Goal: Task Accomplishment & Management: Use online tool/utility

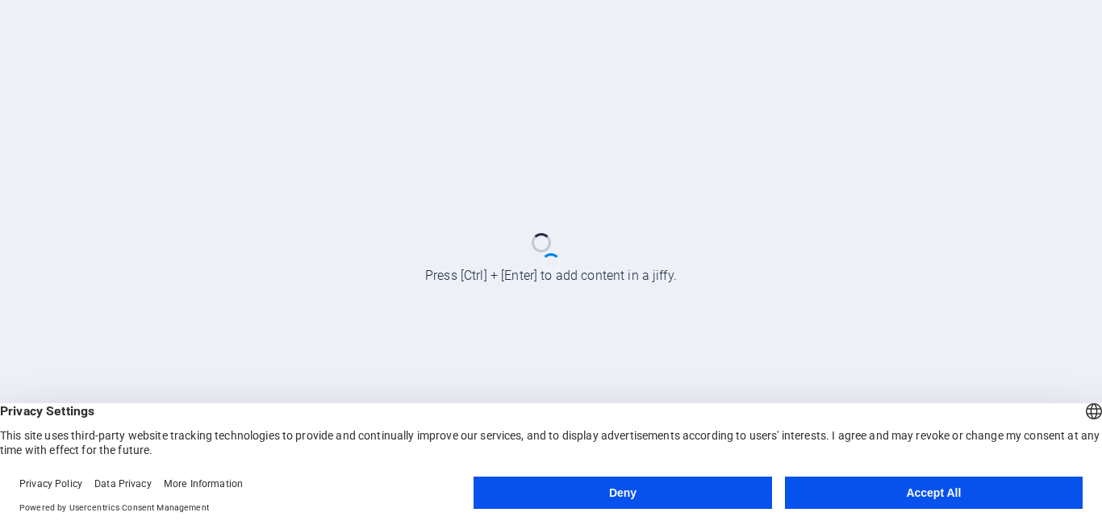
click at [922, 494] on button "Accept All" at bounding box center [934, 493] width 298 height 32
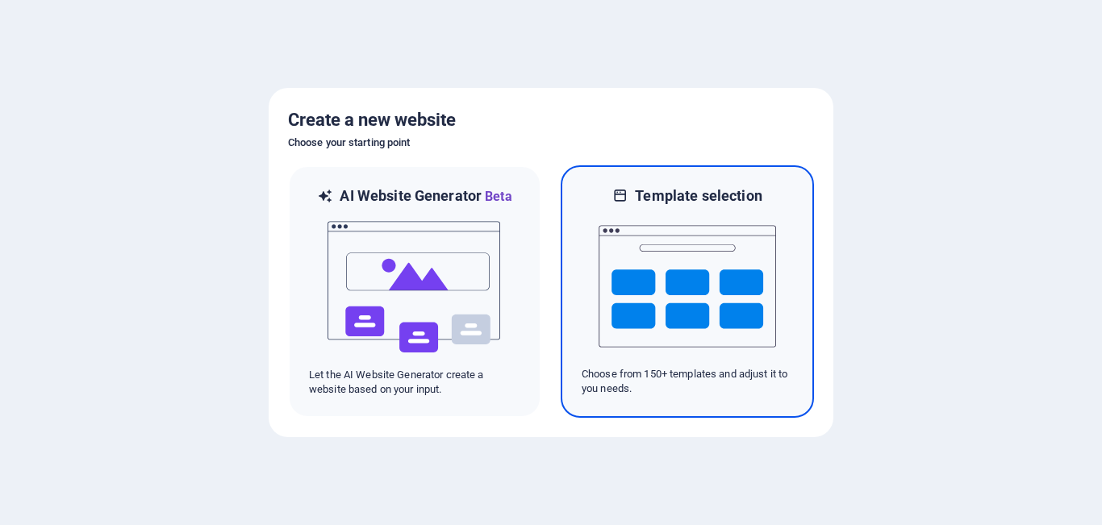
click at [710, 303] on img at bounding box center [686, 286] width 177 height 161
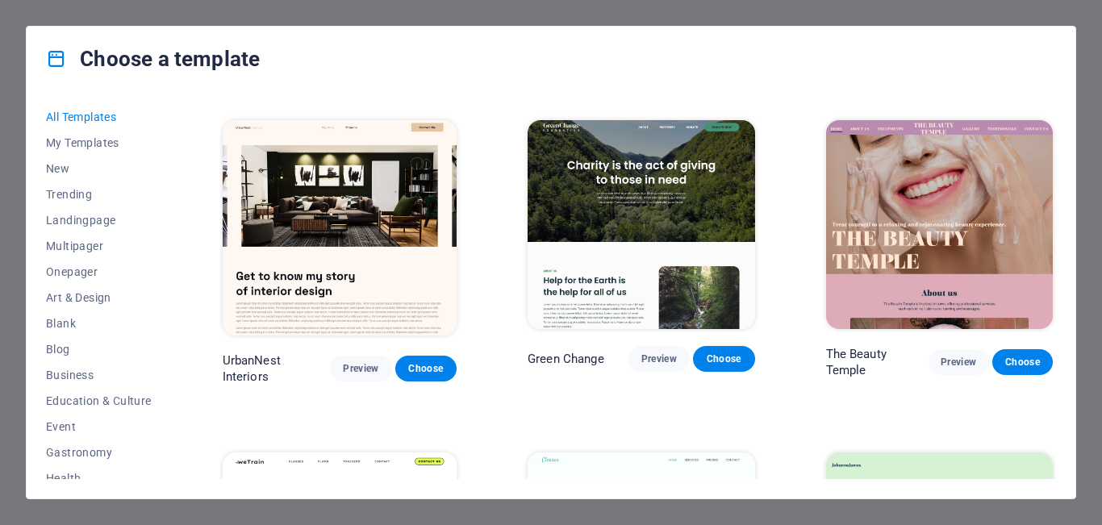
scroll to position [1613, 0]
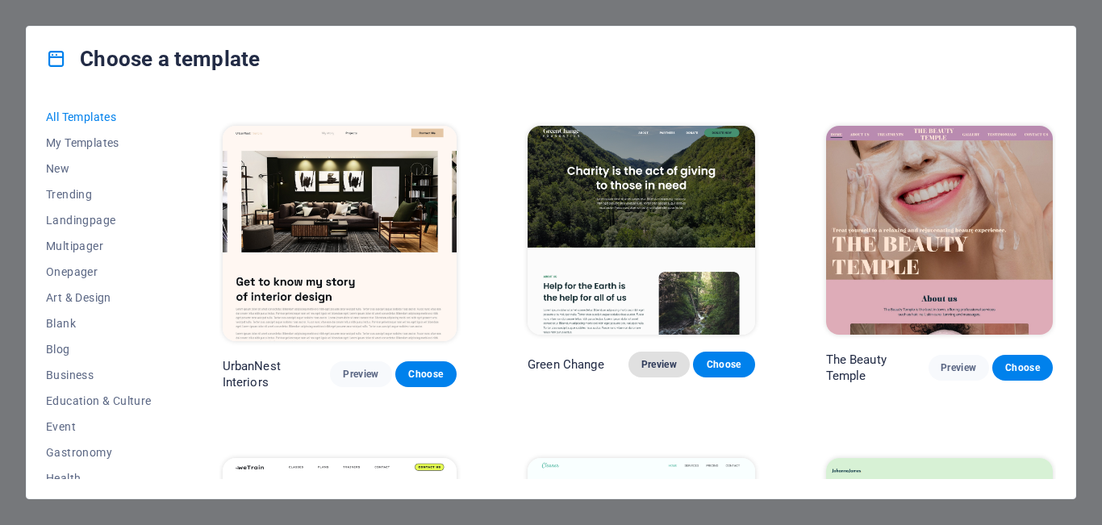
click at [648, 358] on span "Preview" at bounding box center [658, 364] width 35 height 13
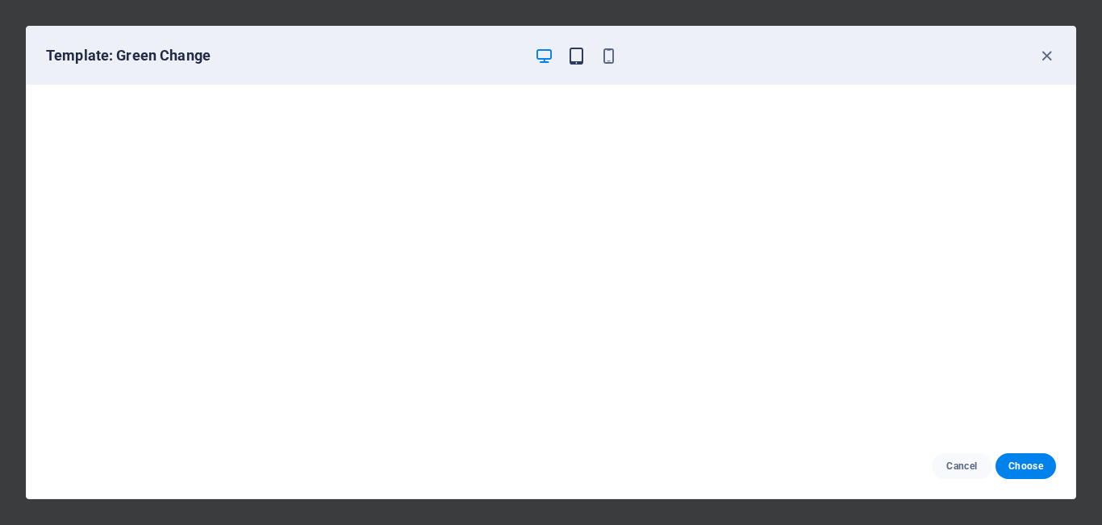
click at [576, 55] on icon "button" at bounding box center [576, 56] width 19 height 19
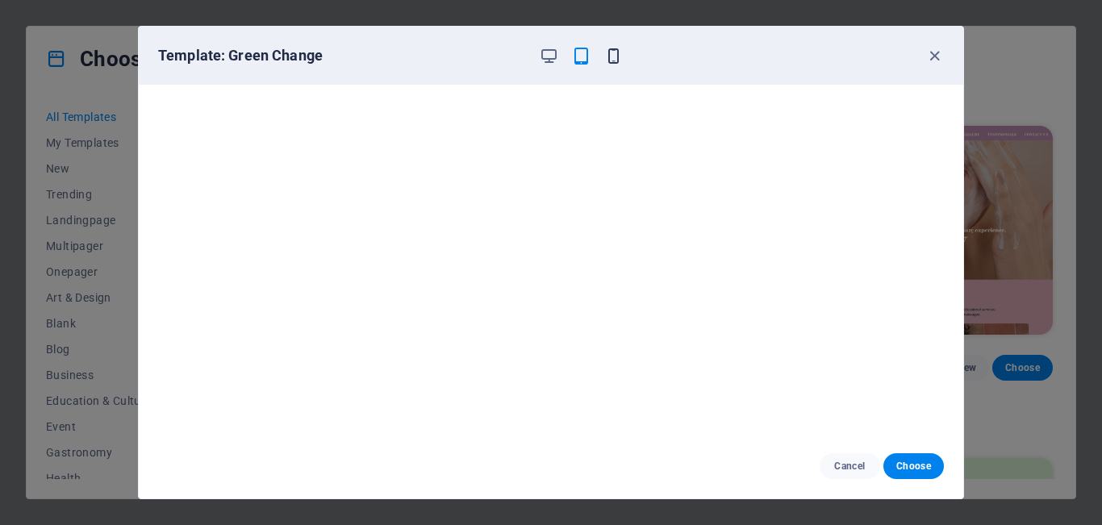
click at [614, 51] on icon "button" at bounding box center [613, 56] width 19 height 19
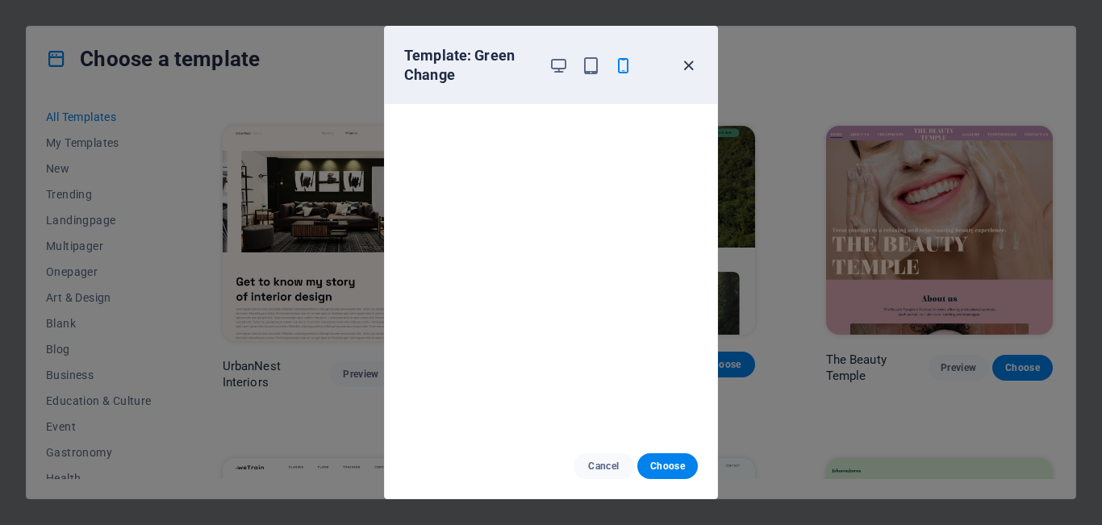
click at [687, 62] on icon "button" at bounding box center [688, 65] width 19 height 19
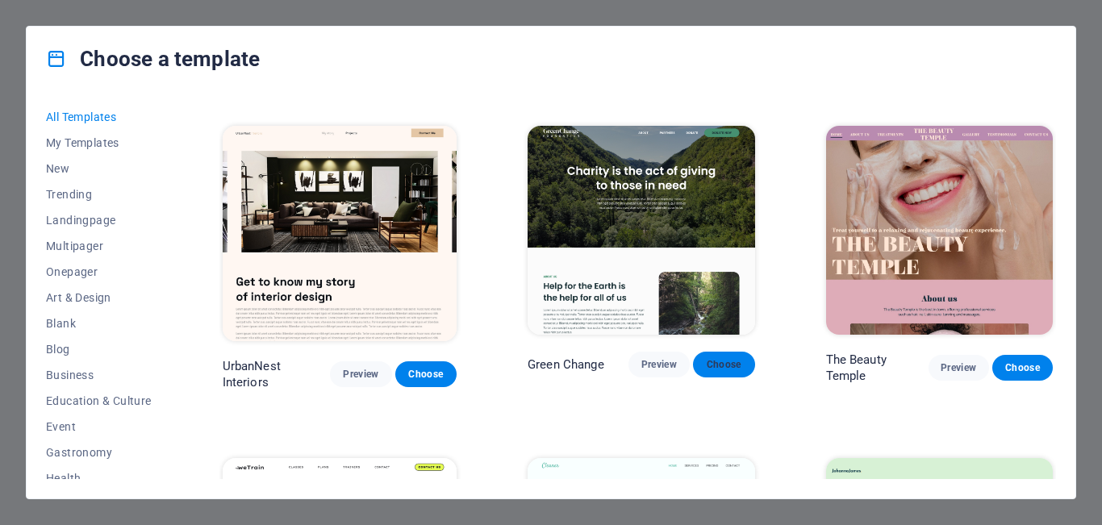
click at [708, 358] on span "Choose" at bounding box center [723, 364] width 35 height 13
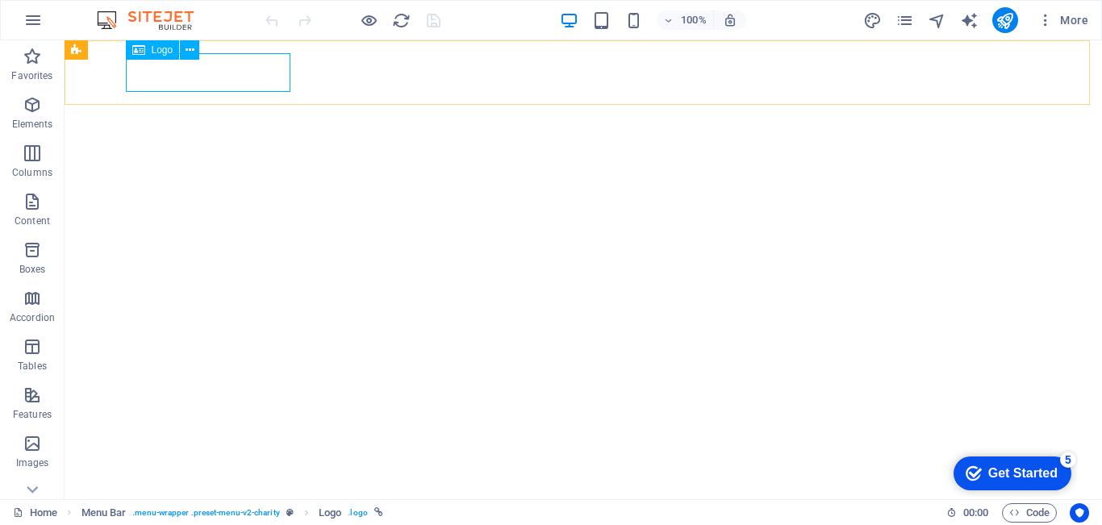
select select "px"
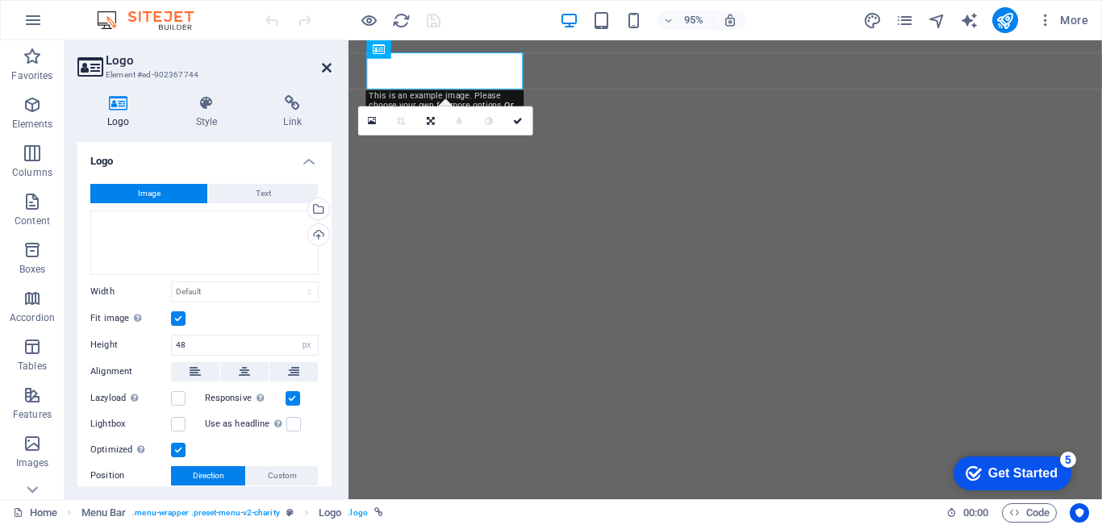
click at [324, 69] on icon at bounding box center [327, 67] width 10 height 13
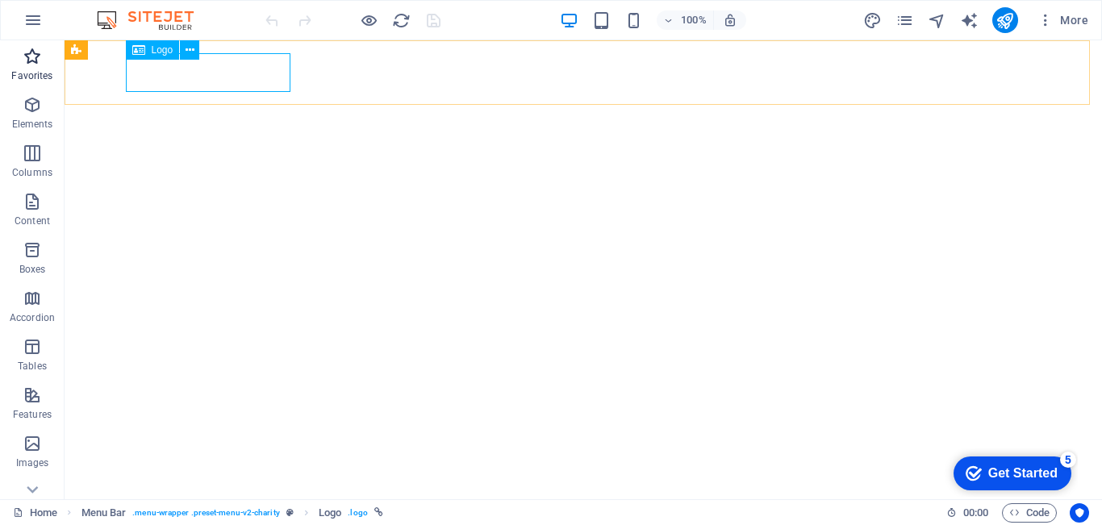
select select "px"
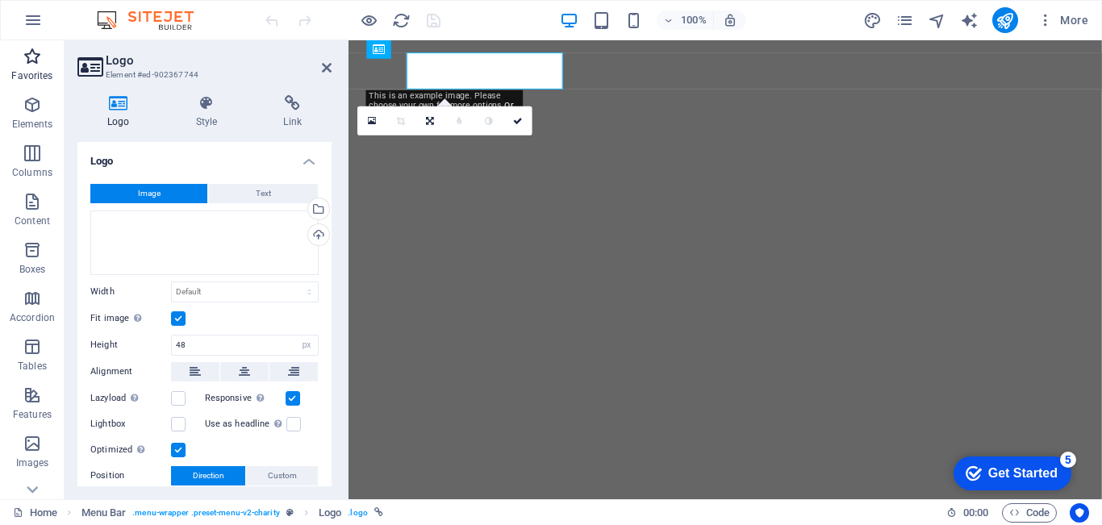
click at [197, 75] on h3 "Element #ed-902367744" at bounding box center [203, 75] width 194 height 15
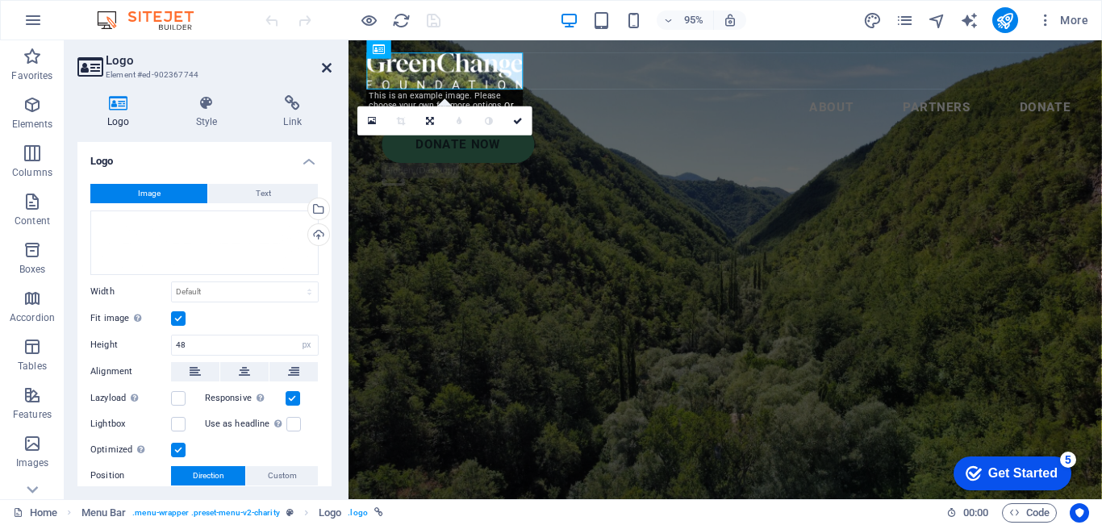
click at [325, 70] on icon at bounding box center [327, 67] width 10 height 13
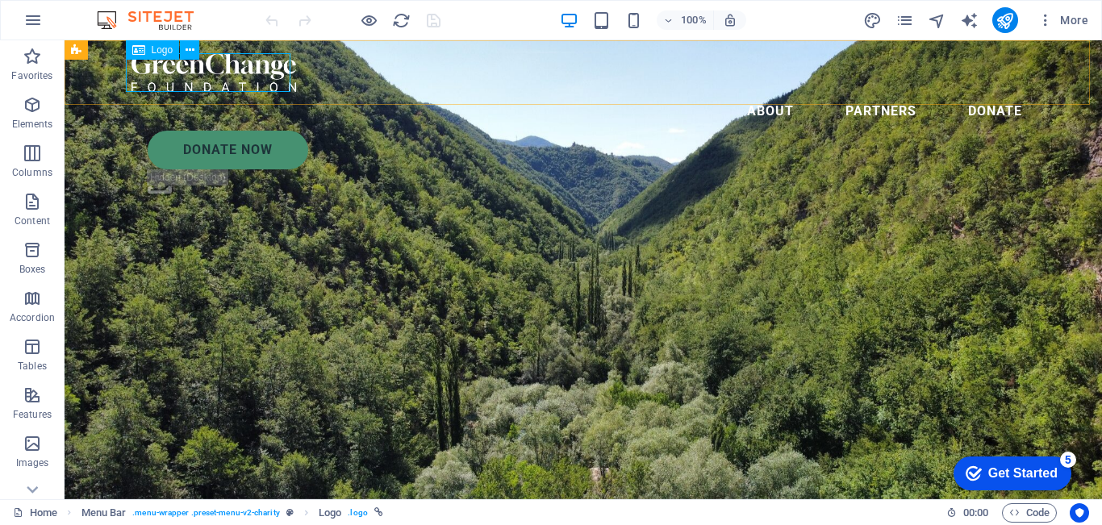
click at [140, 52] on icon at bounding box center [138, 49] width 13 height 19
click at [189, 51] on icon at bounding box center [189, 50] width 9 height 17
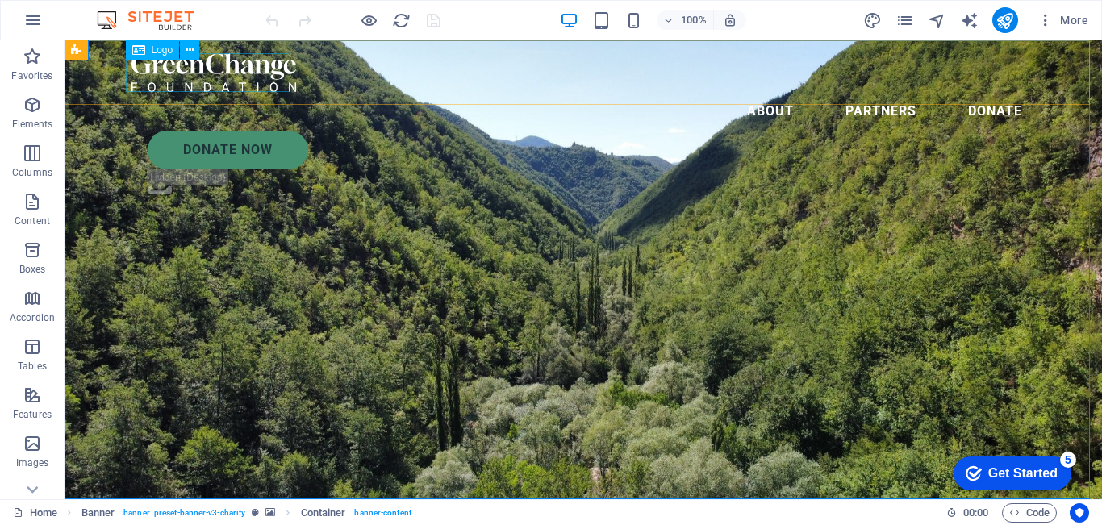
click at [147, 52] on div "Logo" at bounding box center [153, 49] width 54 height 19
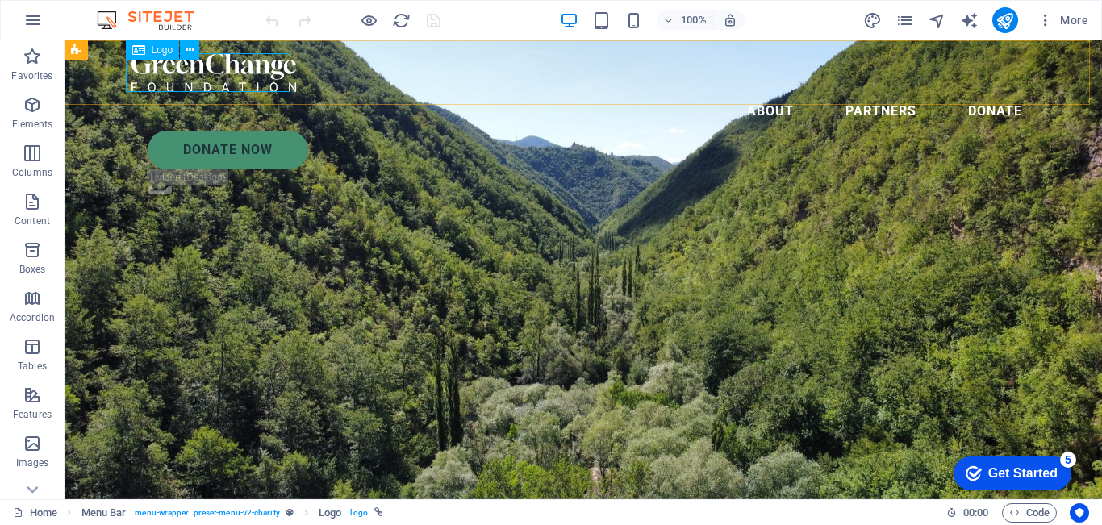
click at [156, 52] on span "Logo" at bounding box center [163, 50] width 22 height 10
click at [193, 48] on icon at bounding box center [189, 50] width 9 height 17
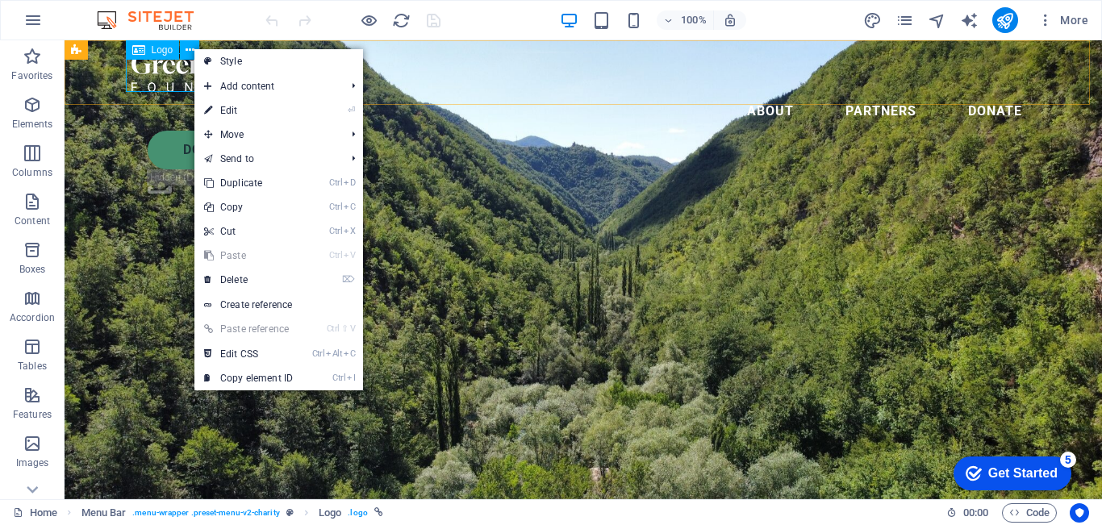
click at [168, 85] on div at bounding box center [582, 72] width 903 height 39
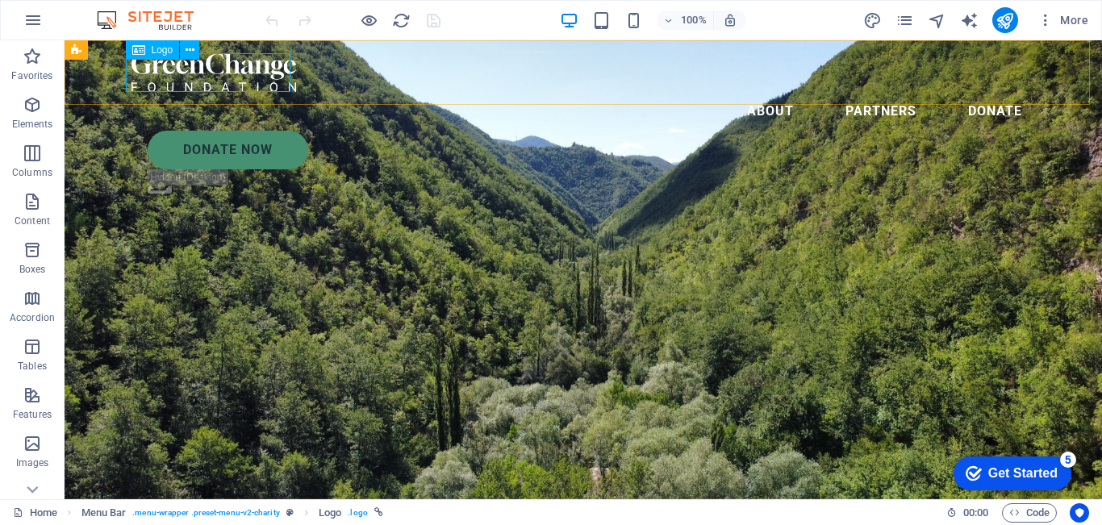
click at [165, 83] on div at bounding box center [582, 72] width 903 height 39
click at [165, 82] on div at bounding box center [582, 72] width 903 height 39
select select "px"
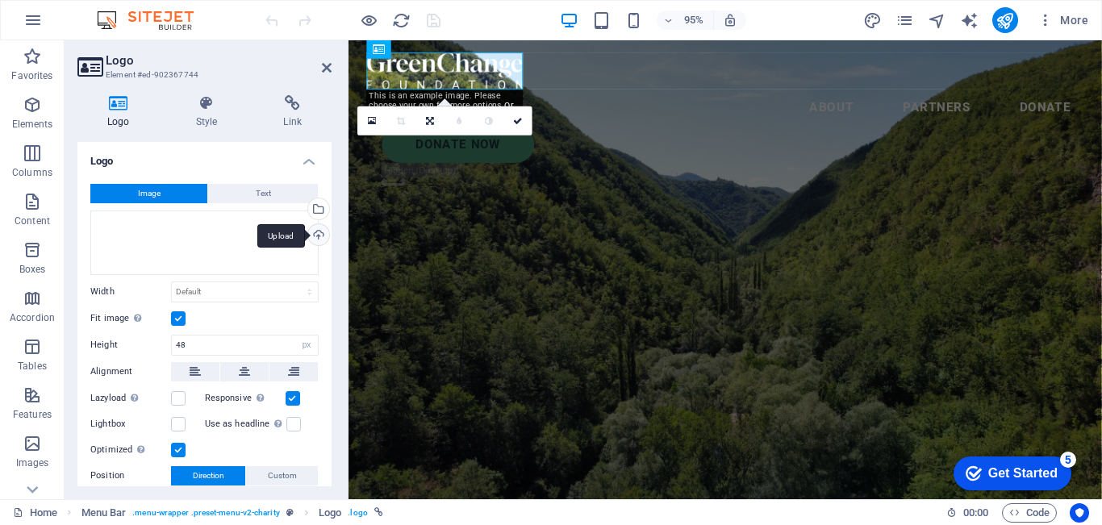
click at [312, 232] on div "Upload" at bounding box center [317, 236] width 24 height 24
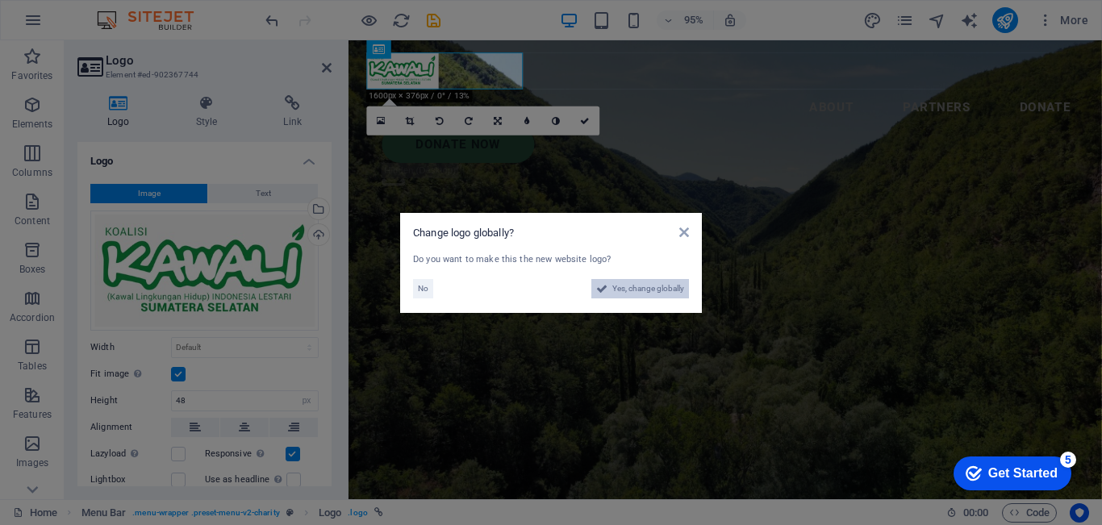
click at [641, 289] on span "Yes, change globally" at bounding box center [648, 288] width 72 height 19
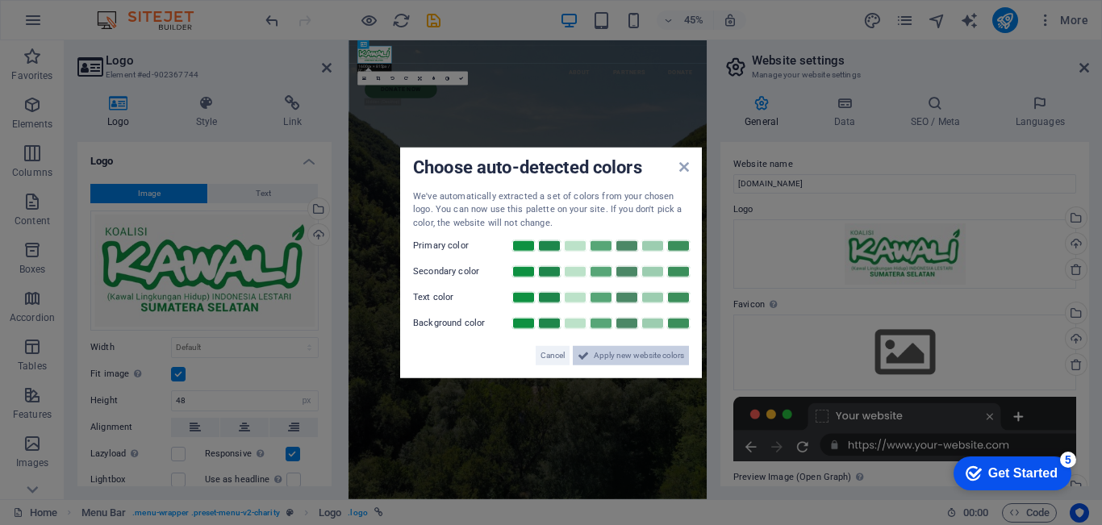
click at [601, 354] on span "Apply new website colors" at bounding box center [638, 355] width 90 height 19
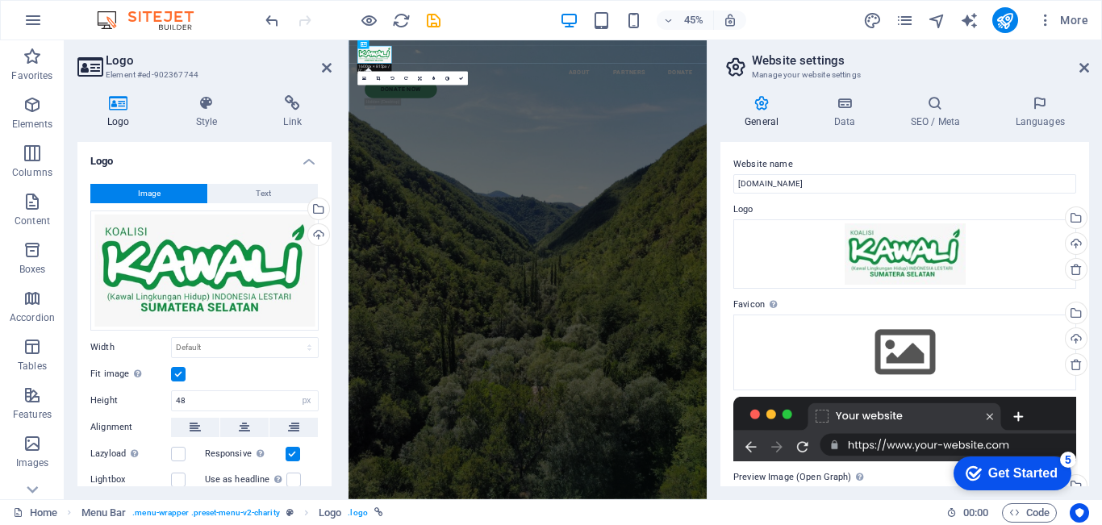
scroll to position [198, 0]
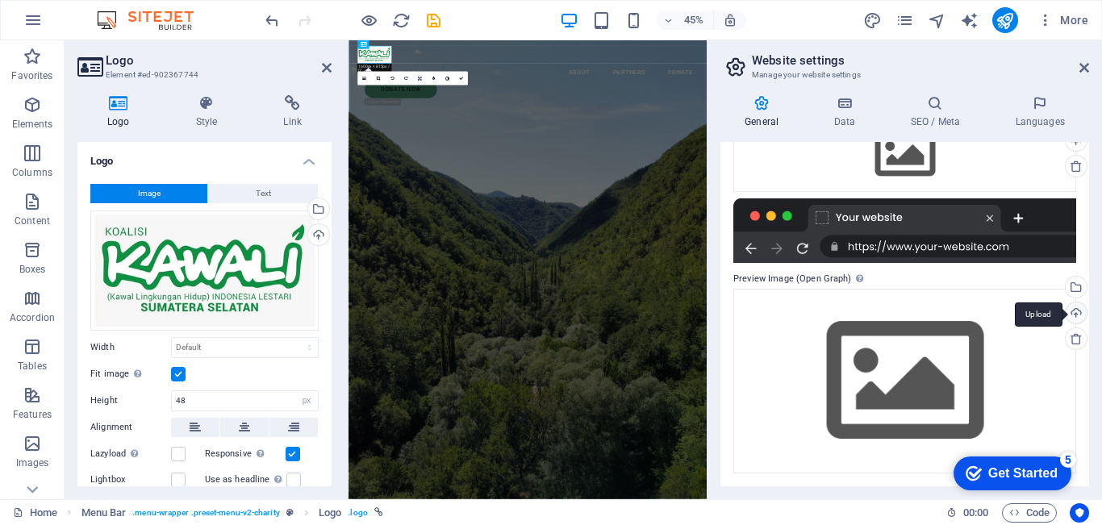
click at [1069, 309] on div "Upload" at bounding box center [1074, 314] width 24 height 24
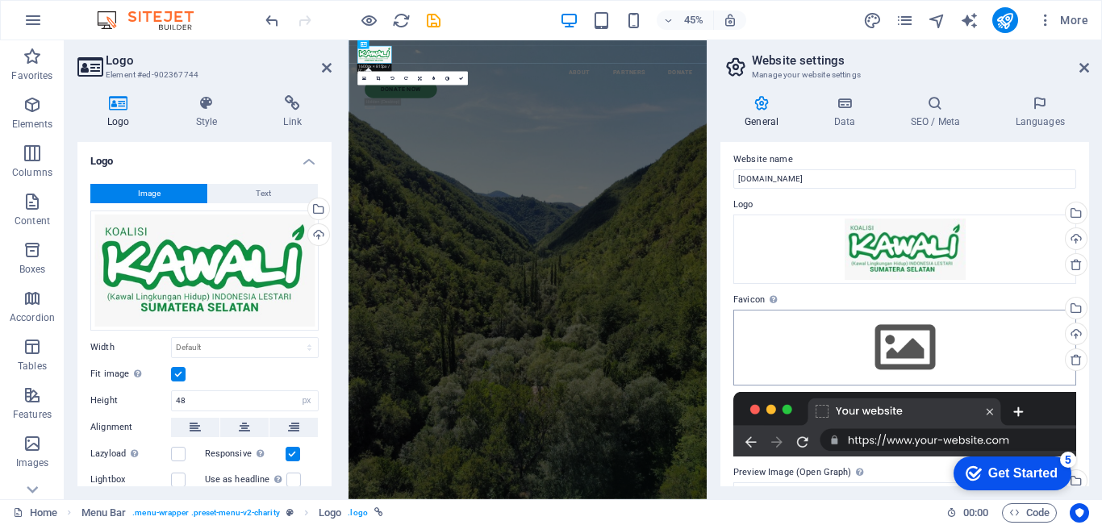
scroll to position [0, 0]
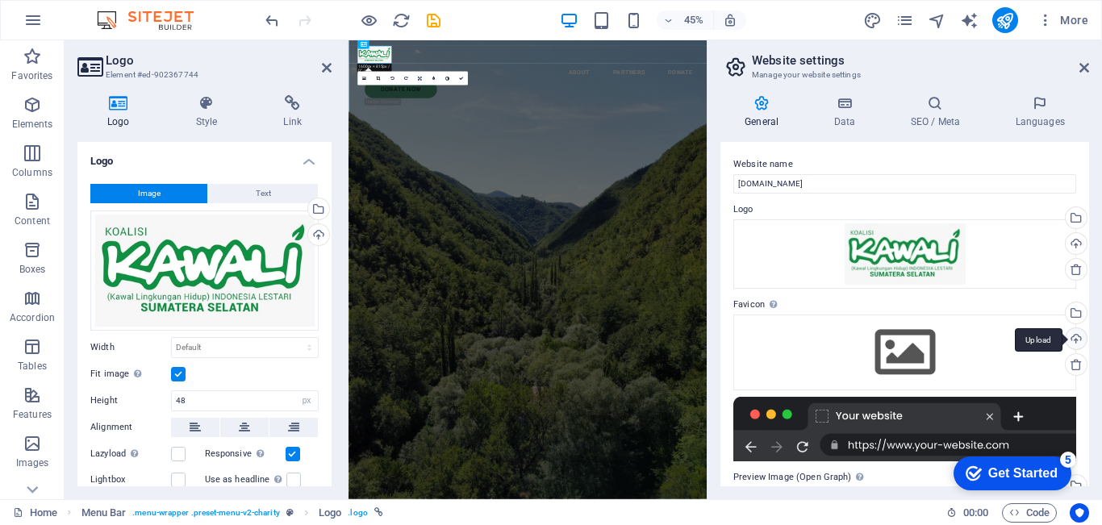
click at [1077, 338] on div "Upload" at bounding box center [1074, 340] width 24 height 24
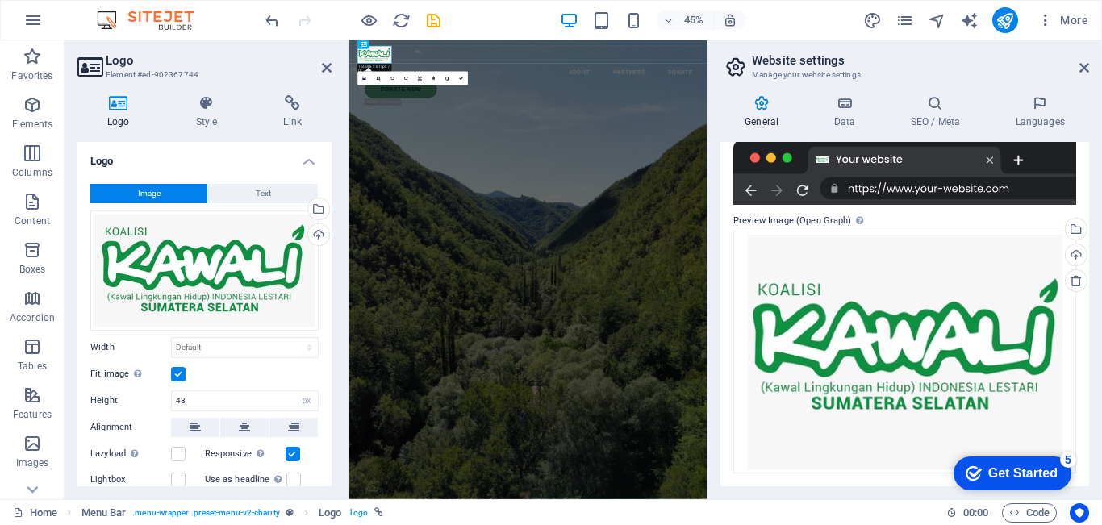
scroll to position [148, 0]
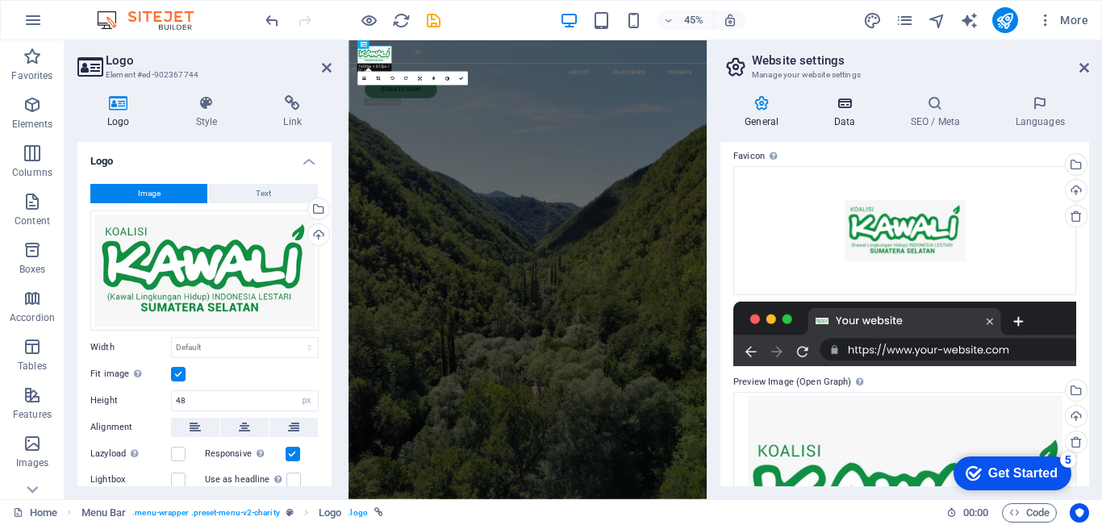
click at [830, 111] on h4 "Data" at bounding box center [847, 112] width 77 height 34
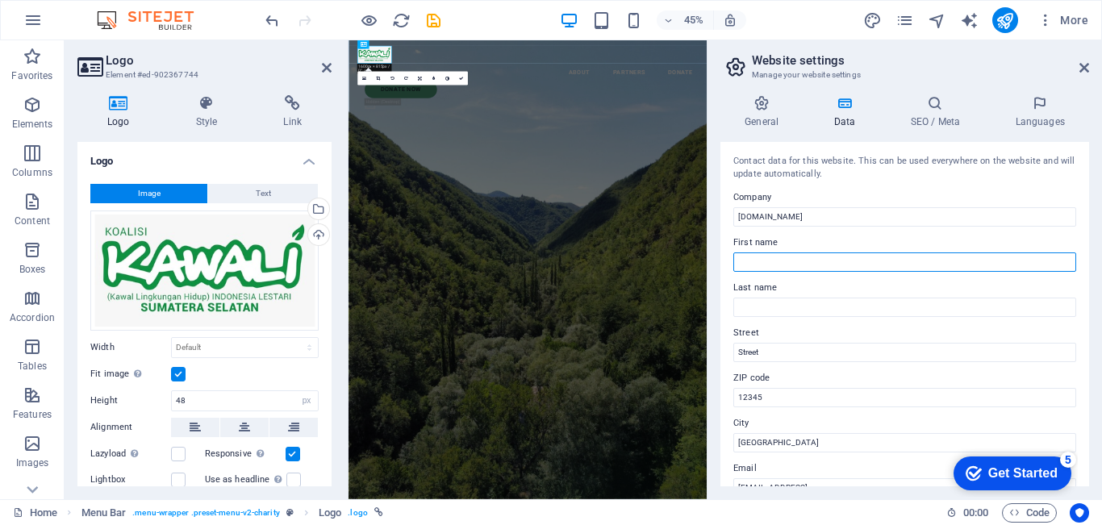
click at [790, 261] on input "First name" at bounding box center [904, 261] width 343 height 19
type input "KAWALI"
type input "SUMSEL"
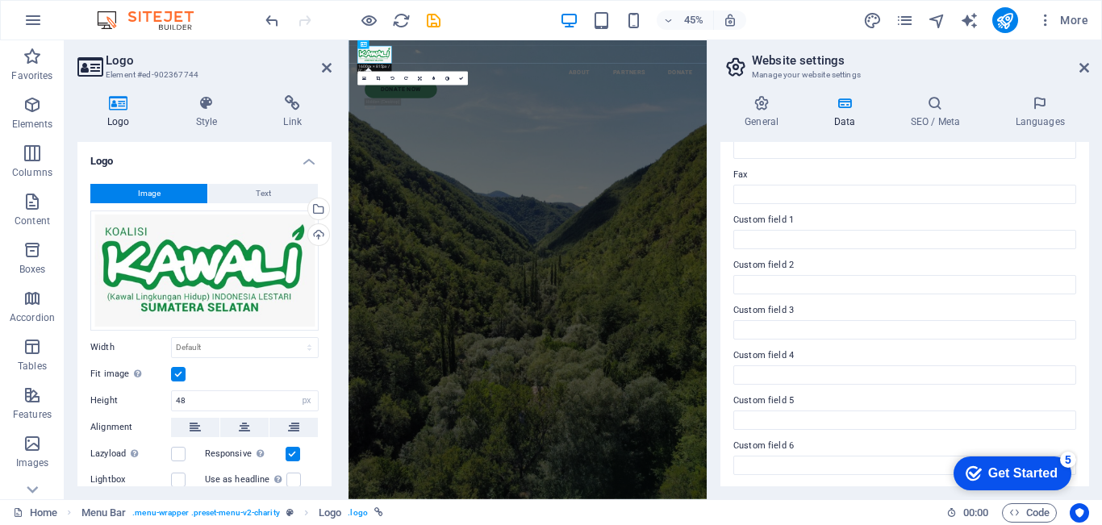
scroll to position [431, 0]
click at [759, 112] on h4 "General" at bounding box center [764, 112] width 89 height 34
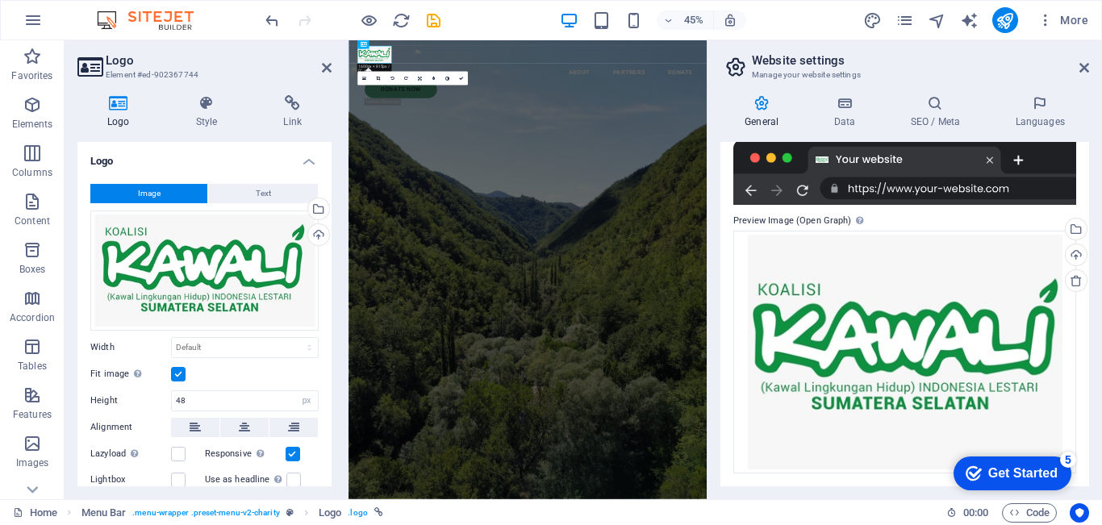
scroll to position [0, 0]
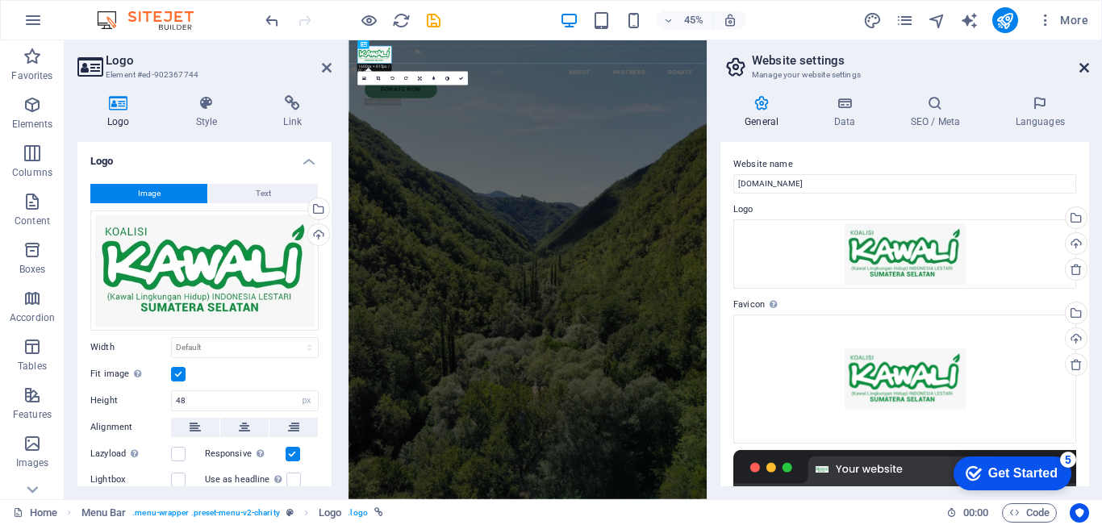
click at [1083, 67] on icon at bounding box center [1084, 67] width 10 height 13
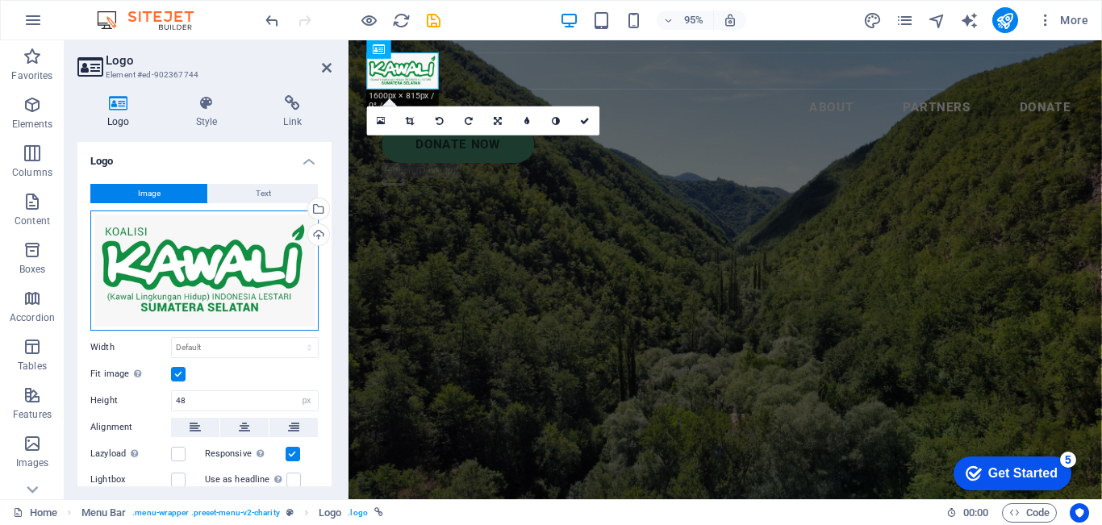
click at [261, 264] on div "Drag files here, click to choose files or select files from Files or our free s…" at bounding box center [204, 270] width 228 height 120
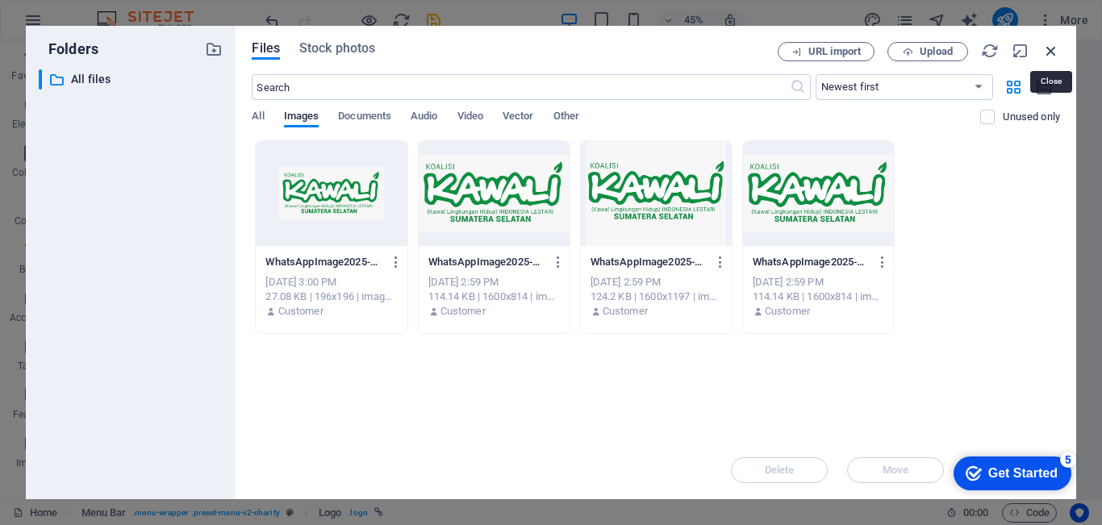
drag, startPoint x: 1047, startPoint y: 46, endPoint x: 725, endPoint y: 24, distance: 323.3
click at [1047, 46] on icon "button" at bounding box center [1051, 51] width 18 height 18
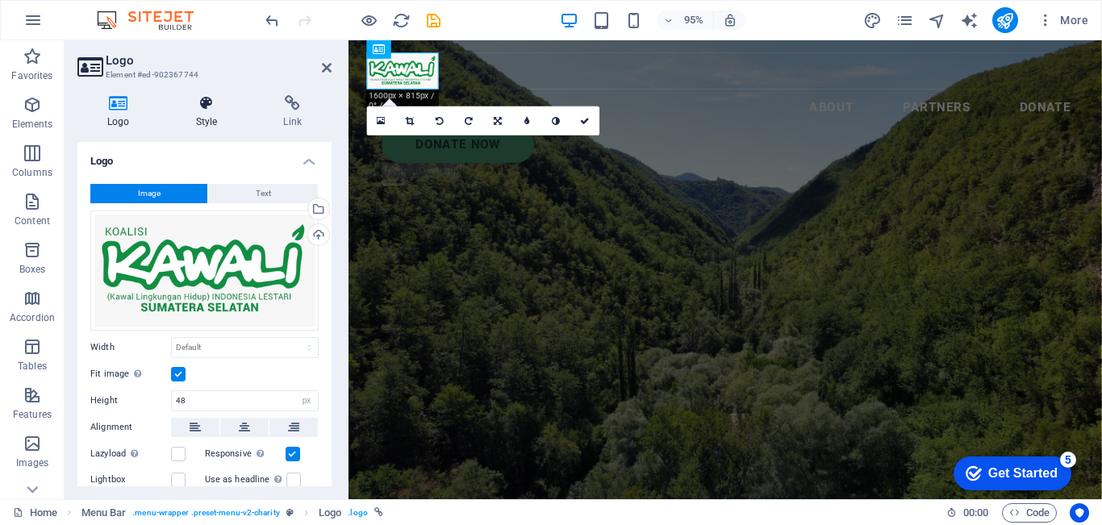
click at [197, 106] on icon at bounding box center [206, 103] width 81 height 16
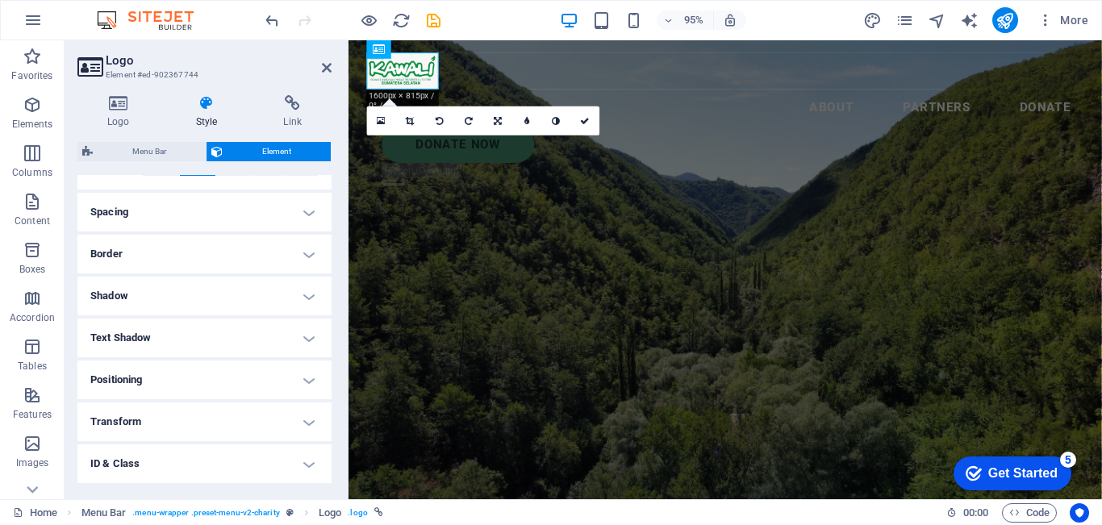
scroll to position [370, 0]
click at [174, 347] on h4 "Transform" at bounding box center [204, 341] width 254 height 39
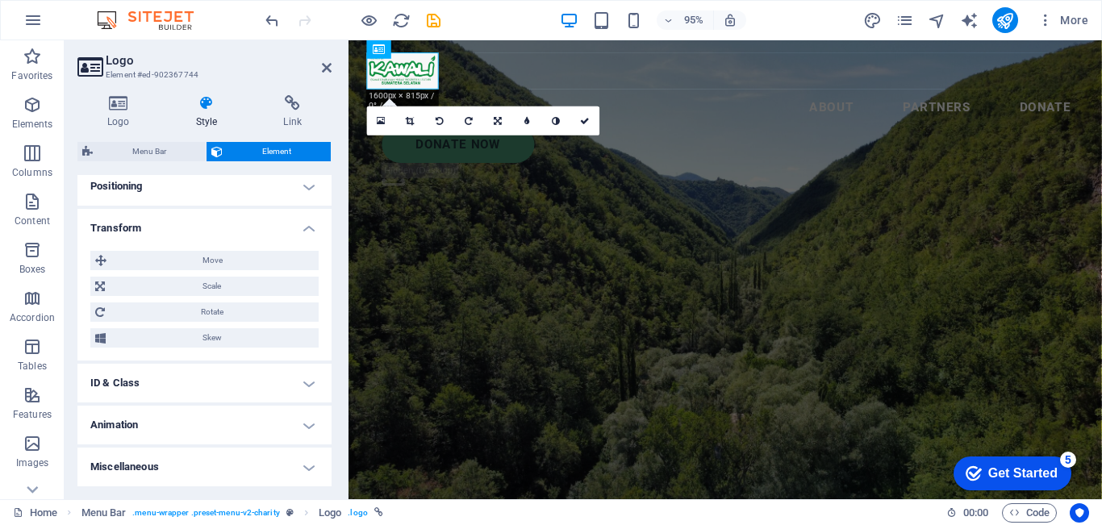
scroll to position [0, 0]
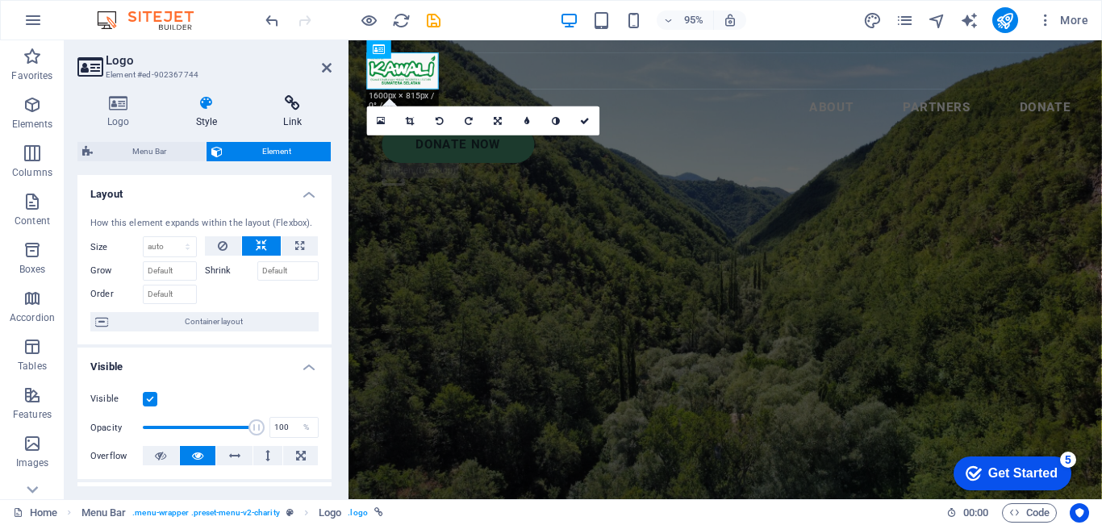
click at [287, 107] on icon at bounding box center [292, 103] width 78 height 16
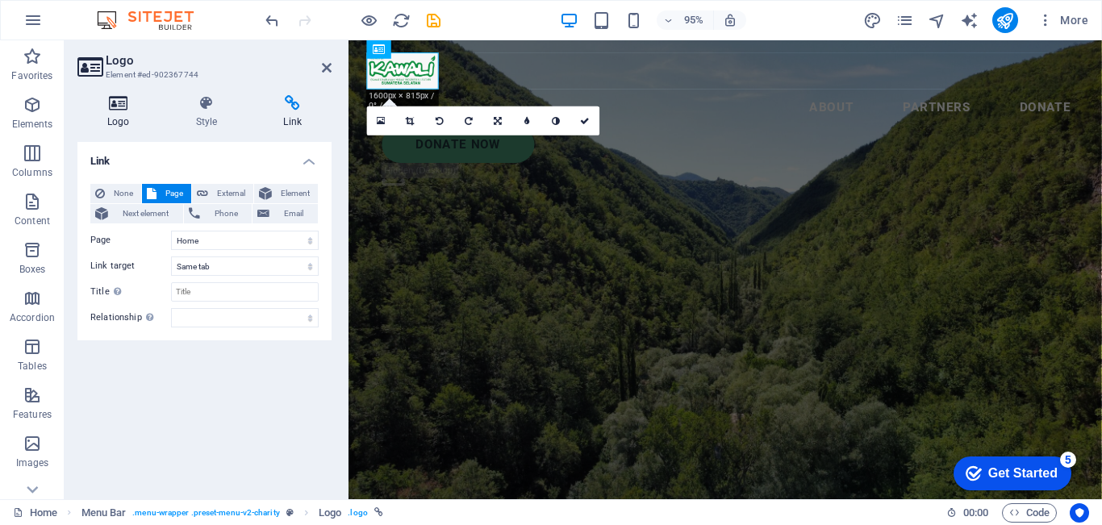
click at [112, 109] on icon at bounding box center [118, 103] width 82 height 16
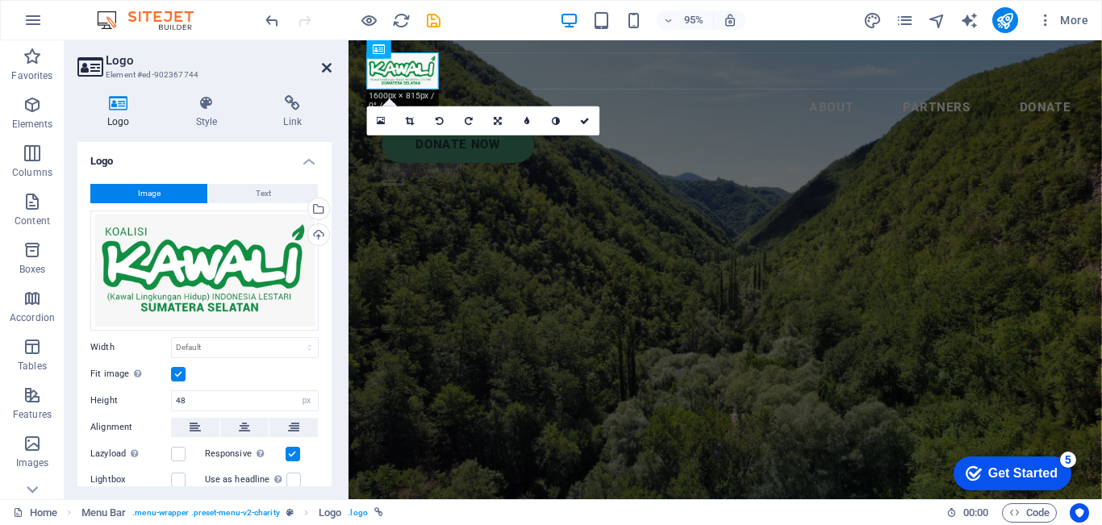
click at [323, 64] on icon at bounding box center [327, 67] width 10 height 13
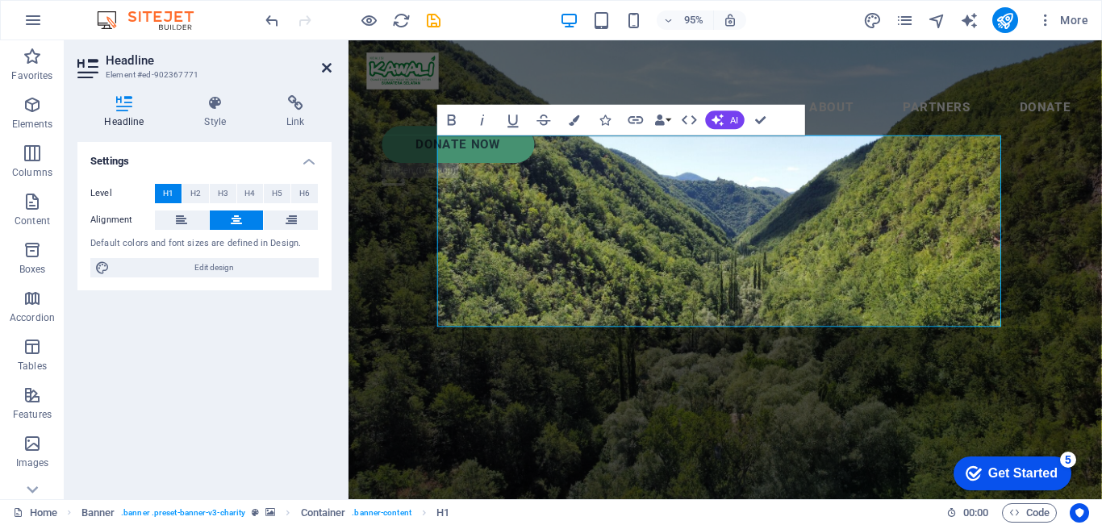
drag, startPoint x: 328, startPoint y: 67, endPoint x: 259, endPoint y: 27, distance: 79.8
click at [328, 67] on icon at bounding box center [327, 67] width 10 height 13
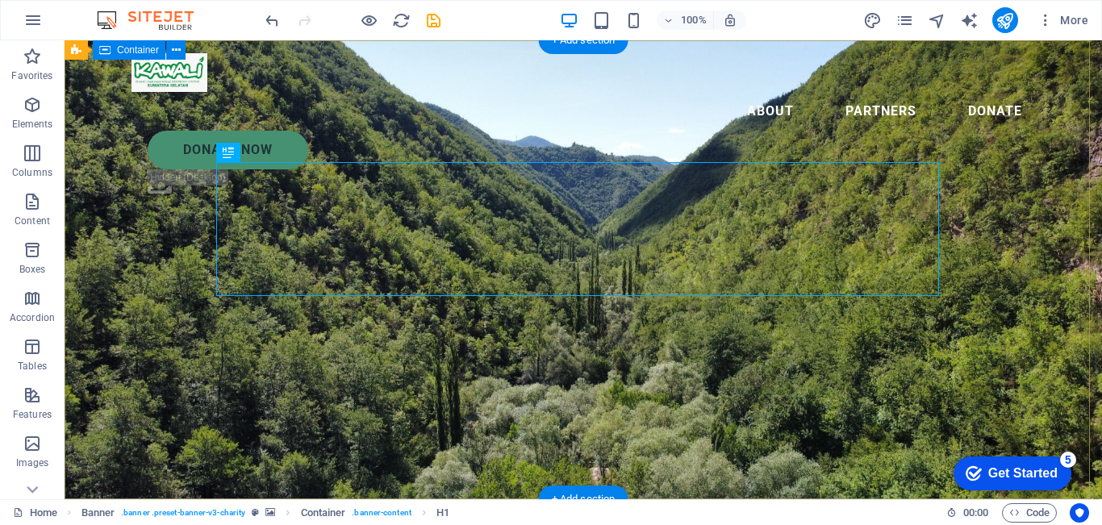
drag, startPoint x: 1035, startPoint y: 344, endPoint x: 1024, endPoint y: 339, distance: 11.5
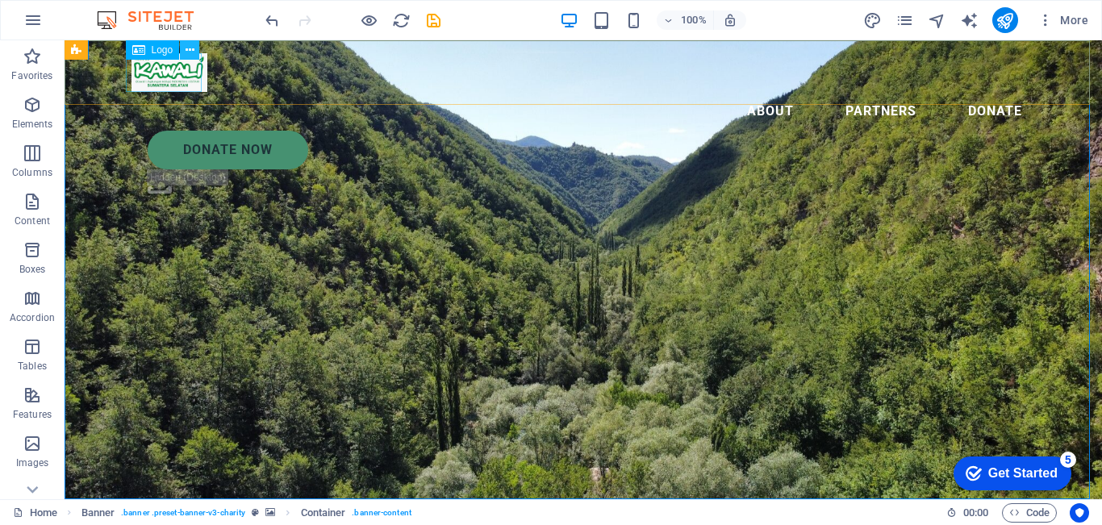
click at [185, 50] on icon at bounding box center [189, 50] width 9 height 17
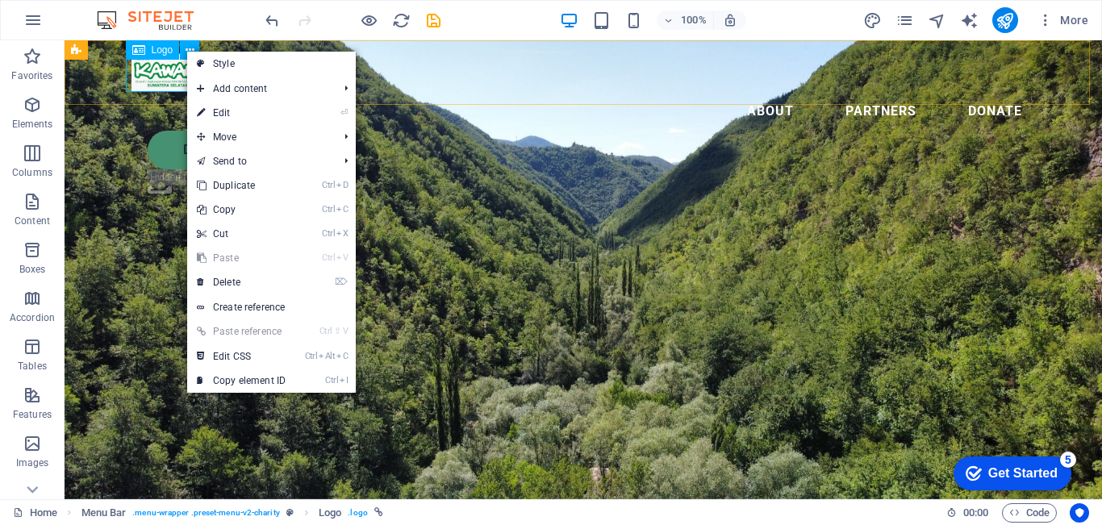
click at [149, 50] on div "Logo" at bounding box center [153, 49] width 54 height 19
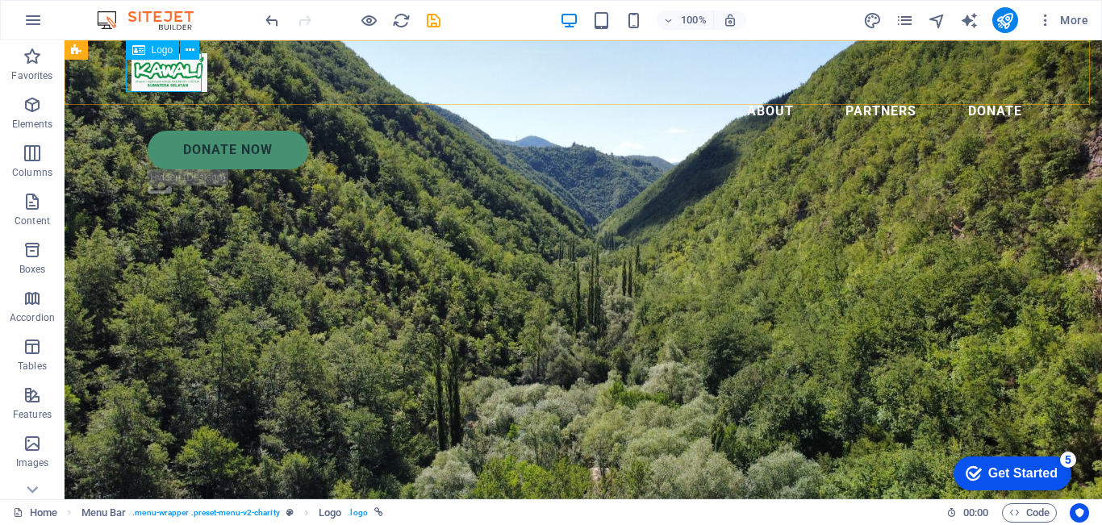
click at [154, 78] on div at bounding box center [582, 72] width 903 height 39
select select "px"
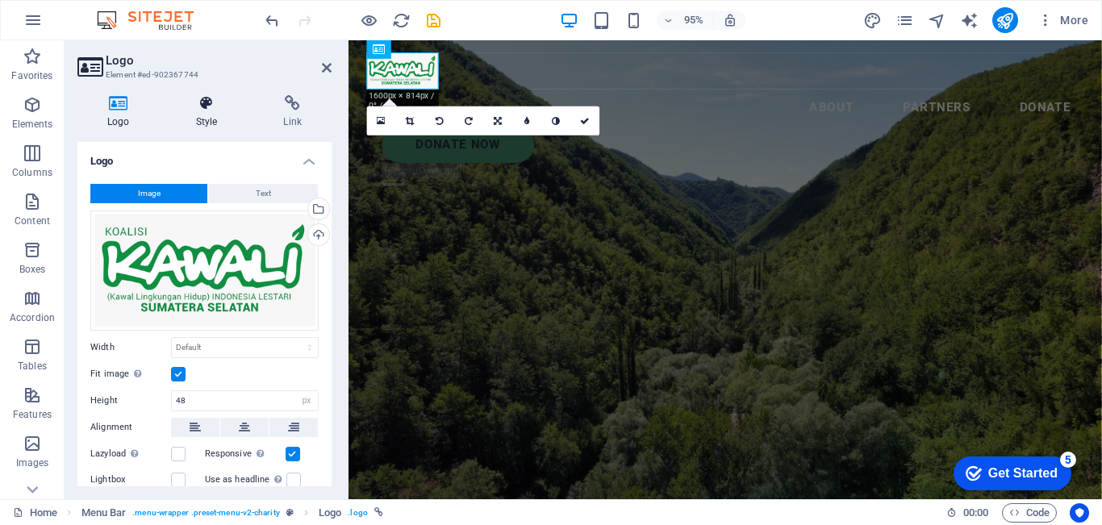
click at [213, 109] on icon at bounding box center [206, 103] width 81 height 16
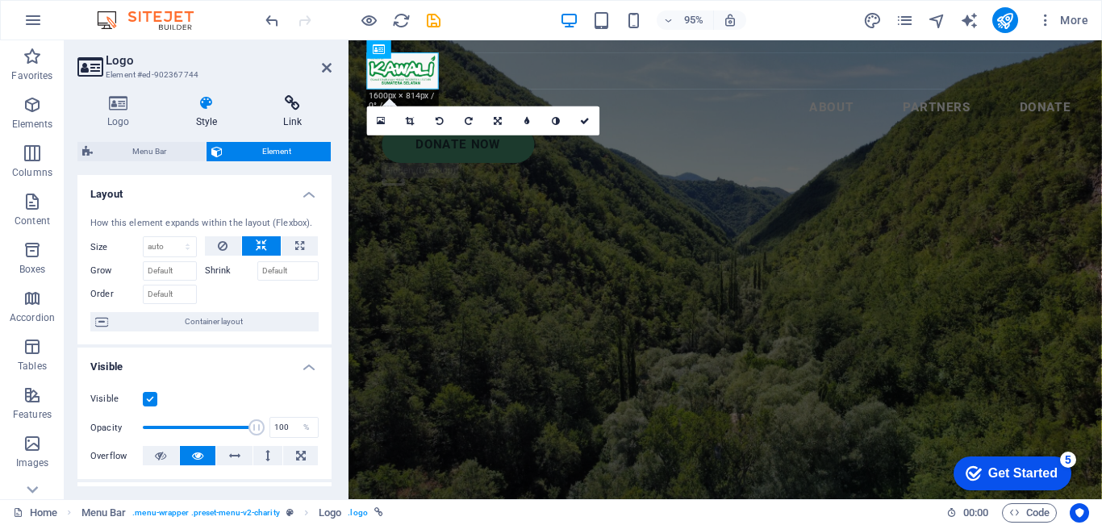
click at [298, 116] on h4 "Link" at bounding box center [292, 112] width 78 height 34
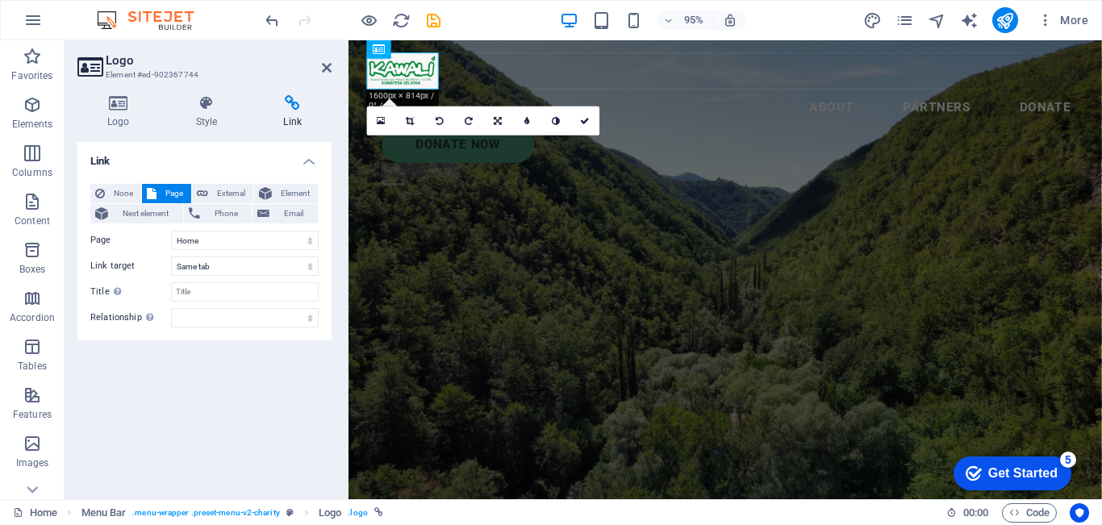
click at [331, 68] on aside "Logo Element #ed-902367744 Logo Style Link Logo Image Text Drag files here, cli…" at bounding box center [207, 269] width 284 height 459
click at [323, 69] on icon at bounding box center [327, 67] width 10 height 13
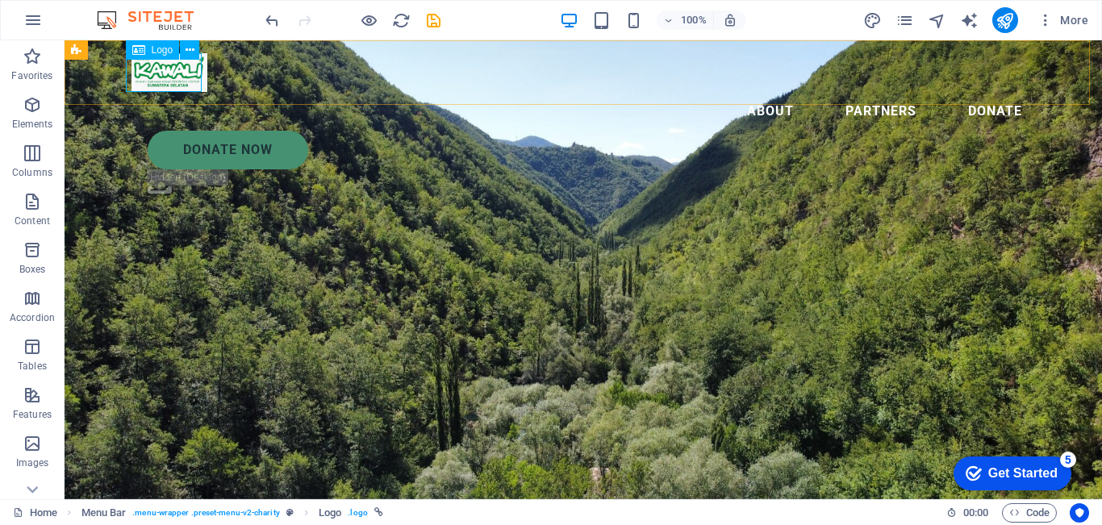
click at [168, 65] on div at bounding box center [582, 72] width 903 height 39
click at [191, 55] on icon at bounding box center [189, 50] width 9 height 17
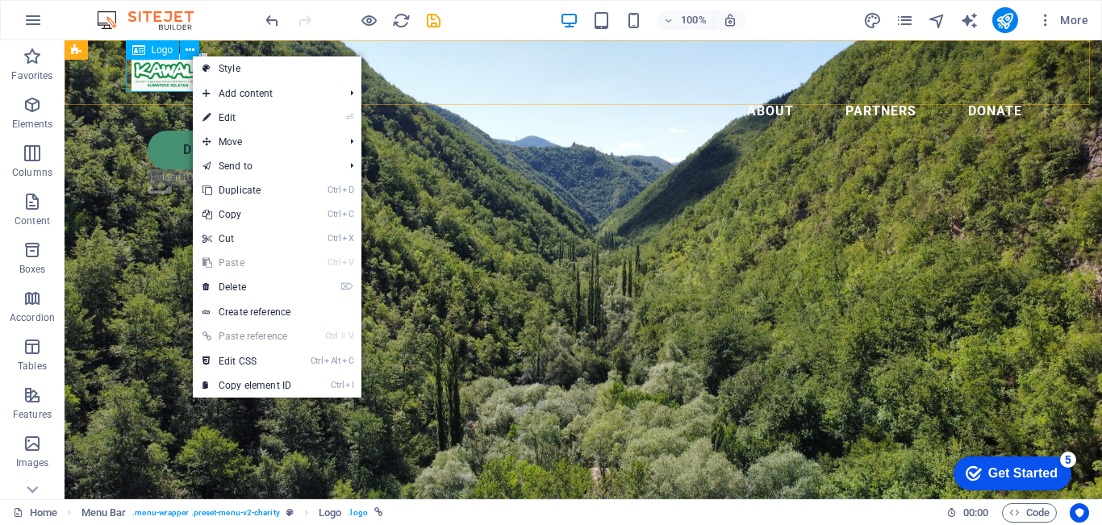
click at [166, 83] on div at bounding box center [582, 72] width 903 height 39
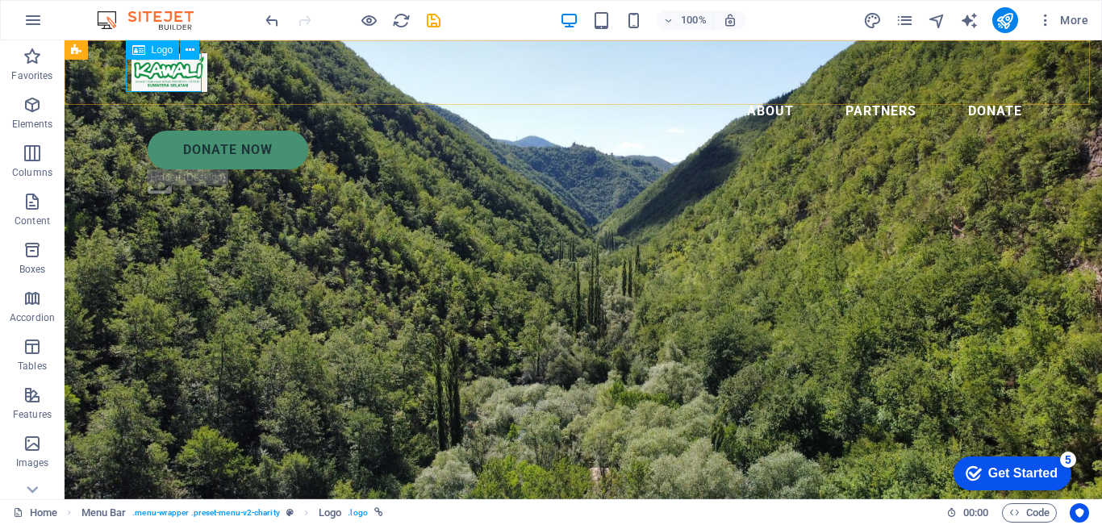
click at [165, 83] on div at bounding box center [582, 72] width 903 height 39
select select
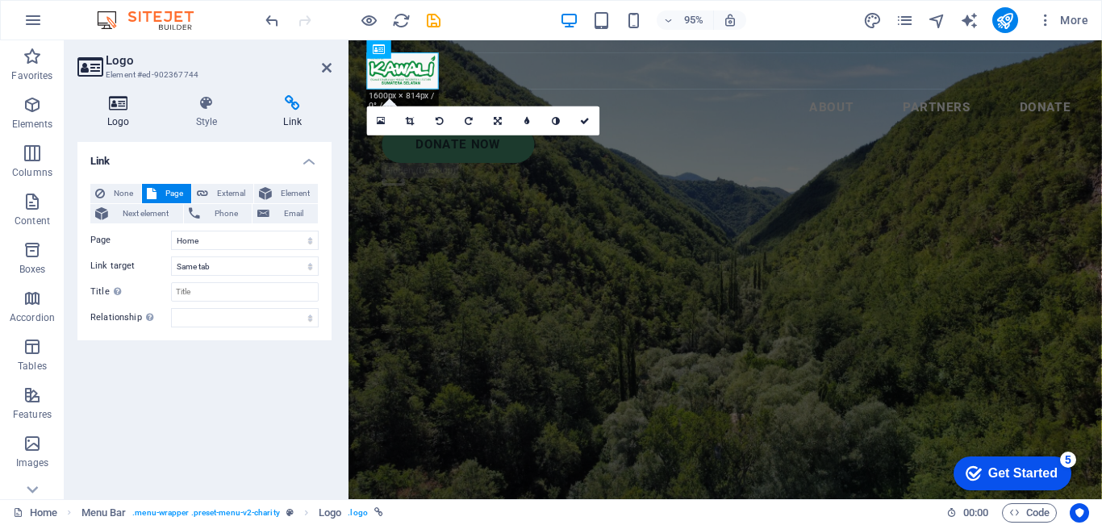
click at [122, 108] on icon at bounding box center [118, 103] width 82 height 16
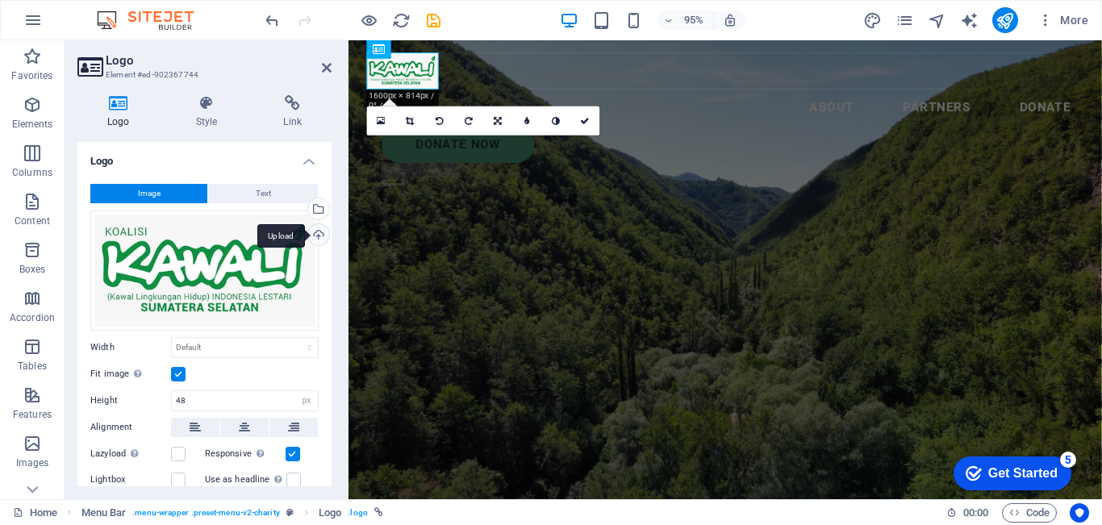
click at [315, 232] on div "Upload" at bounding box center [317, 236] width 24 height 24
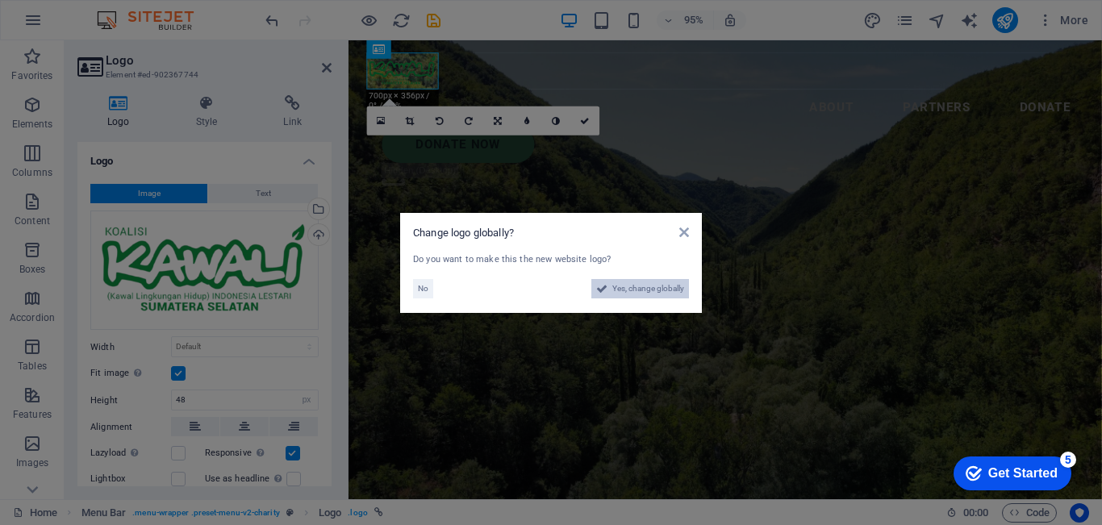
click at [605, 289] on icon at bounding box center [601, 288] width 11 height 19
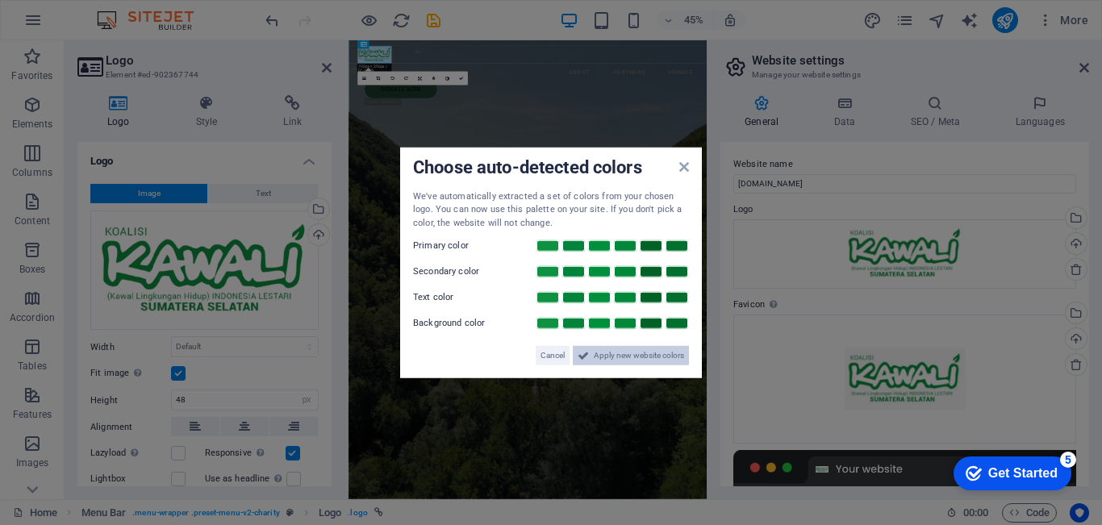
click at [587, 354] on icon at bounding box center [582, 355] width 11 height 19
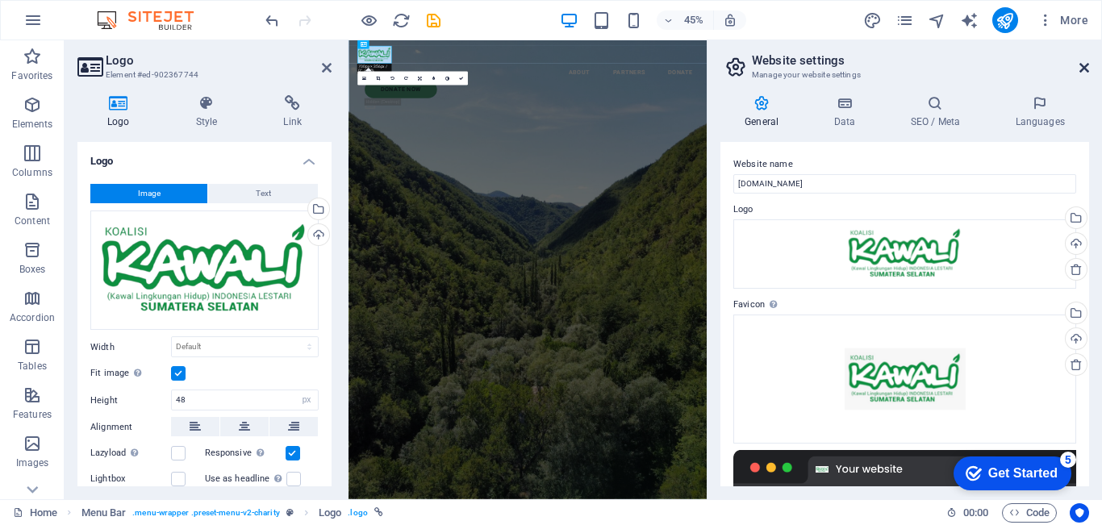
click at [1084, 70] on icon at bounding box center [1084, 67] width 10 height 13
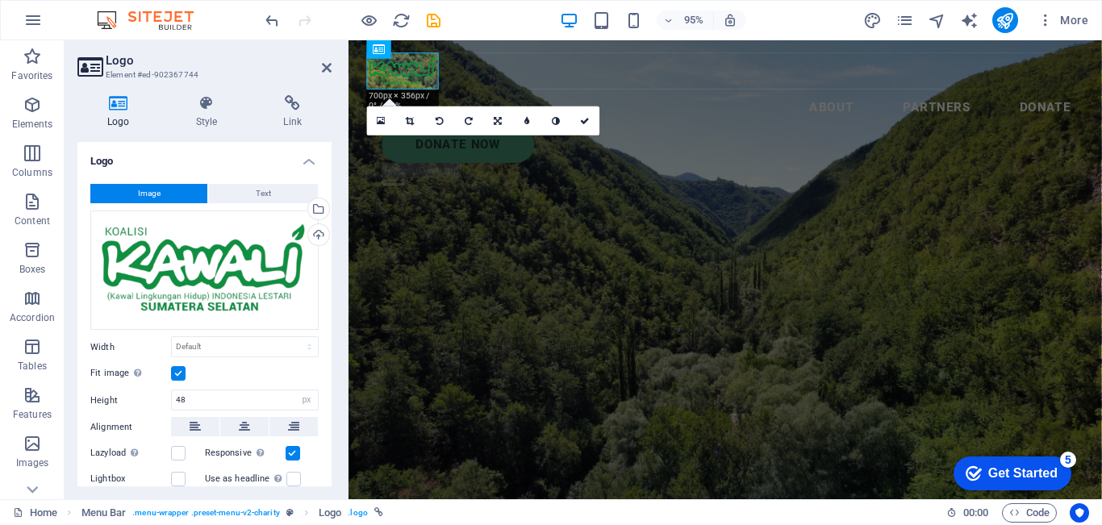
click at [989, 475] on div "Get Started" at bounding box center [1022, 473] width 69 height 15
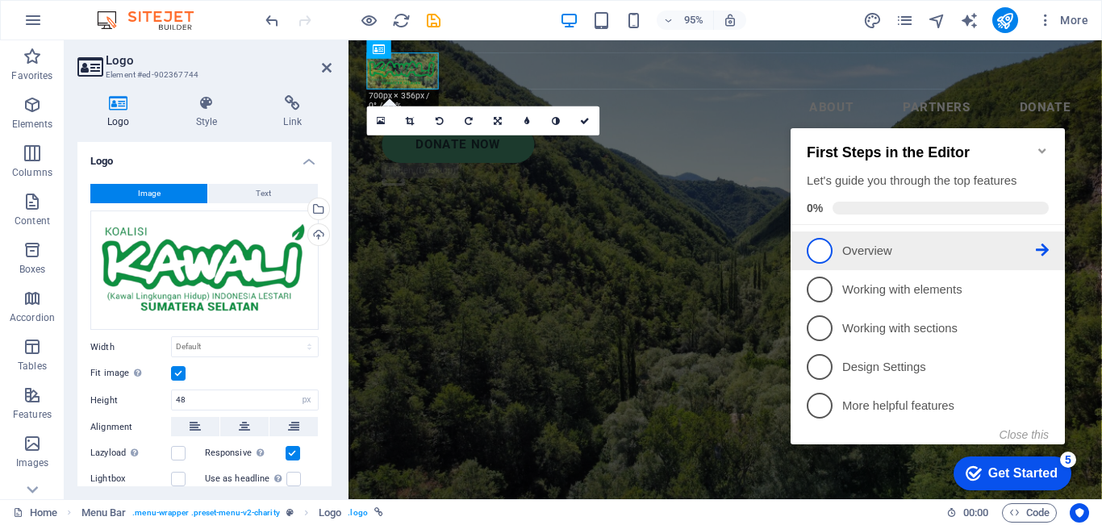
click at [956, 243] on p "Overview - incomplete" at bounding box center [939, 251] width 194 height 17
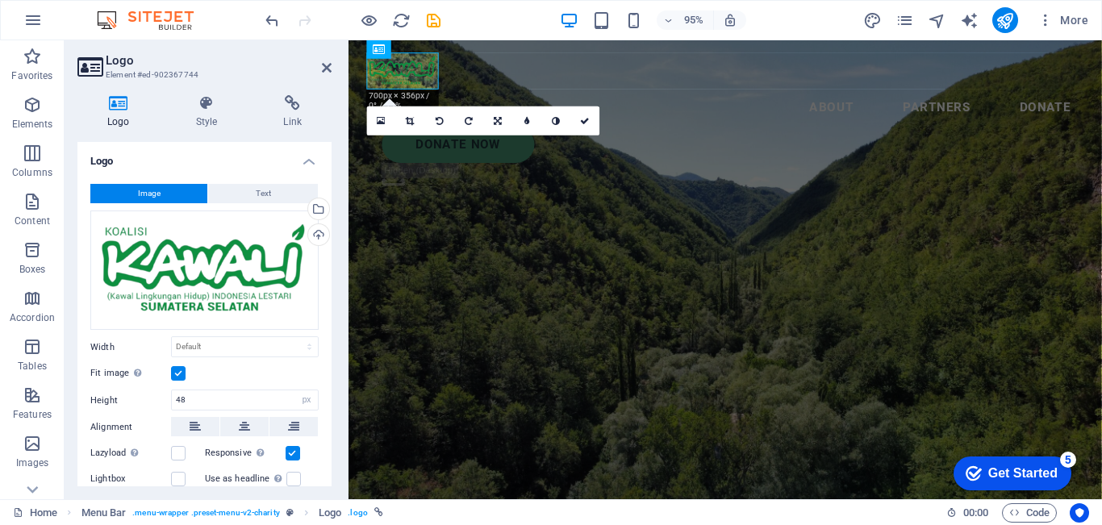
click at [988, 473] on div "Get Started" at bounding box center [1022, 473] width 69 height 15
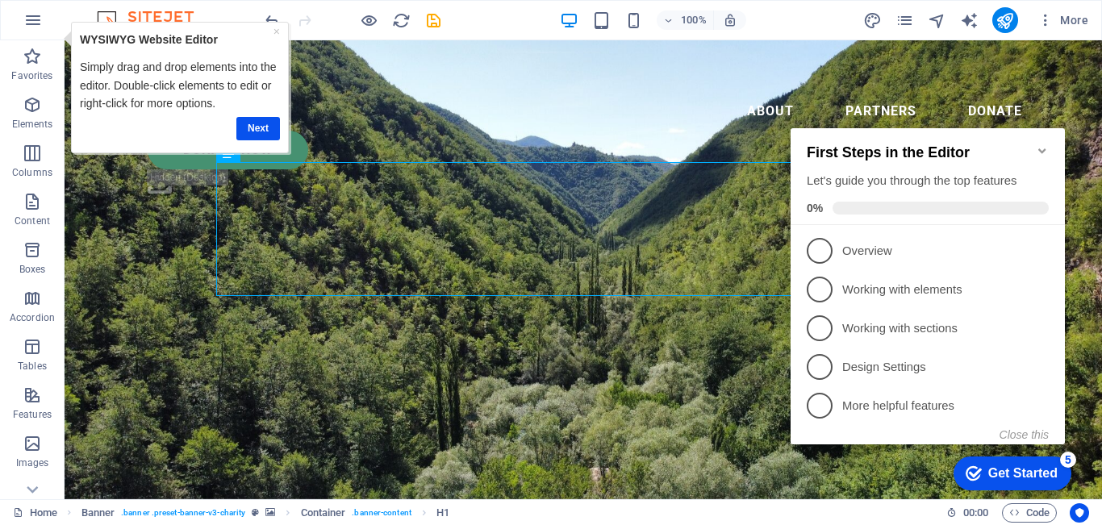
click at [271, 130] on link "Next" at bounding box center [257, 128] width 44 height 23
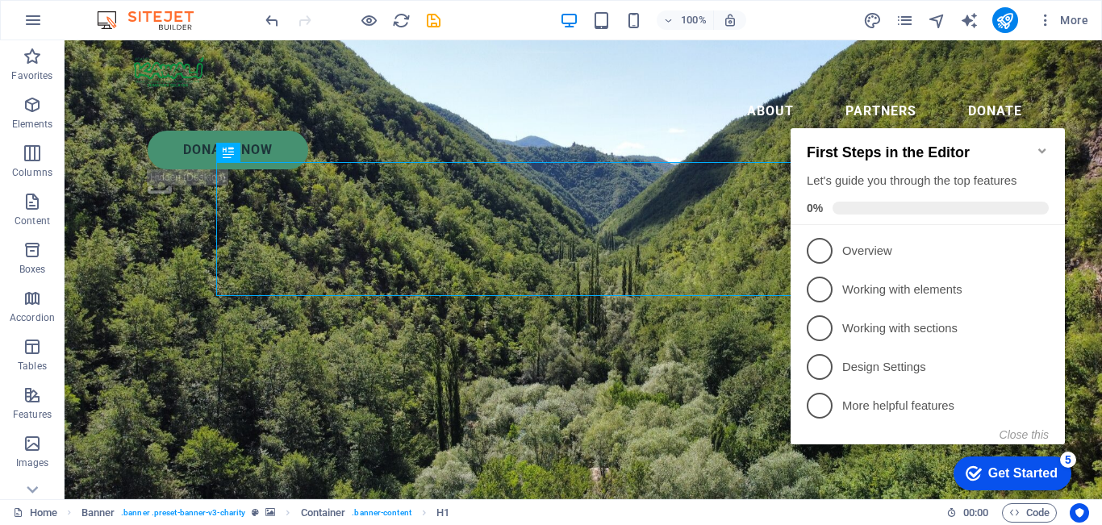
click at [1037, 144] on icon "Minimize checklist" at bounding box center [1041, 150] width 13 height 13
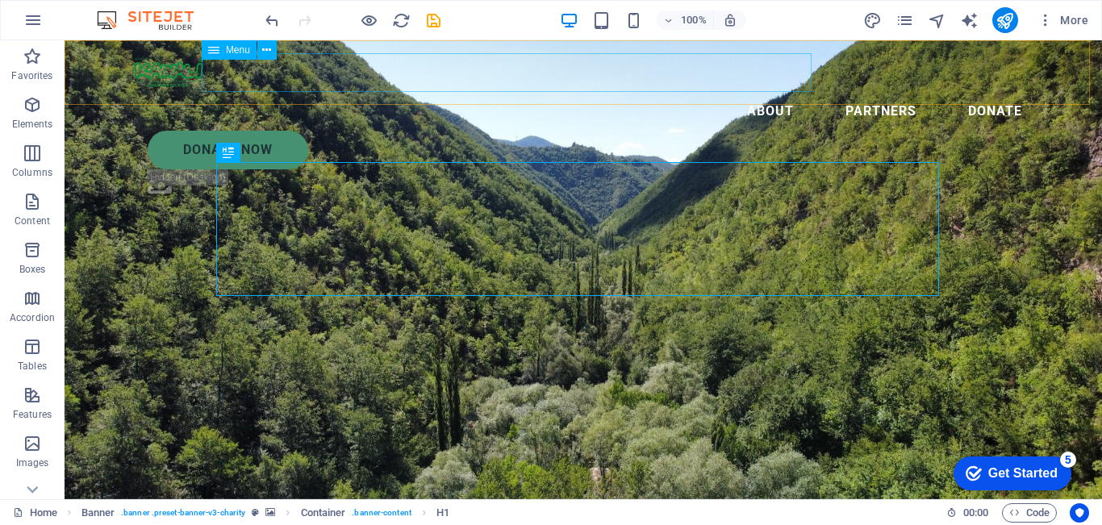
click at [302, 92] on nav "About Partners Donate" at bounding box center [582, 111] width 903 height 39
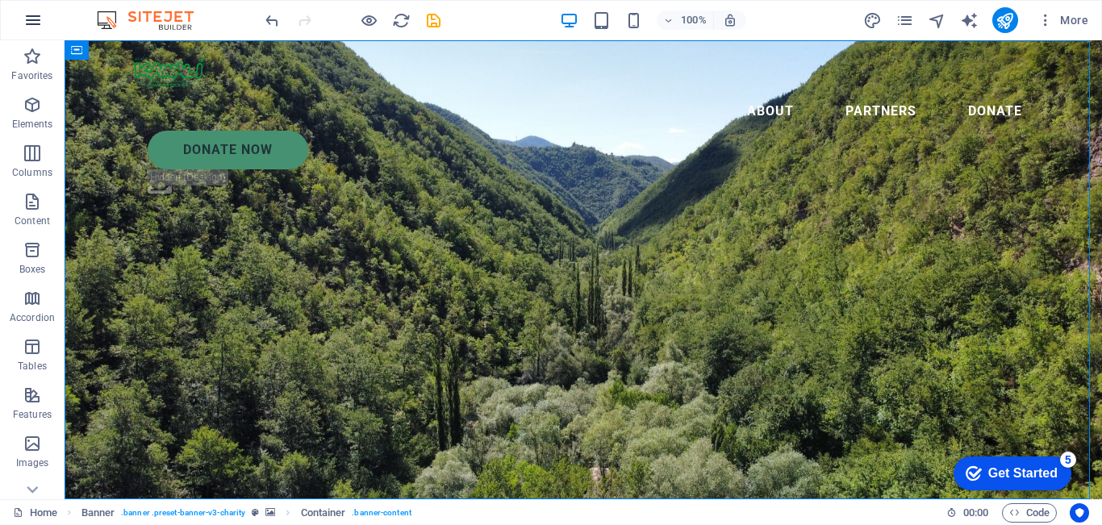
click at [30, 28] on icon "button" at bounding box center [32, 19] width 19 height 19
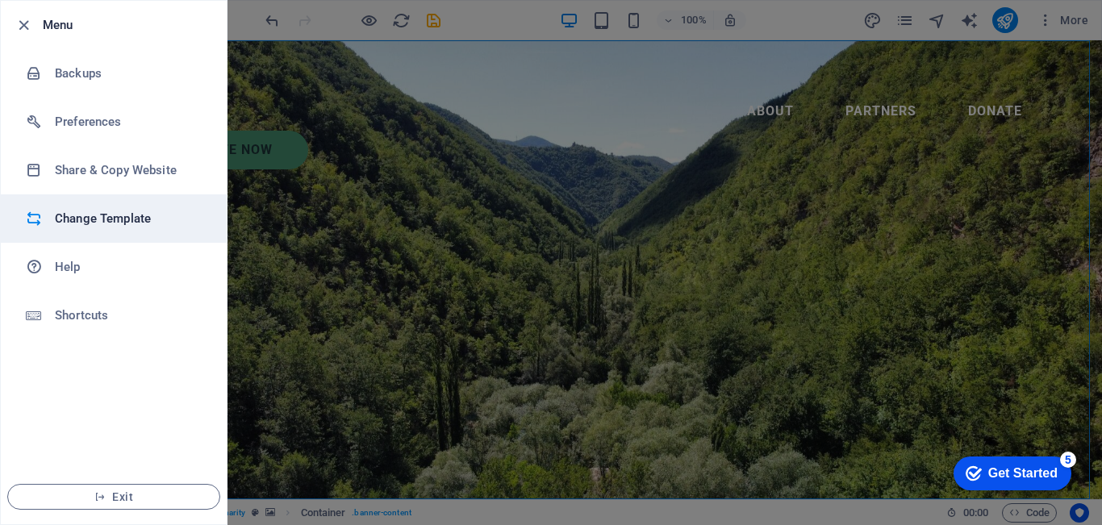
click at [126, 227] on h6 "Change Template" at bounding box center [129, 218] width 149 height 19
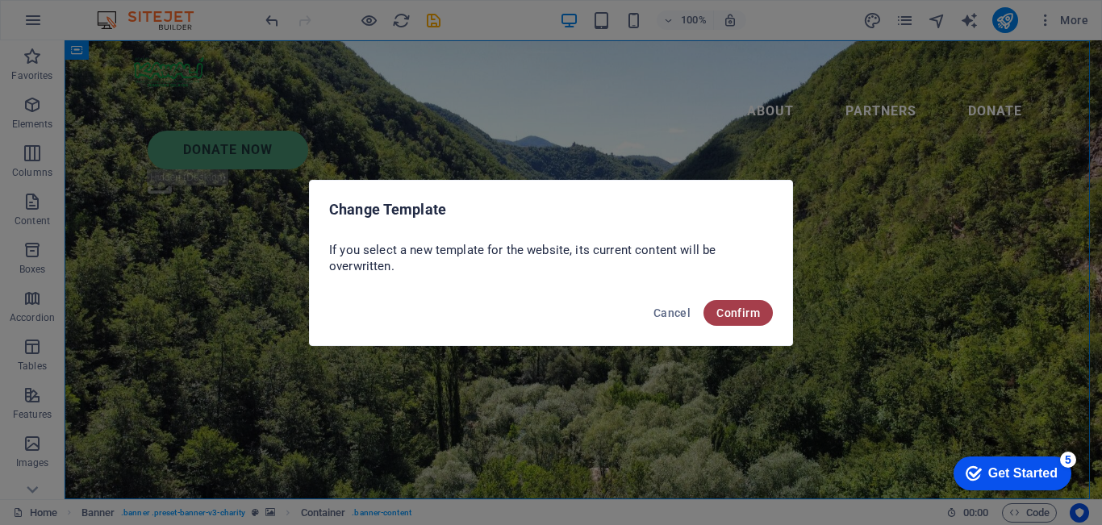
click at [748, 314] on span "Confirm" at bounding box center [738, 312] width 44 height 13
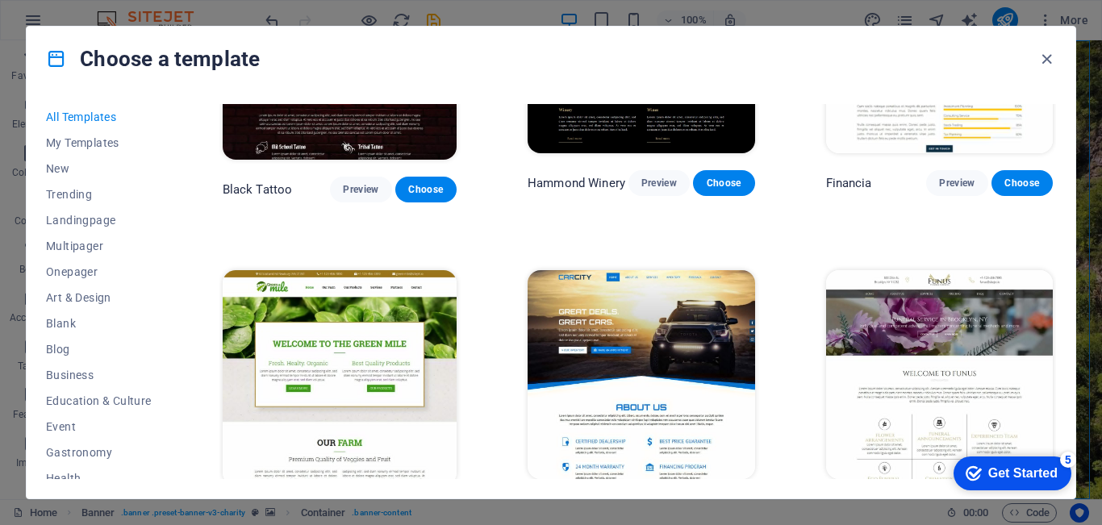
scroll to position [9273, 0]
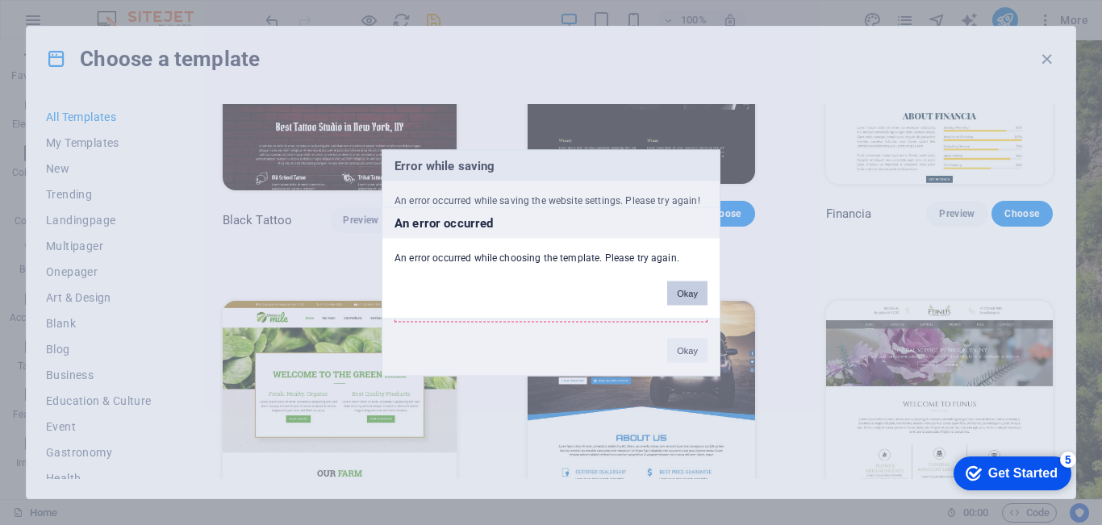
click at [680, 294] on button "Okay" at bounding box center [687, 293] width 40 height 24
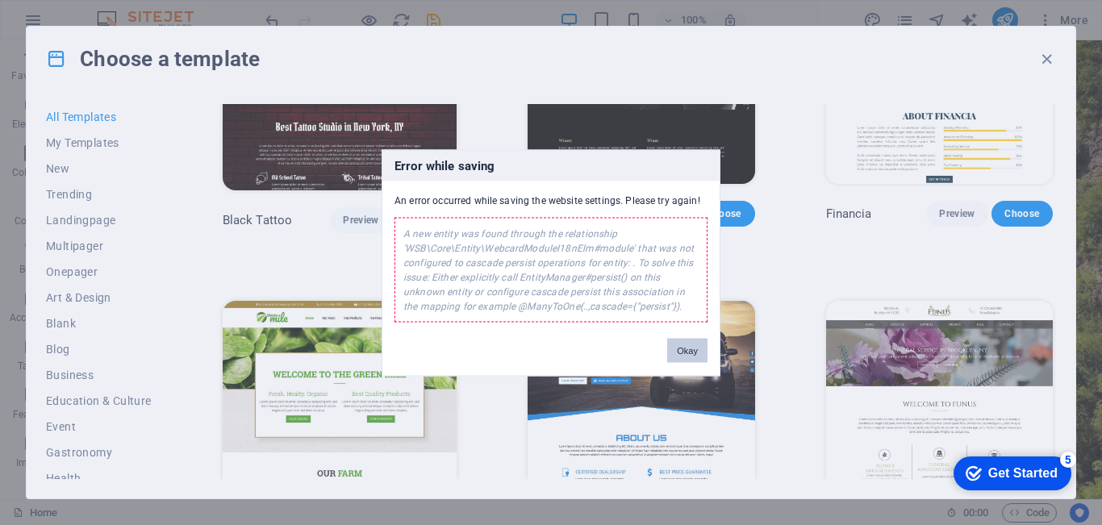
click at [680, 352] on button "Okay" at bounding box center [687, 350] width 40 height 24
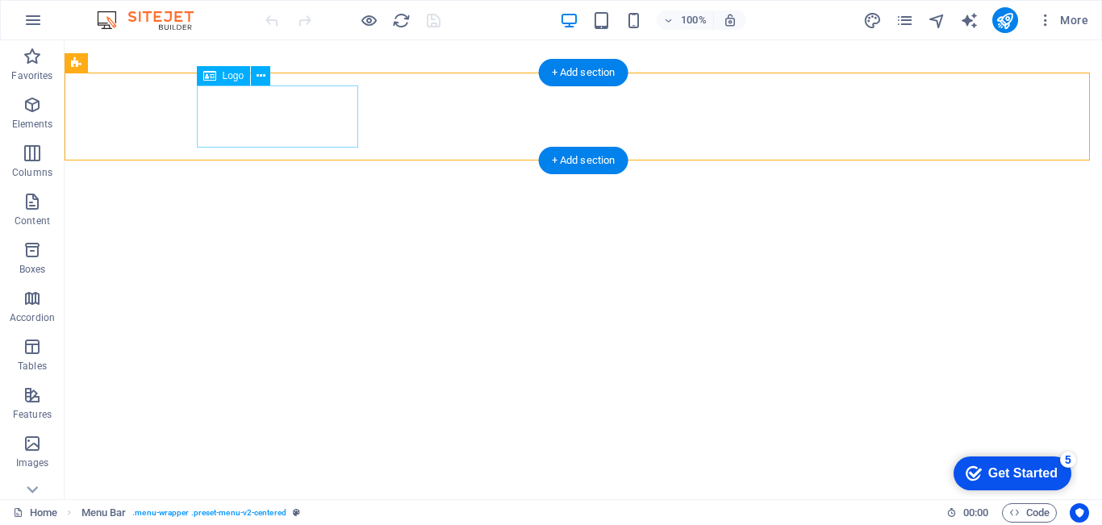
click at [276, 119] on div "Drag here to replace the existing content. Press “Ctrl” if you want to create a…" at bounding box center [583, 269] width 1037 height 459
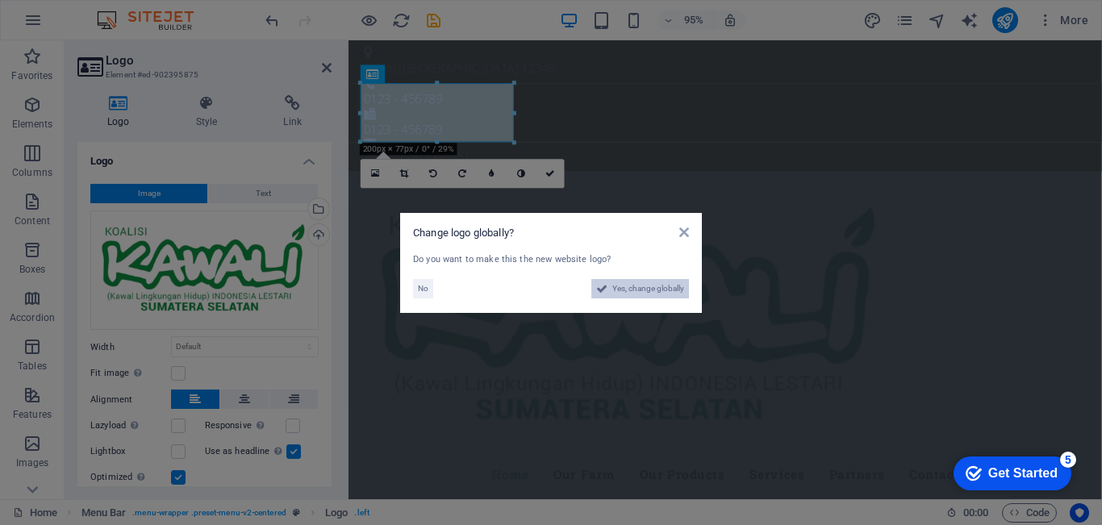
click at [648, 281] on span "Yes, change globally" at bounding box center [648, 288] width 72 height 19
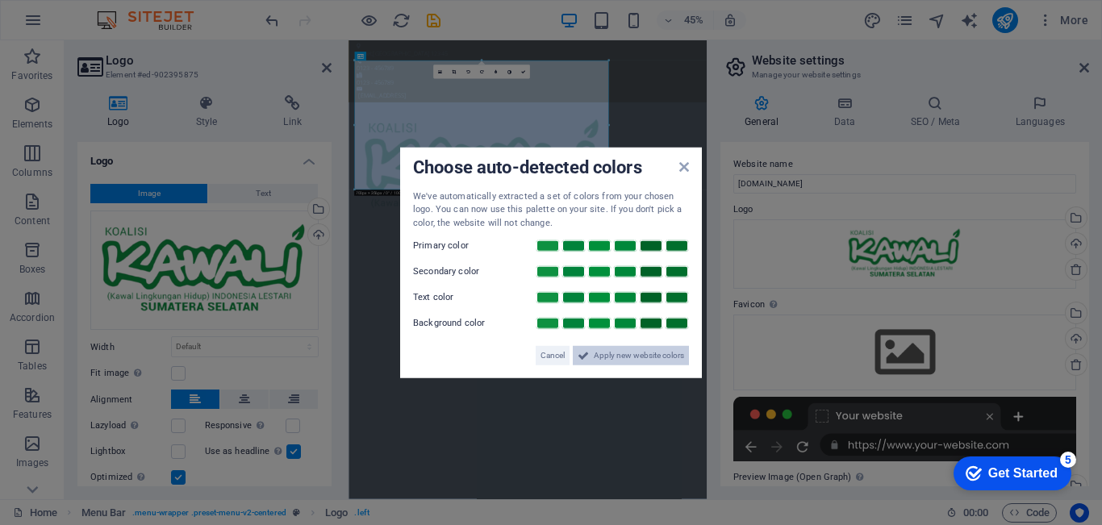
click at [639, 351] on span "Apply new website colors" at bounding box center [638, 355] width 90 height 19
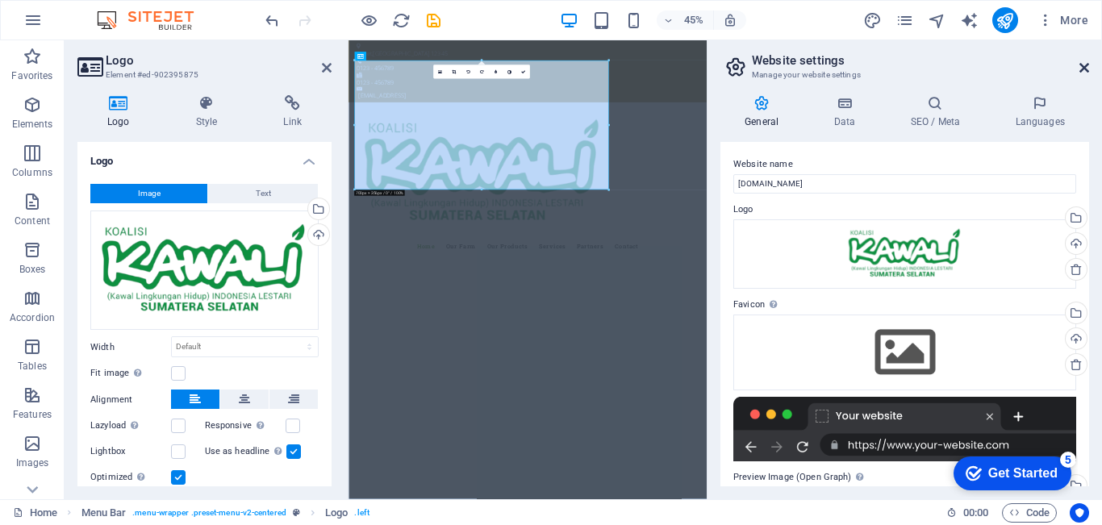
click at [1087, 70] on icon at bounding box center [1084, 67] width 10 height 13
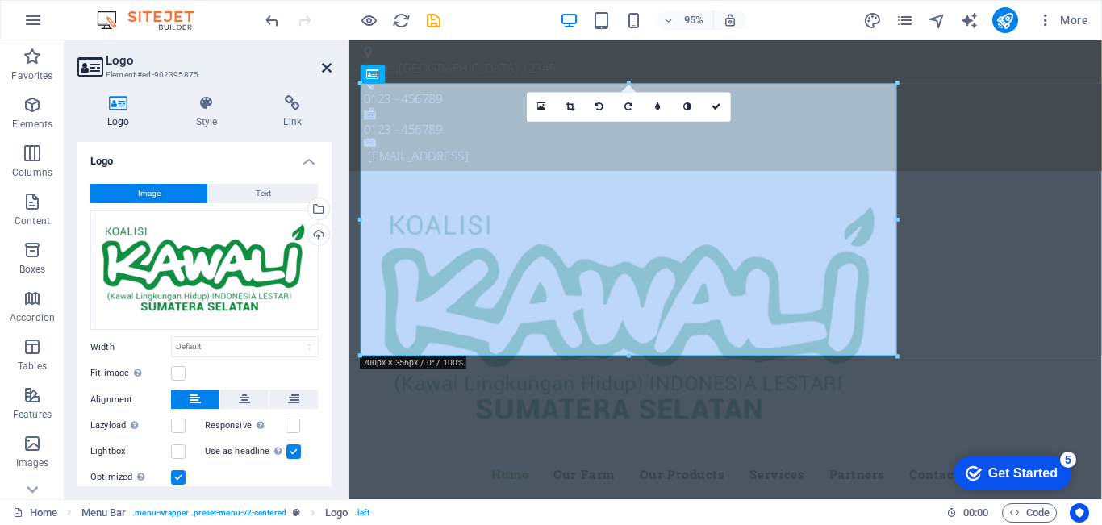
click at [327, 71] on icon at bounding box center [327, 67] width 10 height 13
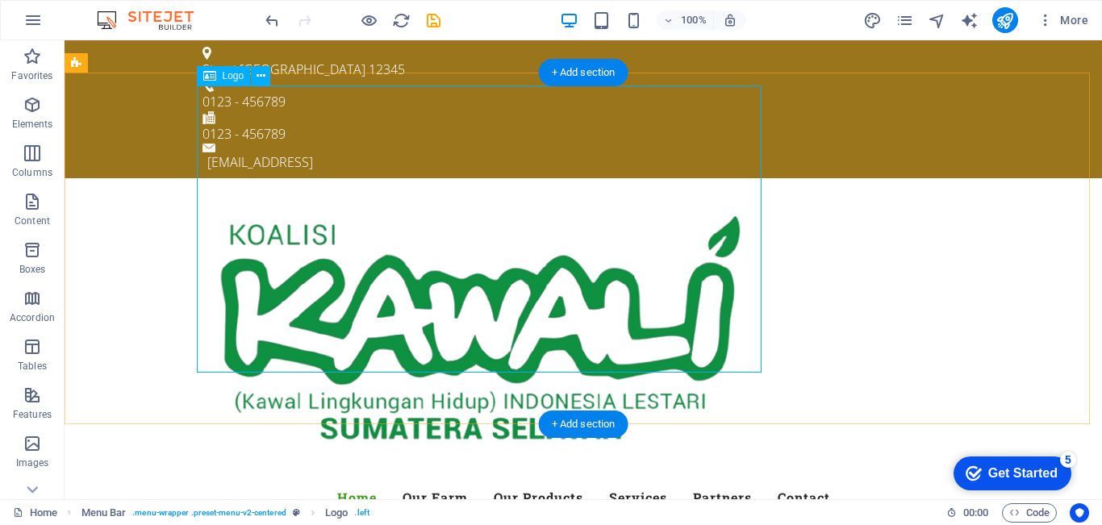
click at [419, 191] on div at bounding box center [582, 334] width 761 height 287
click at [298, 191] on div at bounding box center [582, 334] width 761 height 287
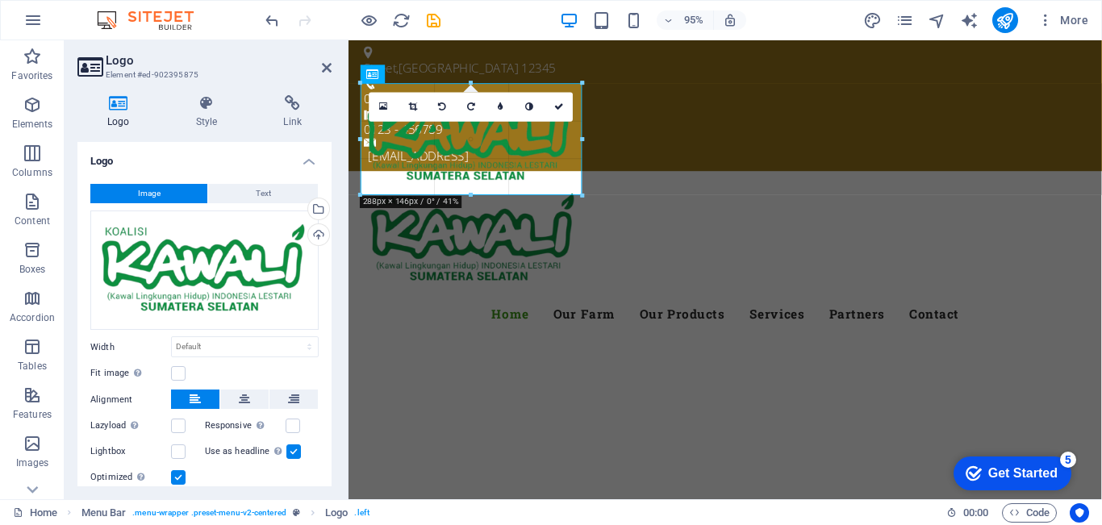
drag, startPoint x: 896, startPoint y: 356, endPoint x: 494, endPoint y: 186, distance: 436.6
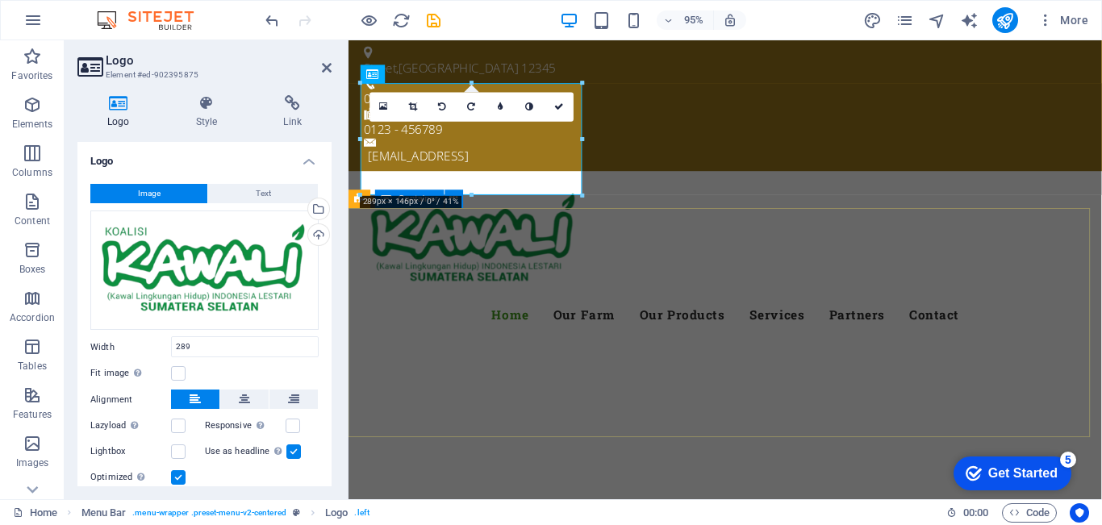
type input "289"
select select "px"
click at [781, 184] on div "Menu Home Our Farm Our Products Services Partners Contact" at bounding box center [744, 269] width 793 height 183
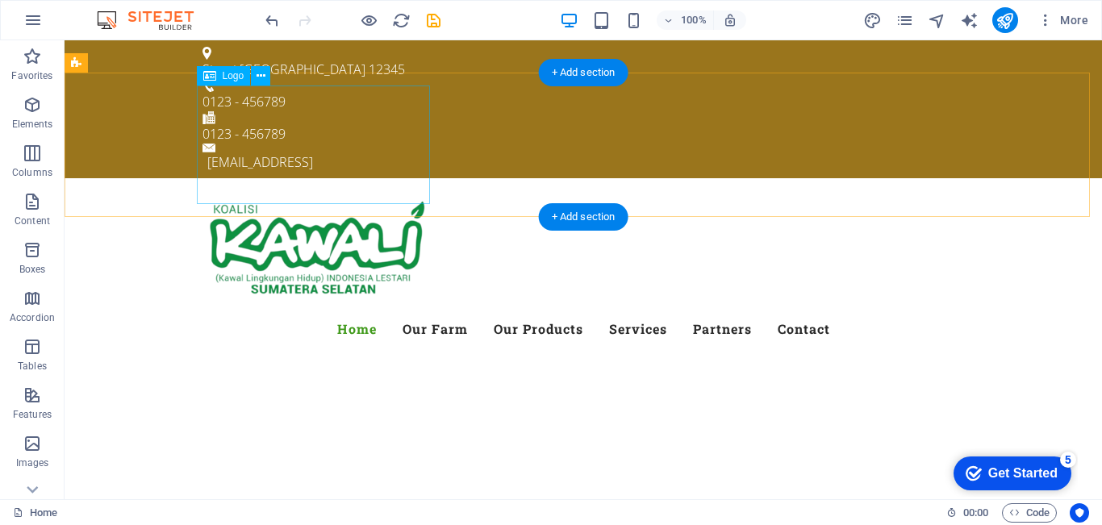
click at [311, 191] on div at bounding box center [582, 250] width 761 height 119
click at [373, 191] on div at bounding box center [582, 250] width 761 height 119
select select "px"
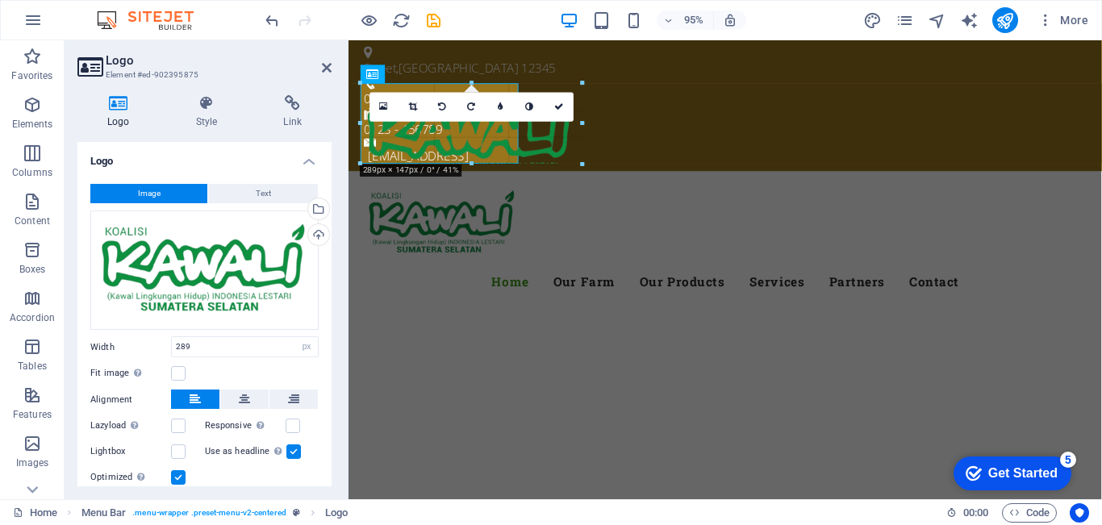
drag, startPoint x: 578, startPoint y: 195, endPoint x: 511, endPoint y: 152, distance: 79.4
type input "206"
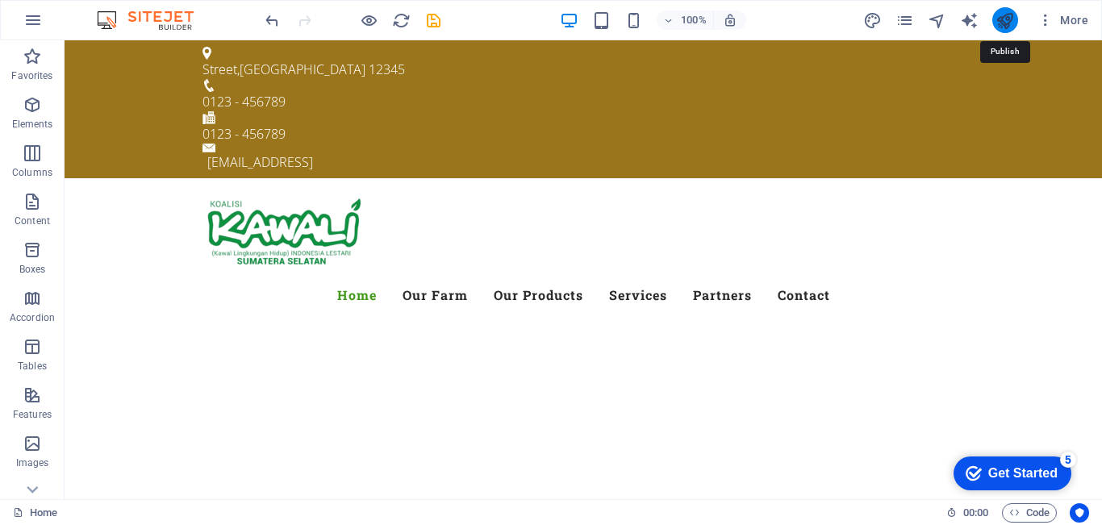
click at [1005, 15] on icon "publish" at bounding box center [1004, 20] width 19 height 19
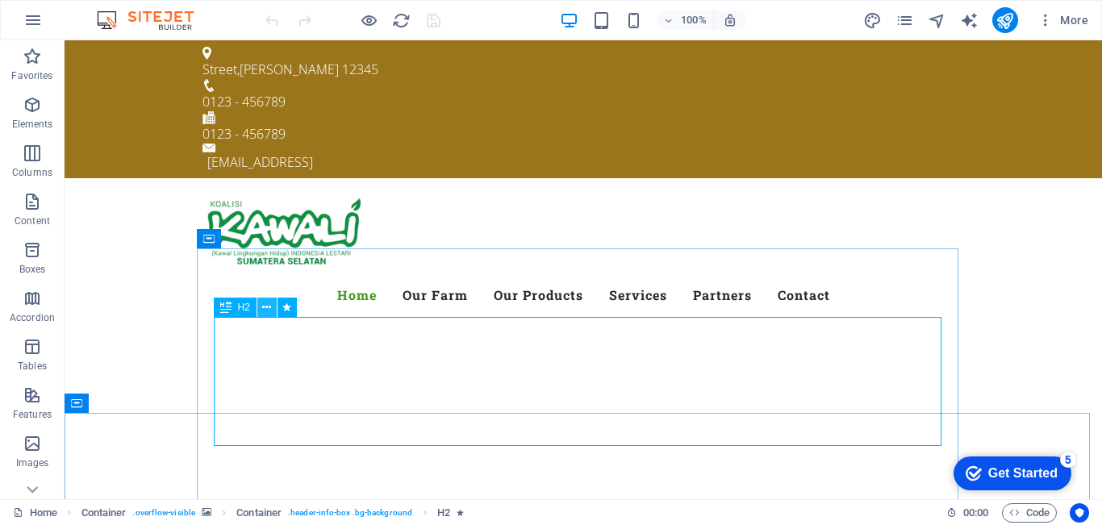
click at [265, 310] on icon at bounding box center [266, 307] width 9 height 17
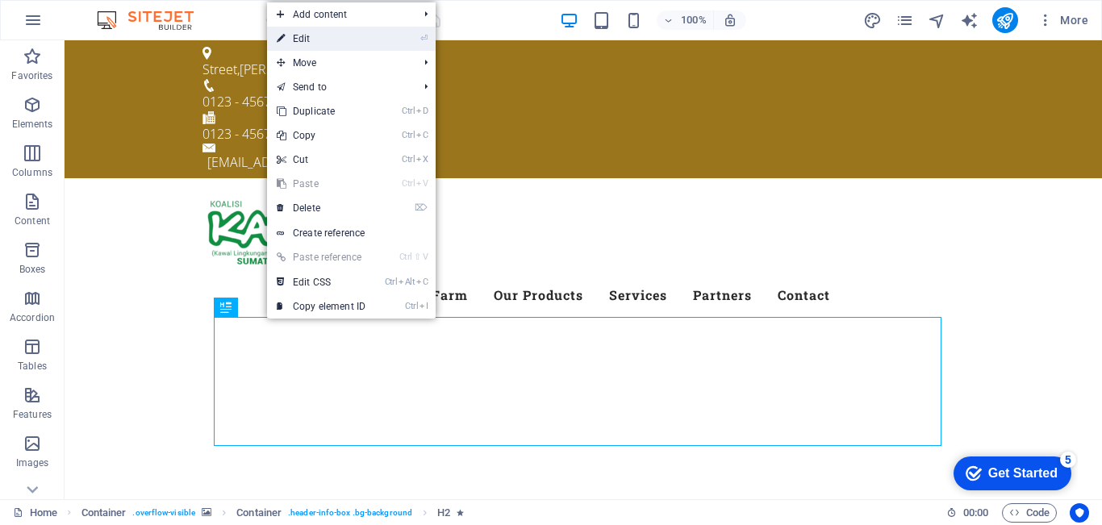
click at [351, 32] on link "⏎ Edit" at bounding box center [321, 39] width 108 height 24
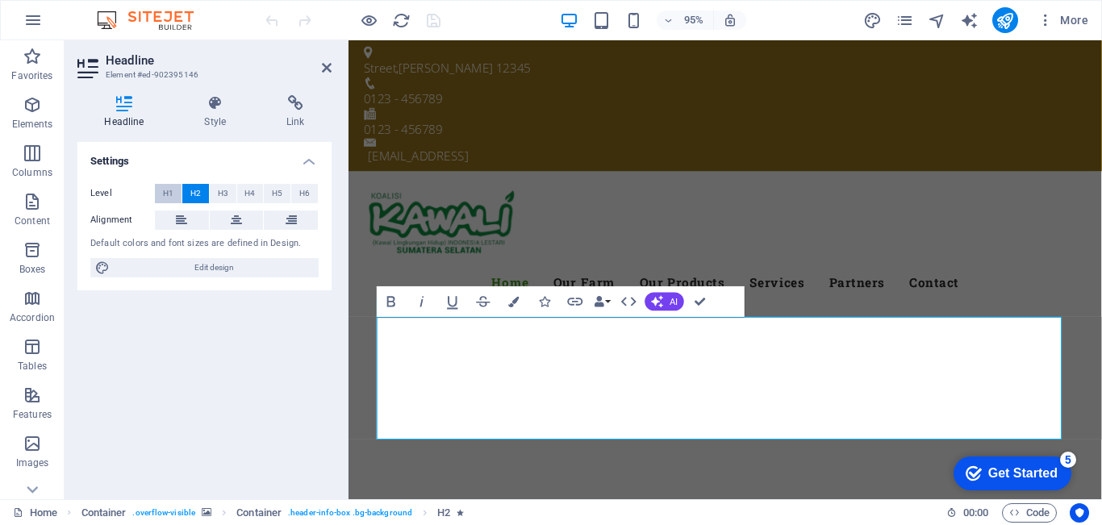
click at [166, 194] on span "H1" at bounding box center [168, 193] width 10 height 19
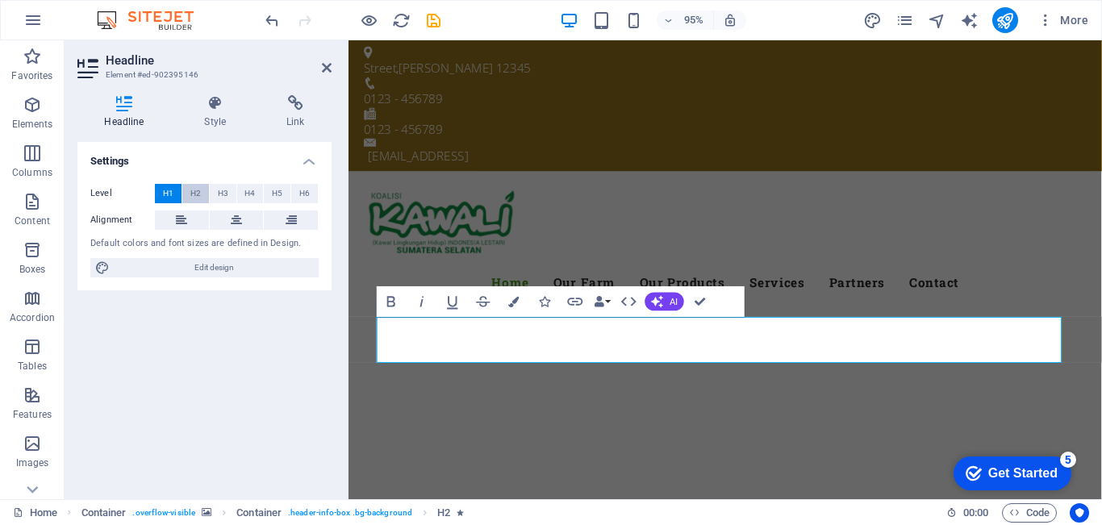
click at [190, 194] on span "H2" at bounding box center [195, 193] width 10 height 19
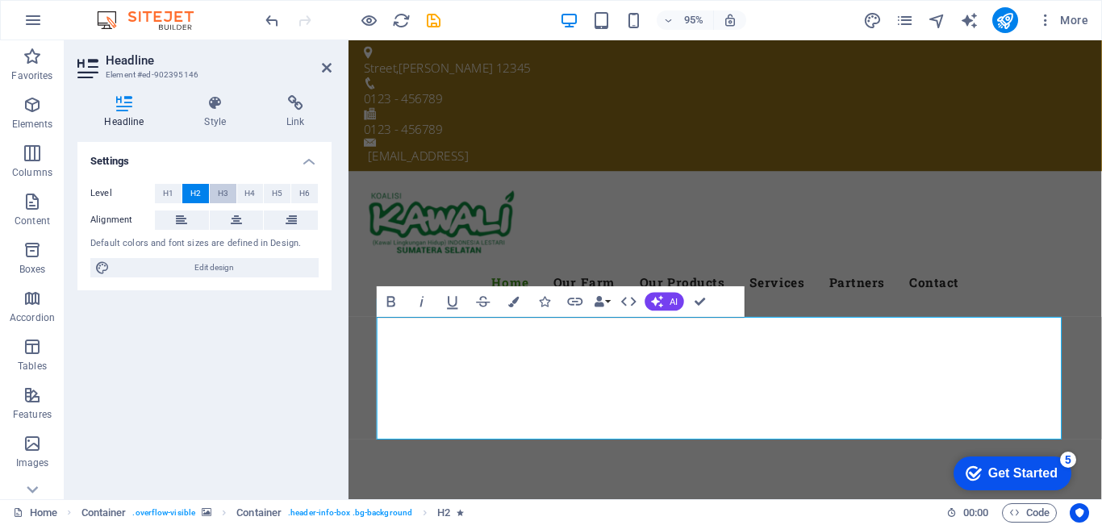
click at [234, 190] on button "H3" at bounding box center [223, 193] width 27 height 19
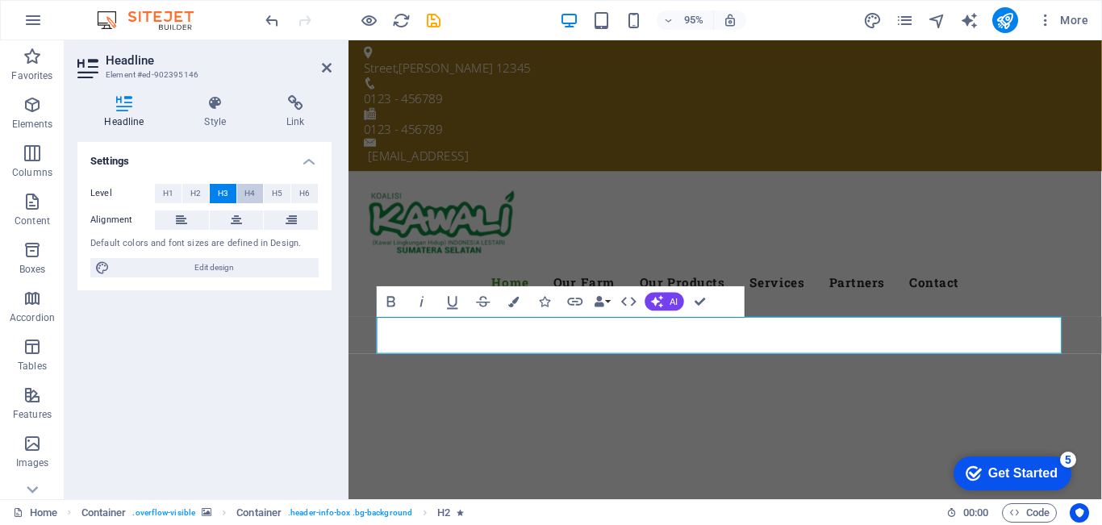
click at [256, 187] on button "H4" at bounding box center [250, 193] width 27 height 19
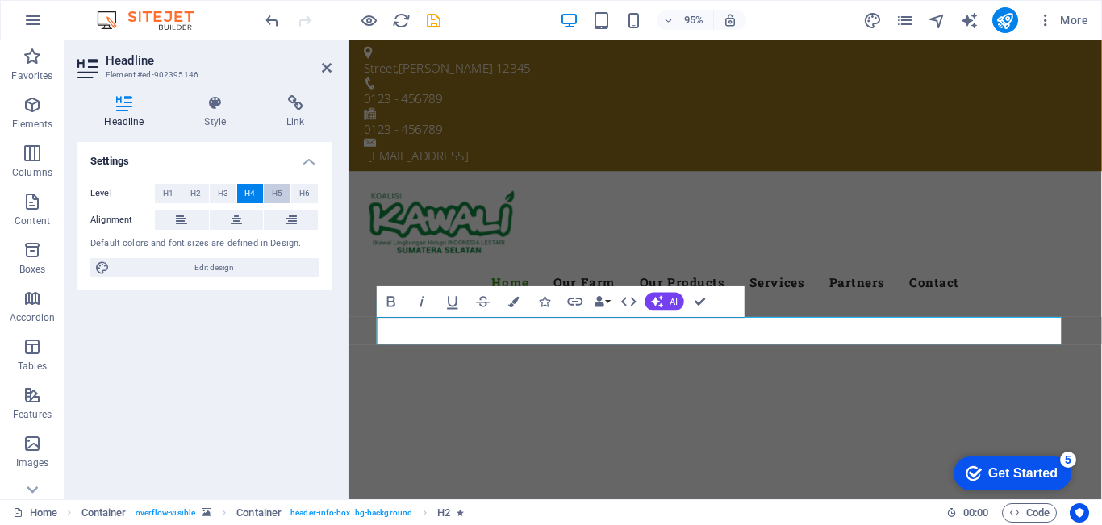
click at [276, 189] on span "H5" at bounding box center [277, 193] width 10 height 19
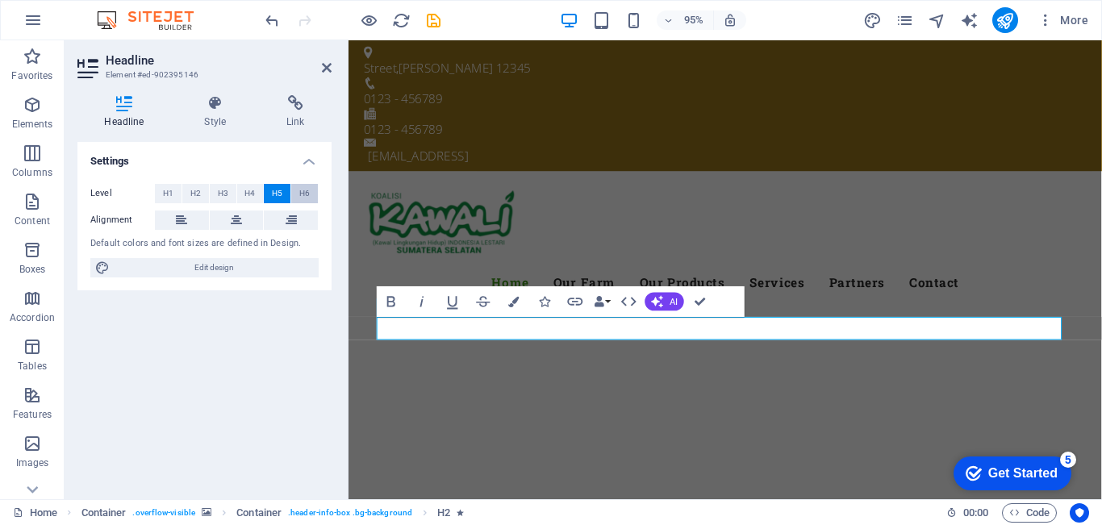
click at [306, 192] on span "H6" at bounding box center [304, 193] width 10 height 19
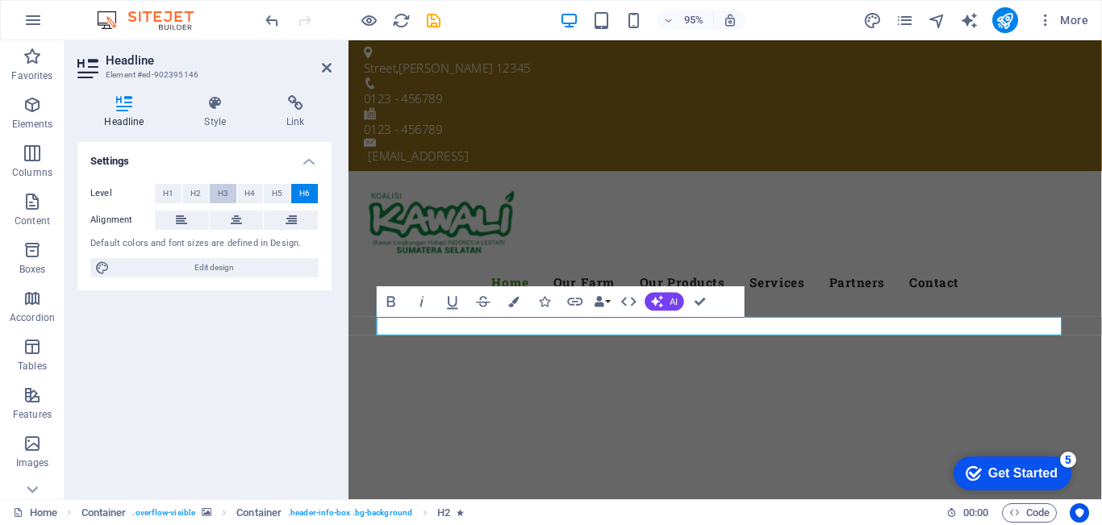
click at [213, 190] on button "H3" at bounding box center [223, 193] width 27 height 19
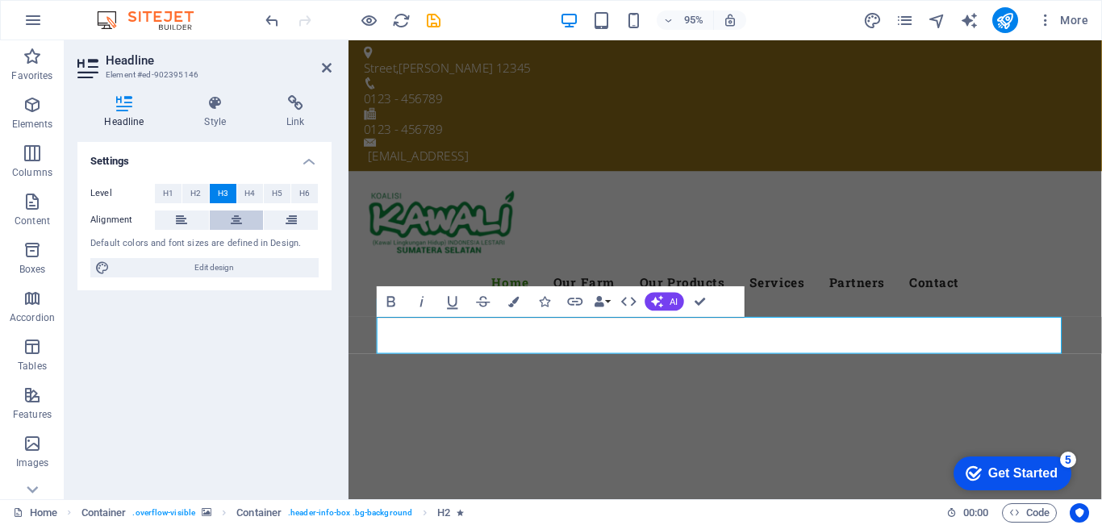
click at [239, 220] on icon at bounding box center [236, 219] width 11 height 19
click at [164, 195] on span "H1" at bounding box center [168, 193] width 10 height 19
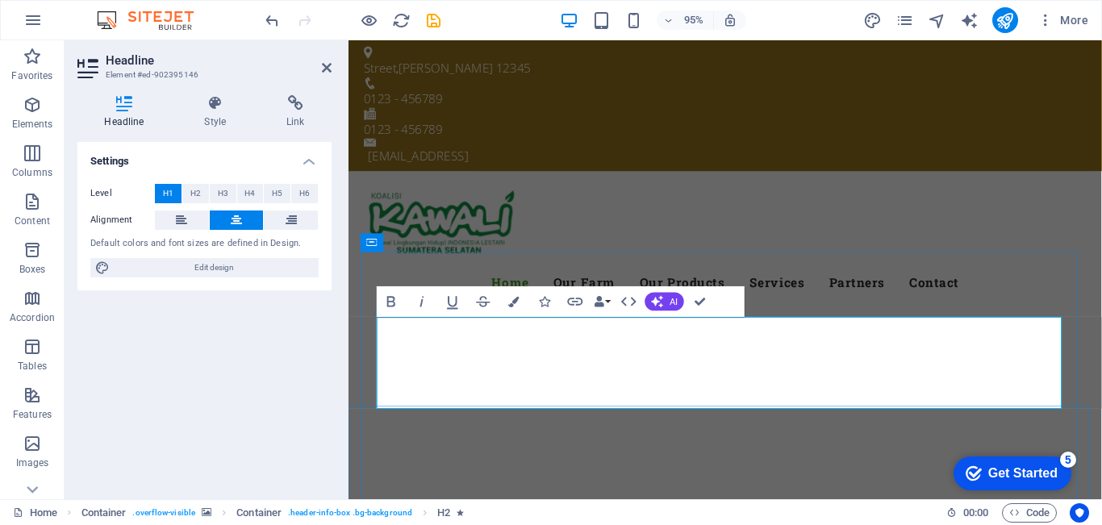
drag, startPoint x: 435, startPoint y: 406, endPoint x: 423, endPoint y: 410, distance: 12.7
drag, startPoint x: 502, startPoint y: 408, endPoint x: 514, endPoint y: 408, distance: 11.3
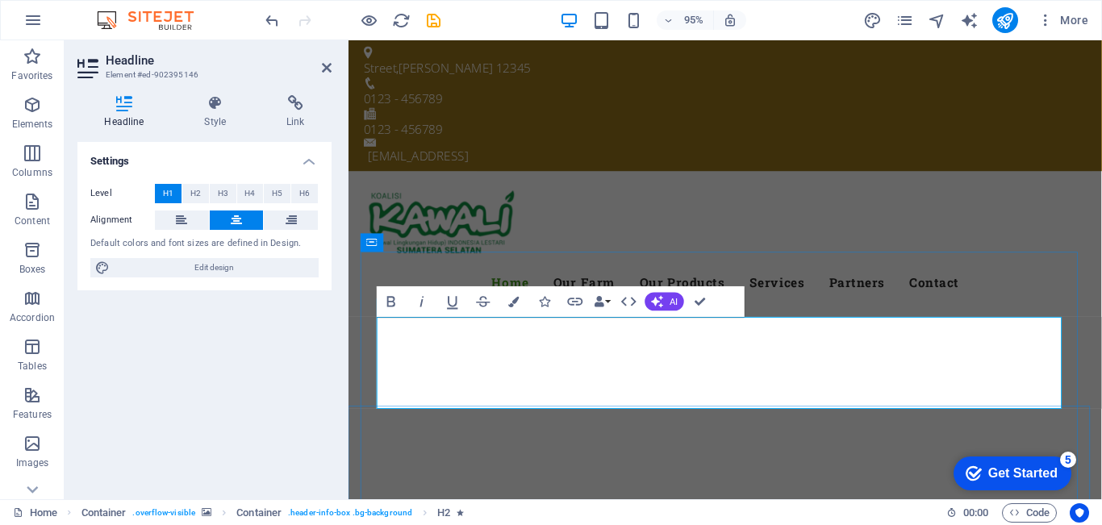
drag, startPoint x: 514, startPoint y: 360, endPoint x: 499, endPoint y: 360, distance: 15.3
drag, startPoint x: 627, startPoint y: 364, endPoint x: 618, endPoint y: 364, distance: 8.1
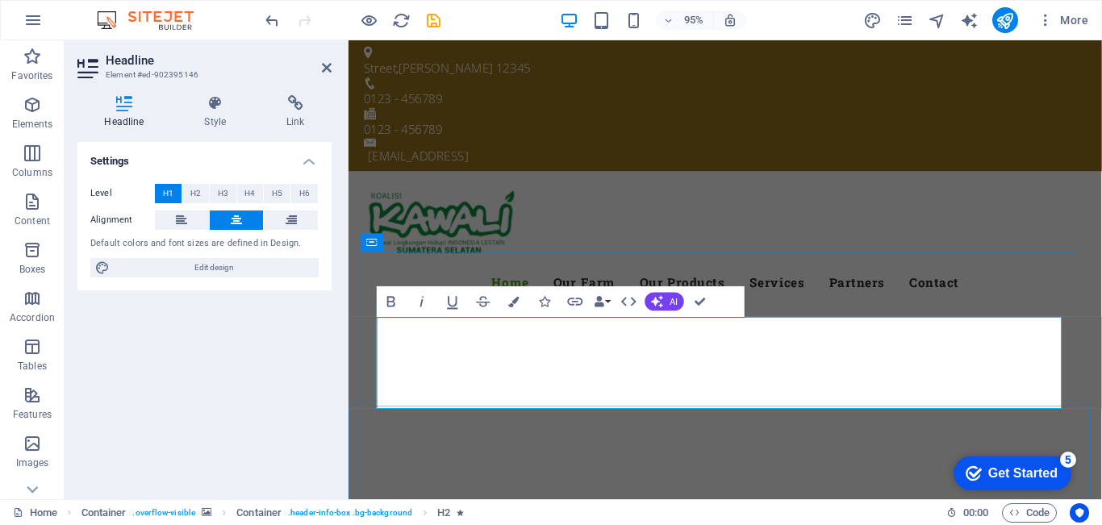
drag, startPoint x: 894, startPoint y: 356, endPoint x: 885, endPoint y: 356, distance: 9.7
click at [199, 199] on span "H2" at bounding box center [195, 193] width 10 height 19
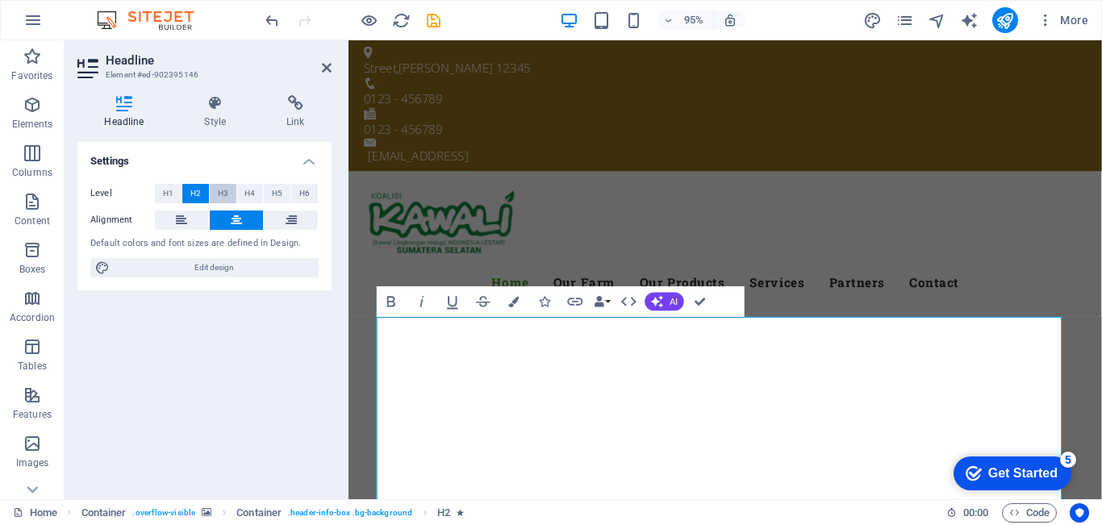
click at [227, 194] on span "H3" at bounding box center [223, 193] width 10 height 19
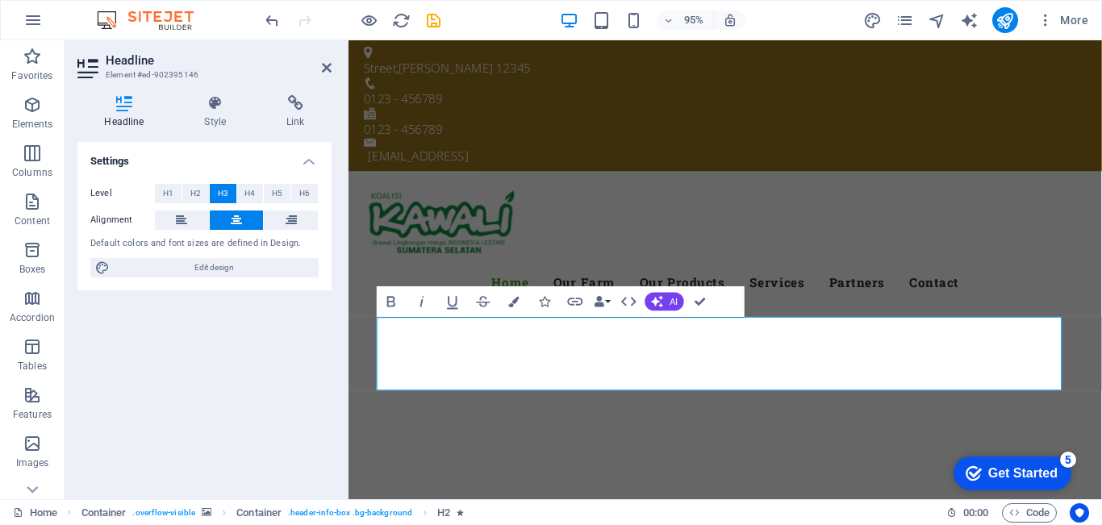
click at [310, 159] on h4 "Settings" at bounding box center [204, 156] width 254 height 29
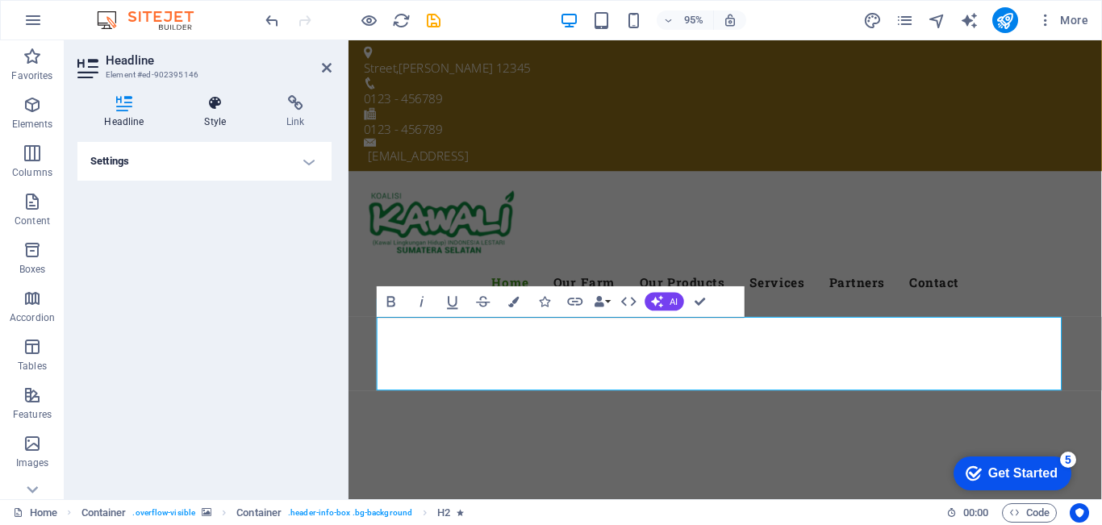
click at [211, 113] on h4 "Style" at bounding box center [218, 112] width 82 height 34
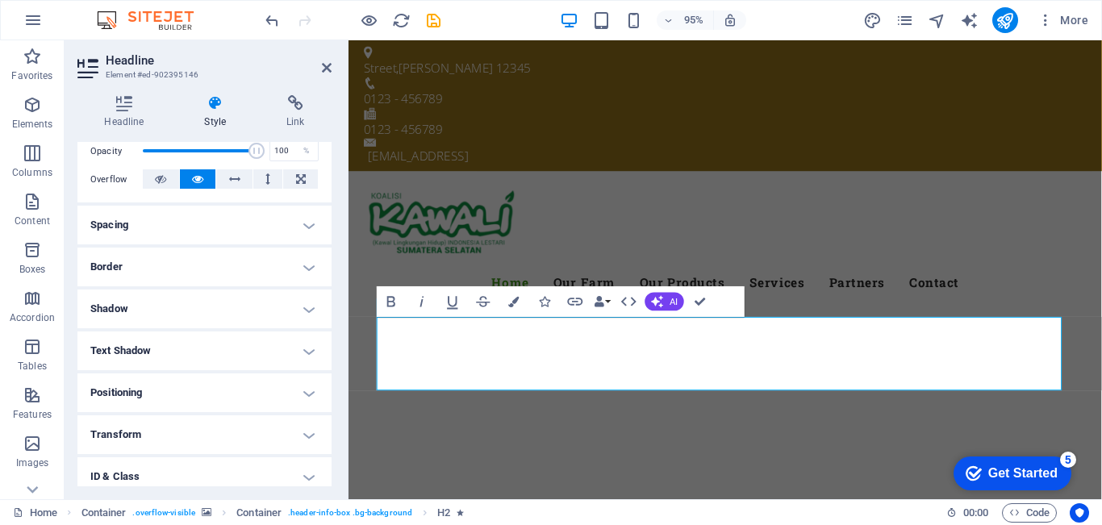
scroll to position [242, 0]
click at [186, 347] on h4 "Text Shadow" at bounding box center [204, 352] width 254 height 39
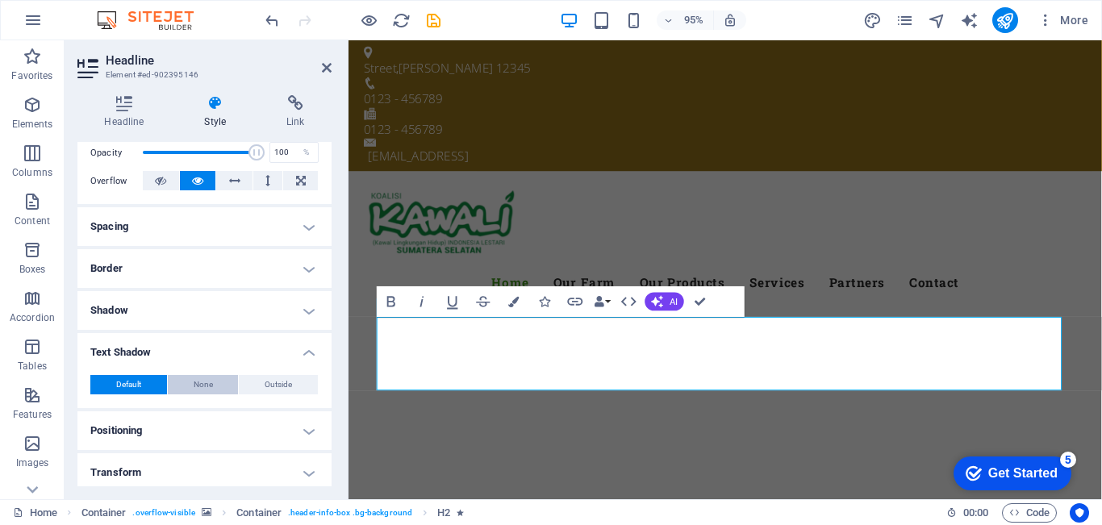
click at [211, 391] on button "None" at bounding box center [203, 384] width 71 height 19
click at [260, 385] on button "Outside" at bounding box center [278, 384] width 79 height 19
type input "2"
type input "4"
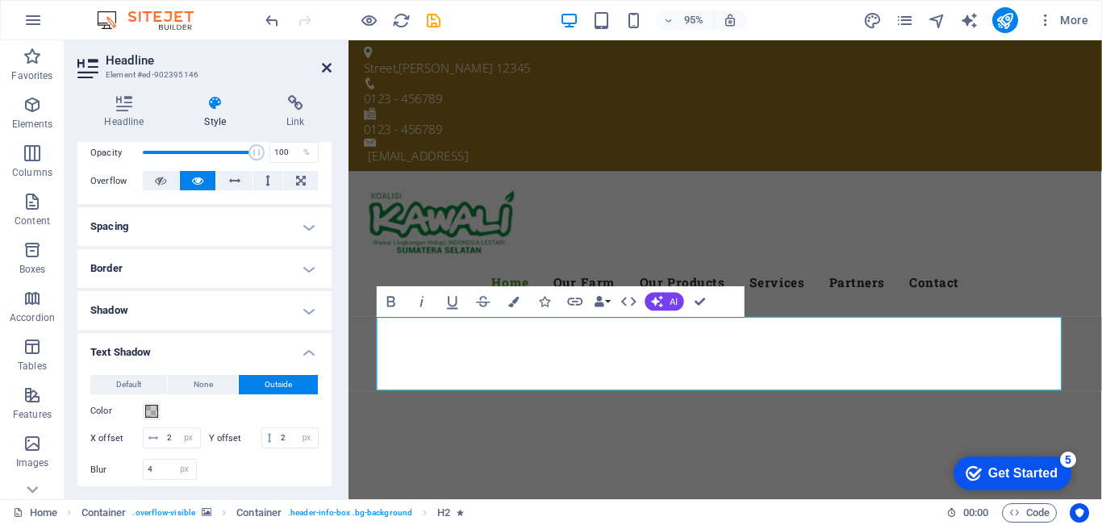
click at [323, 69] on icon at bounding box center [327, 67] width 10 height 13
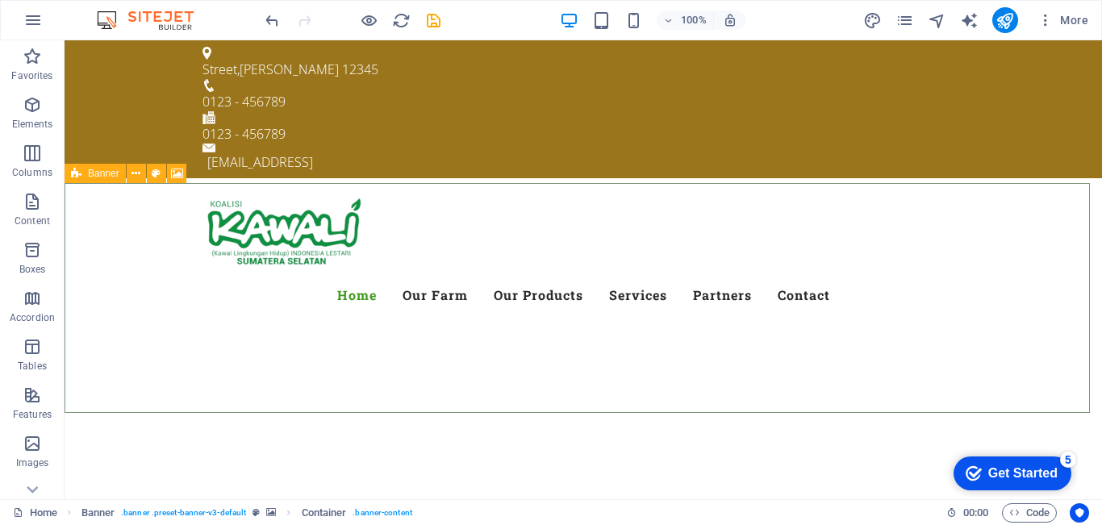
click at [76, 175] on icon at bounding box center [76, 173] width 10 height 19
click at [174, 177] on icon at bounding box center [177, 173] width 12 height 17
select select "ms"
select select "s"
select select "progressive"
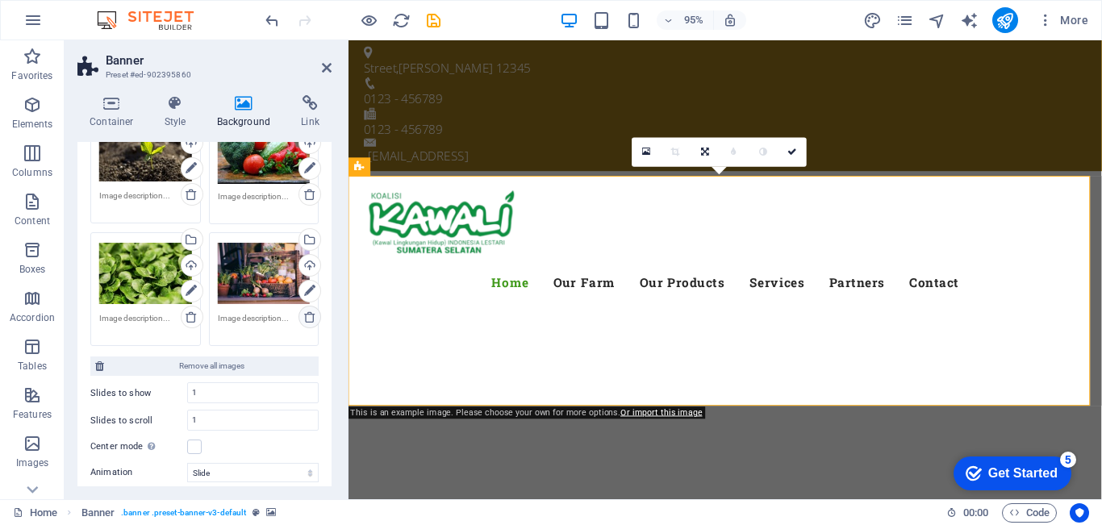
click at [303, 314] on icon at bounding box center [309, 316] width 13 height 13
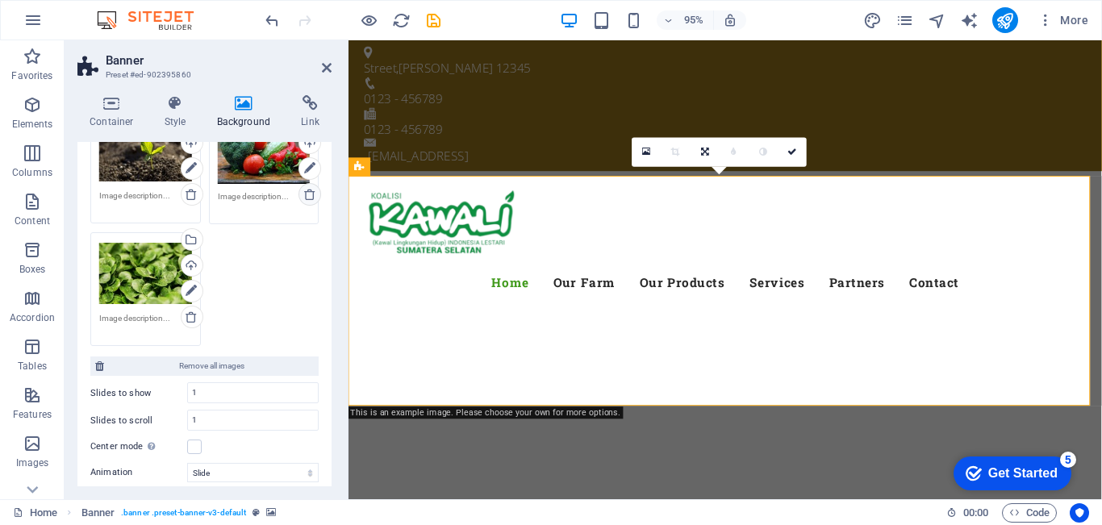
click at [305, 194] on icon at bounding box center [309, 194] width 13 height 13
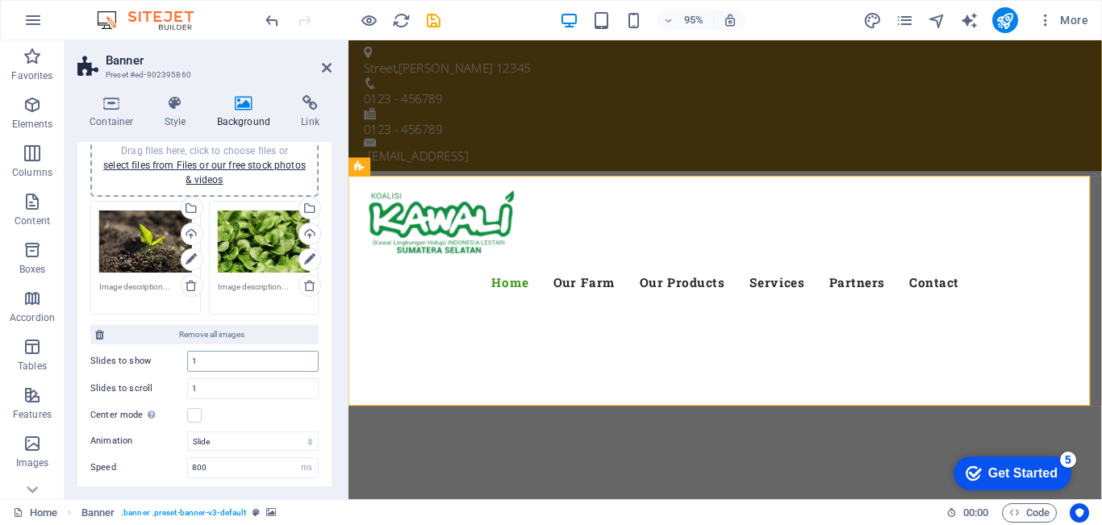
scroll to position [81, 0]
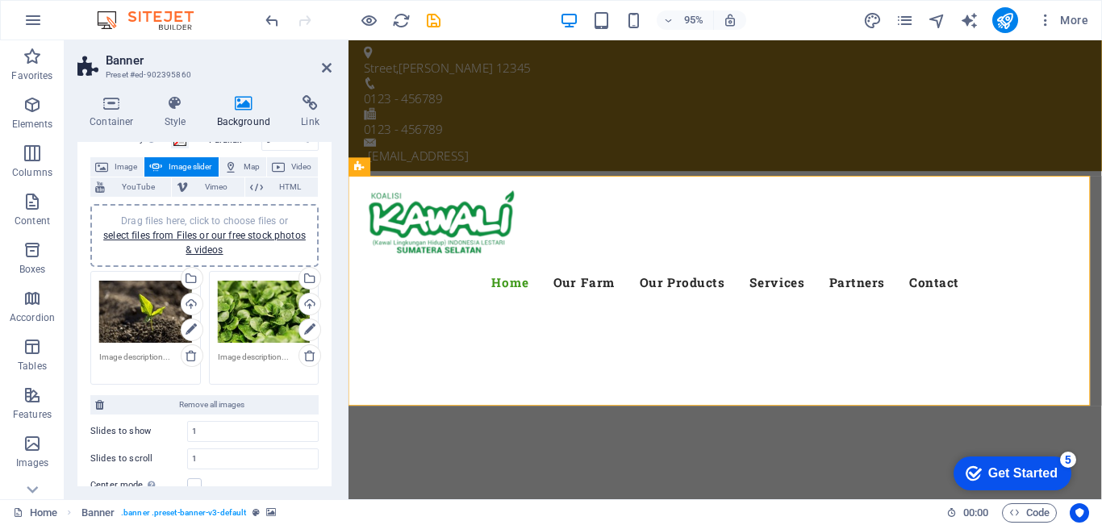
click at [322, 60] on h2 "Banner" at bounding box center [219, 60] width 226 height 15
click at [322, 64] on icon at bounding box center [327, 67] width 10 height 13
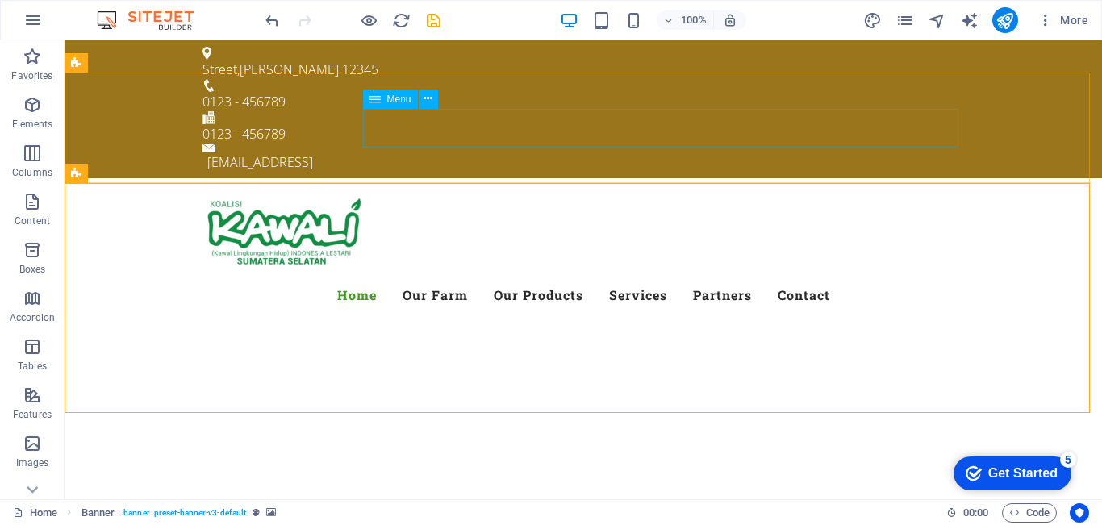
click at [388, 100] on span "Menu" at bounding box center [399, 99] width 24 height 10
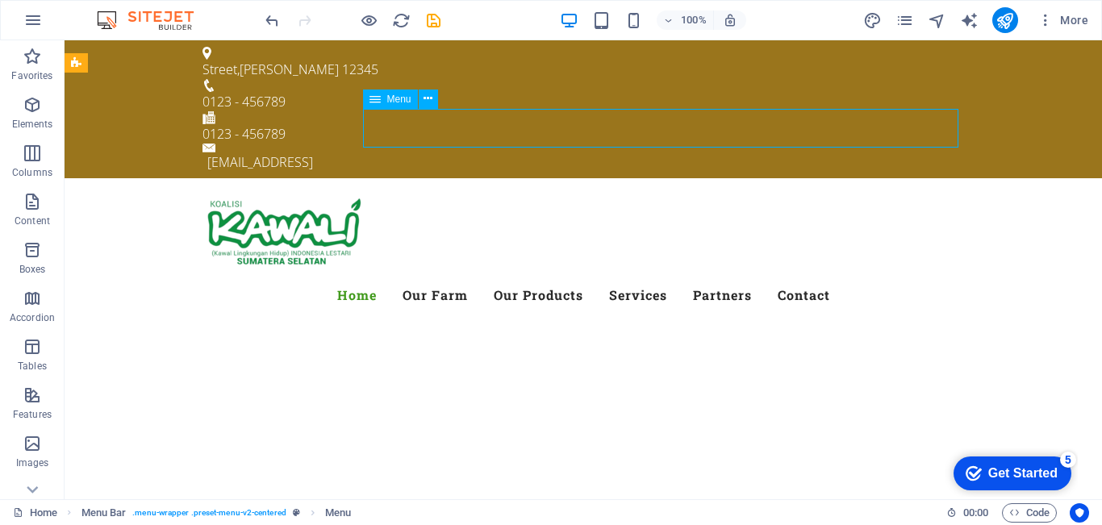
drag, startPoint x: 388, startPoint y: 100, endPoint x: 98, endPoint y: 122, distance: 290.3
click at [388, 100] on span "Menu" at bounding box center [399, 99] width 24 height 10
select select
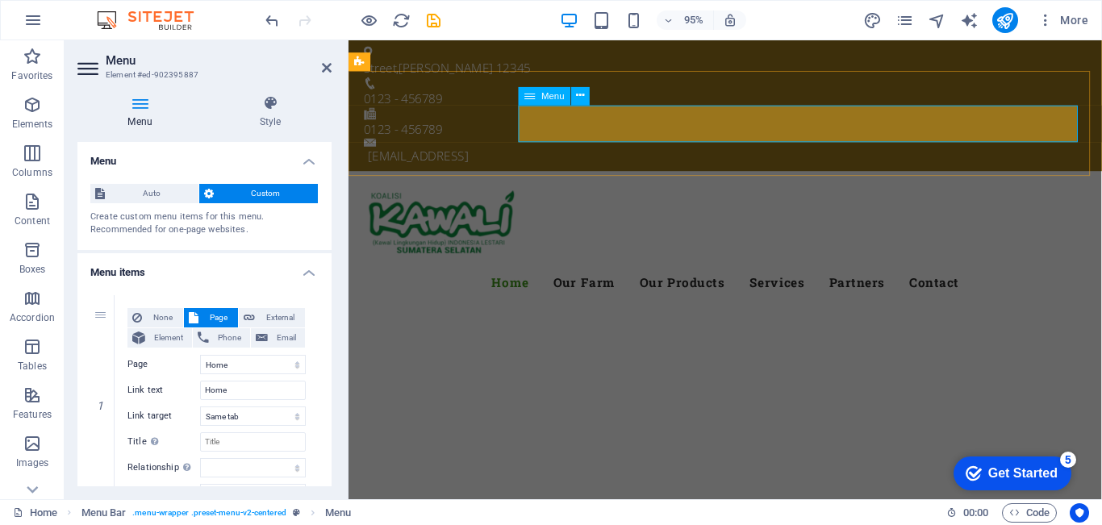
click at [585, 276] on nav "Home Our Farm Our Products Services Partners Contact" at bounding box center [744, 295] width 761 height 39
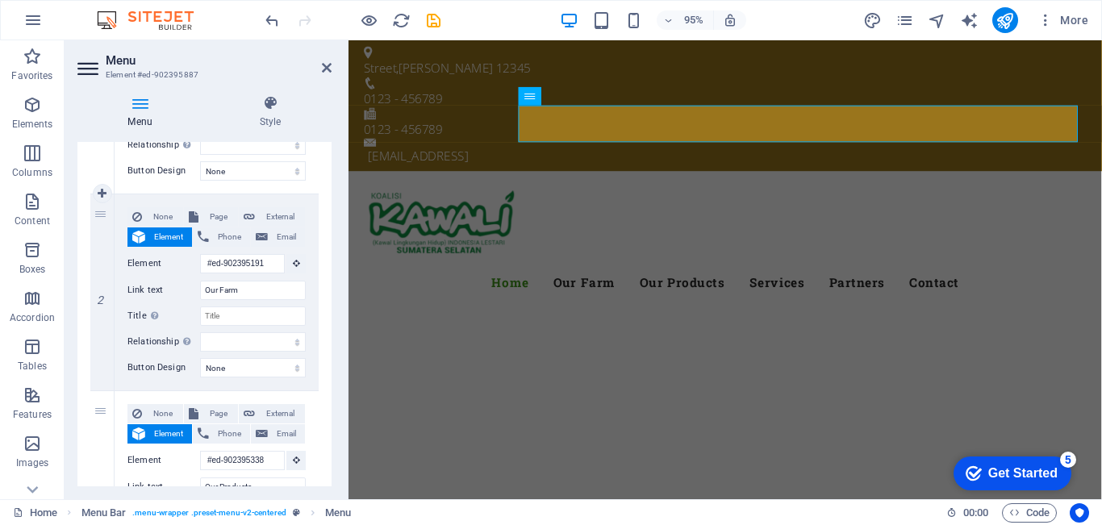
scroll to position [0, 0]
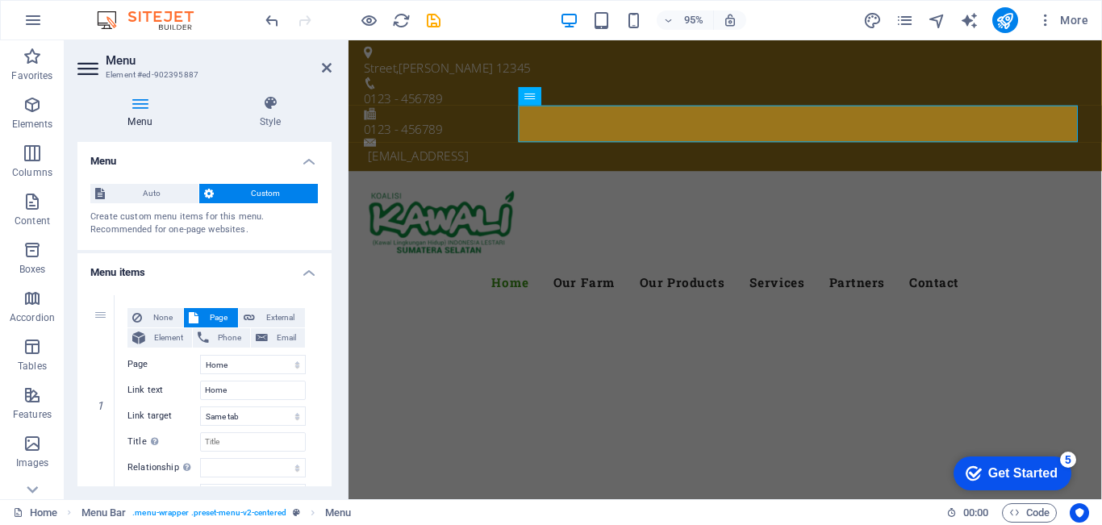
click at [300, 164] on h4 "Menu" at bounding box center [204, 156] width 254 height 29
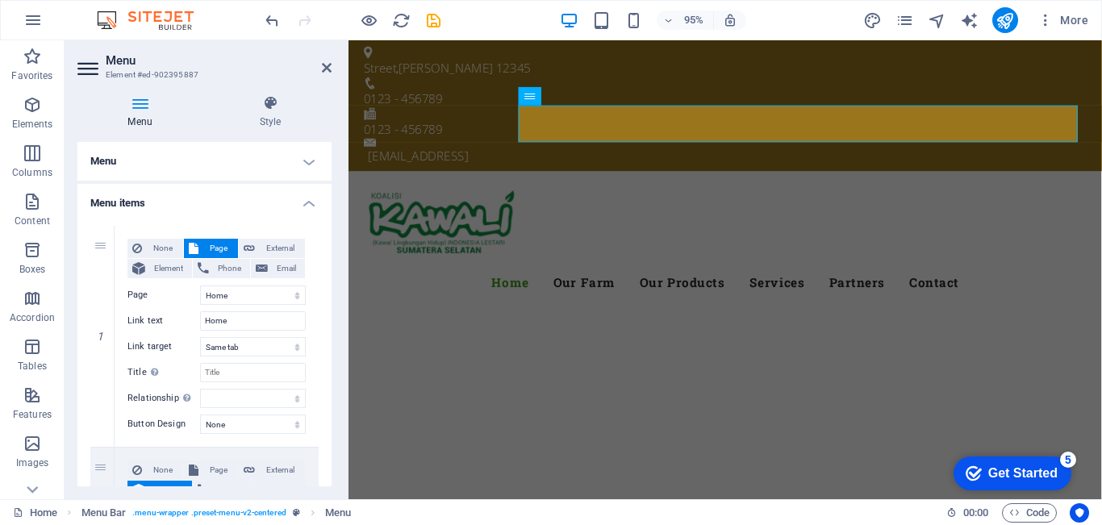
click at [306, 208] on h4 "Menu items" at bounding box center [204, 198] width 254 height 29
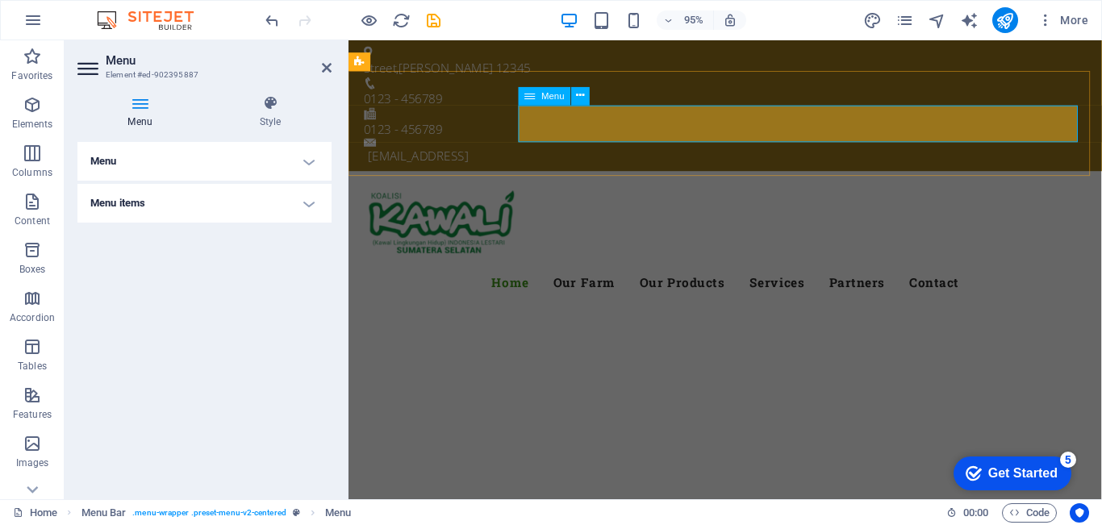
click at [577, 276] on nav "Home Our Farm Our Products Services Partners Contact" at bounding box center [744, 295] width 761 height 39
click at [143, 159] on h4 "Menu" at bounding box center [204, 161] width 254 height 39
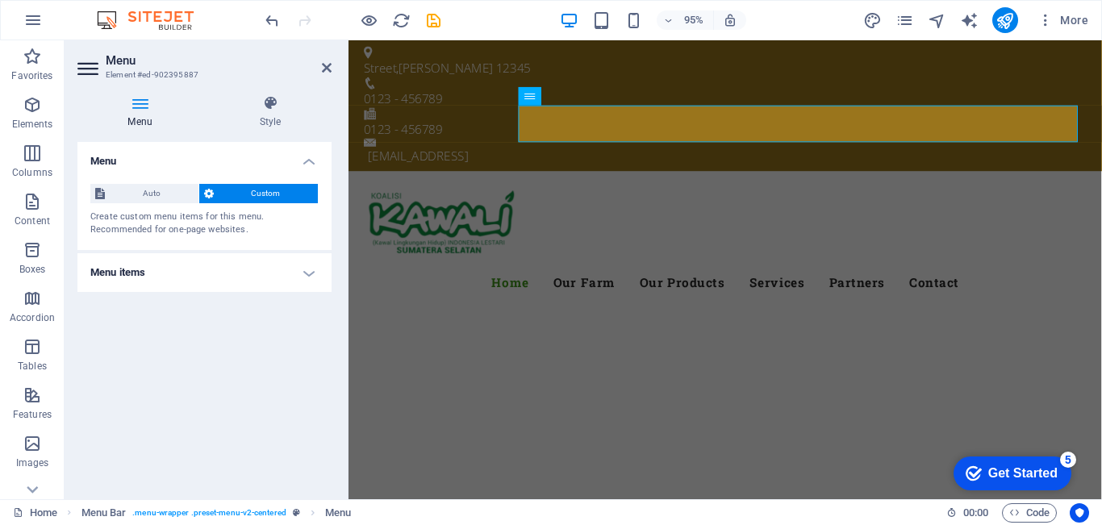
click at [231, 198] on span "Custom" at bounding box center [266, 193] width 95 height 19
click at [222, 272] on h4 "Menu items" at bounding box center [204, 272] width 254 height 39
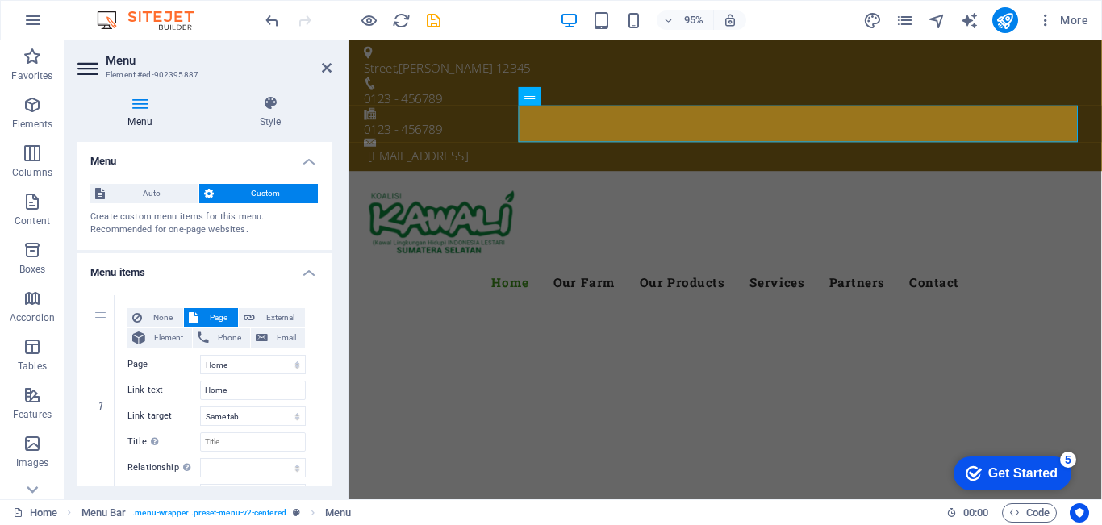
scroll to position [161, 0]
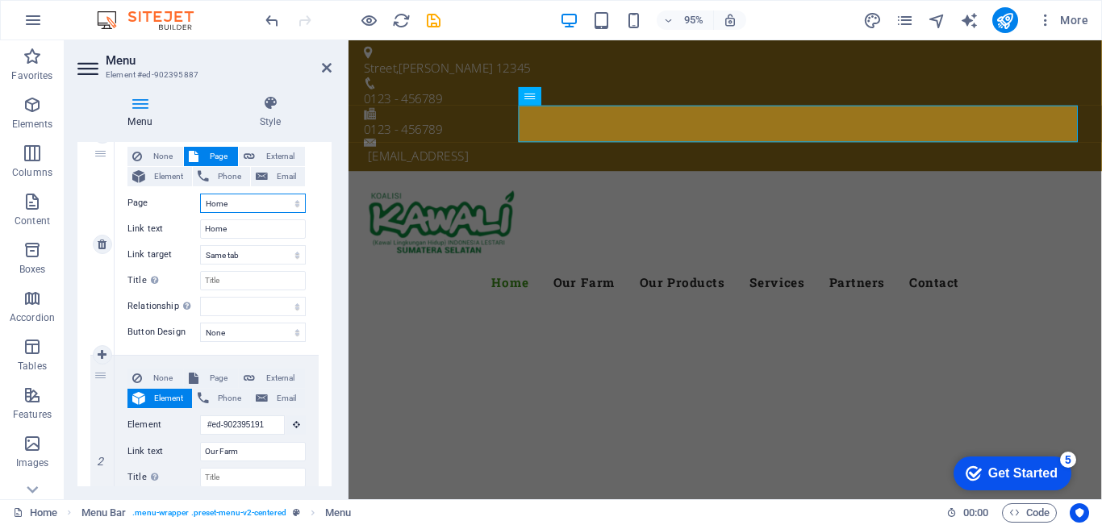
click at [243, 207] on select "Home Subpage Legal Notice Privacy" at bounding box center [253, 203] width 106 height 19
click at [239, 204] on select "Home Subpage Legal Notice Privacy" at bounding box center [253, 203] width 106 height 19
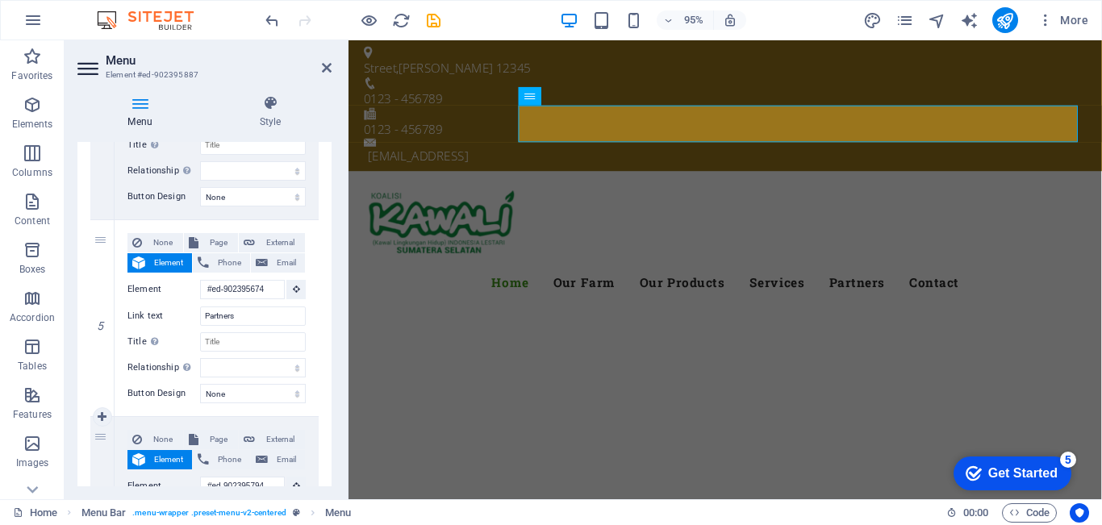
scroll to position [1059, 0]
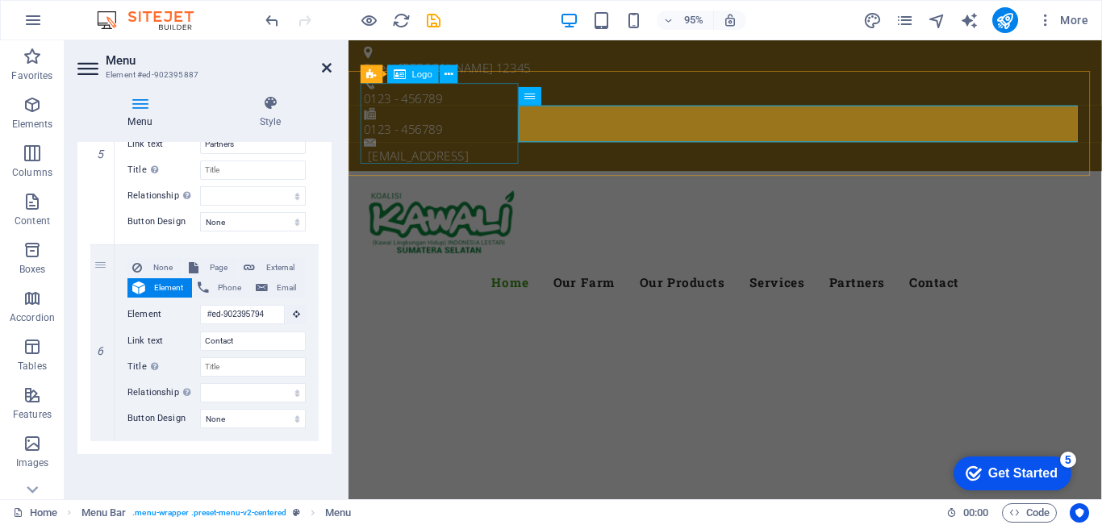
click at [329, 69] on icon at bounding box center [327, 67] width 10 height 13
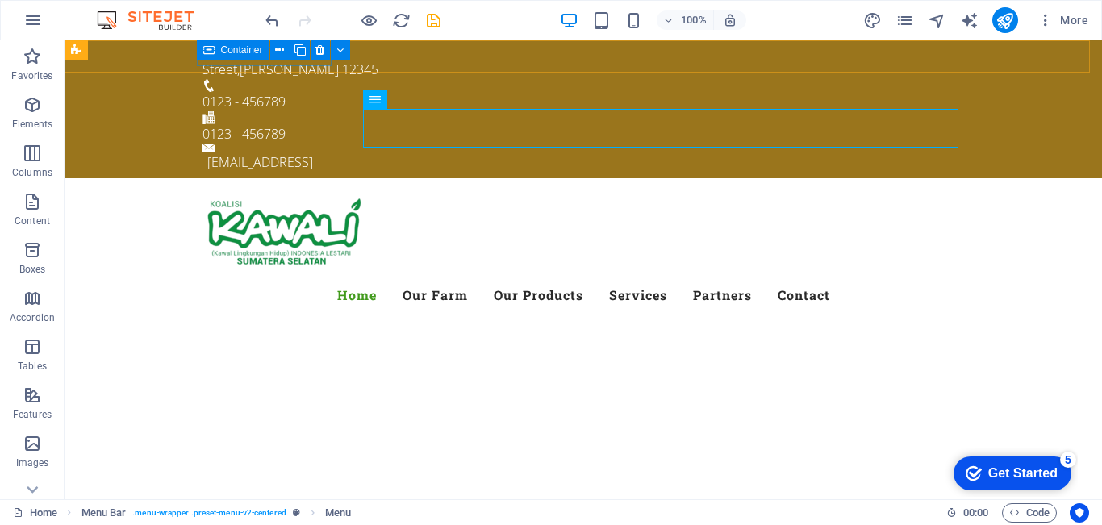
click at [248, 51] on span "Container" at bounding box center [242, 50] width 42 height 10
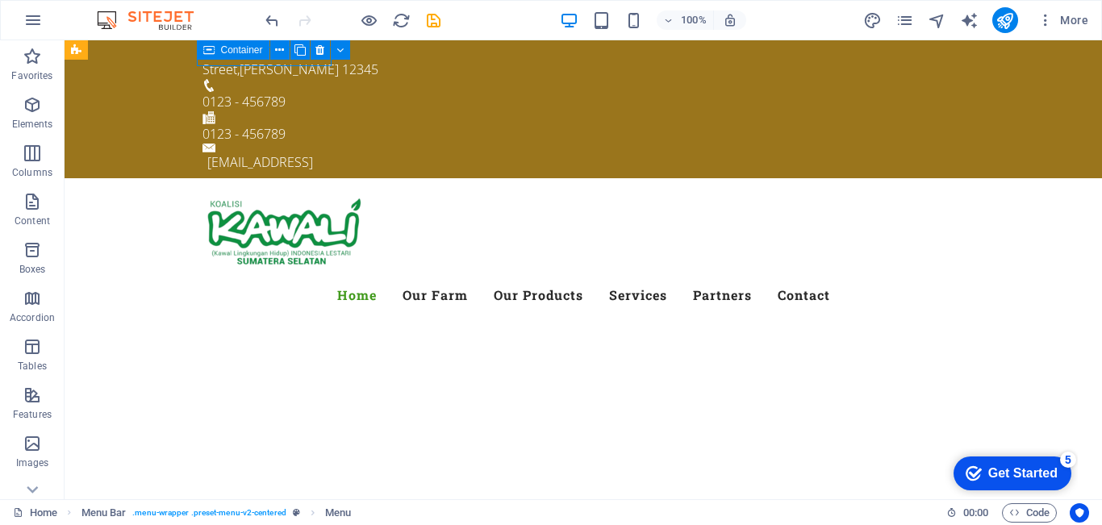
click at [248, 51] on span "Container" at bounding box center [242, 50] width 42 height 10
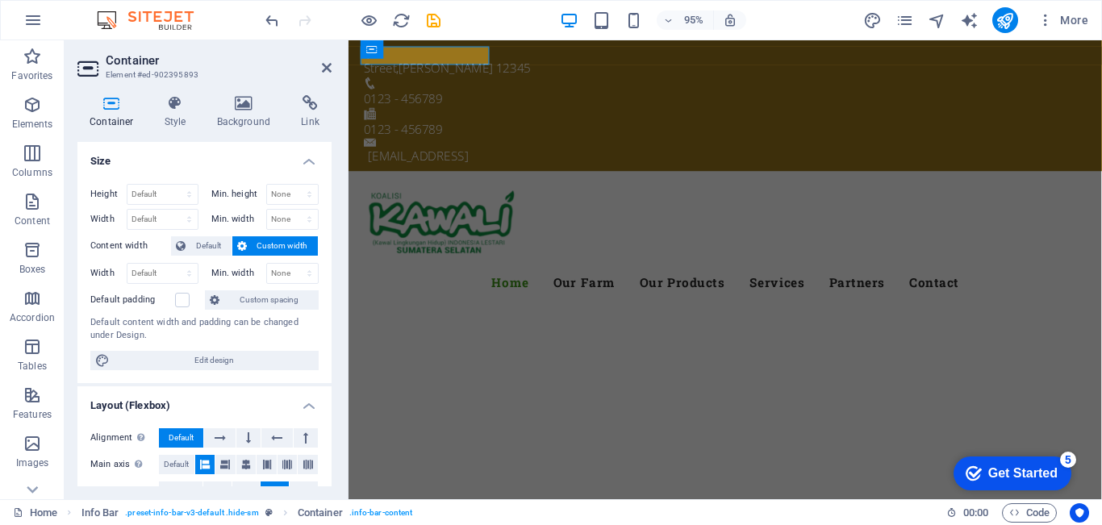
scroll to position [308, 0]
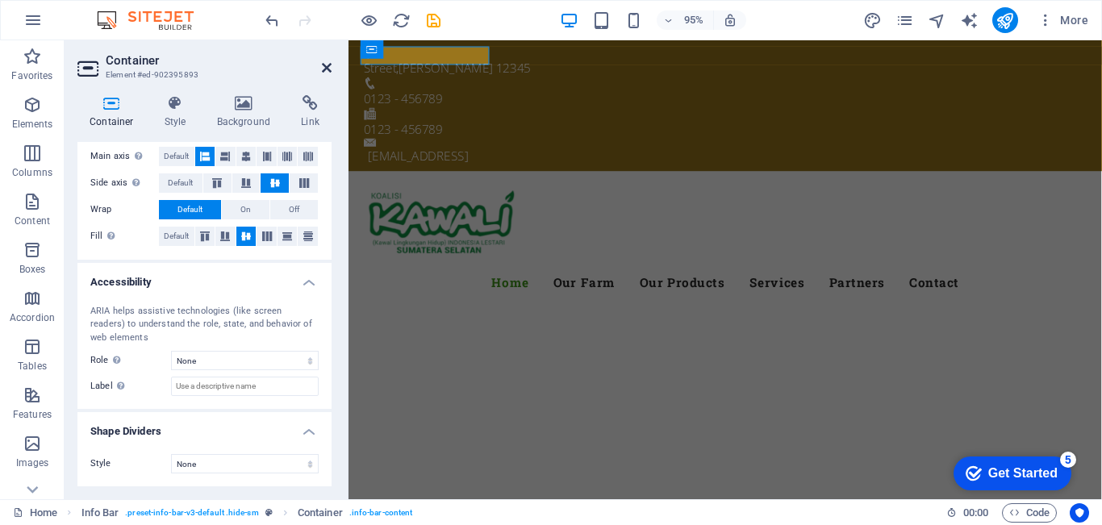
drag, startPoint x: 325, startPoint y: 67, endPoint x: 263, endPoint y: 27, distance: 74.0
click at [325, 67] on icon at bounding box center [327, 67] width 10 height 13
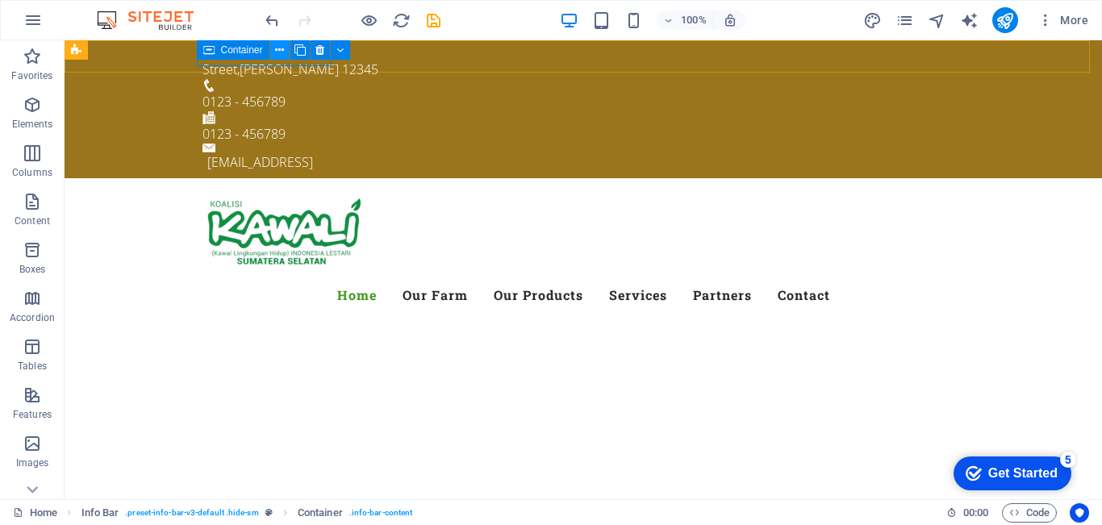
click at [276, 55] on icon at bounding box center [279, 50] width 9 height 17
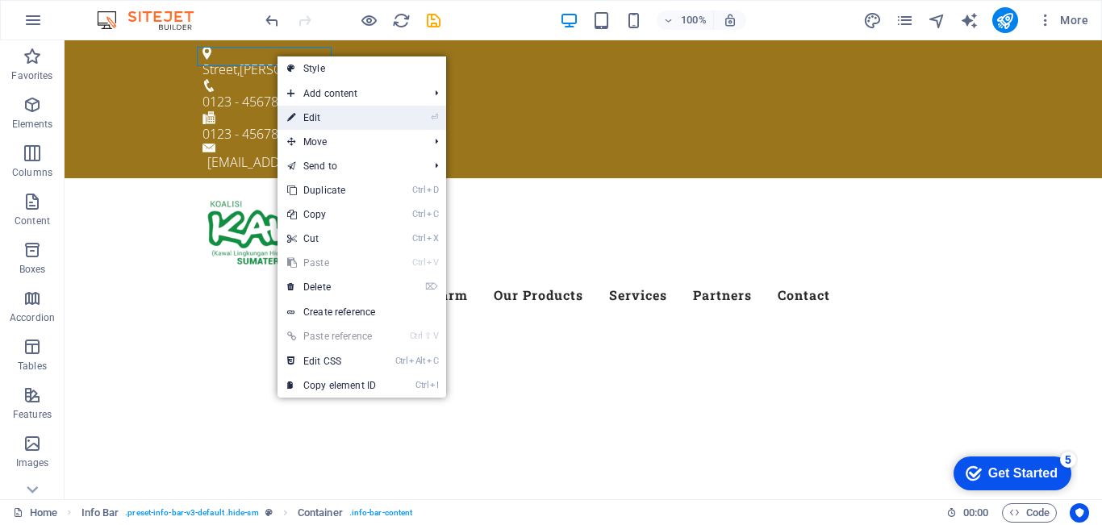
click at [306, 121] on link "⏎ Edit" at bounding box center [331, 118] width 108 height 24
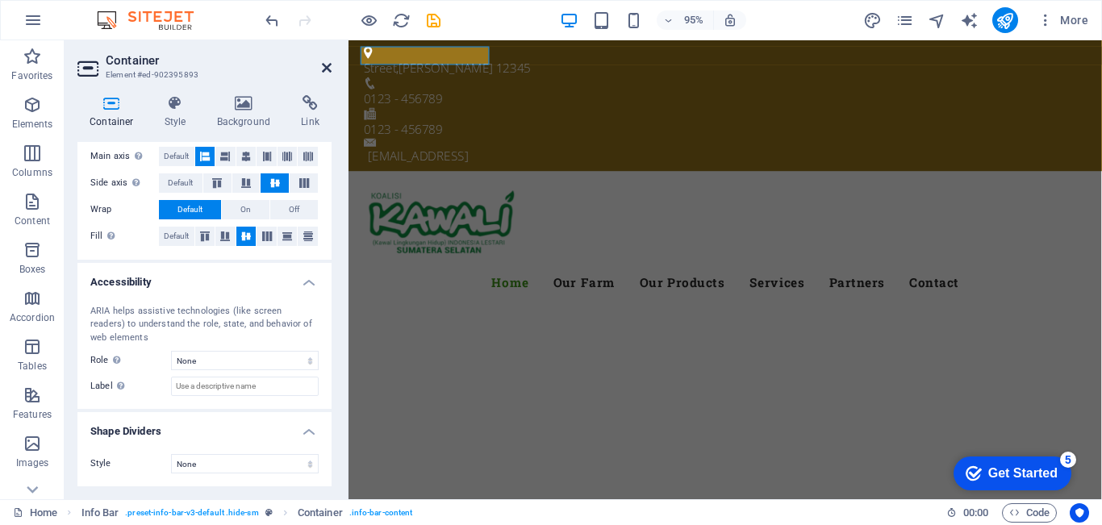
click at [329, 69] on icon at bounding box center [327, 67] width 10 height 13
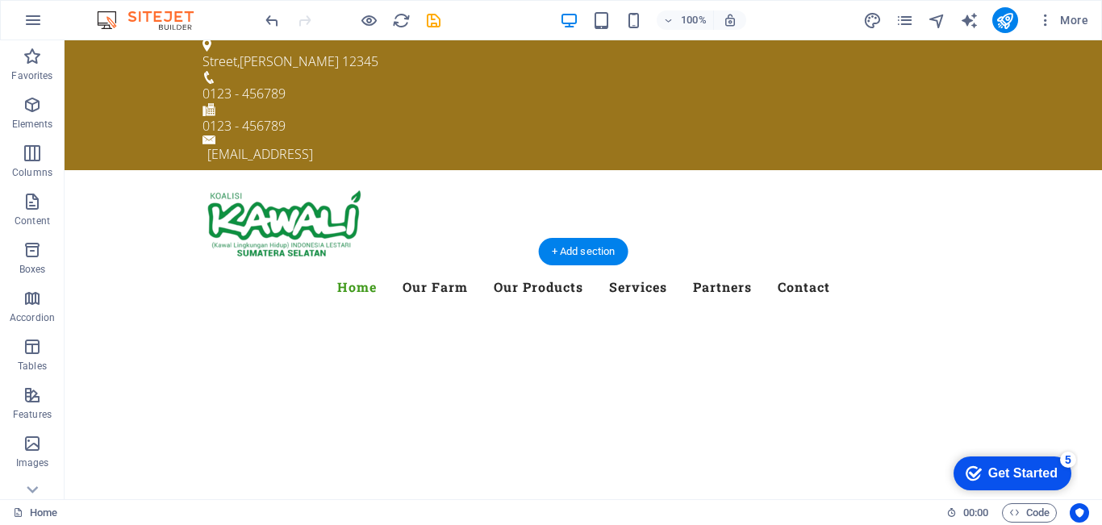
scroll to position [161, 0]
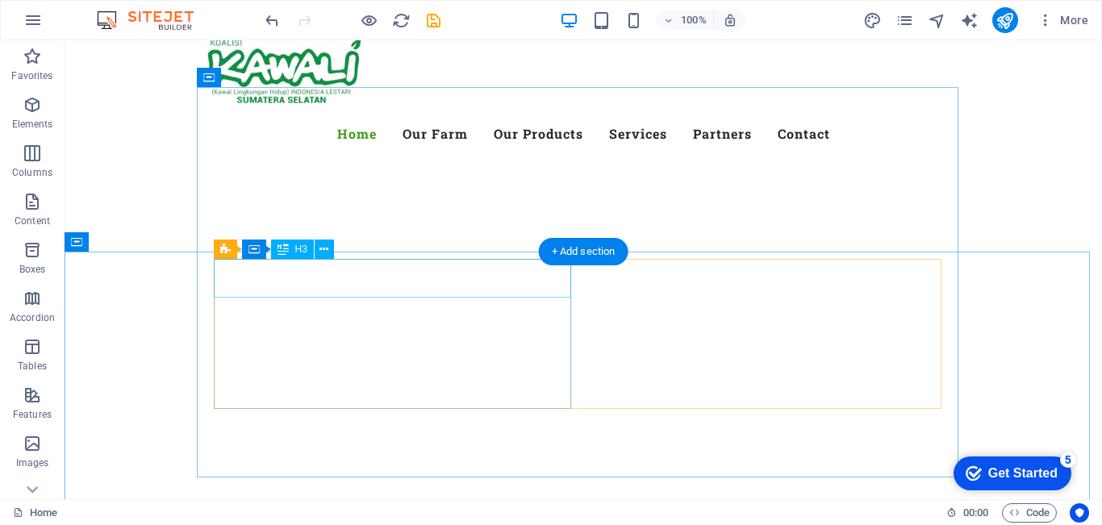
drag, startPoint x: 350, startPoint y: 275, endPoint x: 321, endPoint y: 335, distance: 67.1
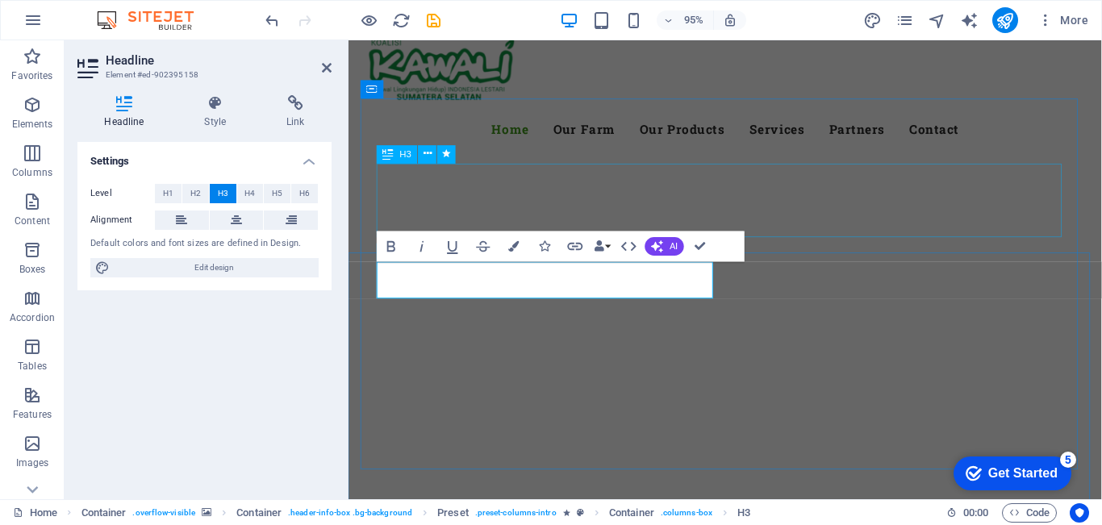
click at [1101, 396] on div at bounding box center [744, 460] width 793 height 129
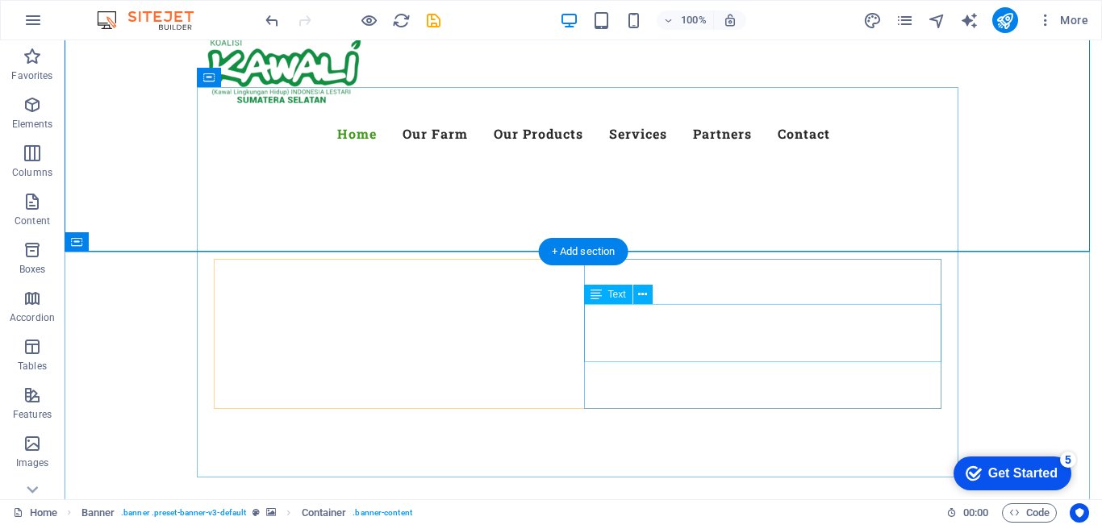
scroll to position [0, 0]
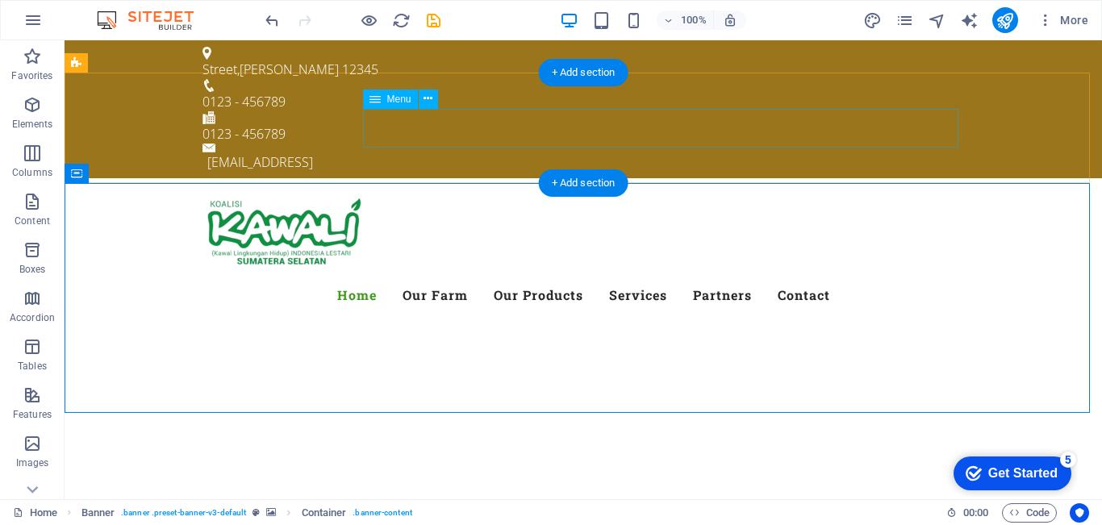
click at [430, 276] on nav "Home Our Farm Our Products Services Partners Contact" at bounding box center [582, 295] width 761 height 39
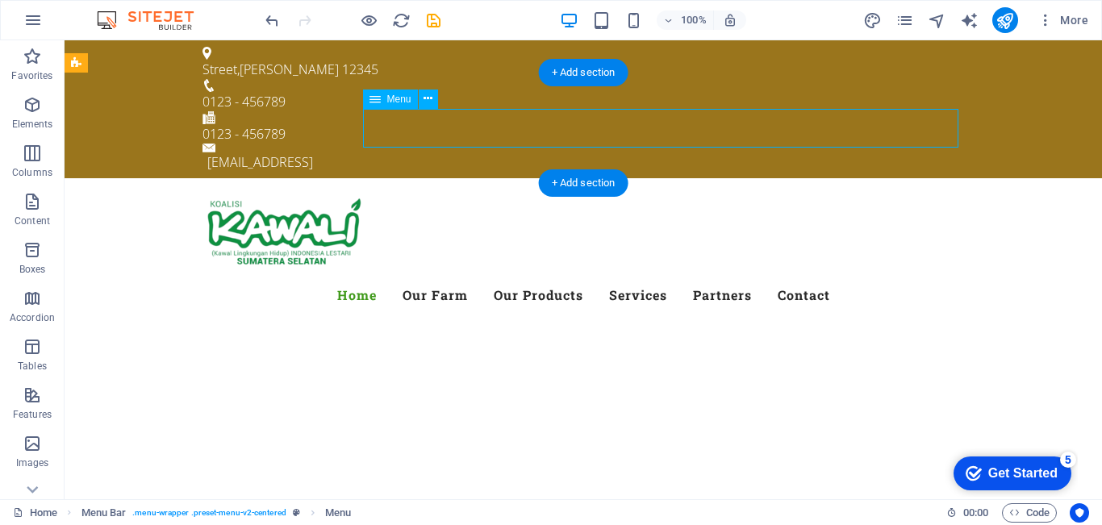
click at [430, 276] on nav "Home Our Farm Our Products Services Partners Contact" at bounding box center [582, 295] width 761 height 39
click at [202, 191] on div at bounding box center [582, 233] width 761 height 85
select select
click at [586, 276] on nav "Home Our Farm Our Products Services Partners Contact" at bounding box center [582, 295] width 761 height 39
click at [502, 276] on nav "Home Our Farm Our Products Services Partners Contact" at bounding box center [582, 295] width 761 height 39
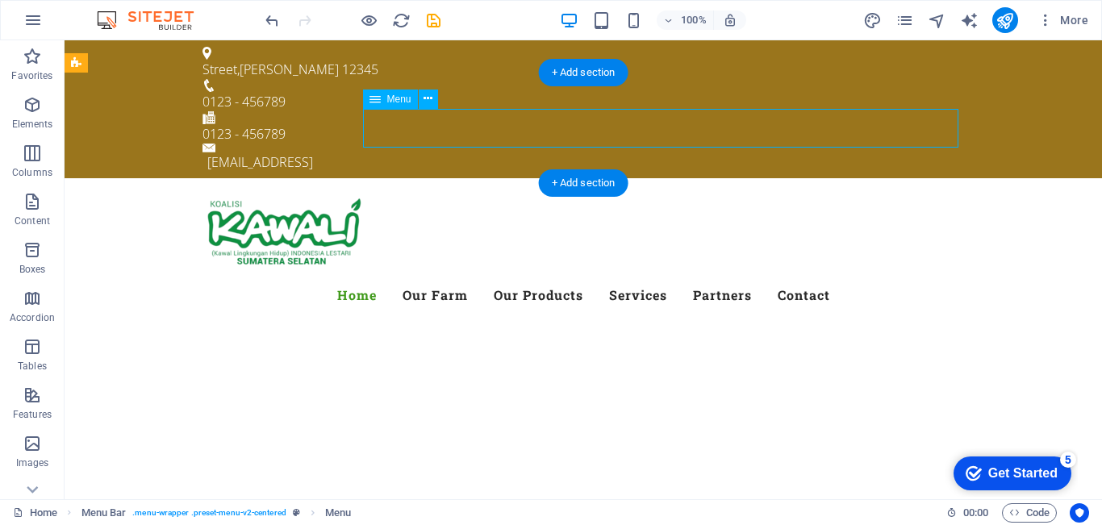
click at [502, 276] on nav "Home Our Farm Our Products Services Partners Contact" at bounding box center [582, 295] width 761 height 39
select select
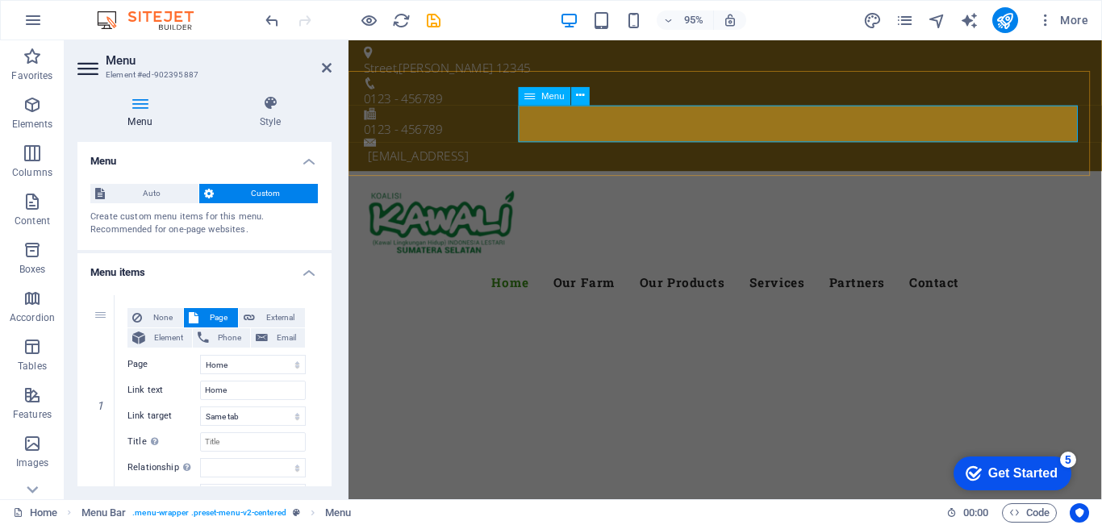
click at [594, 276] on nav "Home Our Farm Our Products Services Partners Contact" at bounding box center [744, 295] width 761 height 39
click at [233, 363] on select "Home Subpage Legal Notice Privacy" at bounding box center [253, 364] width 106 height 19
click at [227, 366] on select "Home Subpage Legal Notice Privacy" at bounding box center [253, 364] width 106 height 19
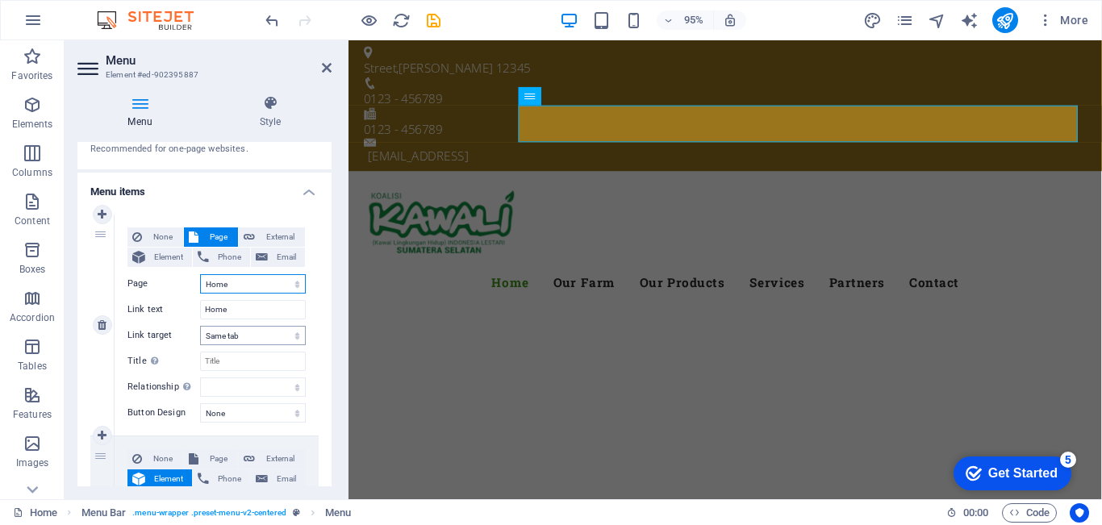
scroll to position [323, 0]
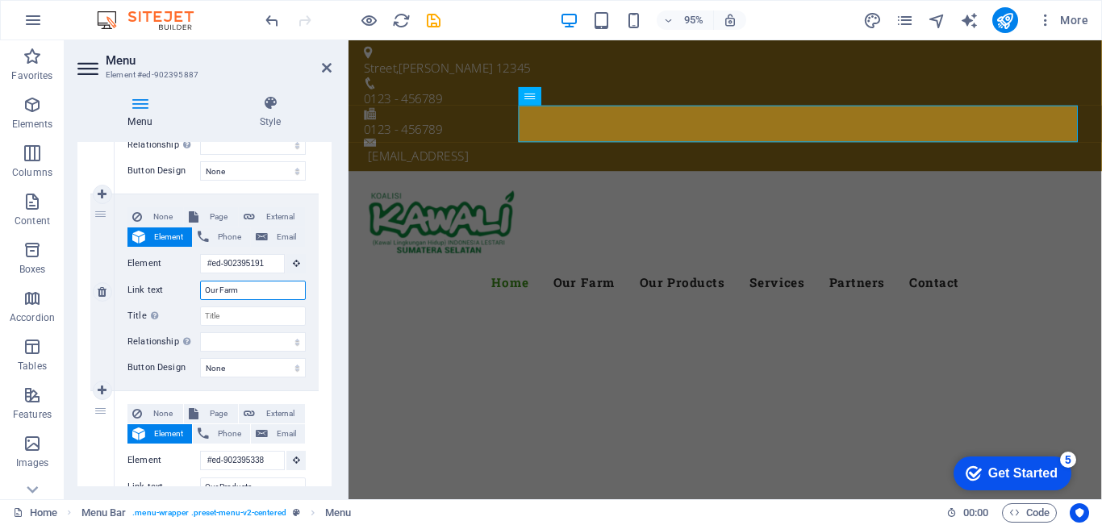
click at [248, 293] on input "Our Farm" at bounding box center [253, 290] width 106 height 19
type input "A"
select select
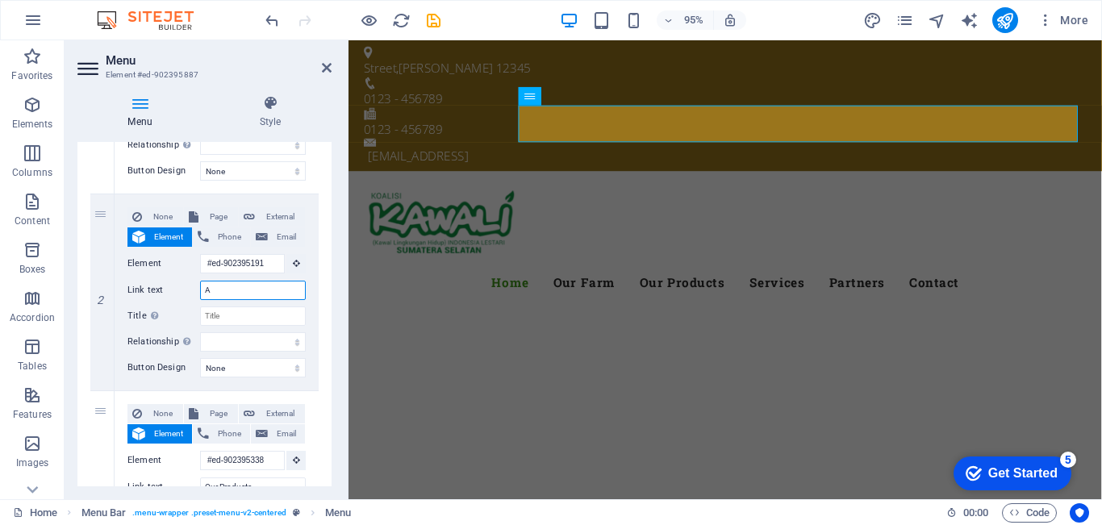
select select
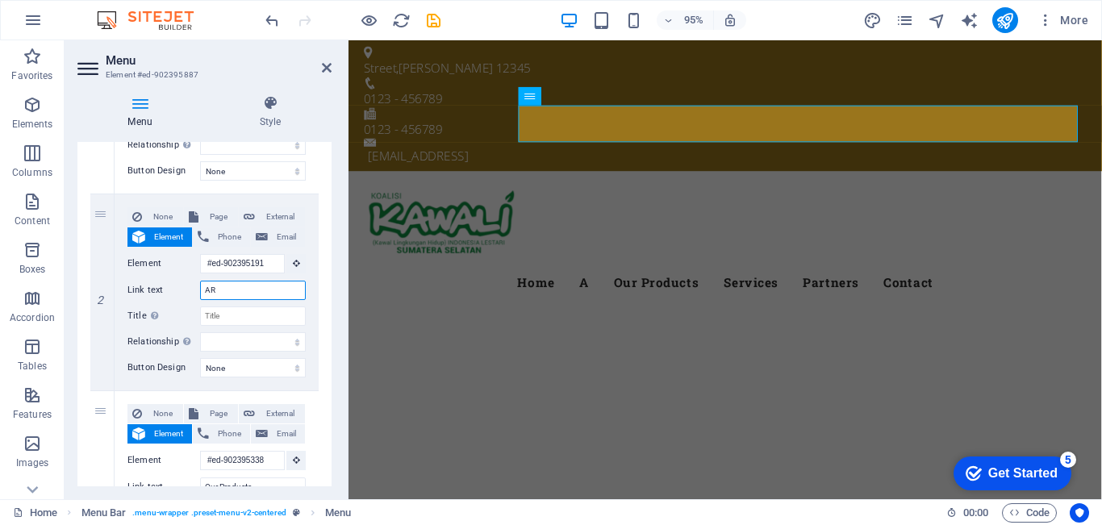
type input "ART"
select select
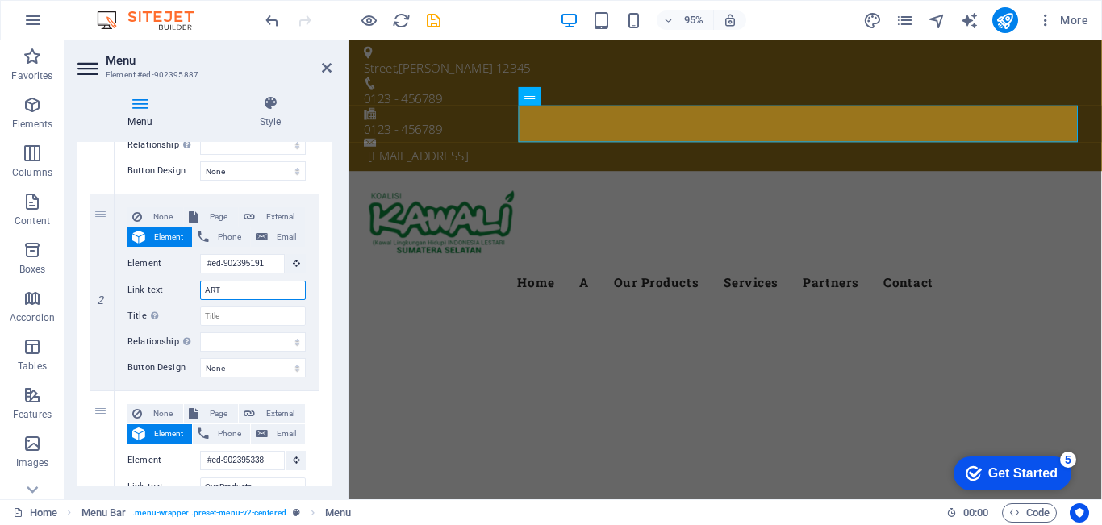
select select
type input "A"
select select
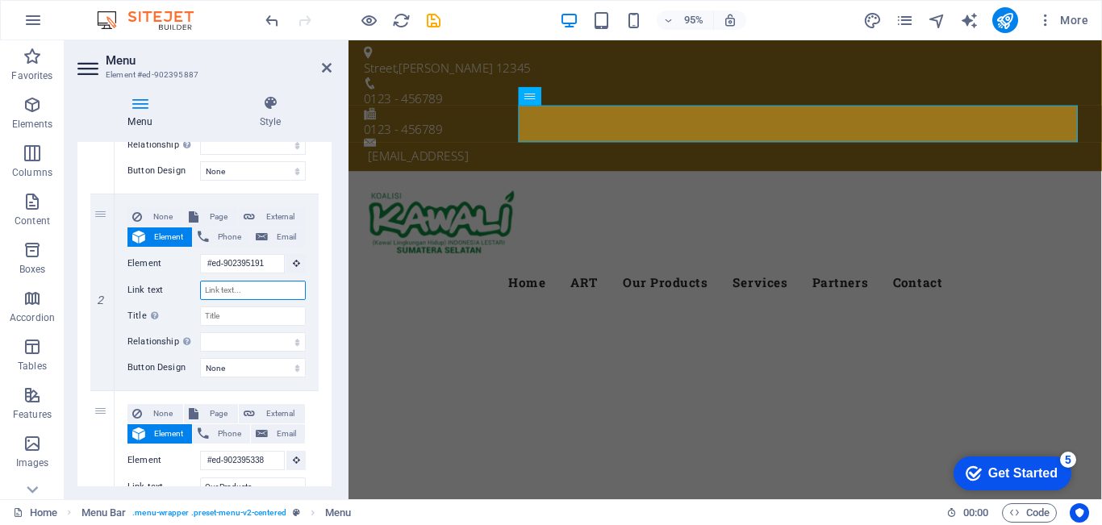
select select
type input "Ar"
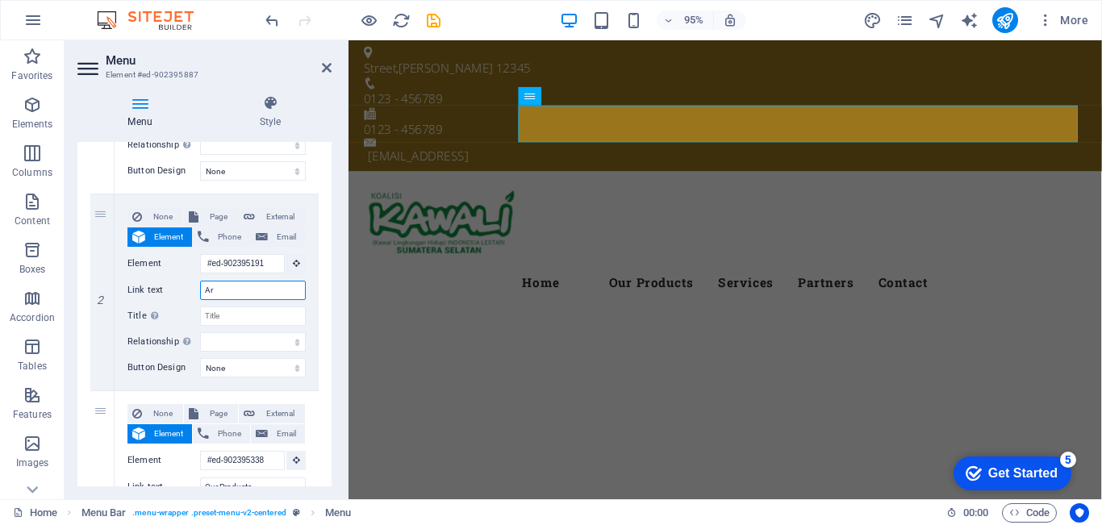
select select
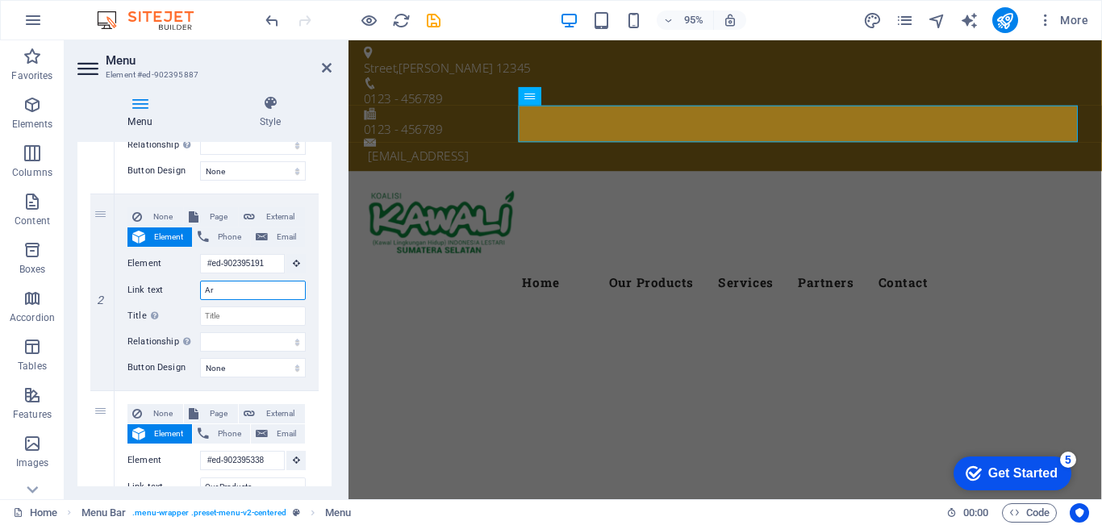
select select
type input "Artikel"
select select
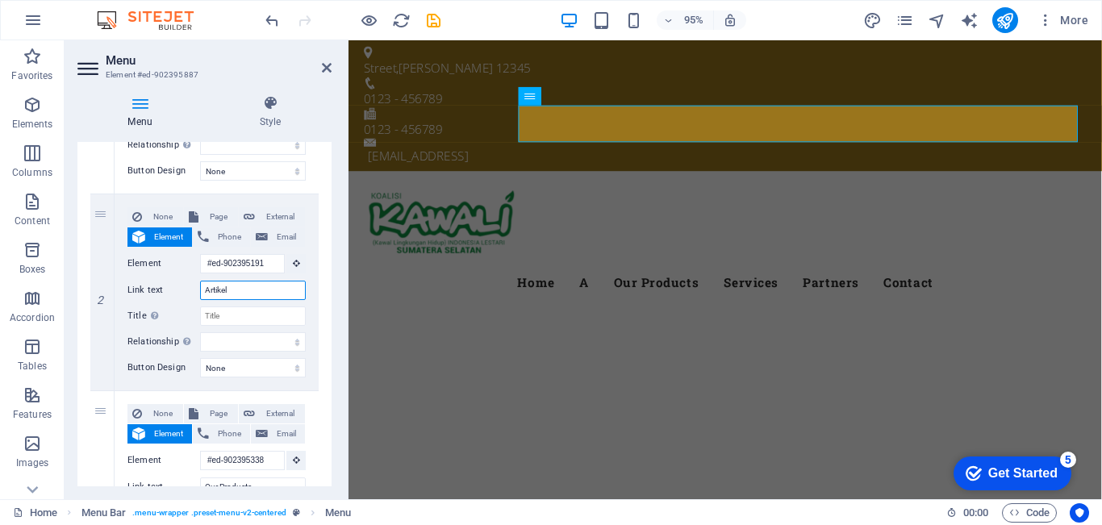
select select
type input "Artikel"
click at [609, 276] on nav "Home Artikel Our Products Services Partners Contact" at bounding box center [744, 295] width 761 height 39
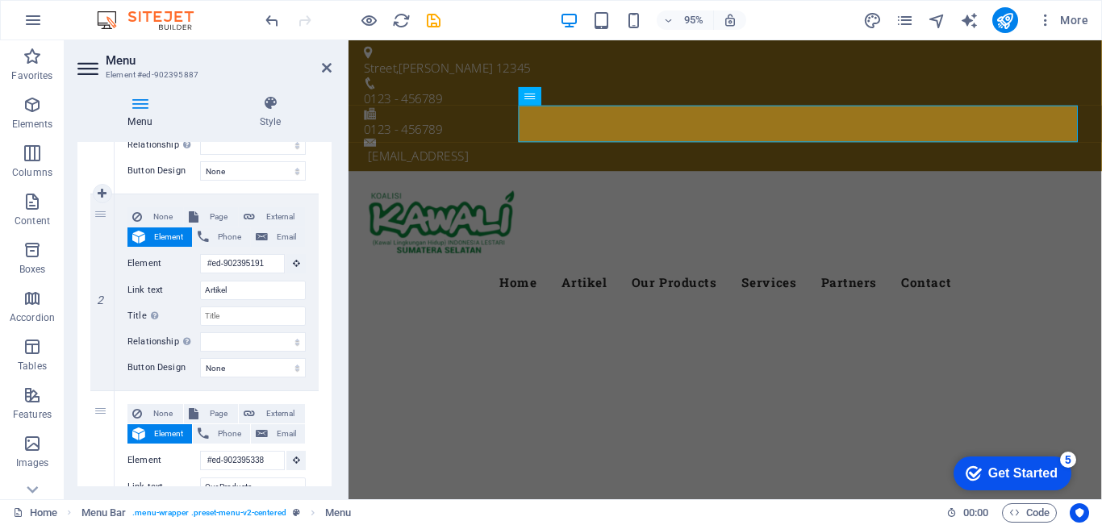
scroll to position [81, 0]
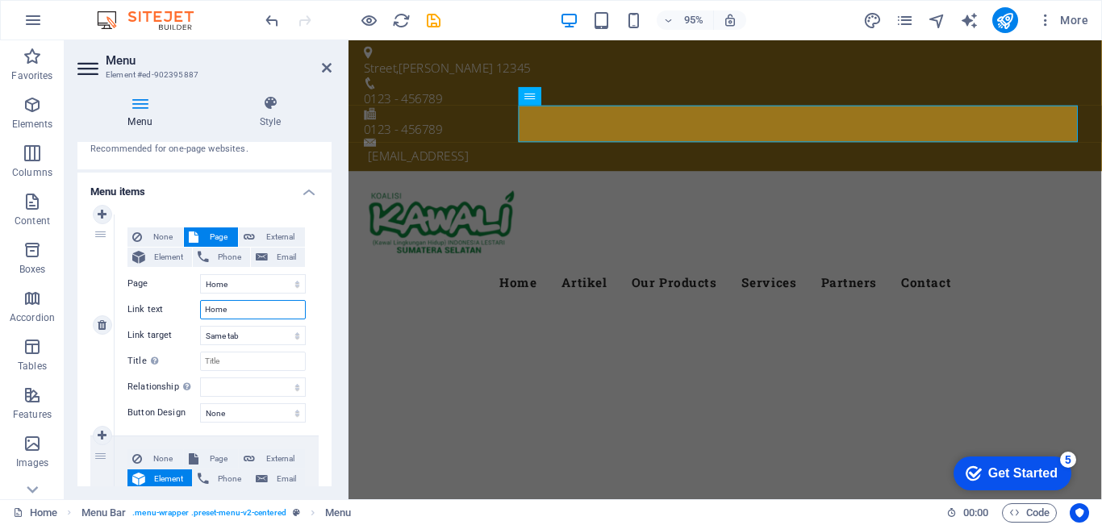
drag, startPoint x: 235, startPoint y: 311, endPoint x: 191, endPoint y: 305, distance: 44.0
click at [191, 305] on div "Link text Home" at bounding box center [216, 309] width 178 height 19
type input "b"
select select
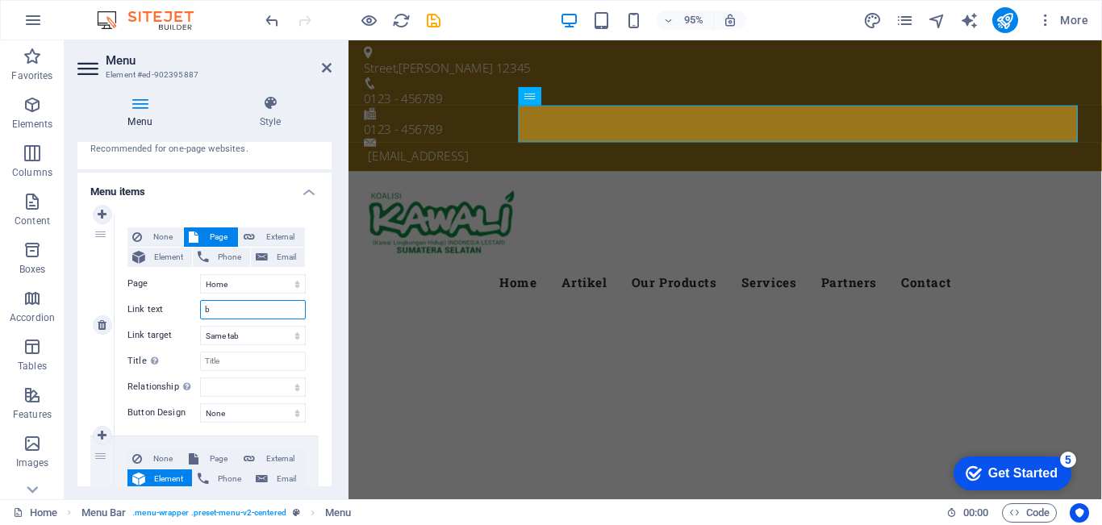
select select
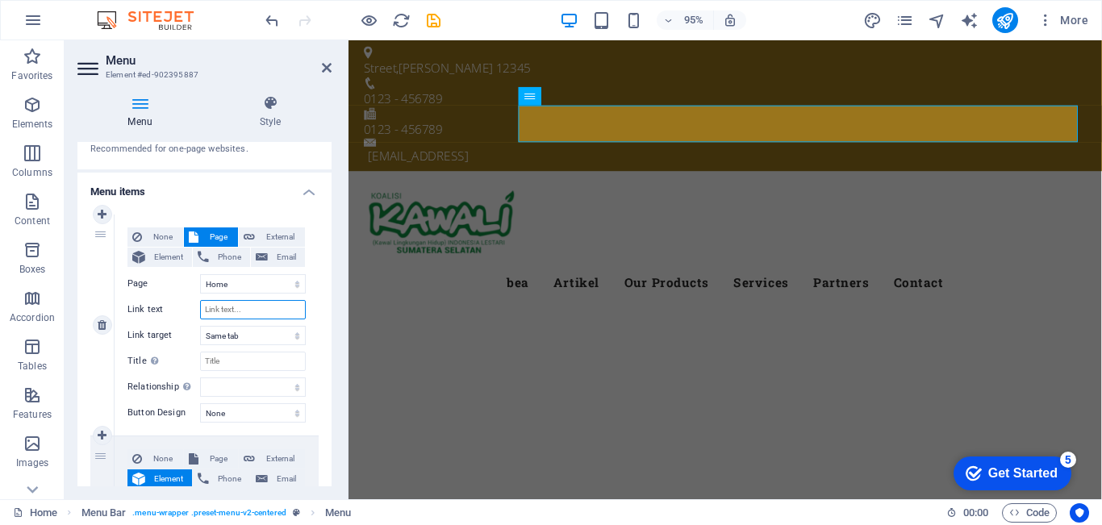
select select
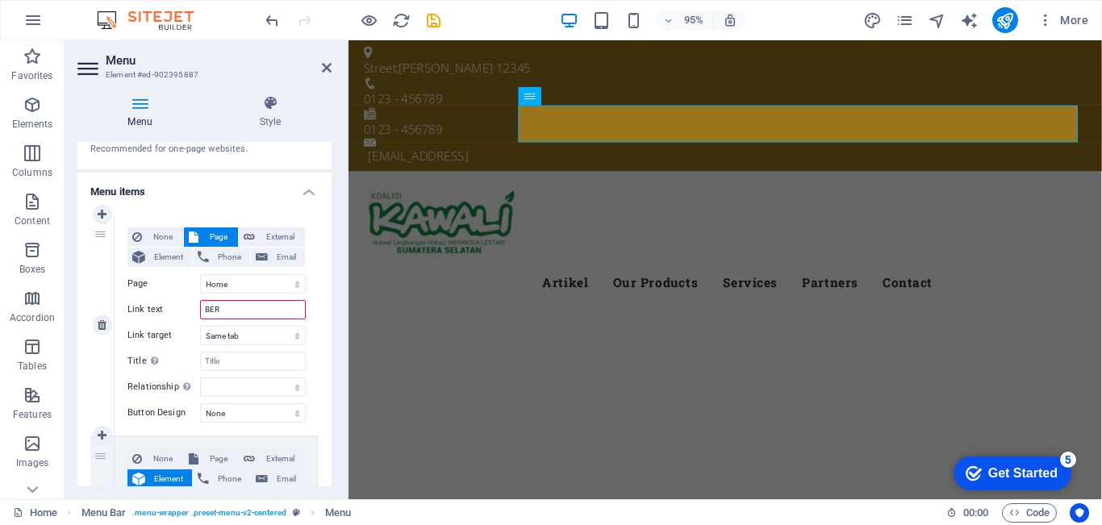
type input "BE"
select select
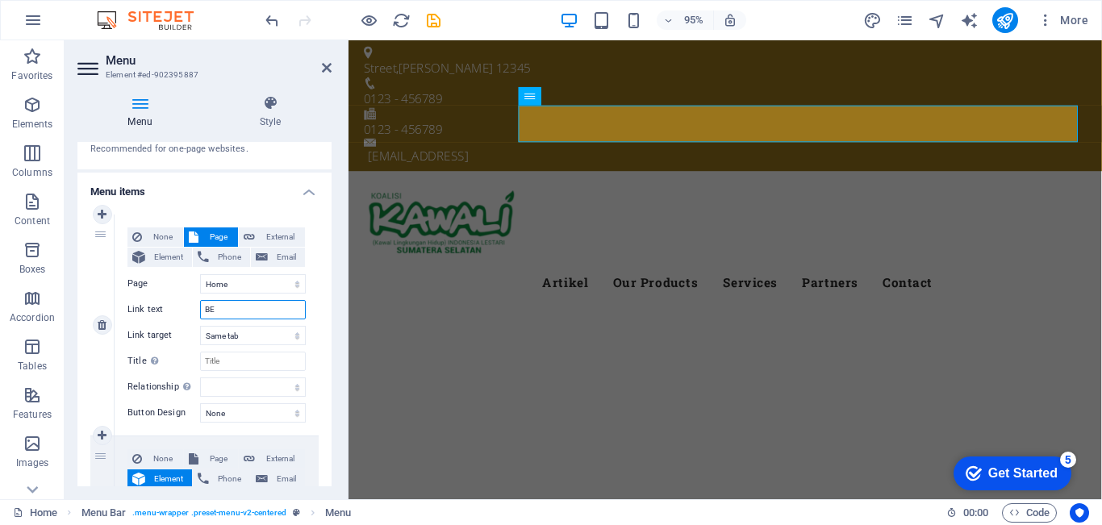
select select
type input "B"
select select
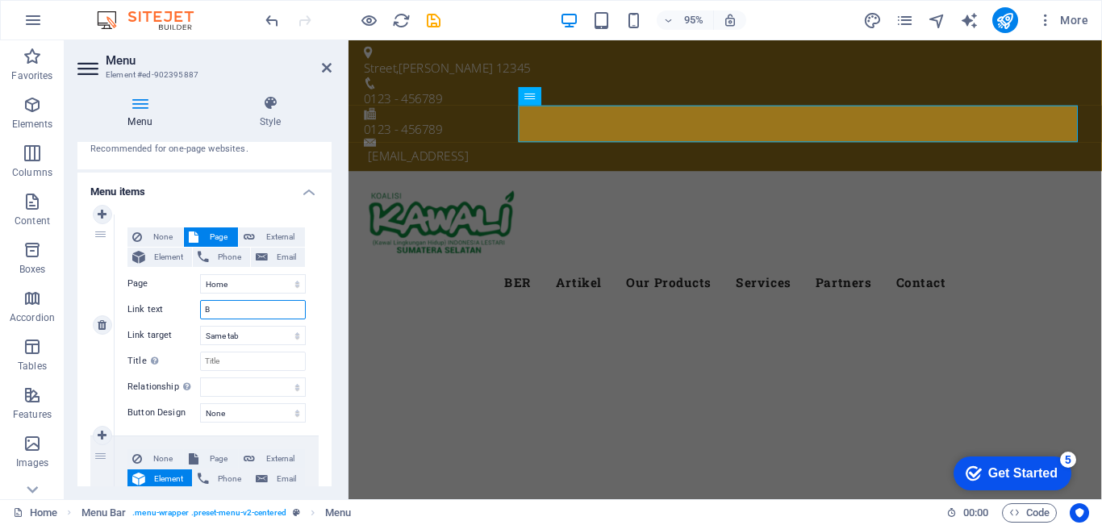
select select
type input "Beranda"
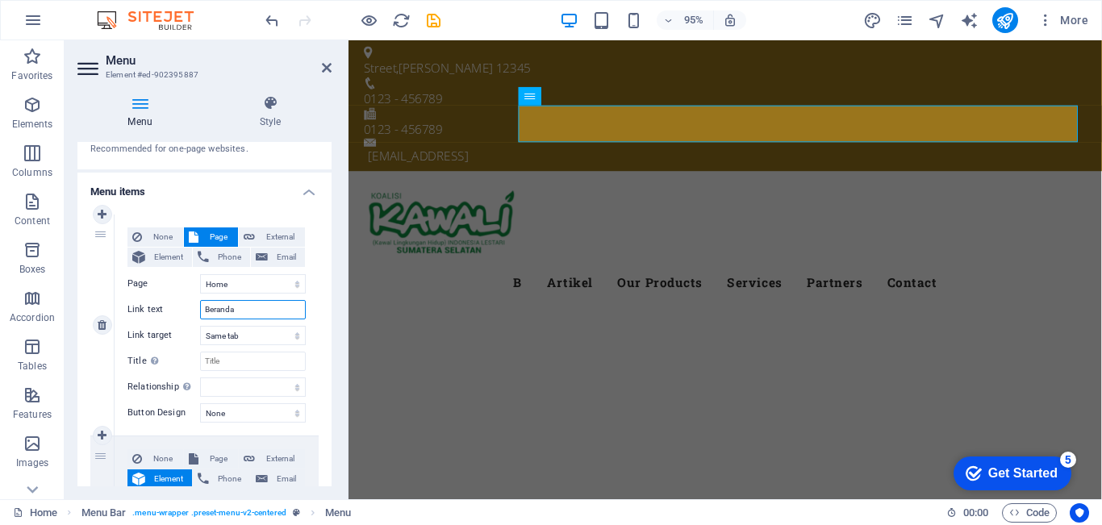
select select
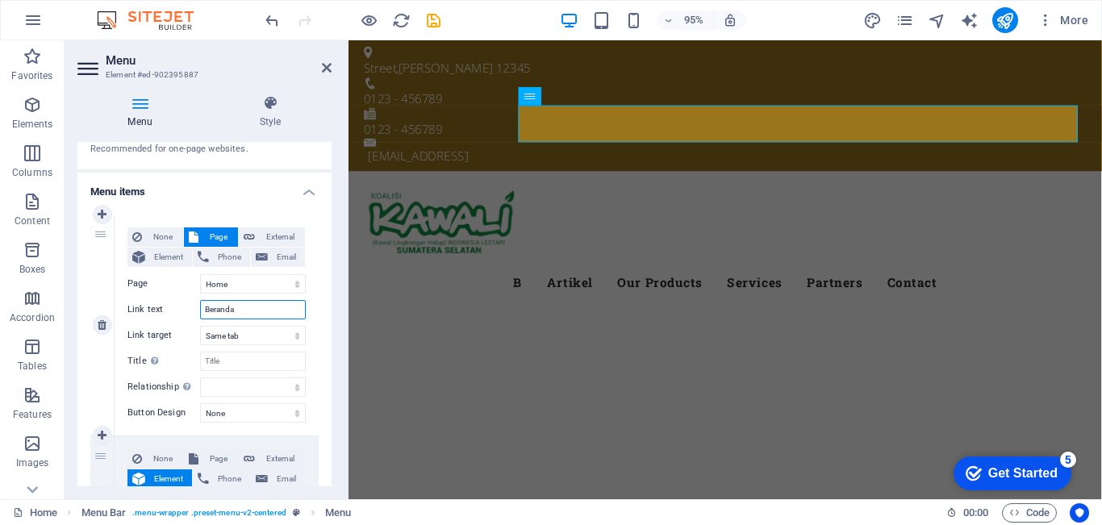
select select
type input "Beranda"
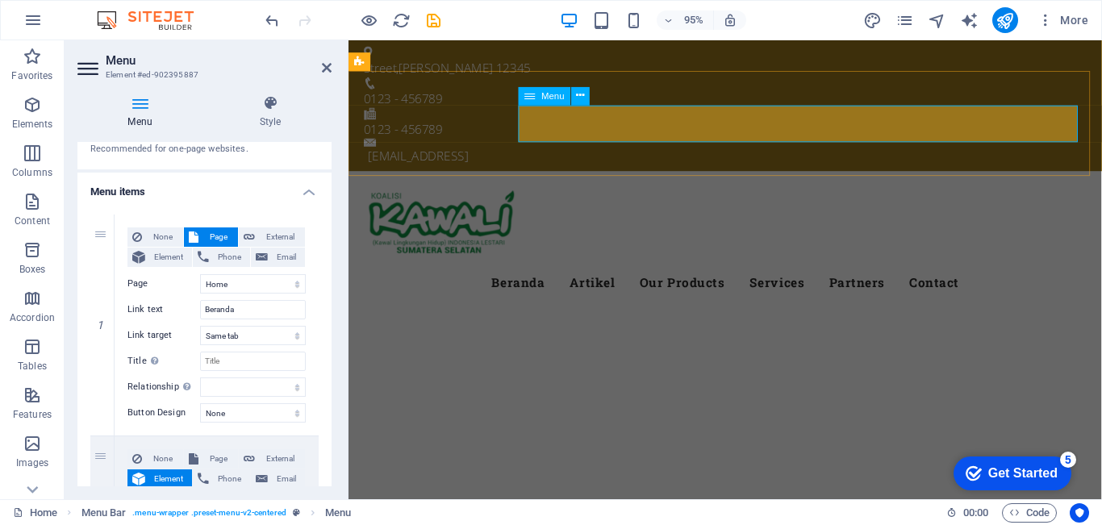
click at [779, 276] on nav "Beranda Artikel Our Products Services Partners Contact" at bounding box center [744, 295] width 761 height 39
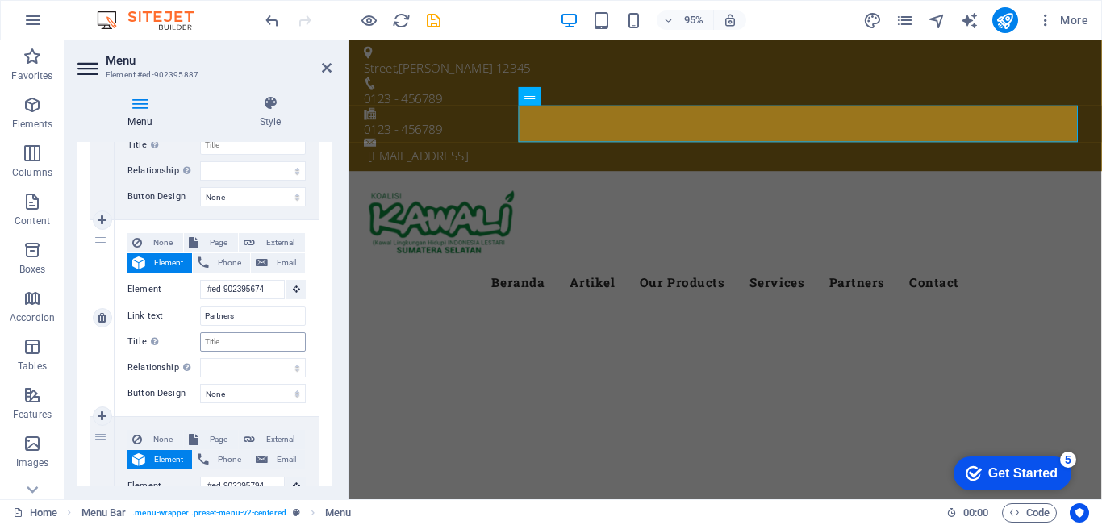
scroll to position [726, 0]
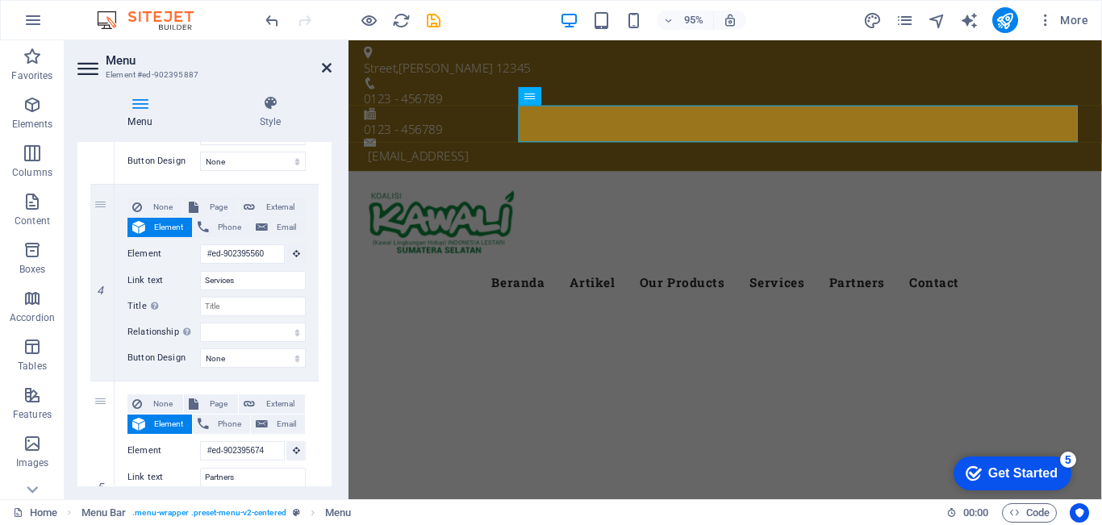
click at [329, 65] on icon at bounding box center [327, 67] width 10 height 13
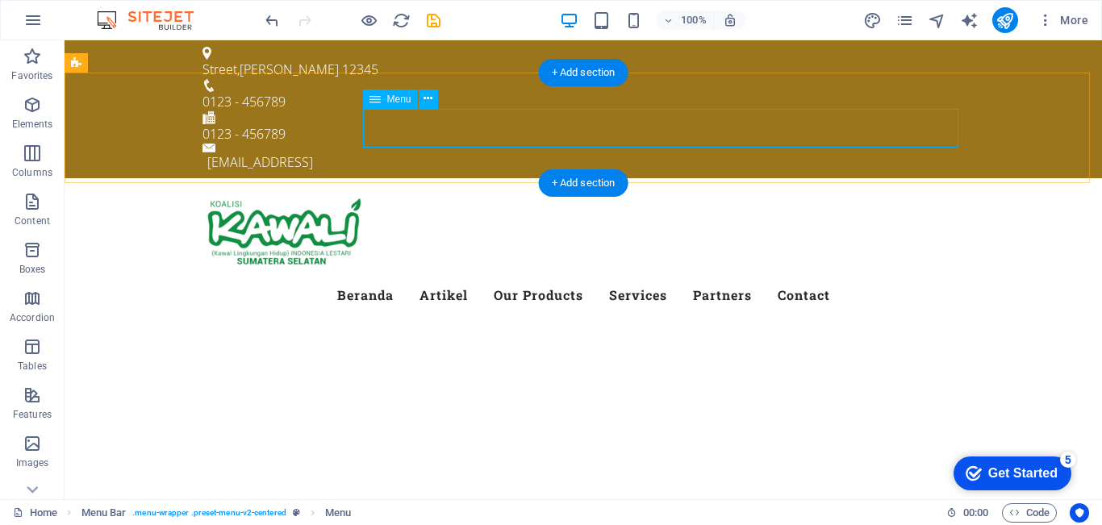
click at [603, 276] on nav "Beranda Artikel Our Products Services Partners Contact" at bounding box center [582, 295] width 761 height 39
click at [332, 276] on nav "Beranda Artikel Our Products Services Partners Contact" at bounding box center [582, 295] width 761 height 39
select select
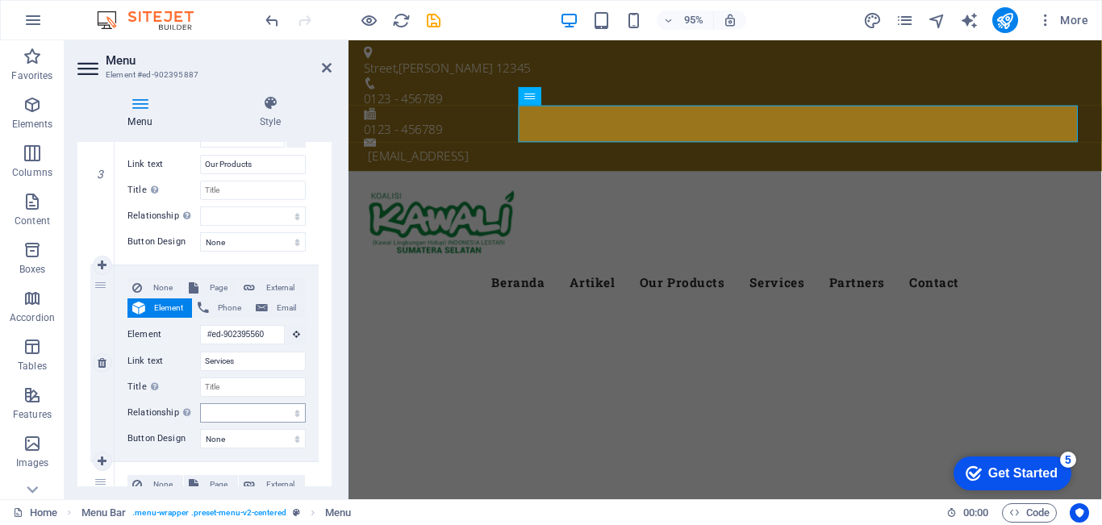
scroll to position [564, 0]
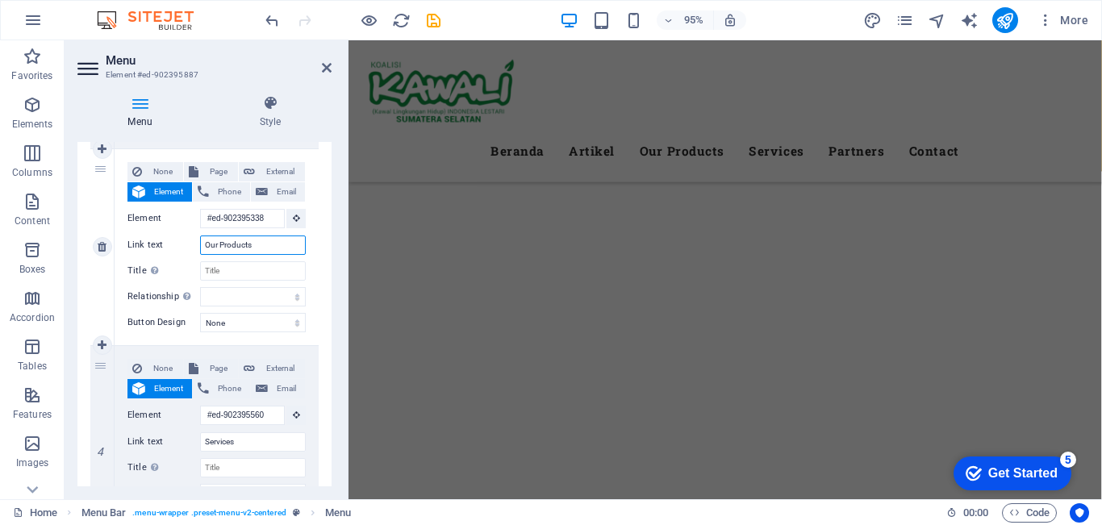
click at [194, 242] on div "Link text Our Products" at bounding box center [216, 244] width 178 height 19
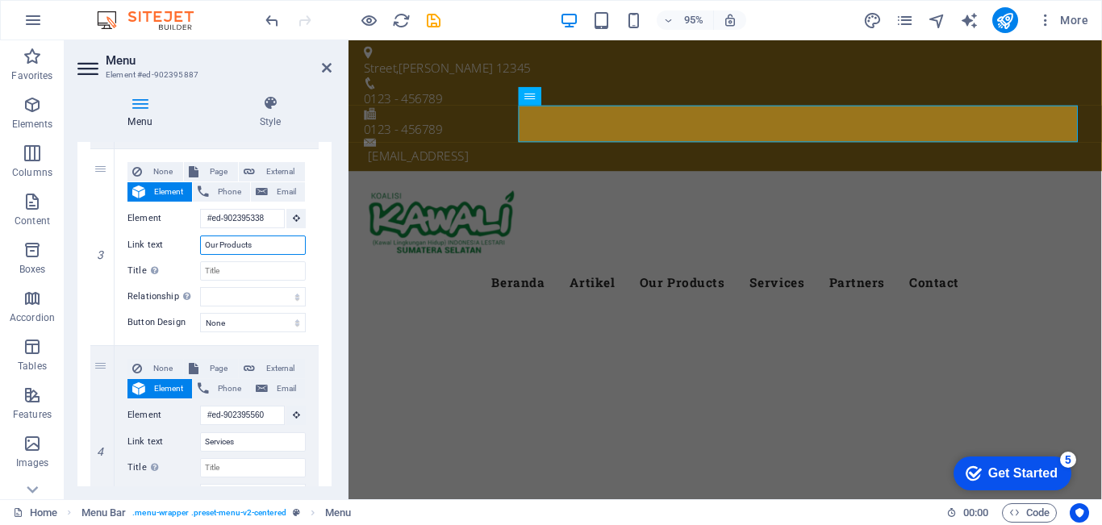
type input "P"
select select
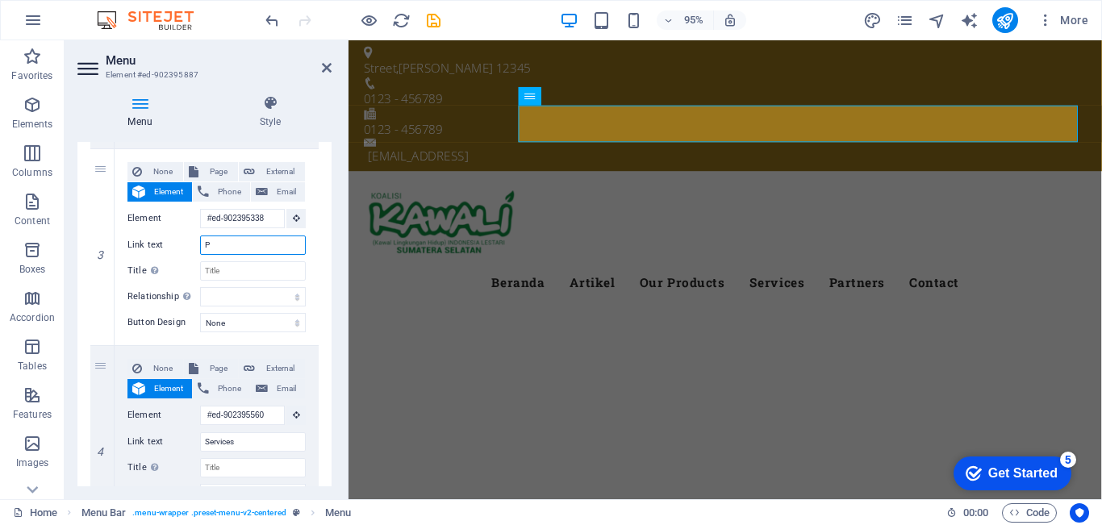
select select
type input "PESS"
select select
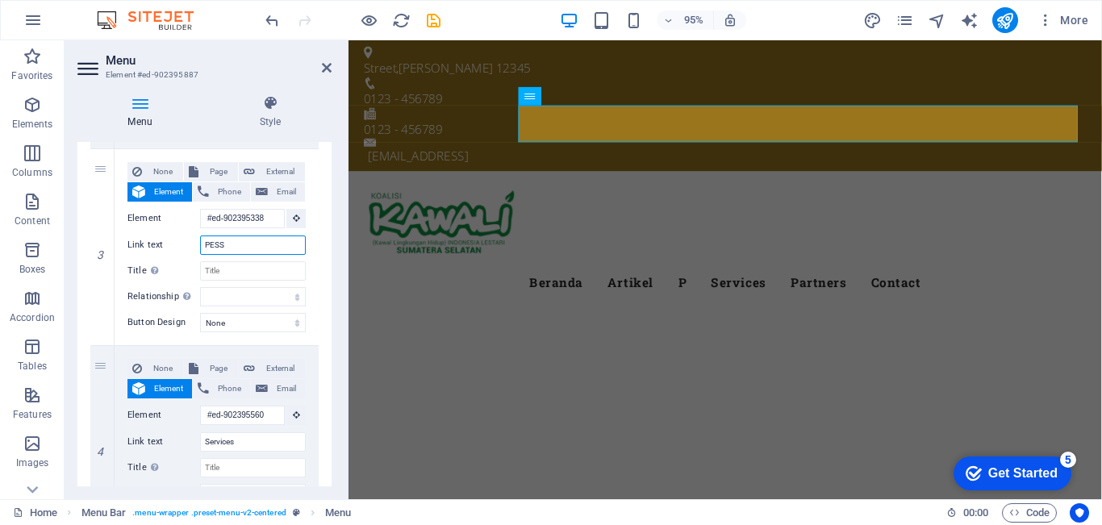
select select
type input "P"
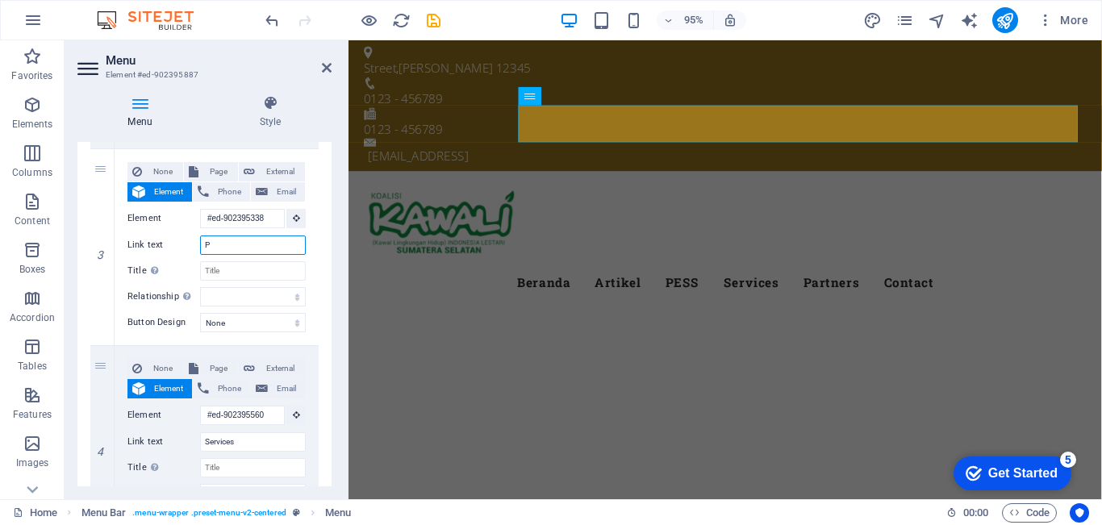
select select
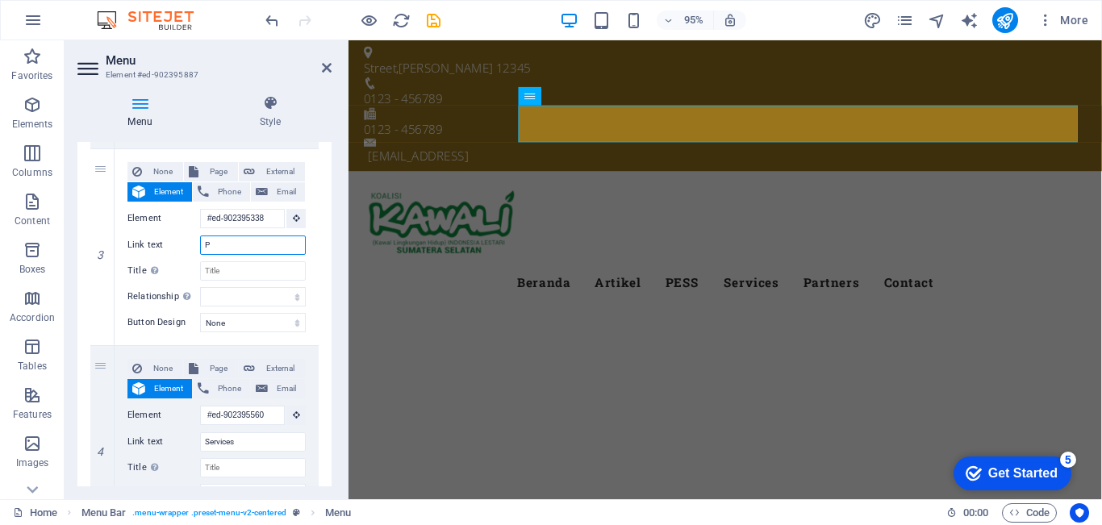
select select
type input "Pes"
select select
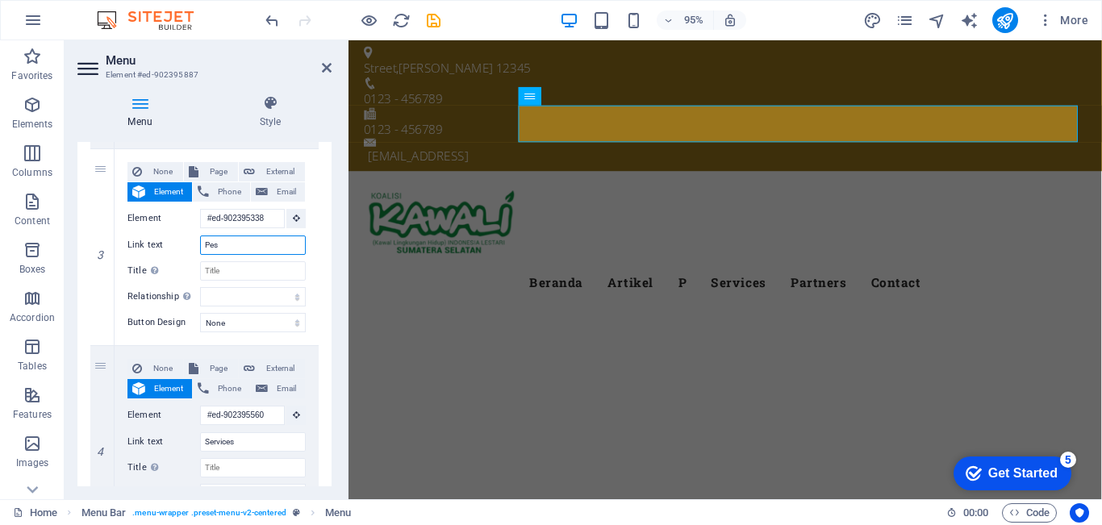
select select
type input "P"
select select
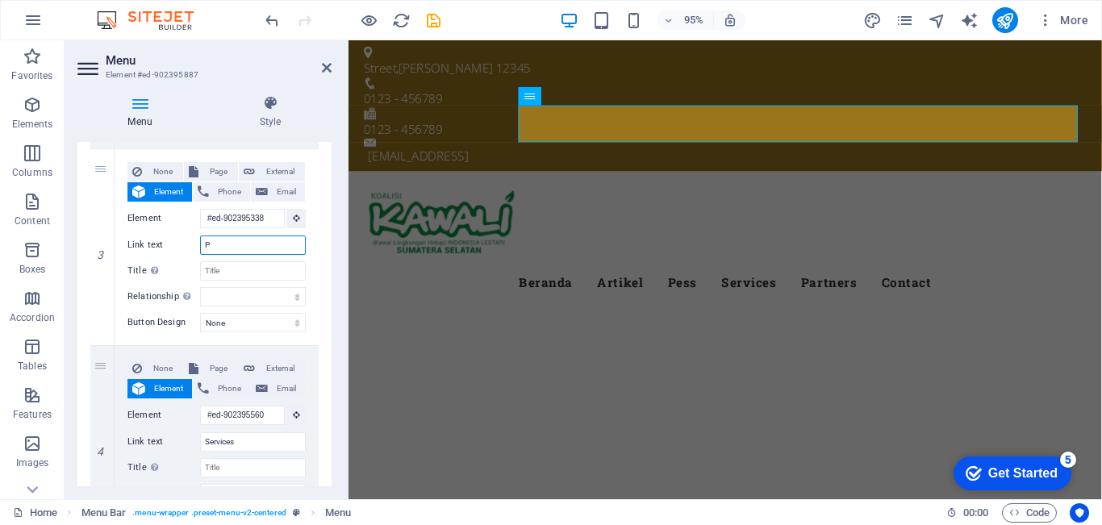
select select
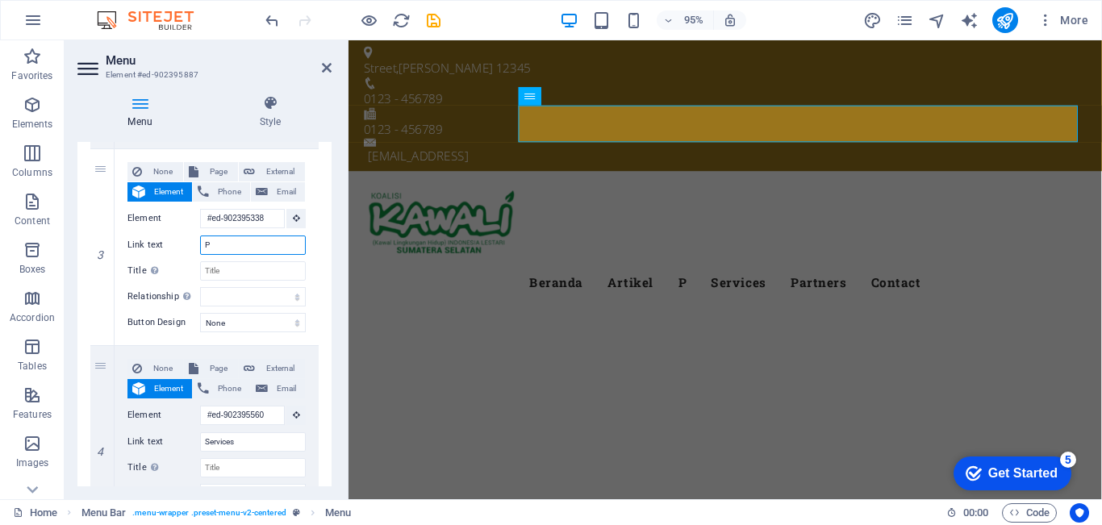
type input "Pr"
select select
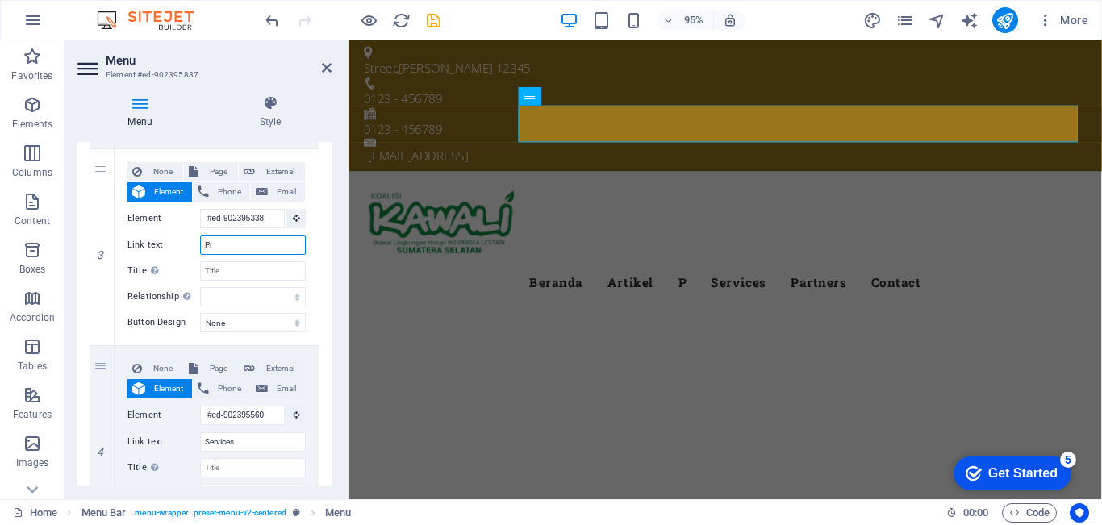
select select
type input "Press"
select select
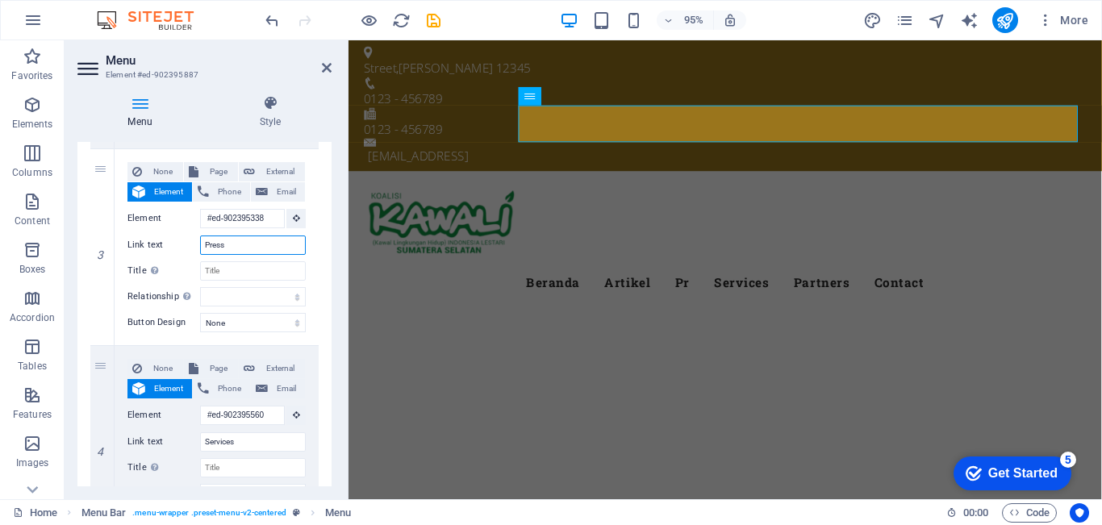
select select
type input "Press Rel"
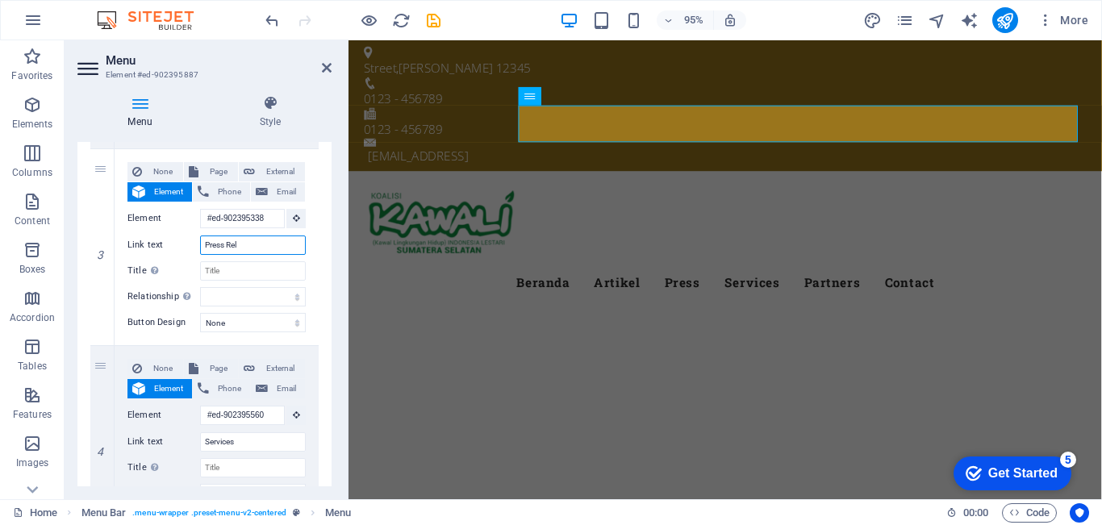
select select
type input "Press Rele"
select select
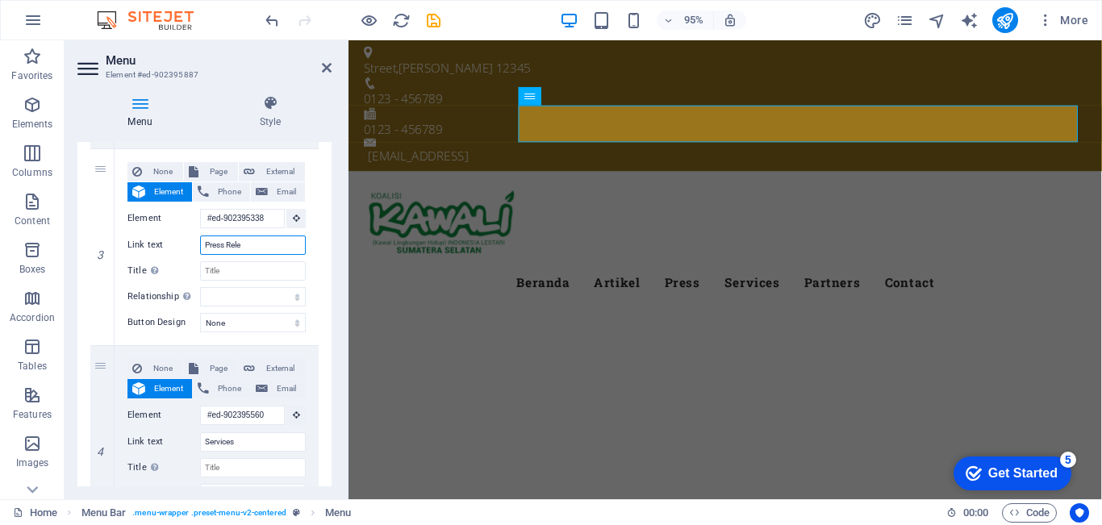
select select
type input "Press Release"
select select
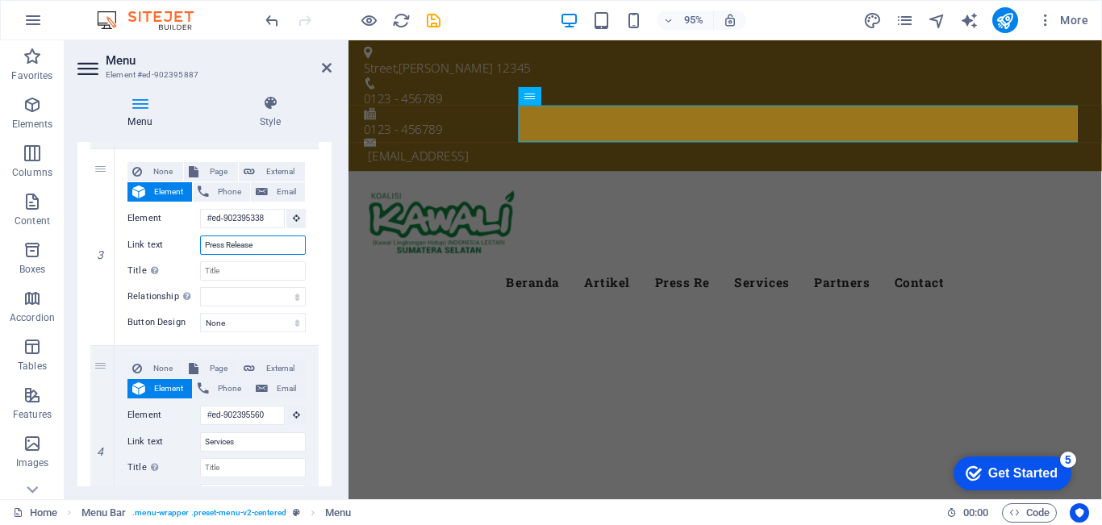
select select
type input "Press Release"
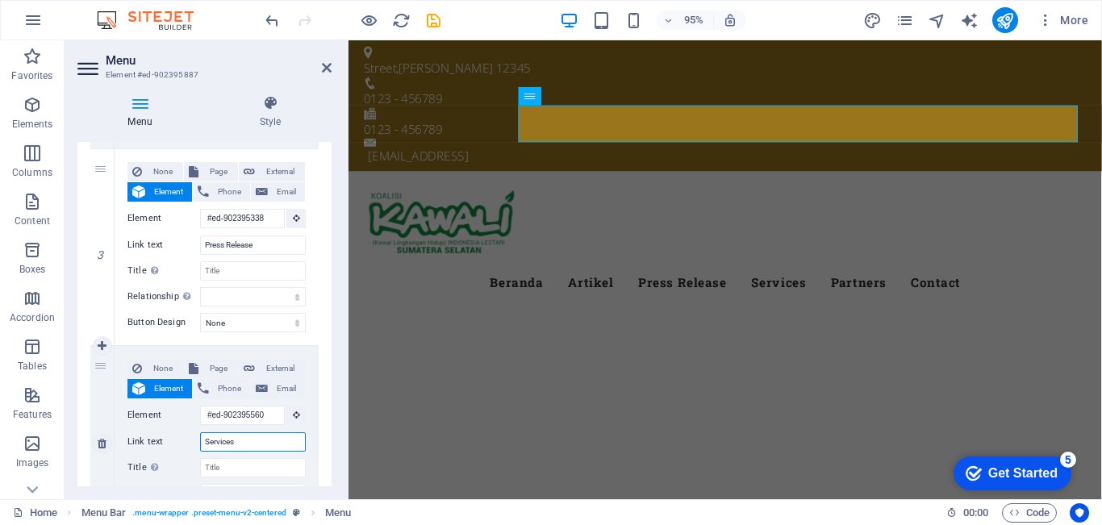
drag, startPoint x: 181, startPoint y: 439, endPoint x: 204, endPoint y: 439, distance: 22.6
click at [204, 439] on input "Services" at bounding box center [253, 441] width 106 height 19
type input "Kegiatan"
select select
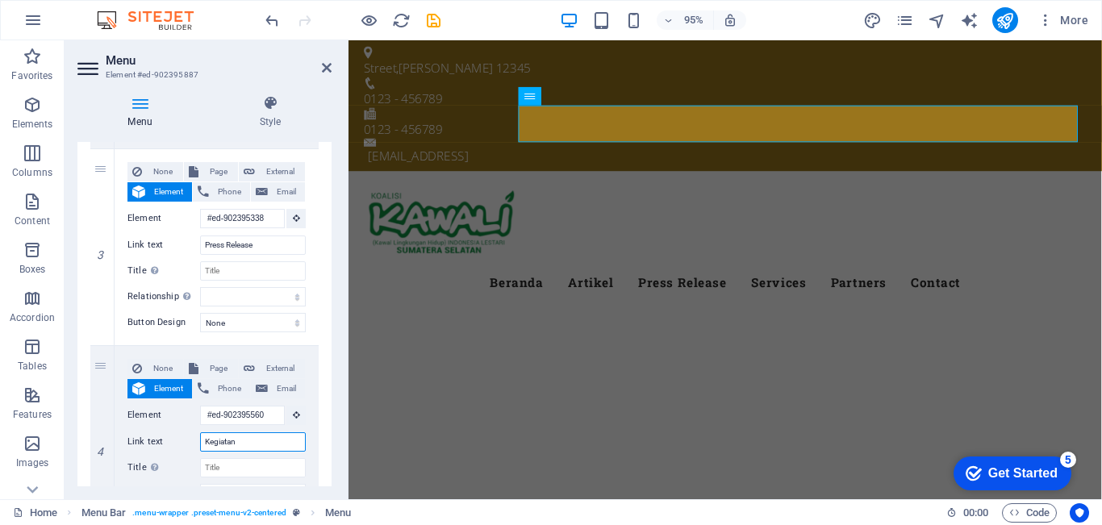
select select
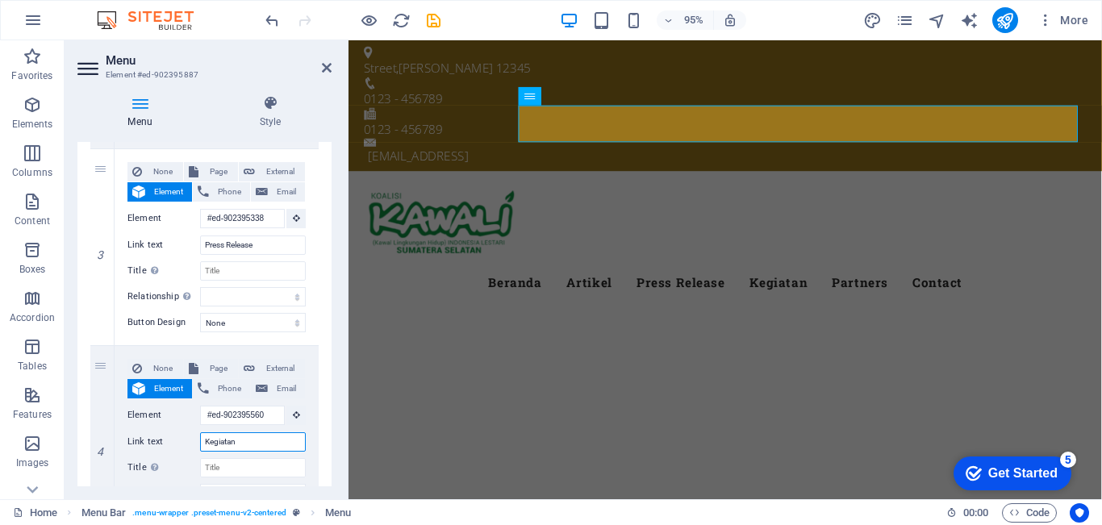
select select
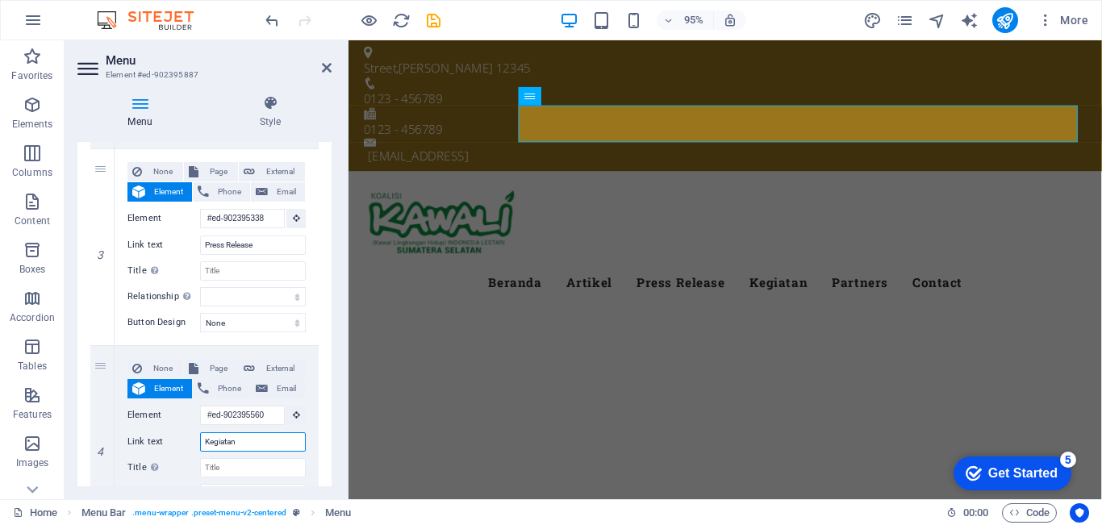
type input "Kegiatan"
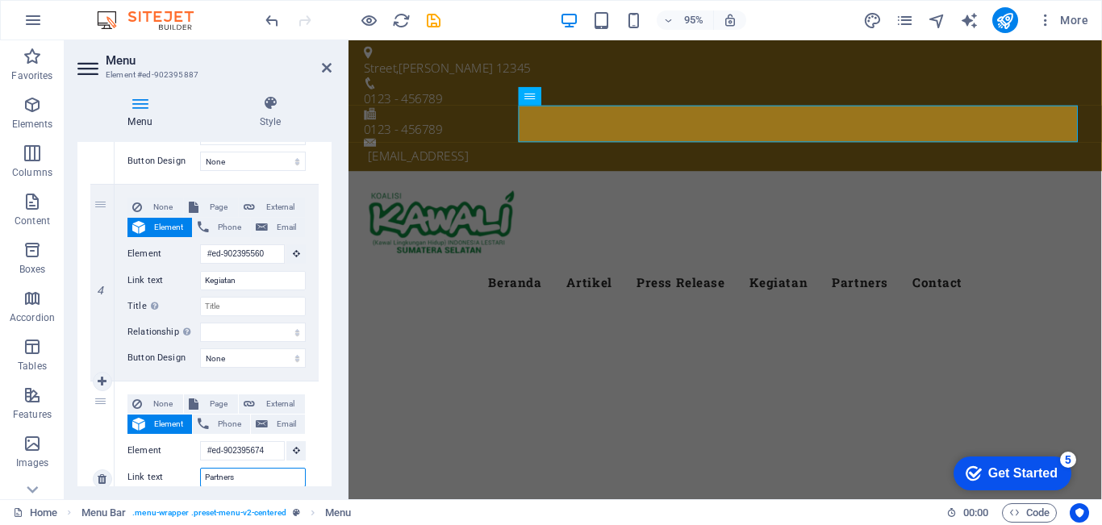
scroll to position [788, 0]
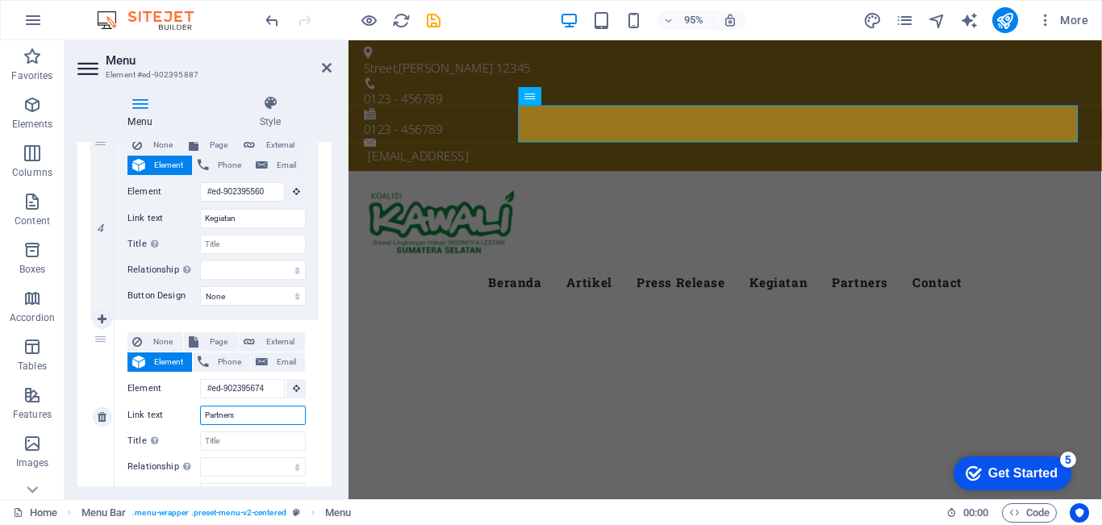
drag, startPoint x: 244, startPoint y: 478, endPoint x: 204, endPoint y: 410, distance: 78.4
click at [204, 410] on input "Partners" at bounding box center [253, 415] width 106 height 19
type input "Po"
select select
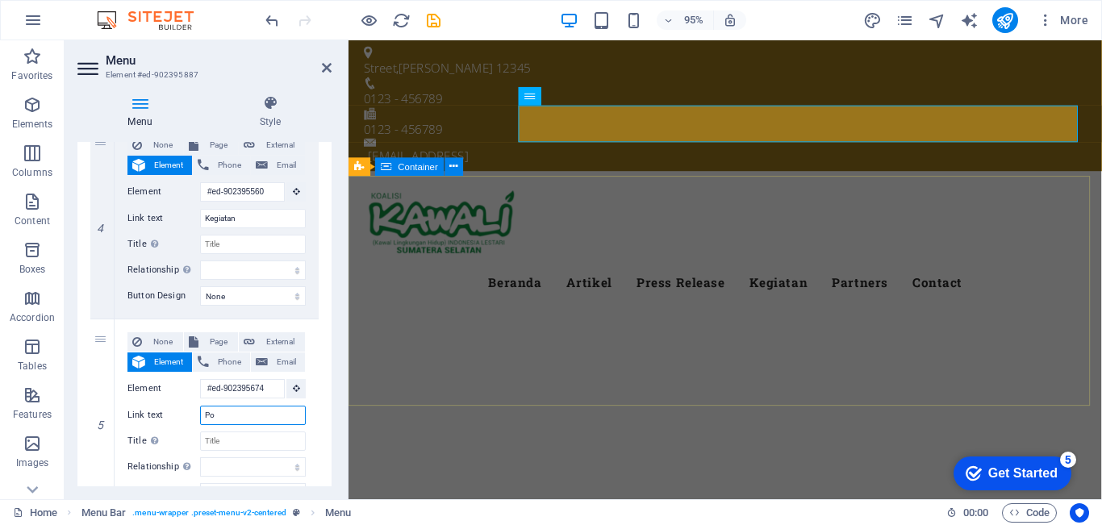
select select
type input "Pofil"
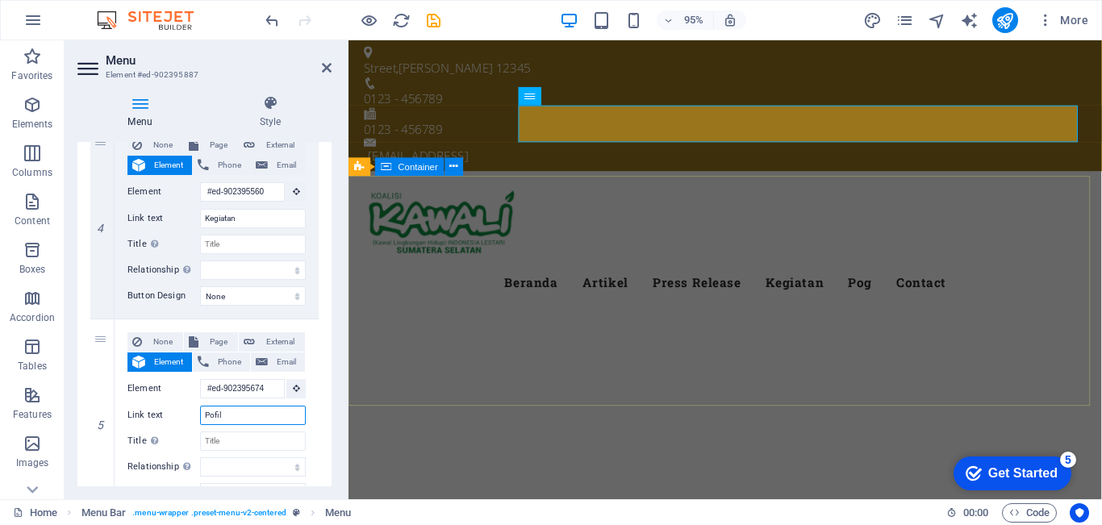
select select
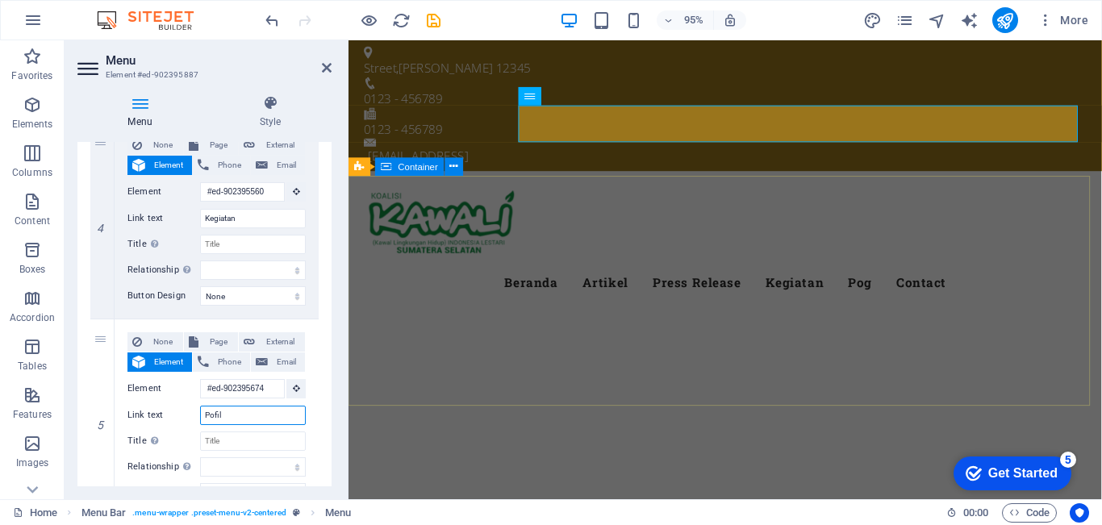
select select
type input "Pof"
select select
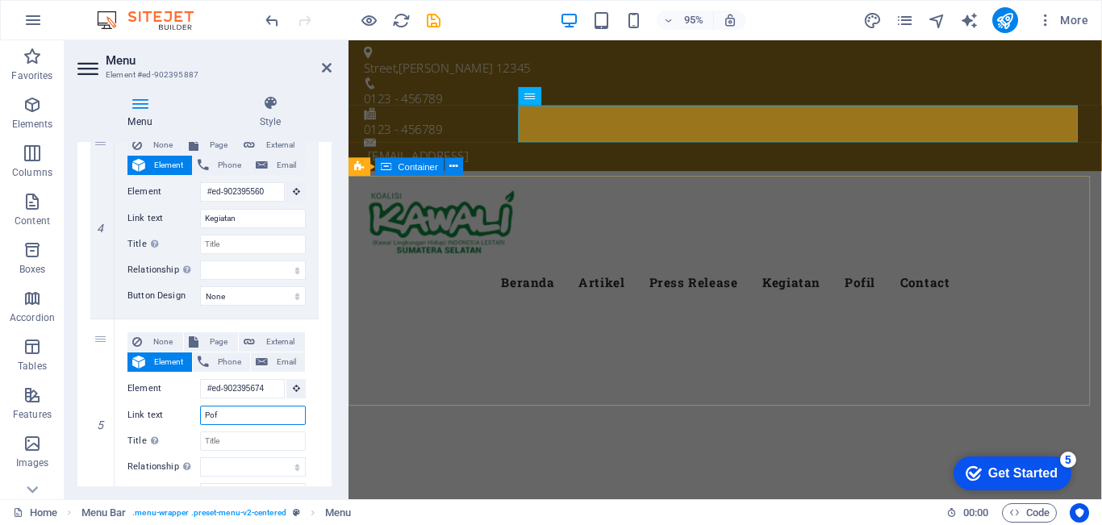
select select
type input "Po"
select select
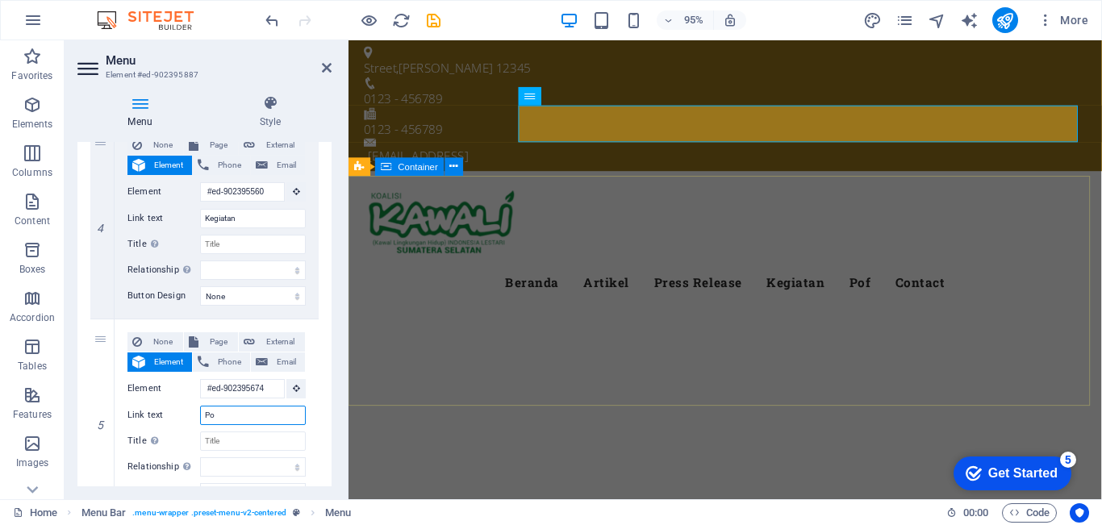
select select
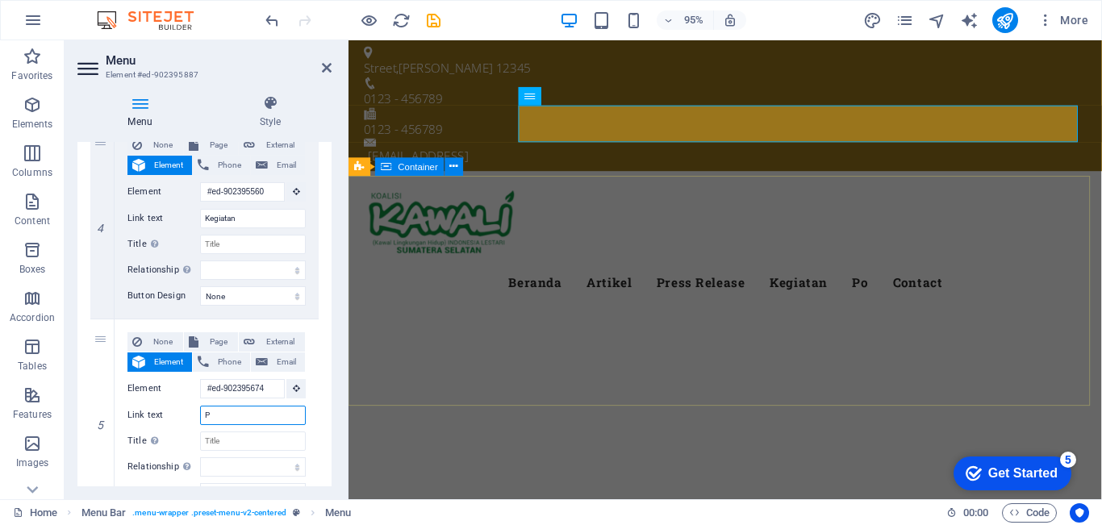
type input "Pr"
select select
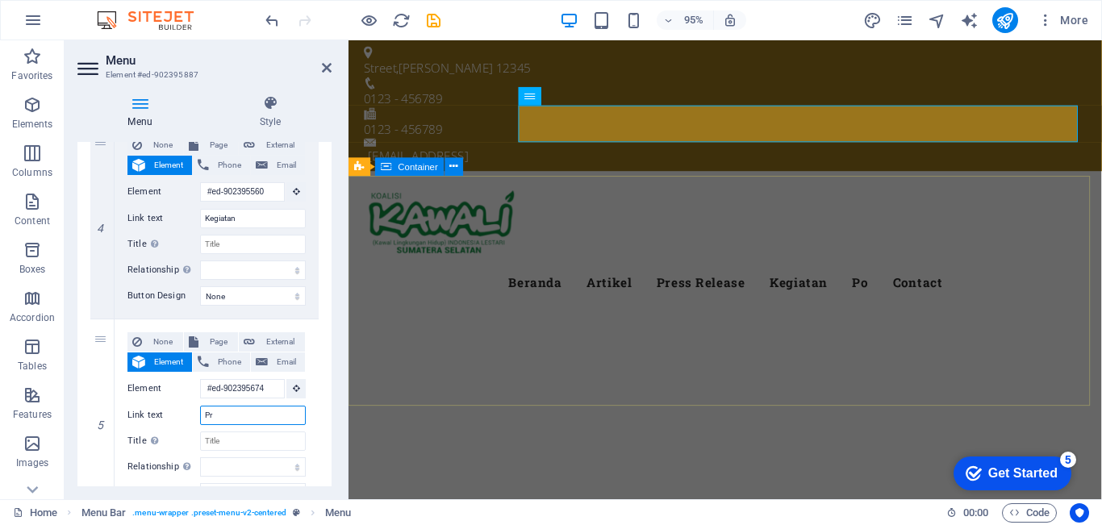
select select
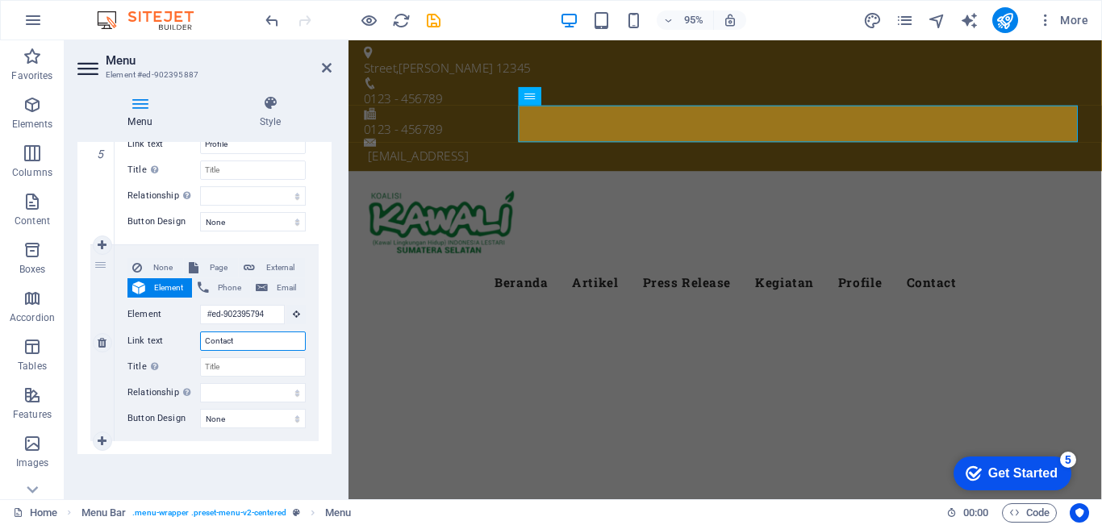
drag, startPoint x: 248, startPoint y: 340, endPoint x: 202, endPoint y: 335, distance: 45.4
click at [202, 335] on input "Contact" at bounding box center [253, 340] width 106 height 19
click at [323, 61] on icon at bounding box center [327, 67] width 10 height 13
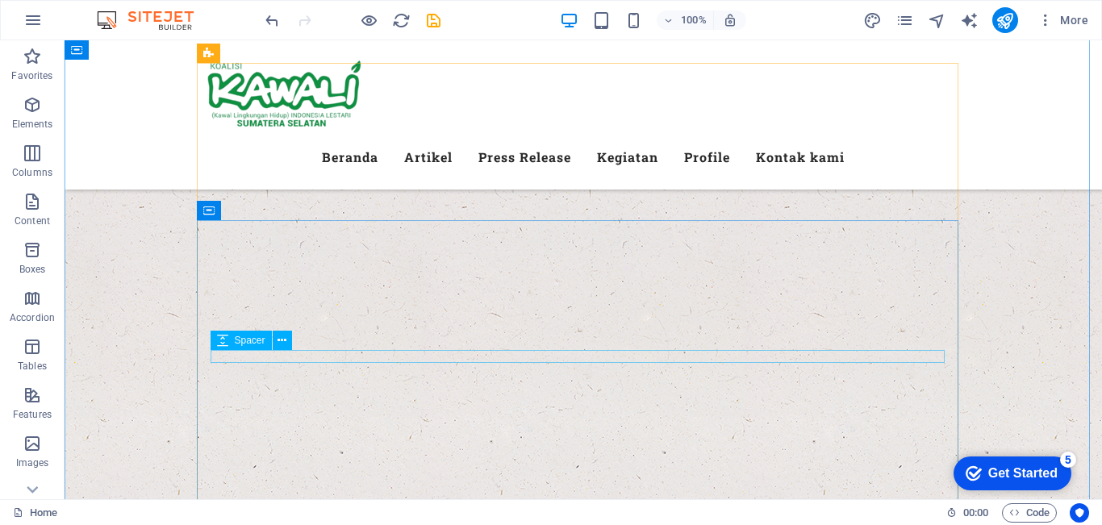
scroll to position [2661, 0]
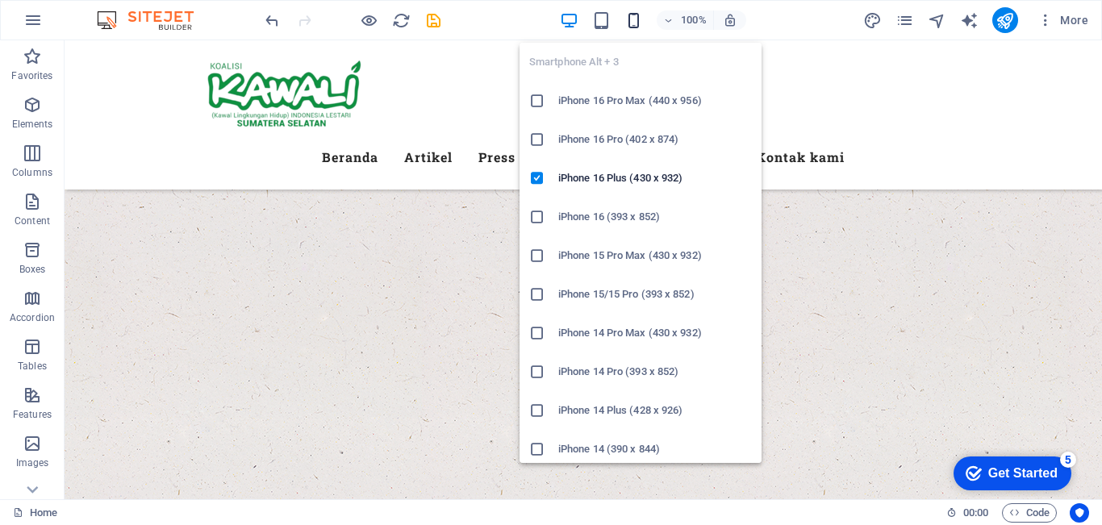
click at [628, 24] on icon "button" at bounding box center [633, 20] width 19 height 19
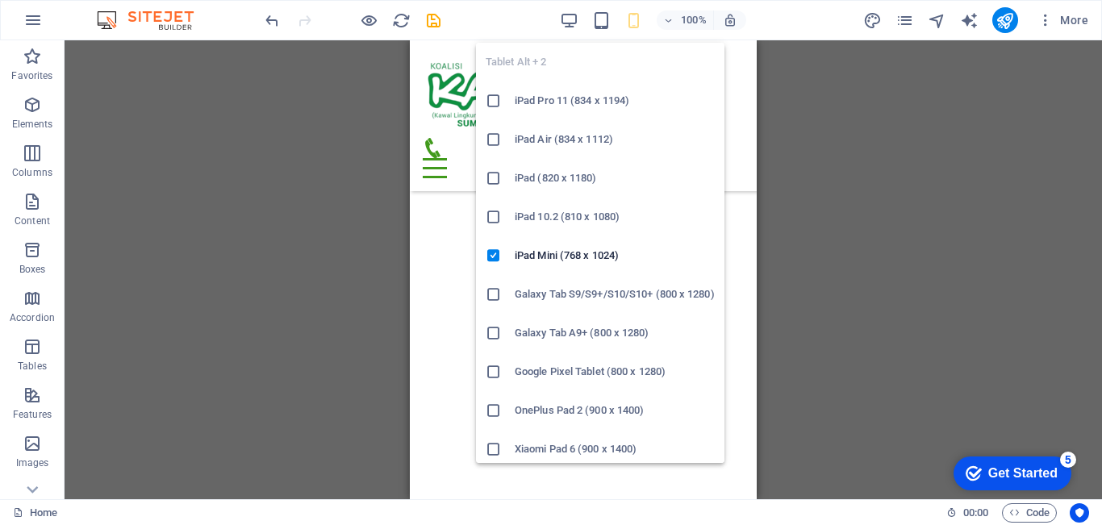
scroll to position [484, 0]
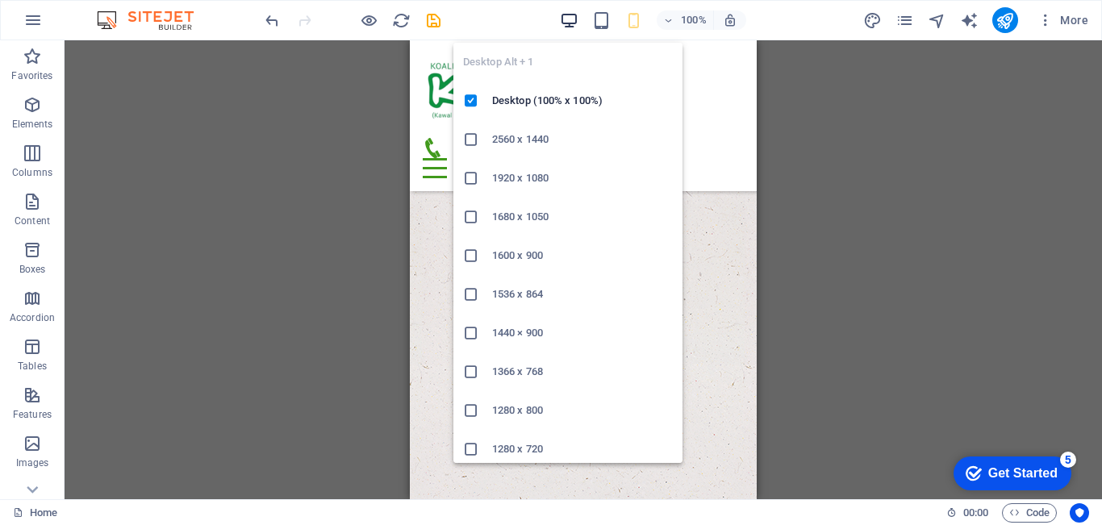
drag, startPoint x: 567, startPoint y: 20, endPoint x: 199, endPoint y: 225, distance: 420.9
click at [567, 20] on icon "button" at bounding box center [569, 20] width 19 height 19
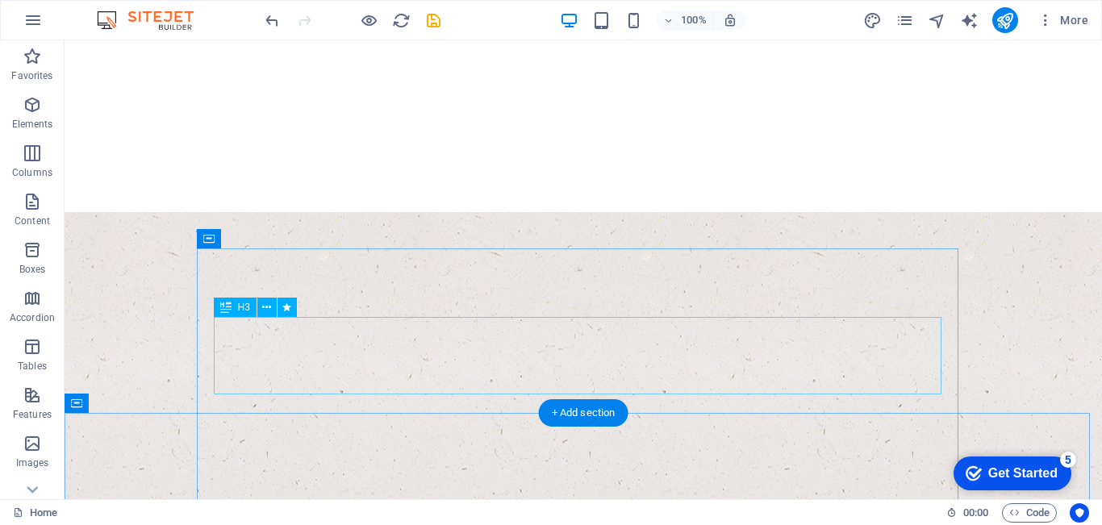
scroll to position [0, 0]
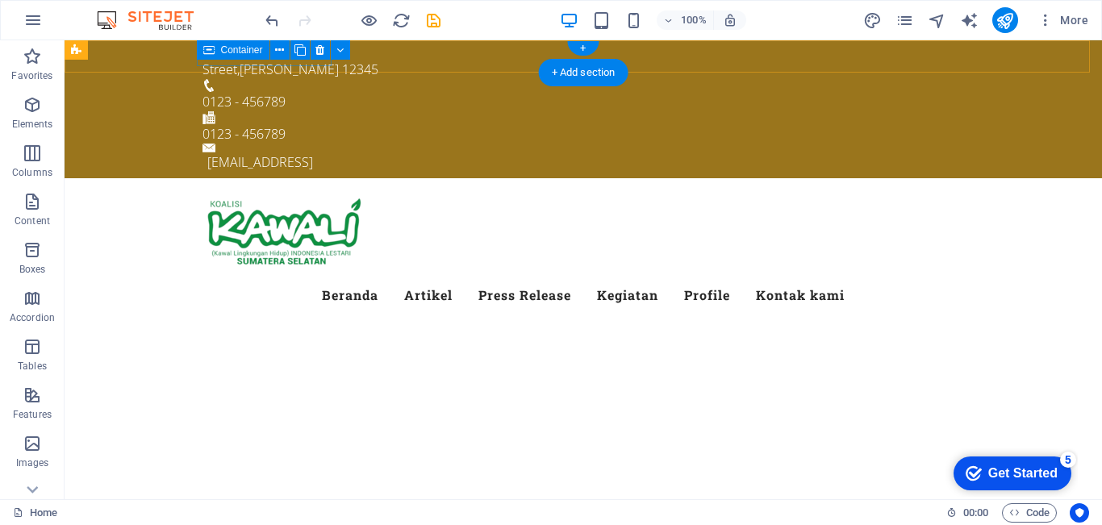
click at [206, 63] on div "Street , Berlin 12345" at bounding box center [576, 63] width 748 height 32
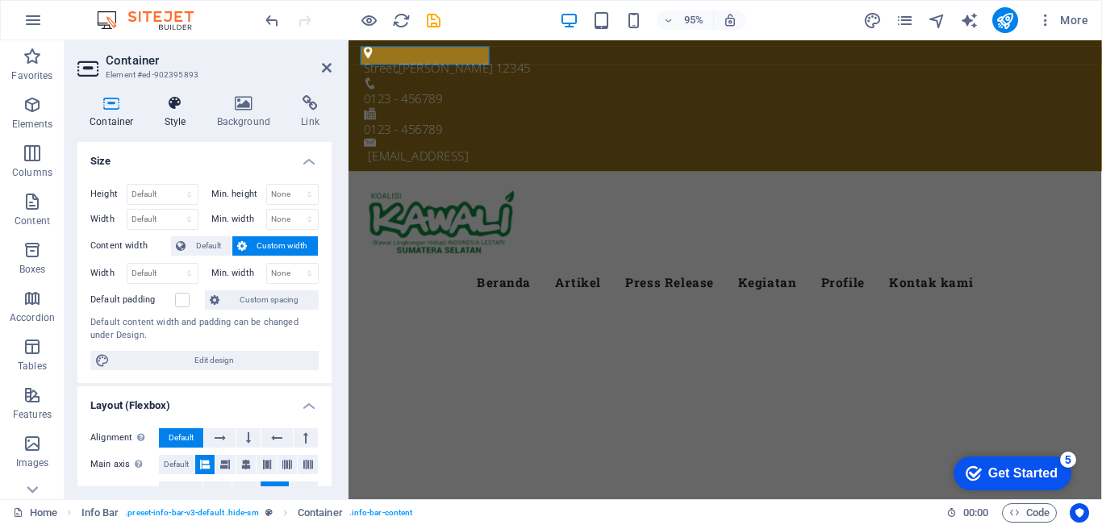
click at [160, 123] on h4 "Style" at bounding box center [178, 112] width 52 height 34
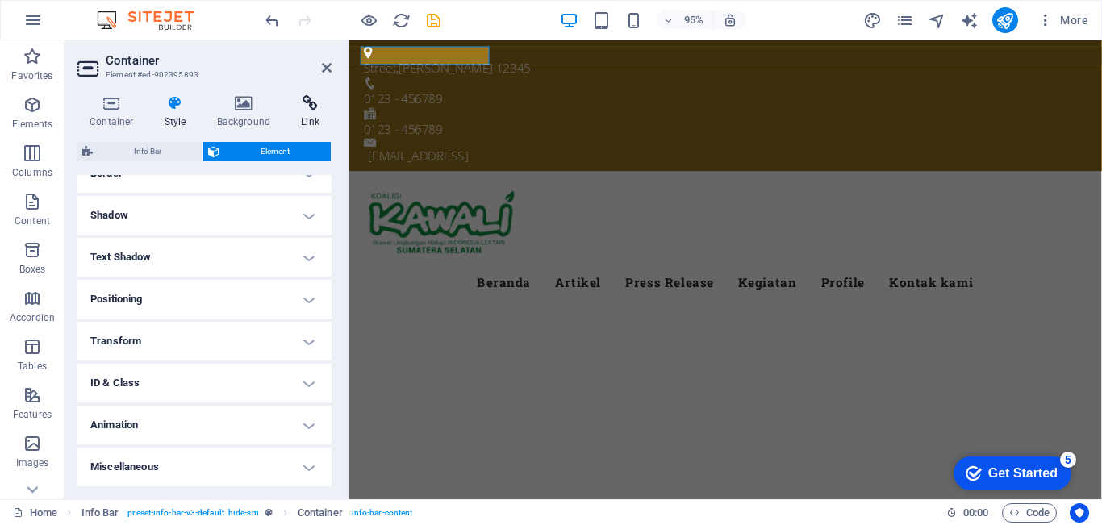
scroll to position [48, 0]
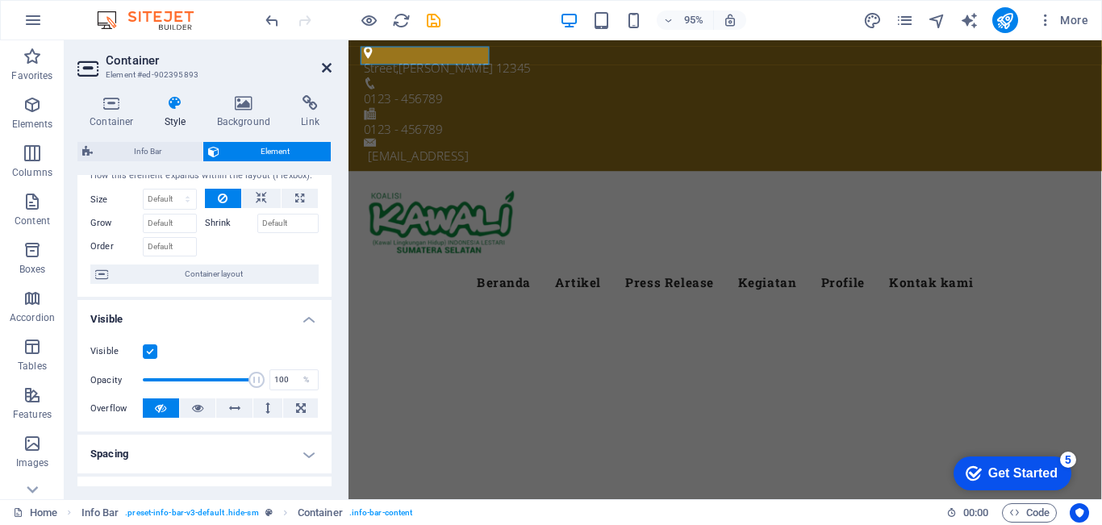
drag, startPoint x: 323, startPoint y: 71, endPoint x: 259, endPoint y: 31, distance: 75.4
click at [323, 71] on icon at bounding box center [327, 67] width 10 height 13
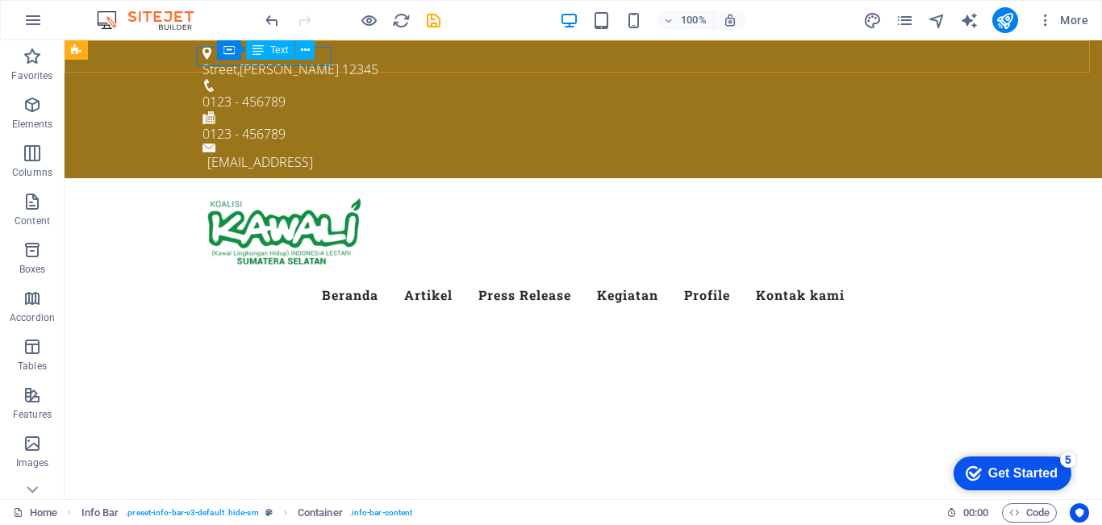
click at [271, 50] on span "Text" at bounding box center [279, 50] width 18 height 10
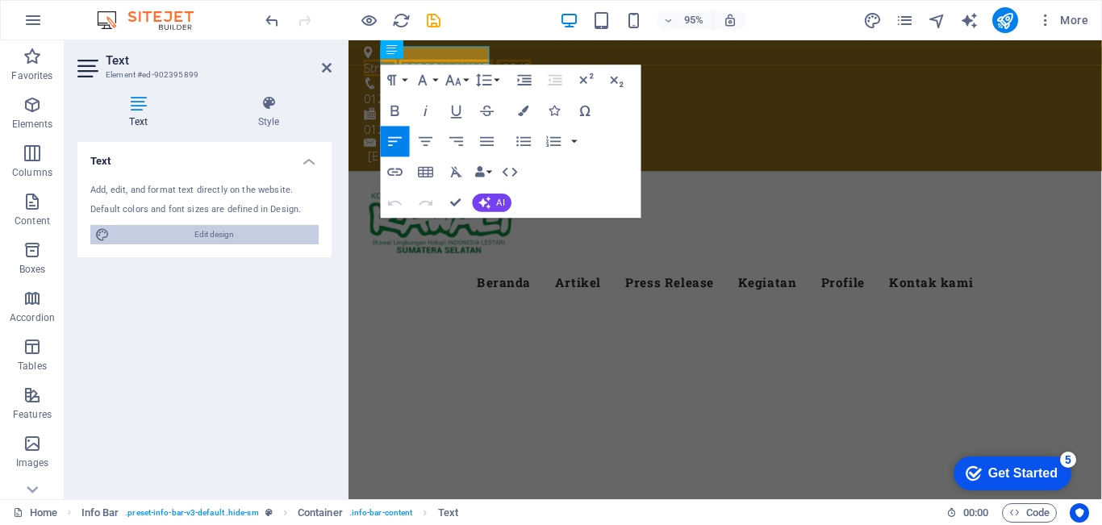
click at [236, 236] on span "Edit design" at bounding box center [214, 234] width 199 height 19
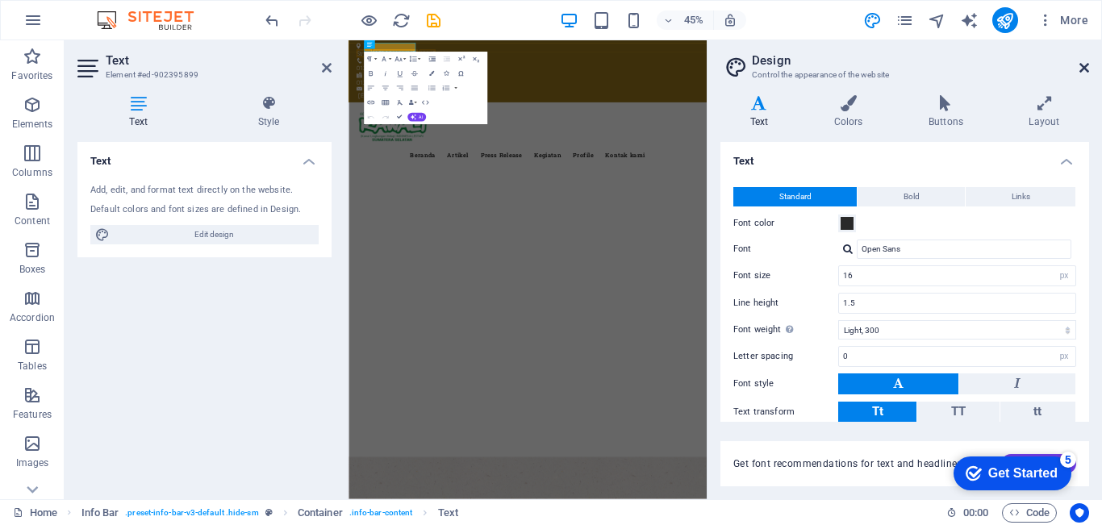
click at [1084, 65] on icon at bounding box center [1084, 67] width 10 height 13
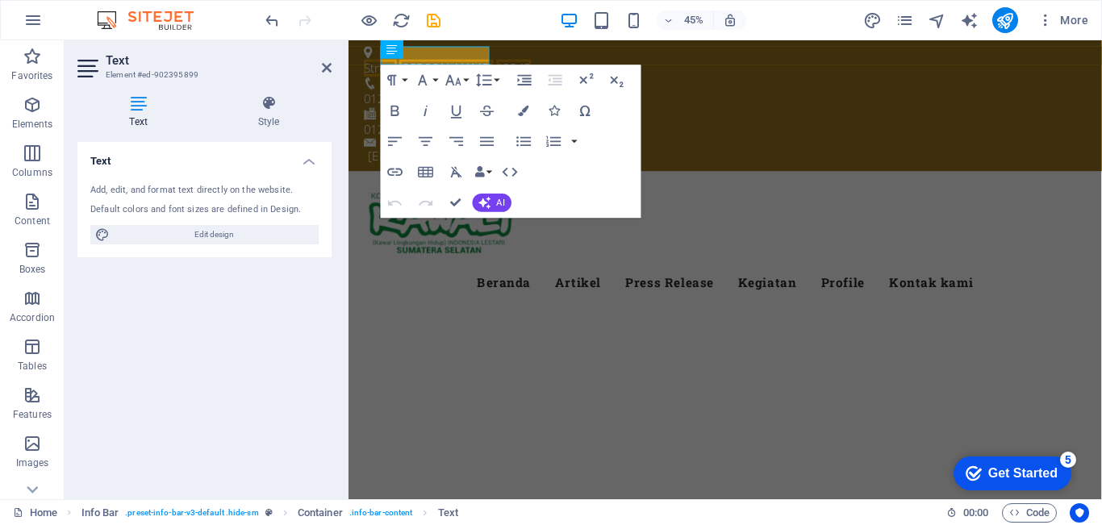
click at [236, 327] on div "Text Add, edit, and format text directly on the website. Default colors and fon…" at bounding box center [204, 314] width 254 height 344
drag, startPoint x: 327, startPoint y: 65, endPoint x: 257, endPoint y: 25, distance: 80.9
click at [327, 65] on icon at bounding box center [327, 67] width 10 height 13
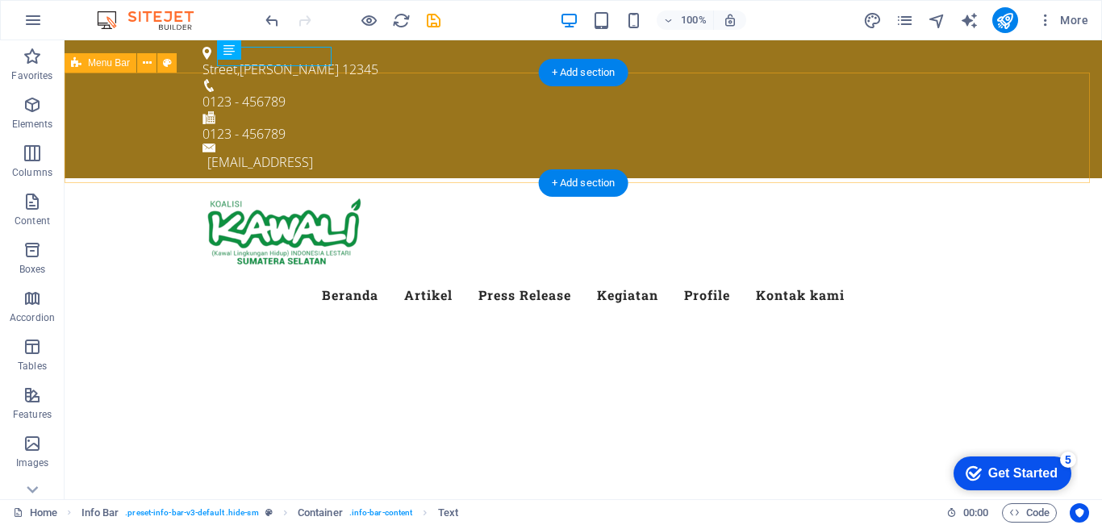
click at [1049, 178] on div "Menu Beranda Artikel Press Release Kegiatan Profile Kontak kami" at bounding box center [583, 252] width 1037 height 149
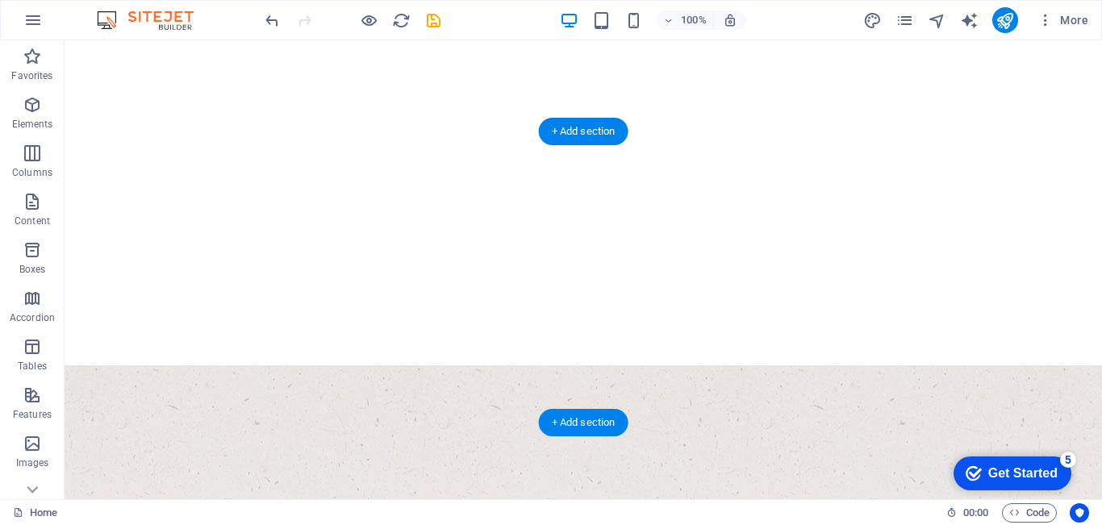
scroll to position [242, 0]
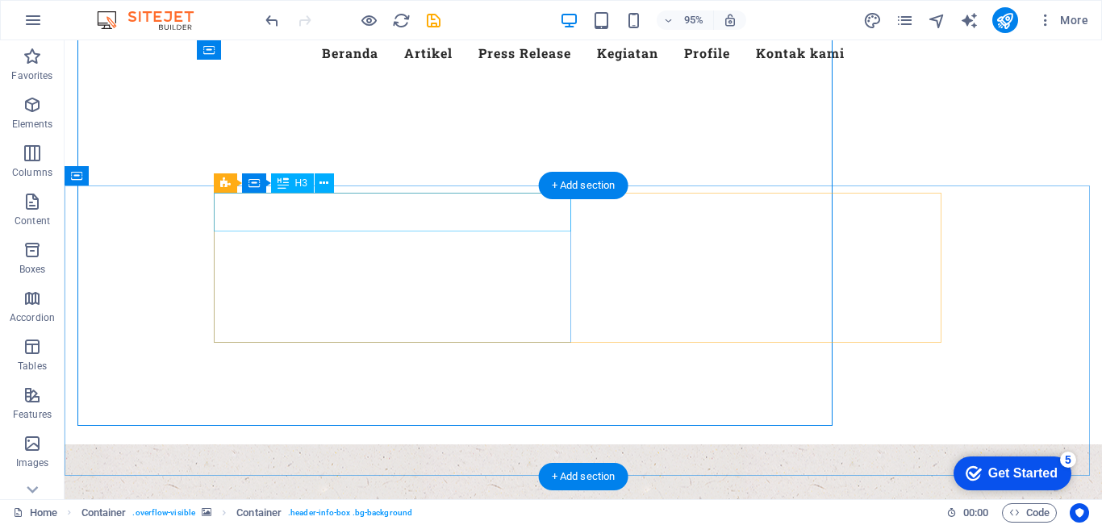
scroll to position [227, 0]
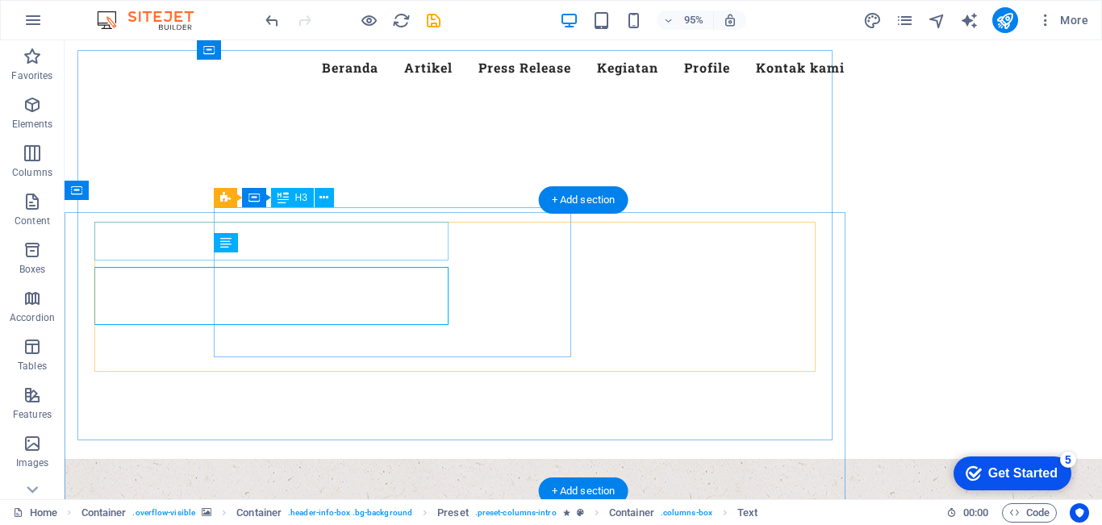
scroll to position [213, 0]
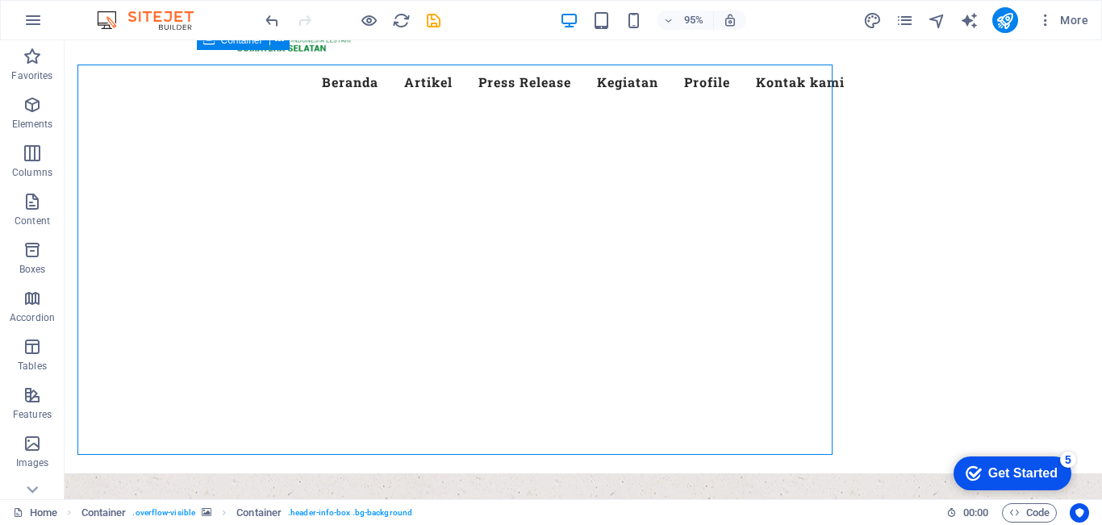
scroll to position [198, 0]
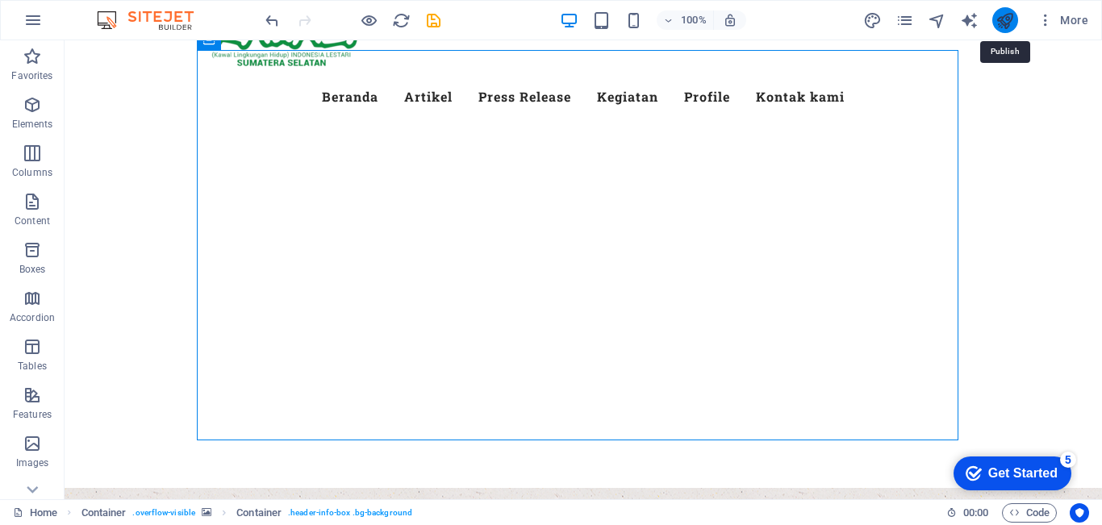
click at [1006, 22] on icon "publish" at bounding box center [1004, 20] width 19 height 19
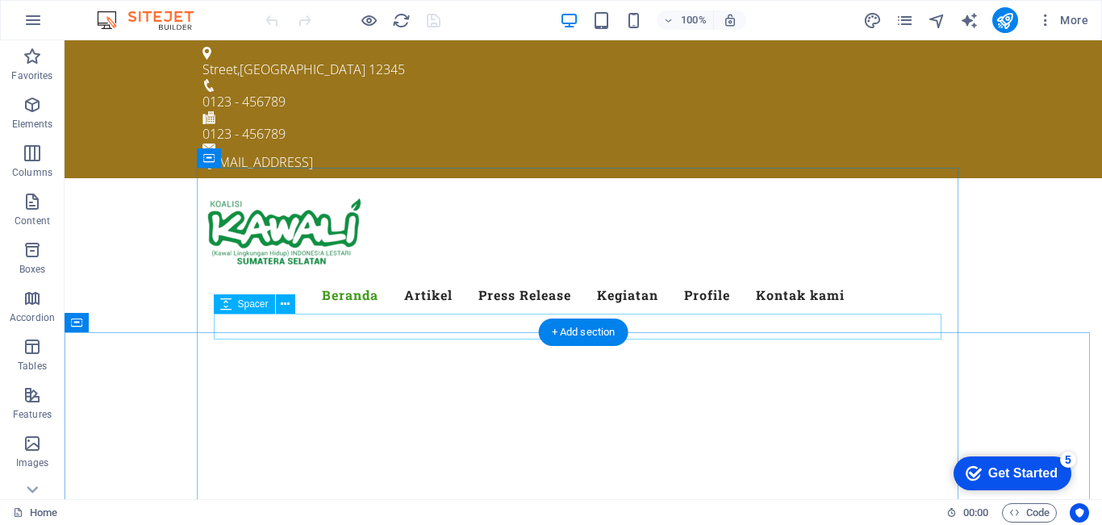
scroll to position [81, 0]
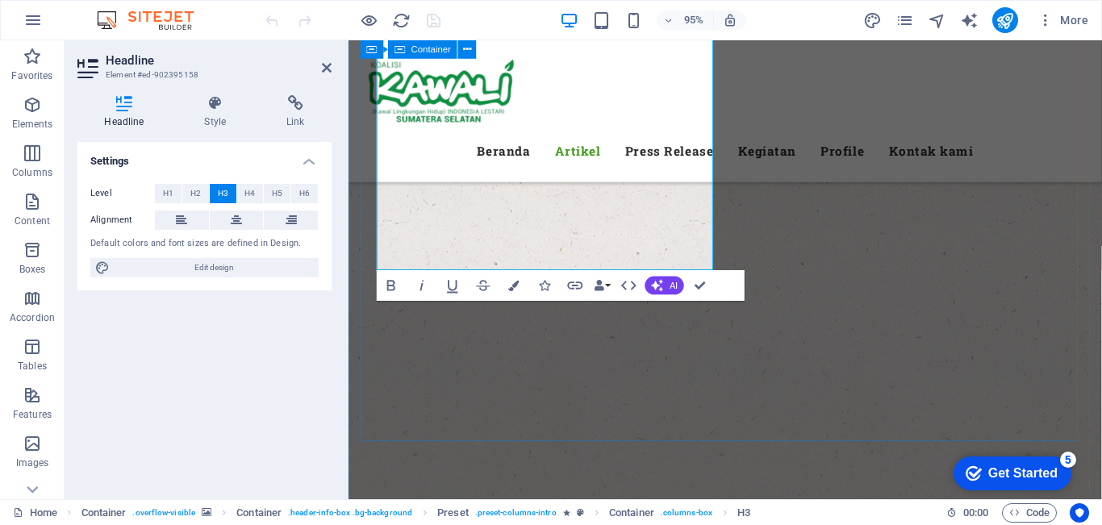
scroll to position [1048, 0]
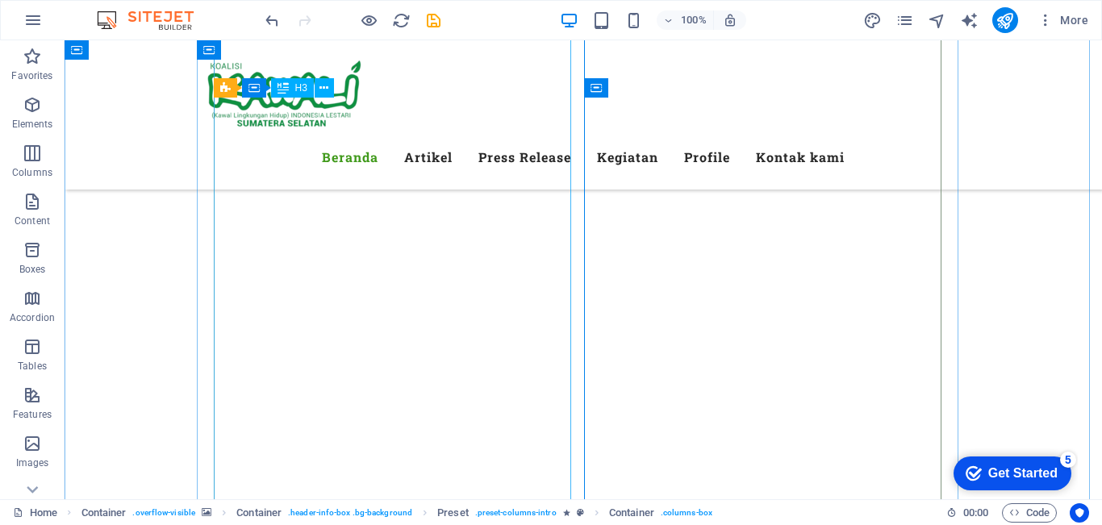
scroll to position [323, 0]
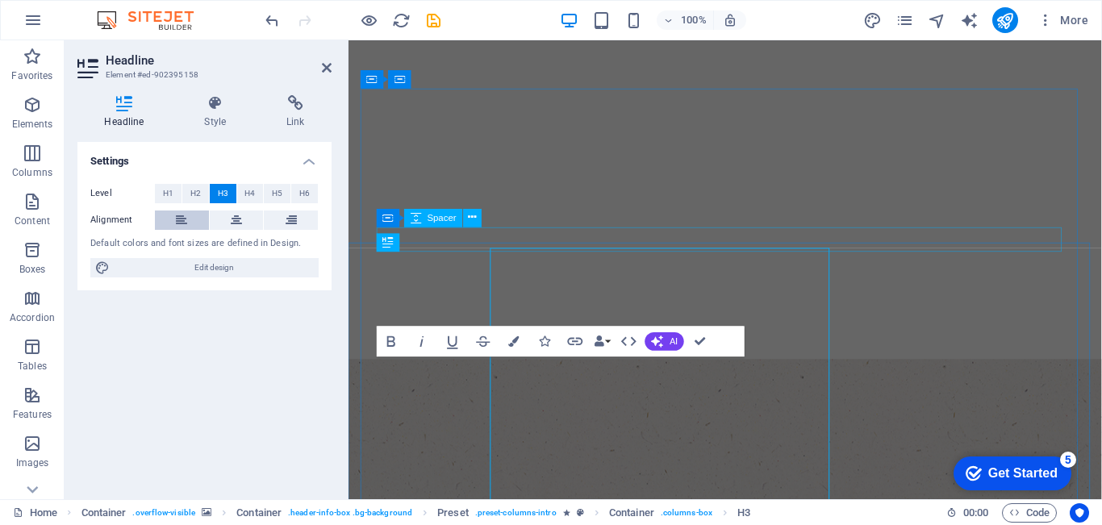
scroll to position [61, 0]
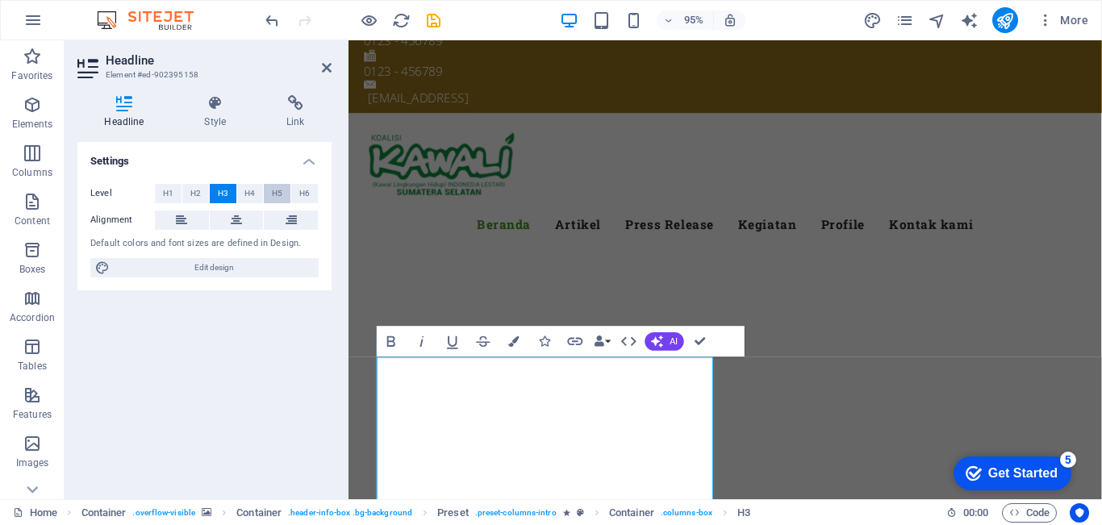
click at [271, 193] on button "H5" at bounding box center [277, 193] width 27 height 19
click at [294, 198] on button "H6" at bounding box center [304, 193] width 27 height 19
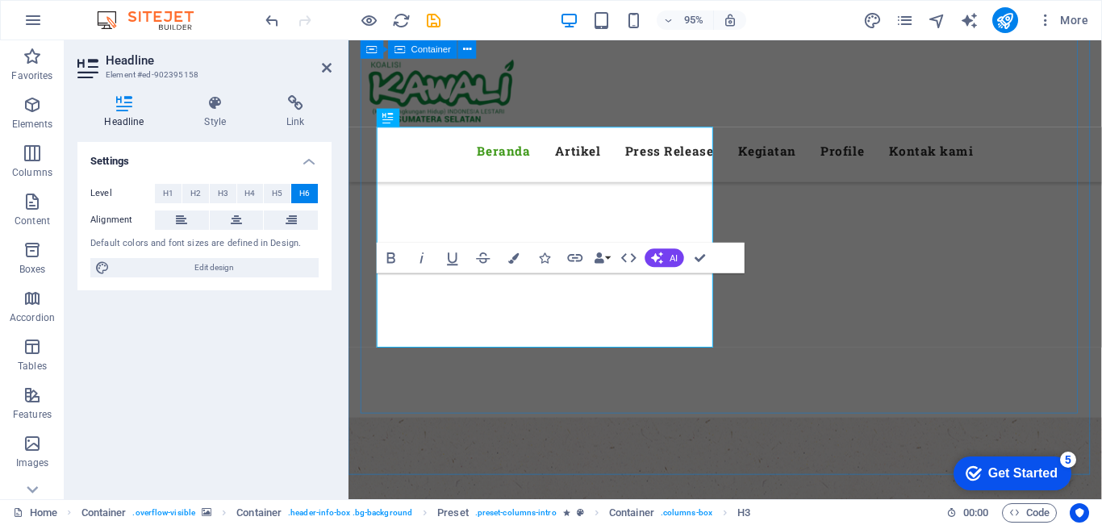
scroll to position [303, 0]
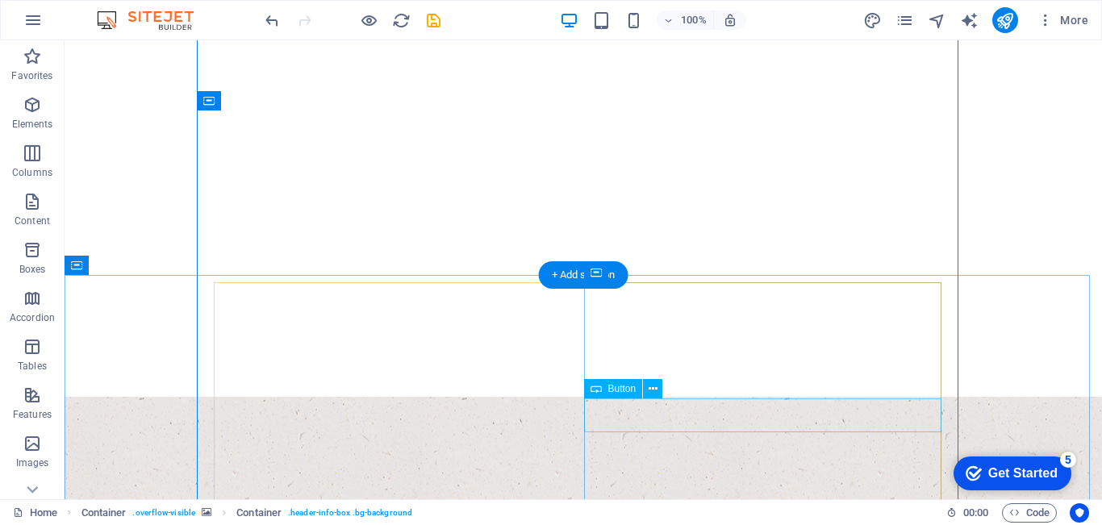
scroll to position [138, 0]
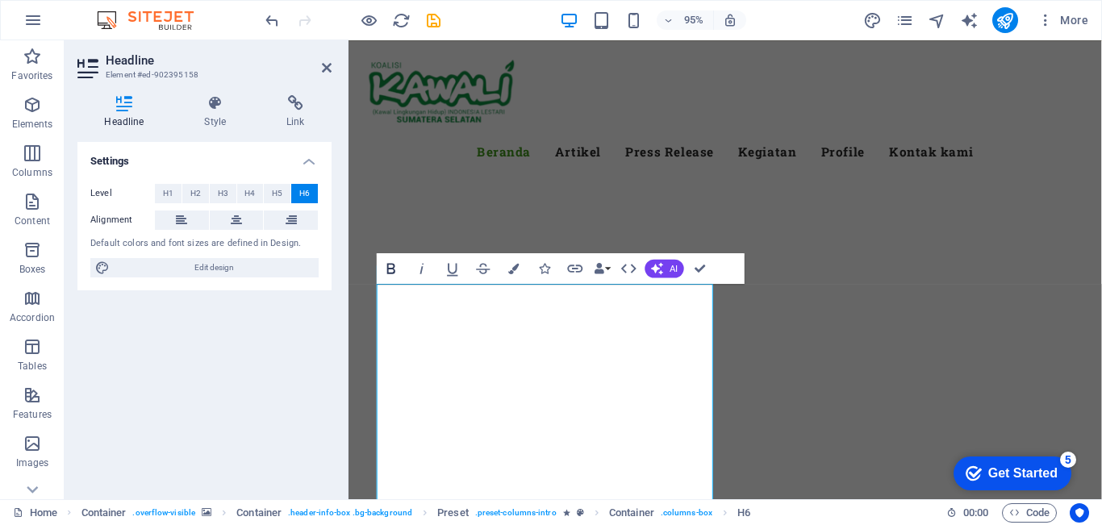
click at [385, 274] on icon "button" at bounding box center [391, 268] width 19 height 19
click at [396, 265] on icon "button" at bounding box center [391, 268] width 19 height 19
click at [235, 220] on icon at bounding box center [236, 219] width 11 height 19
click at [177, 220] on icon at bounding box center [181, 219] width 11 height 19
click at [293, 214] on icon at bounding box center [290, 219] width 11 height 19
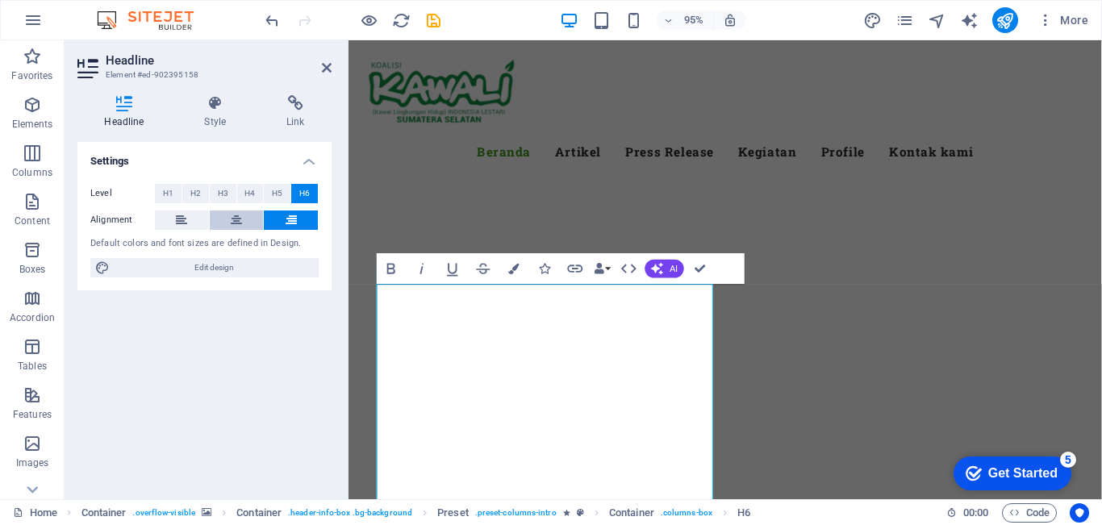
click at [246, 221] on button at bounding box center [237, 219] width 54 height 19
click at [276, 193] on span "H5" at bounding box center [277, 193] width 10 height 19
click at [248, 198] on span "H4" at bounding box center [249, 193] width 10 height 19
click at [222, 200] on span "H3" at bounding box center [223, 193] width 10 height 19
click at [202, 185] on button "H2" at bounding box center [195, 193] width 27 height 19
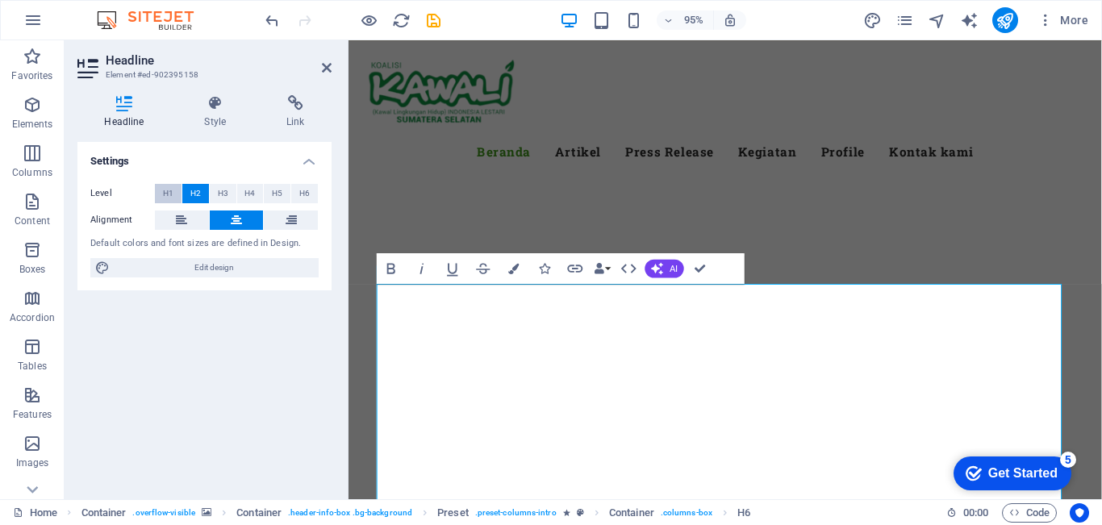
click at [173, 199] on span "H1" at bounding box center [168, 193] width 10 height 19
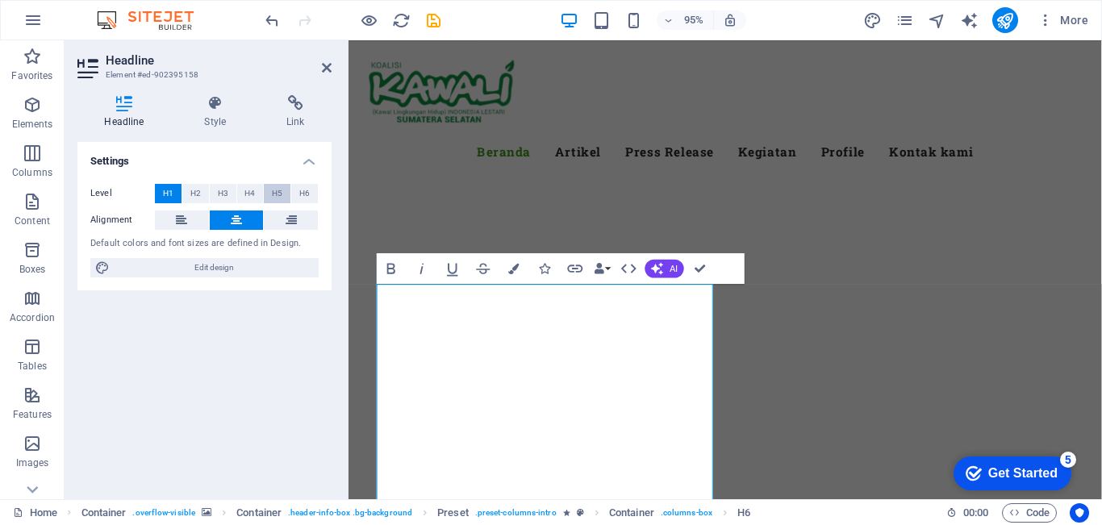
click at [272, 190] on span "H5" at bounding box center [277, 193] width 10 height 19
click at [298, 187] on button "H6" at bounding box center [304, 193] width 27 height 19
click at [221, 105] on icon at bounding box center [215, 103] width 76 height 16
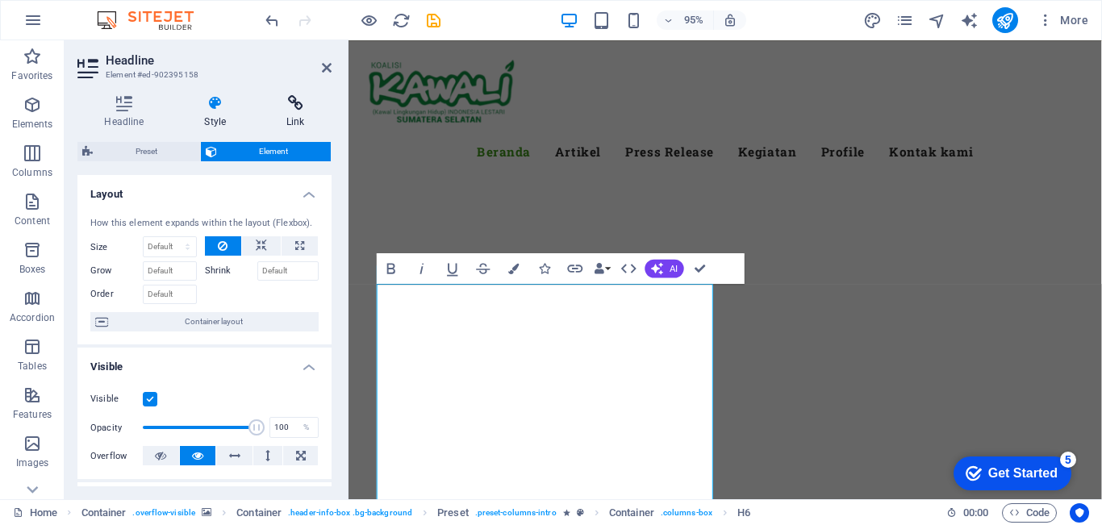
click at [291, 112] on h4 "Link" at bounding box center [296, 112] width 72 height 34
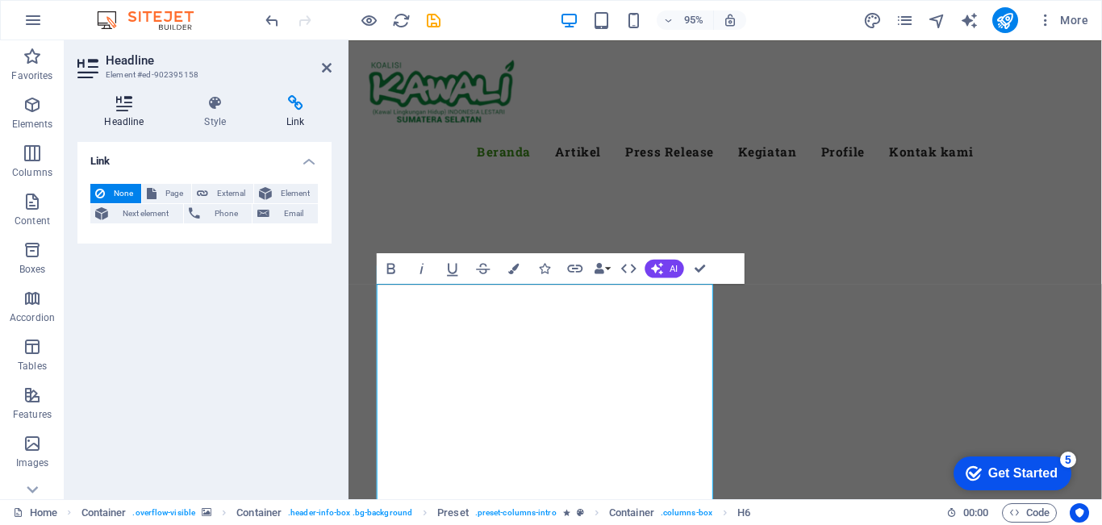
click at [133, 115] on h4 "Headline" at bounding box center [127, 112] width 100 height 34
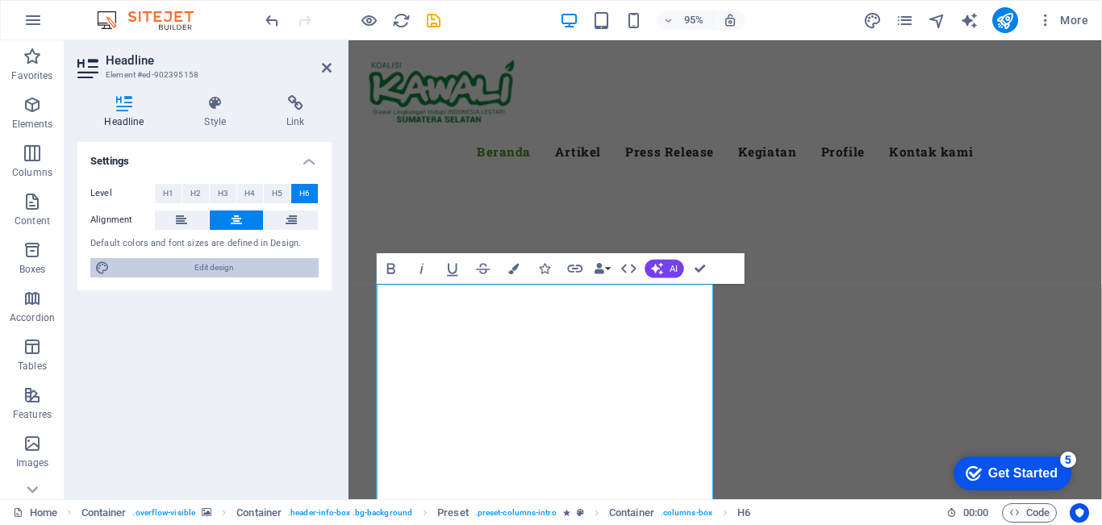
click at [184, 269] on span "Edit design" at bounding box center [214, 267] width 199 height 19
select select "px"
select select "300"
select select "px"
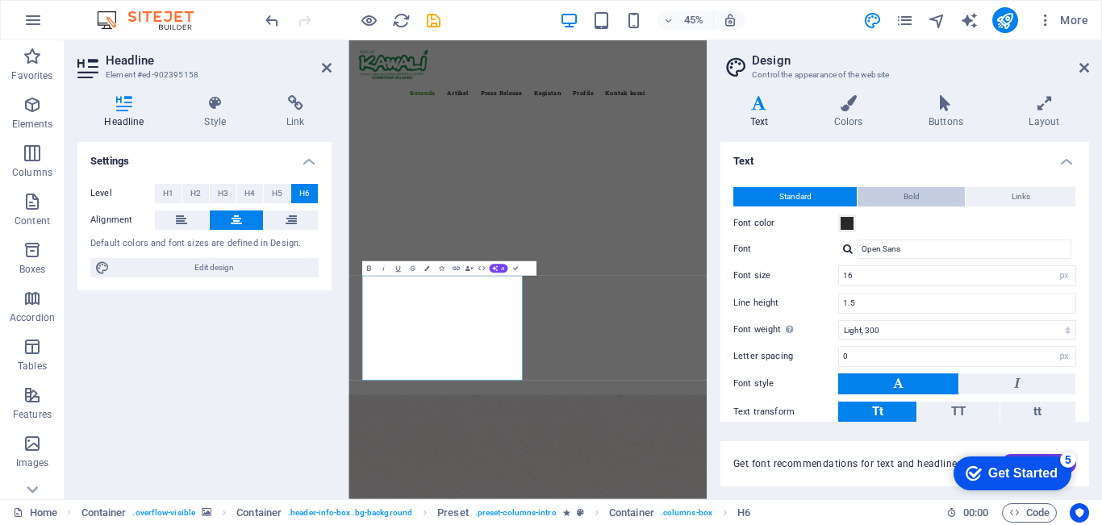
click at [916, 198] on span "Bold" at bounding box center [911, 196] width 16 height 19
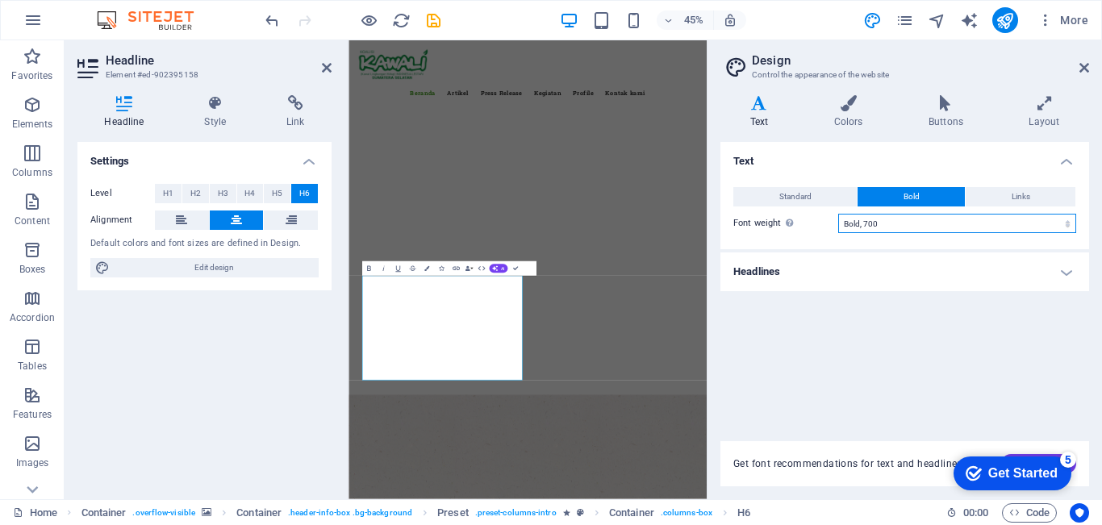
click at [949, 220] on select "Thin, 100 Extra-light, 200 Light, 300 Regular, 400 Medium, 500 Semi-bold, 600 B…" at bounding box center [957, 223] width 238 height 19
select select "400"
click at [838, 214] on select "Thin, 100 Extra-light, 200 Light, 300 Regular, 400 Medium, 500 Semi-bold, 600 B…" at bounding box center [957, 223] width 238 height 19
drag, startPoint x: 1085, startPoint y: 69, endPoint x: 773, endPoint y: 28, distance: 313.9
click at [1085, 69] on icon at bounding box center [1084, 67] width 10 height 13
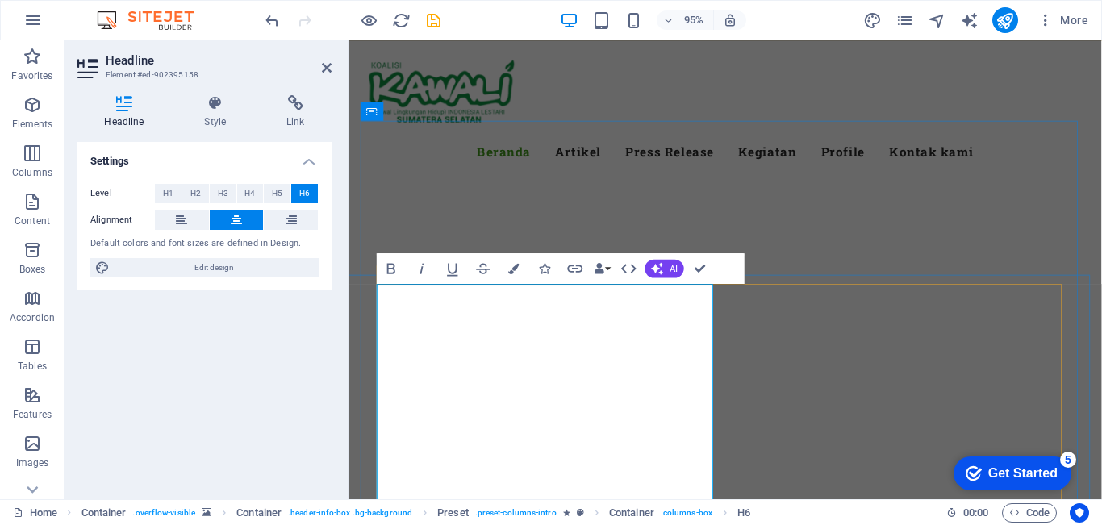
click at [0, 0] on icon at bounding box center [0, 0] width 0 height 0
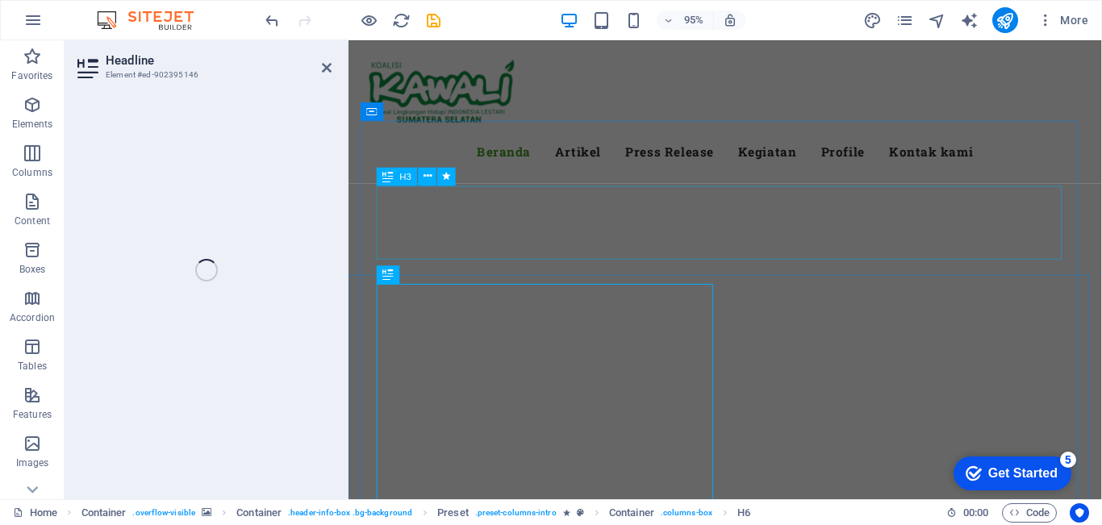
select select "fade"
select select "s"
select select "onload"
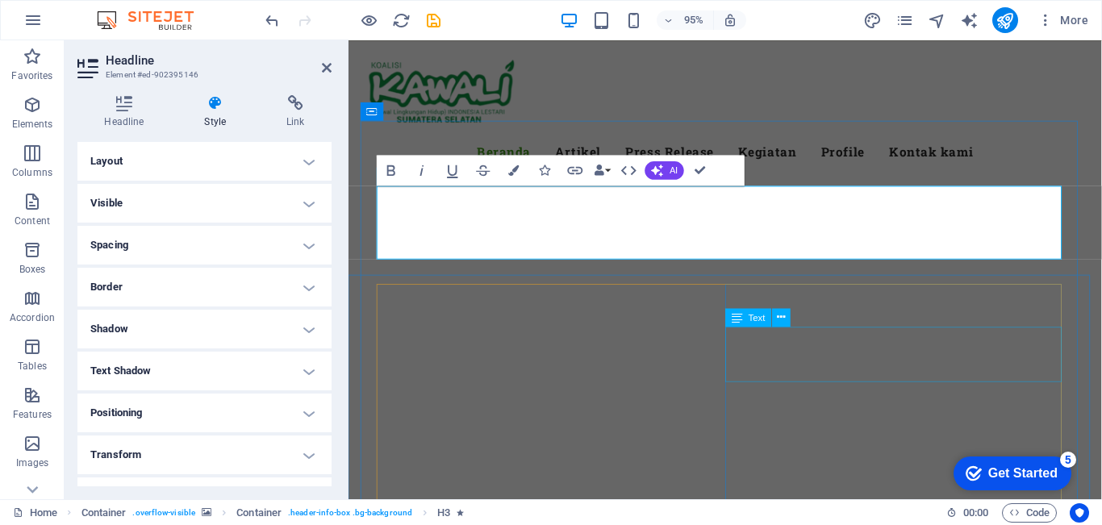
click at [1101, 419] on div at bounding box center [744, 483] width 793 height 129
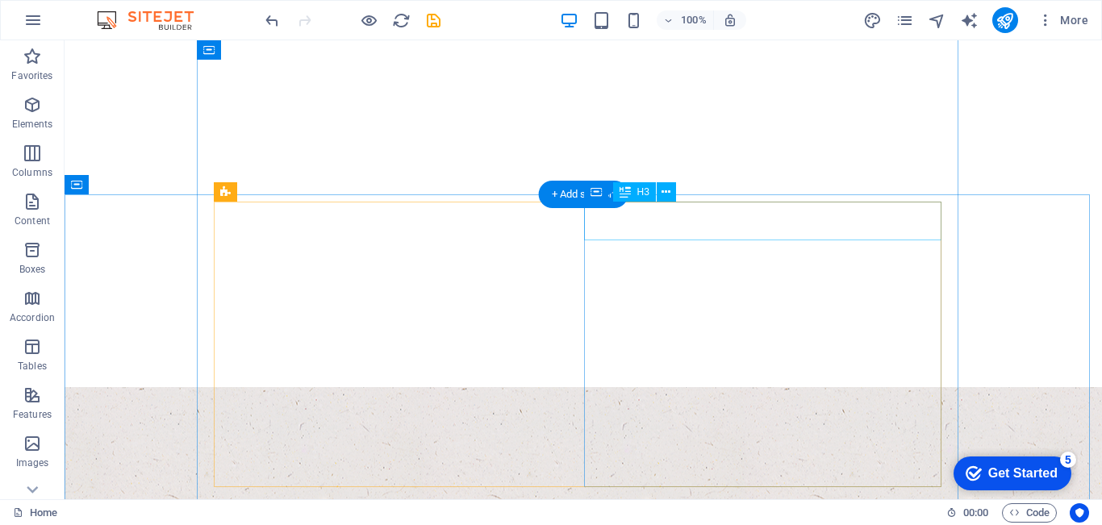
scroll to position [219, 0]
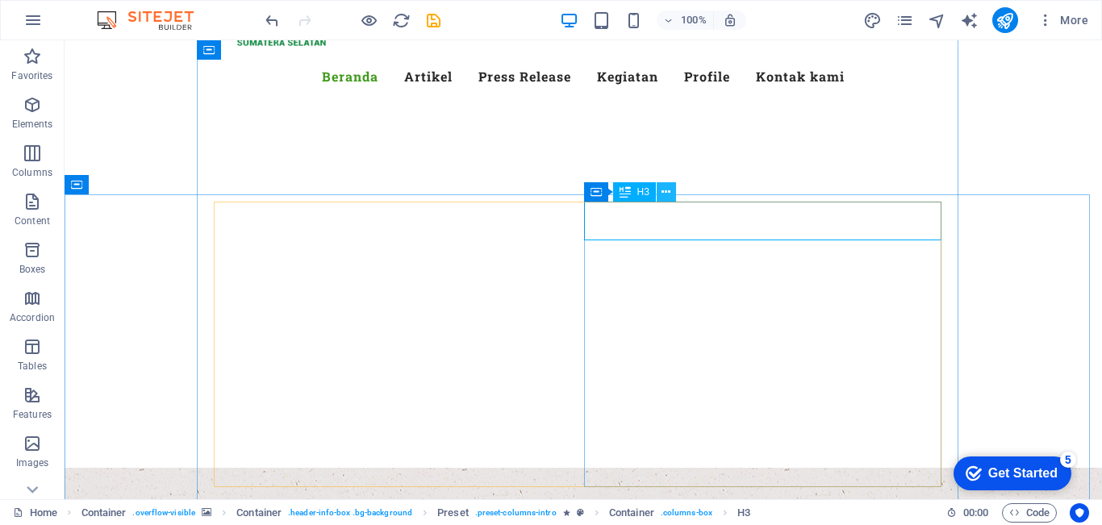
click at [668, 192] on icon at bounding box center [665, 192] width 9 height 17
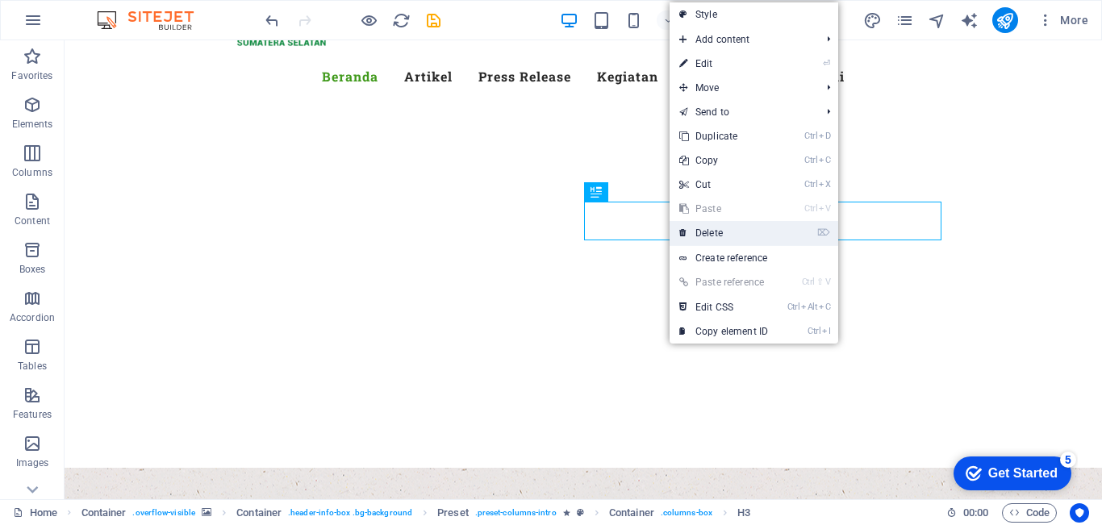
click at [732, 235] on link "⌦ Delete" at bounding box center [723, 233] width 108 height 24
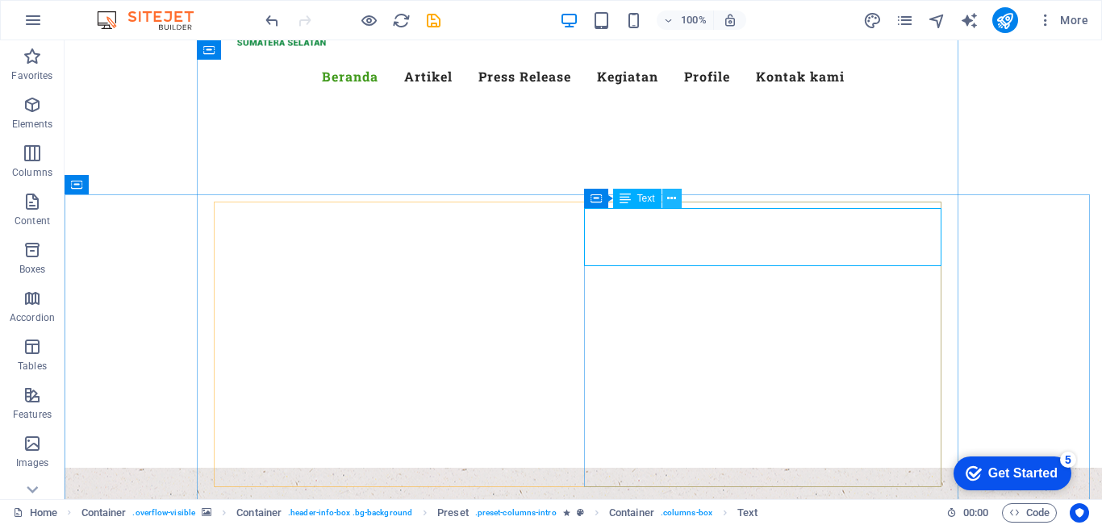
click at [668, 198] on icon at bounding box center [671, 198] width 9 height 17
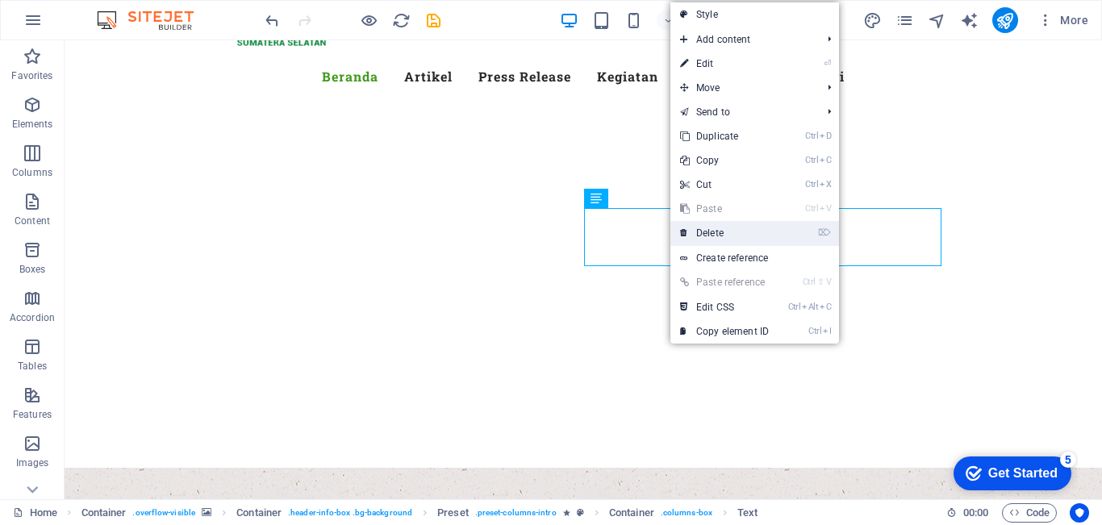
click at [702, 229] on link "⌦ Delete" at bounding box center [724, 233] width 108 height 24
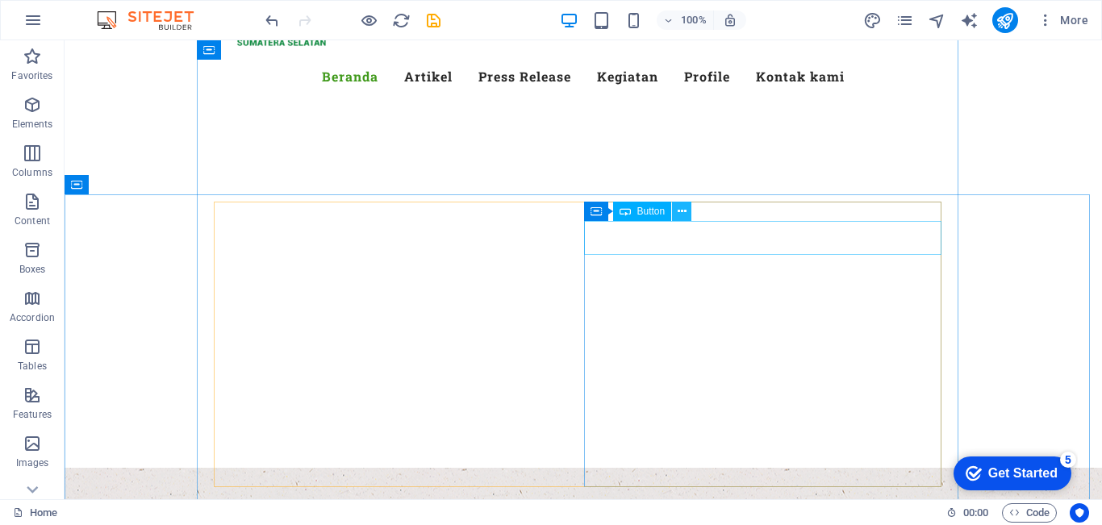
click at [684, 215] on icon at bounding box center [681, 211] width 9 height 17
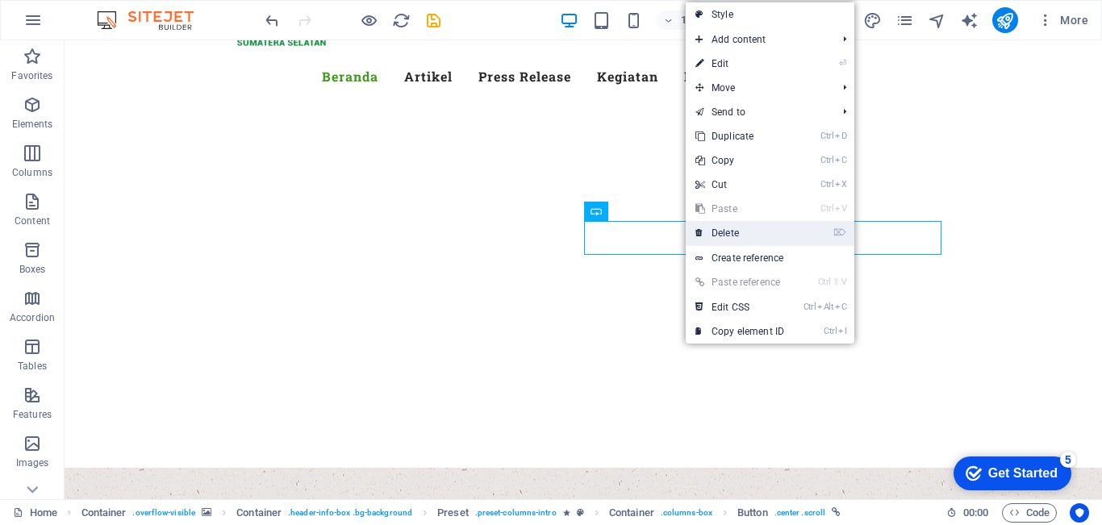
drag, startPoint x: 728, startPoint y: 226, endPoint x: 664, endPoint y: 185, distance: 76.5
click at [728, 226] on link "⌦ Delete" at bounding box center [739, 233] width 108 height 24
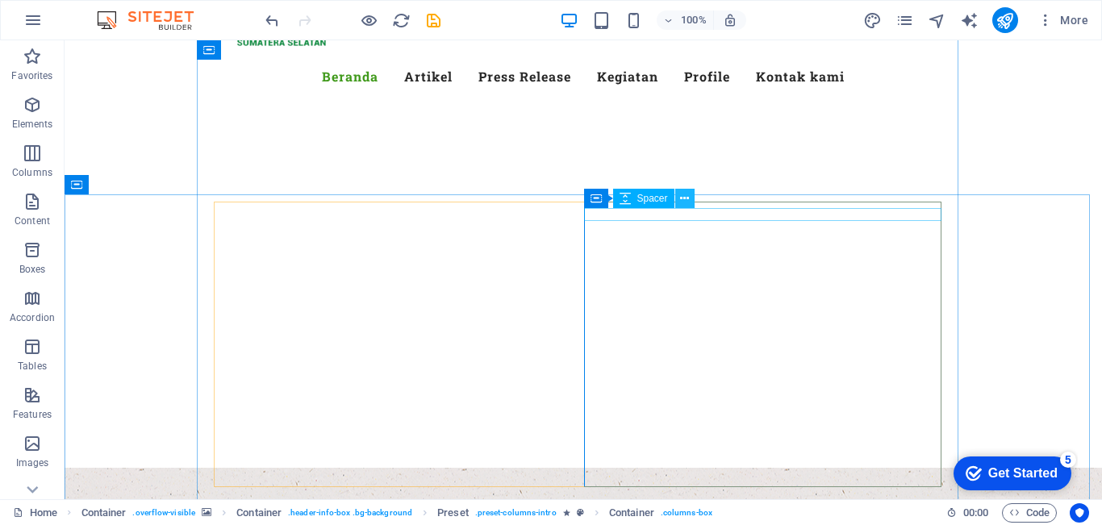
click at [689, 201] on button at bounding box center [684, 198] width 19 height 19
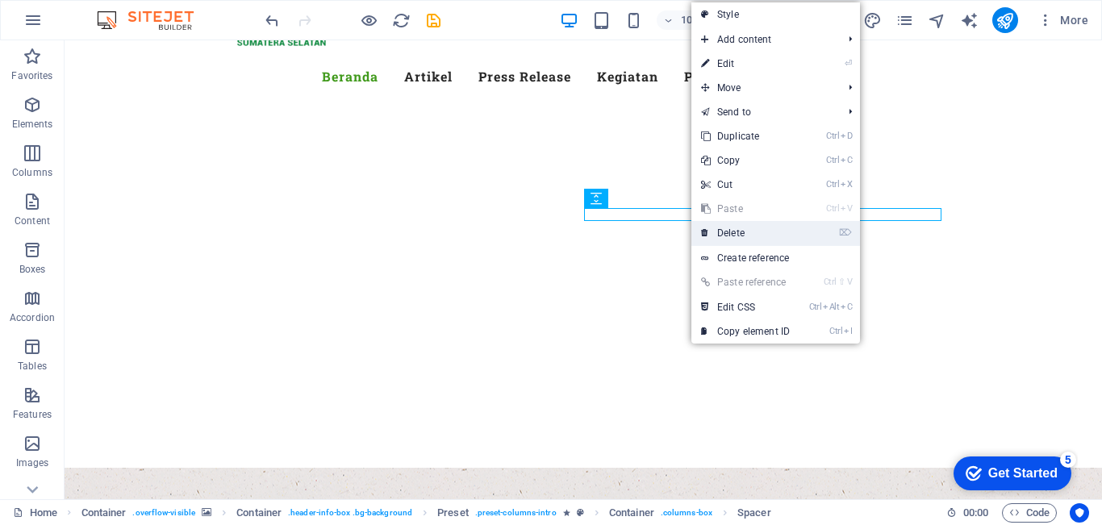
click at [717, 232] on link "⌦ Delete" at bounding box center [745, 233] width 108 height 24
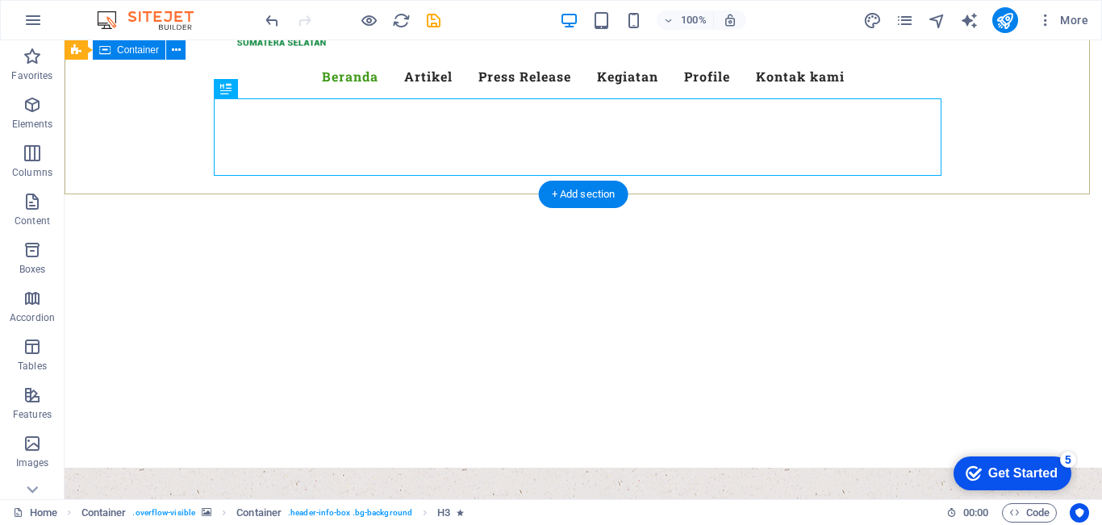
click at [989, 339] on div at bounding box center [583, 403] width 1037 height 129
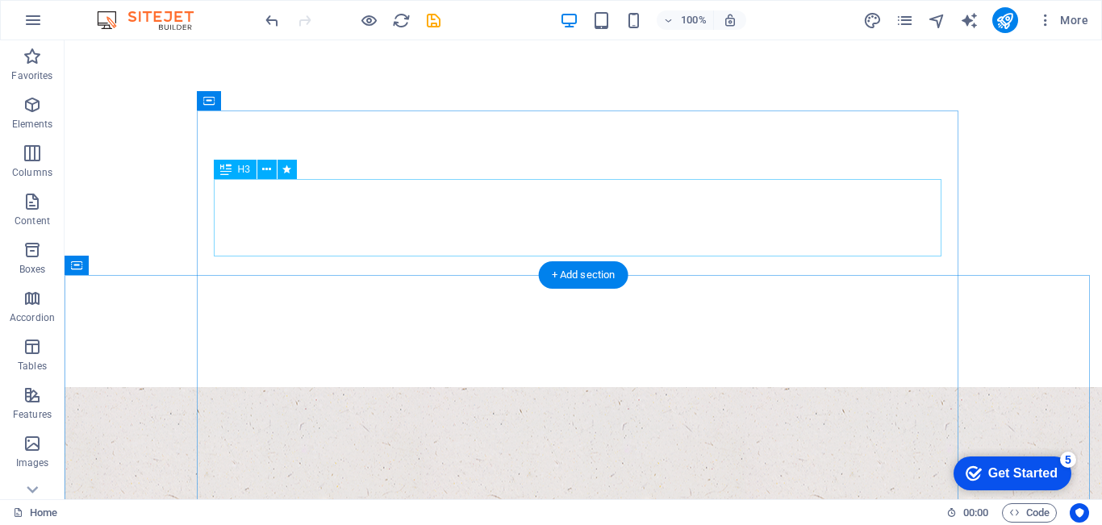
scroll to position [138, 0]
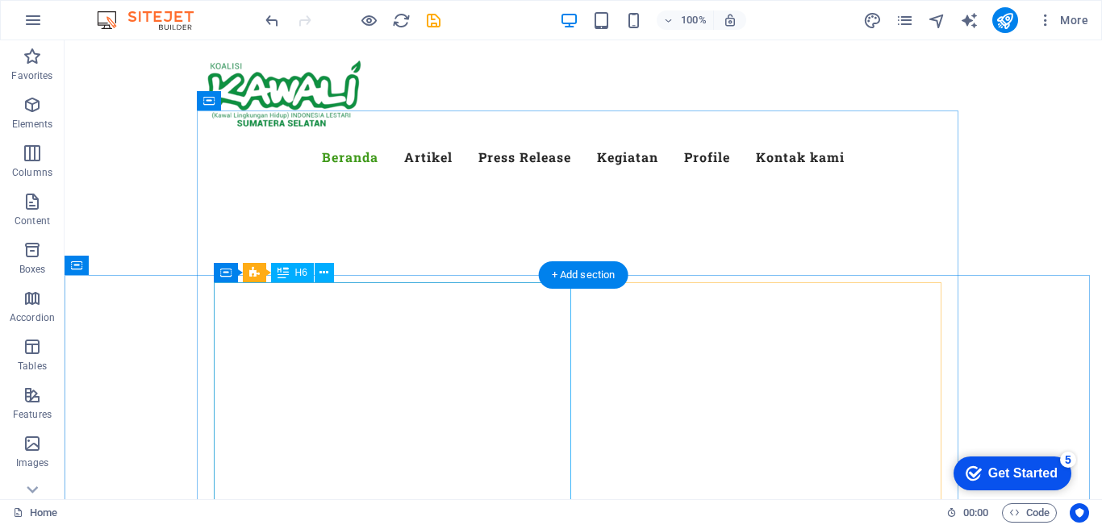
drag, startPoint x: 431, startPoint y: 313, endPoint x: 421, endPoint y: 317, distance: 10.5
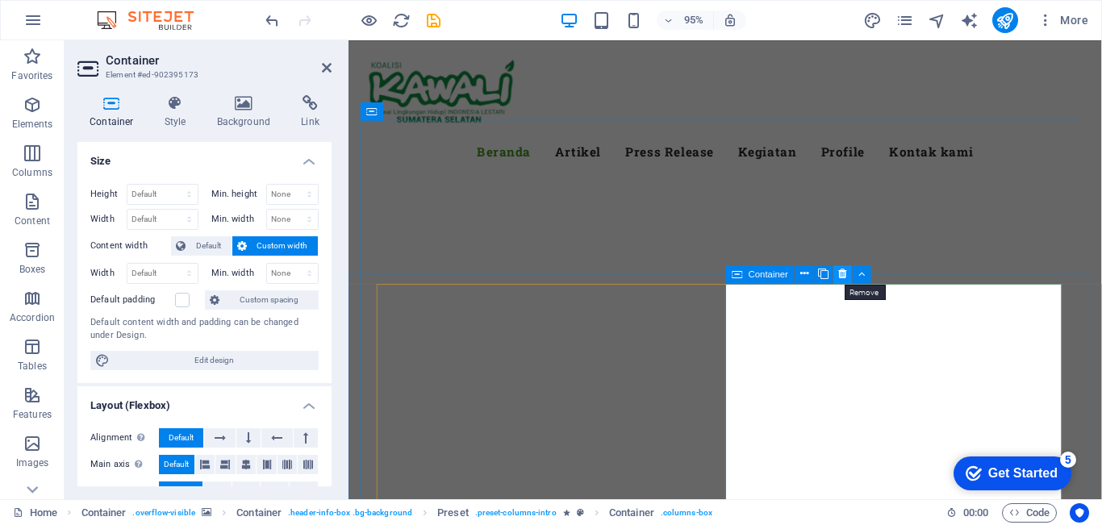
click at [839, 277] on icon at bounding box center [843, 274] width 8 height 16
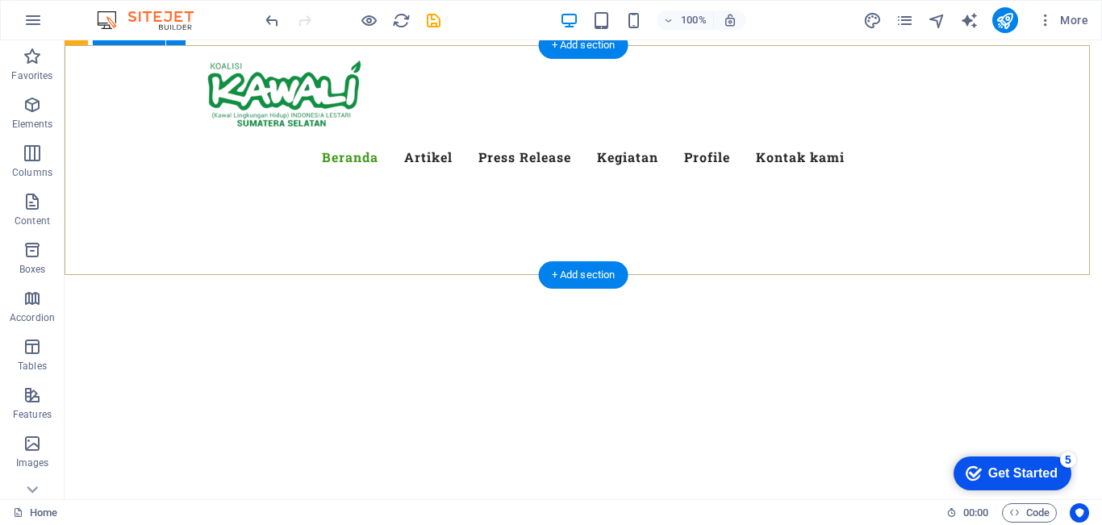
click at [1014, 419] on div at bounding box center [583, 483] width 1037 height 129
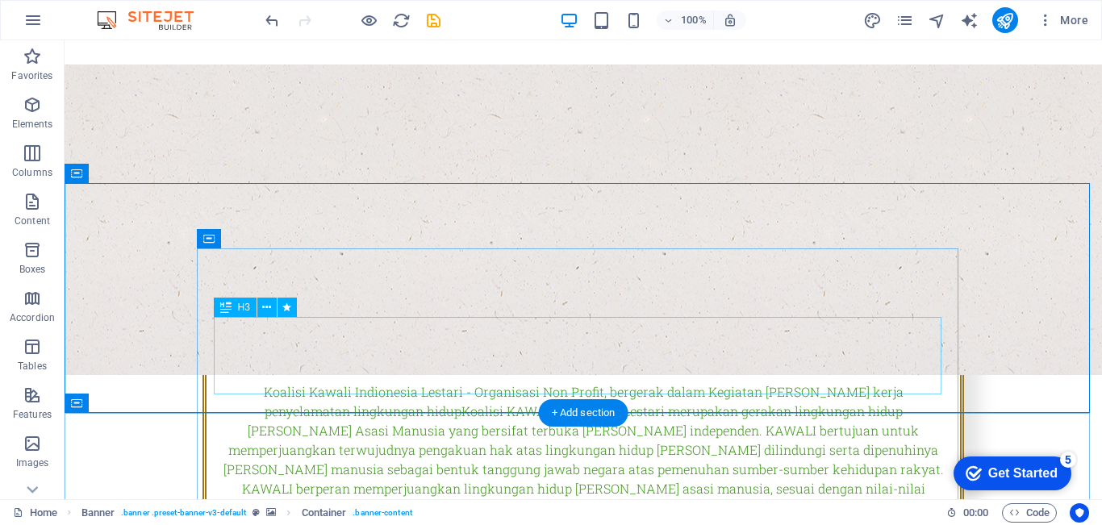
scroll to position [0, 0]
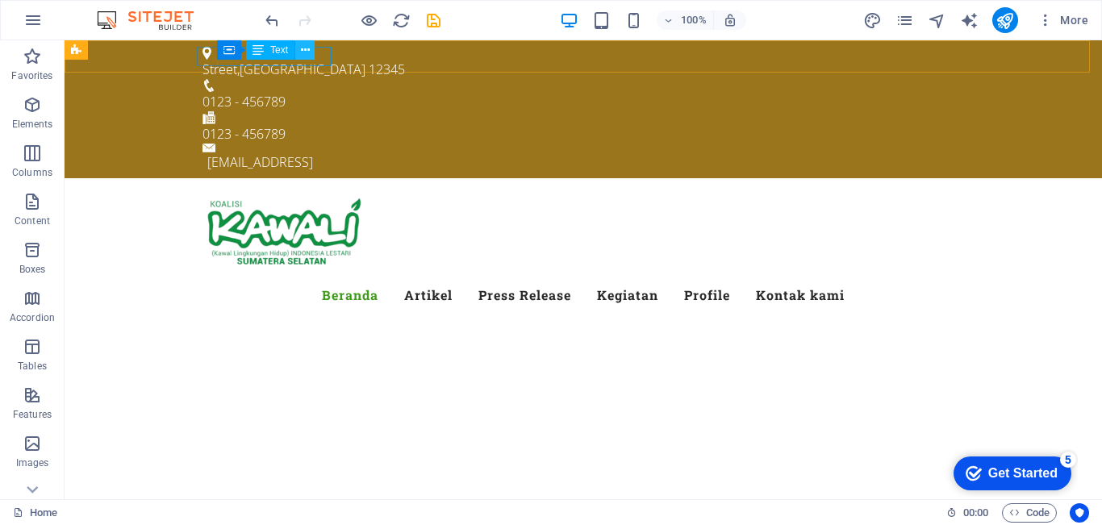
click at [304, 53] on icon at bounding box center [305, 50] width 9 height 17
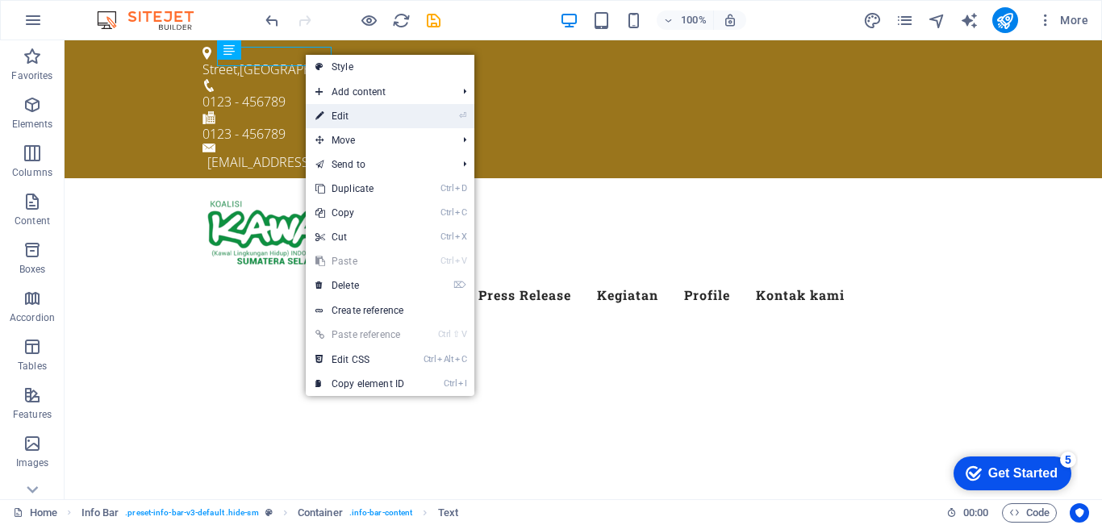
click at [347, 110] on link "⏎ Edit" at bounding box center [360, 116] width 108 height 24
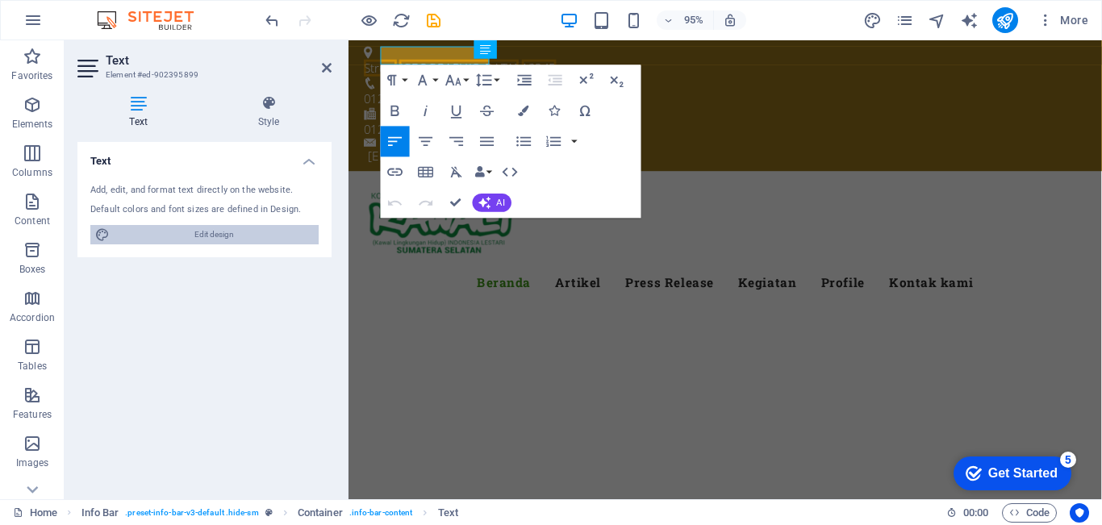
click at [226, 230] on span "Edit design" at bounding box center [214, 234] width 199 height 19
select select "400"
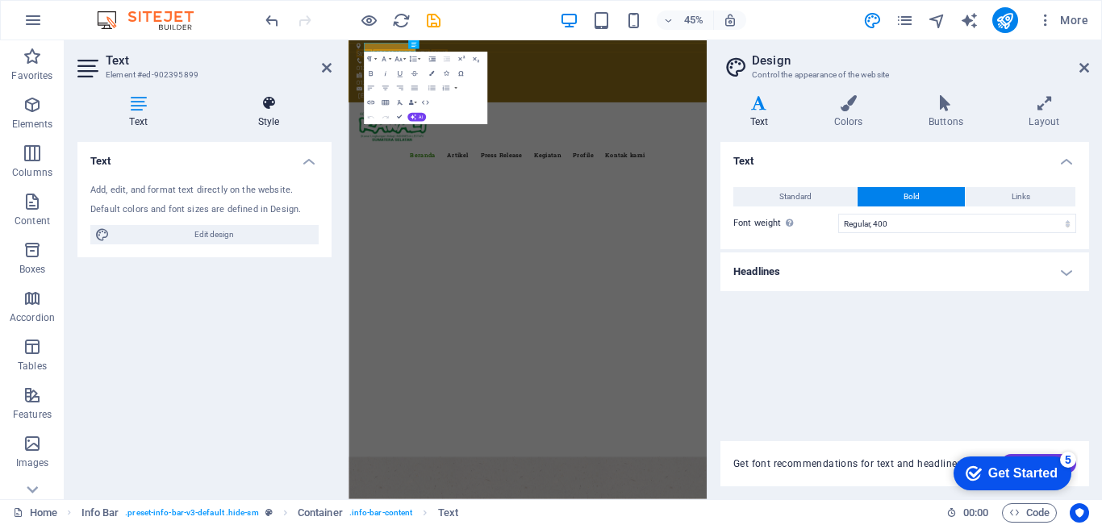
click at [255, 114] on h4 "Style" at bounding box center [269, 112] width 126 height 34
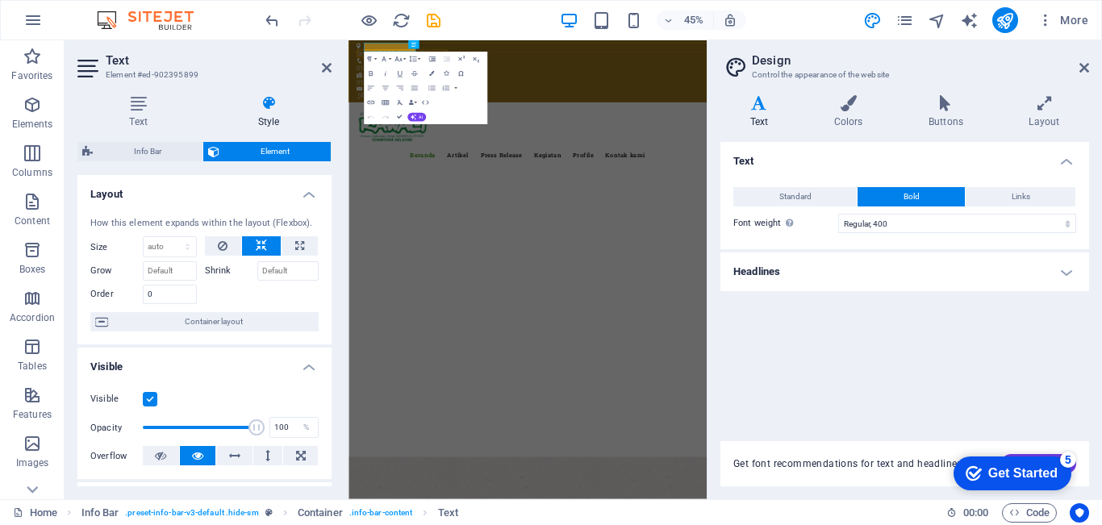
scroll to position [161, 0]
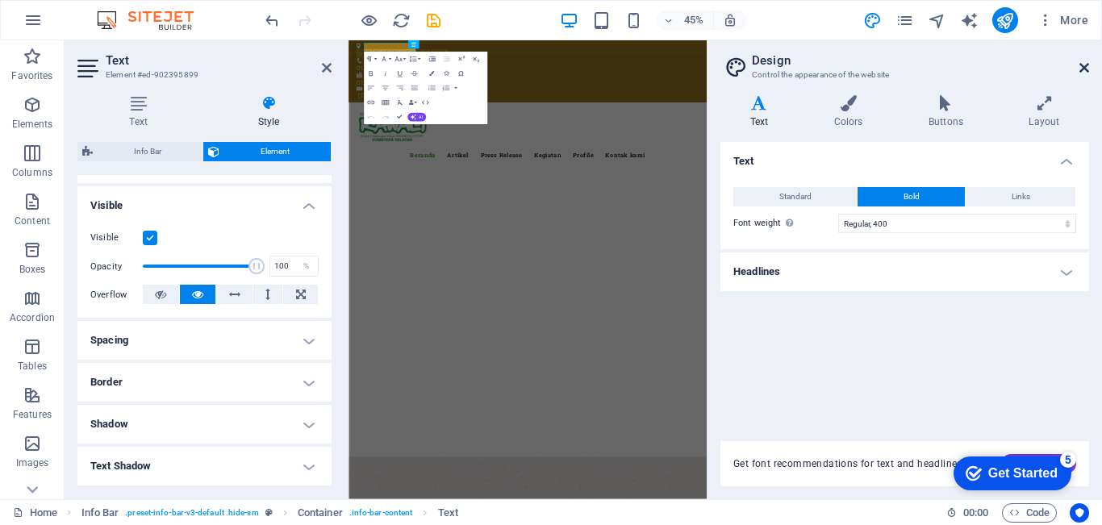
click at [1082, 71] on icon at bounding box center [1084, 67] width 10 height 13
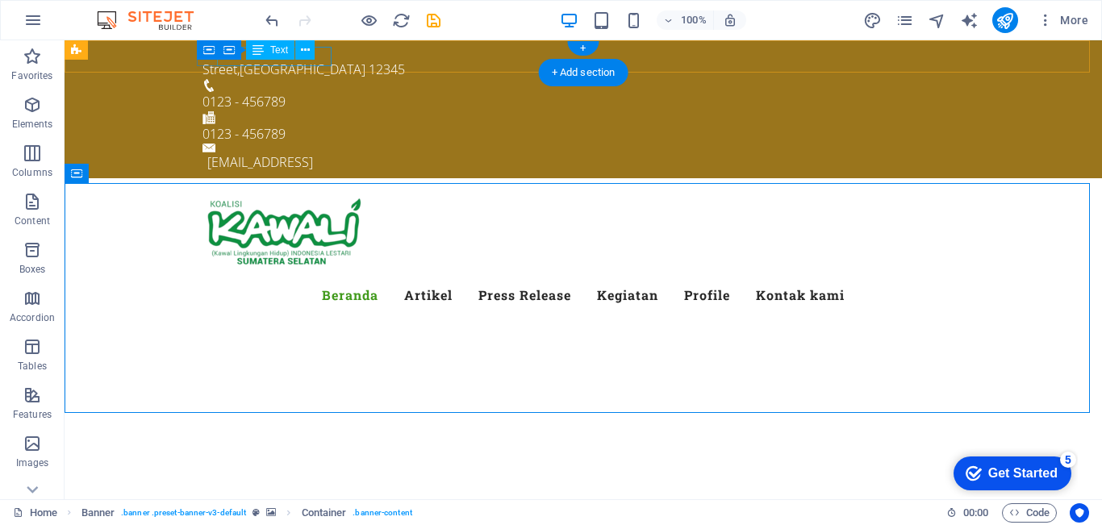
click at [251, 60] on div "Street , Berlin 12345" at bounding box center [576, 69] width 748 height 19
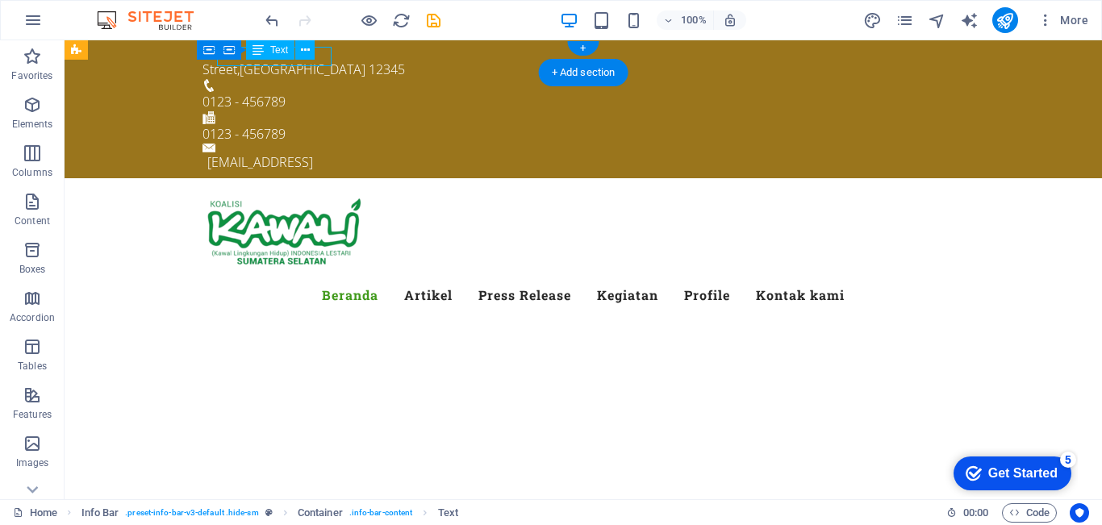
click at [251, 60] on div "Street , Berlin 12345" at bounding box center [576, 69] width 748 height 19
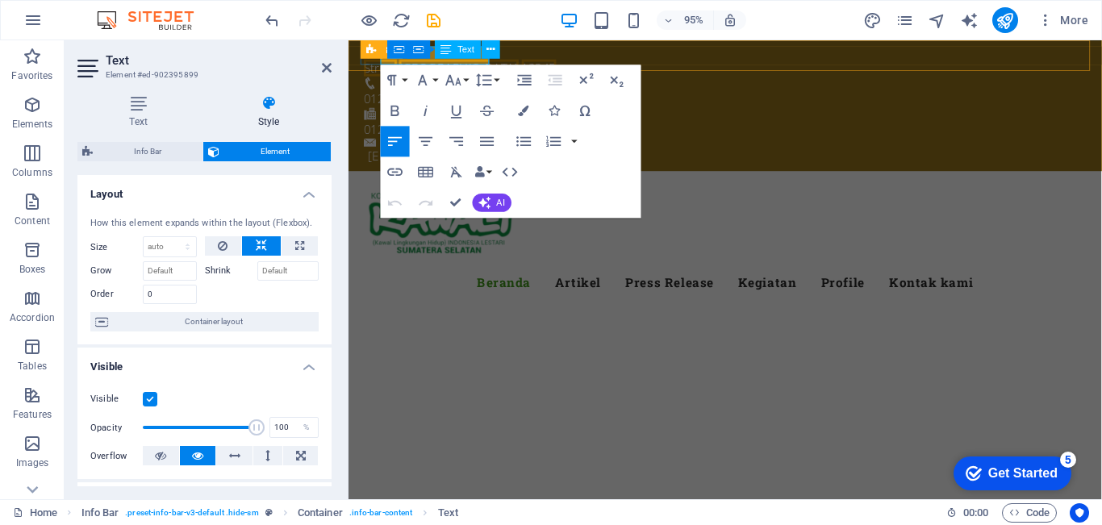
click at [463, 49] on span "Text" at bounding box center [465, 49] width 17 height 9
click at [494, 49] on icon at bounding box center [490, 49] width 8 height 16
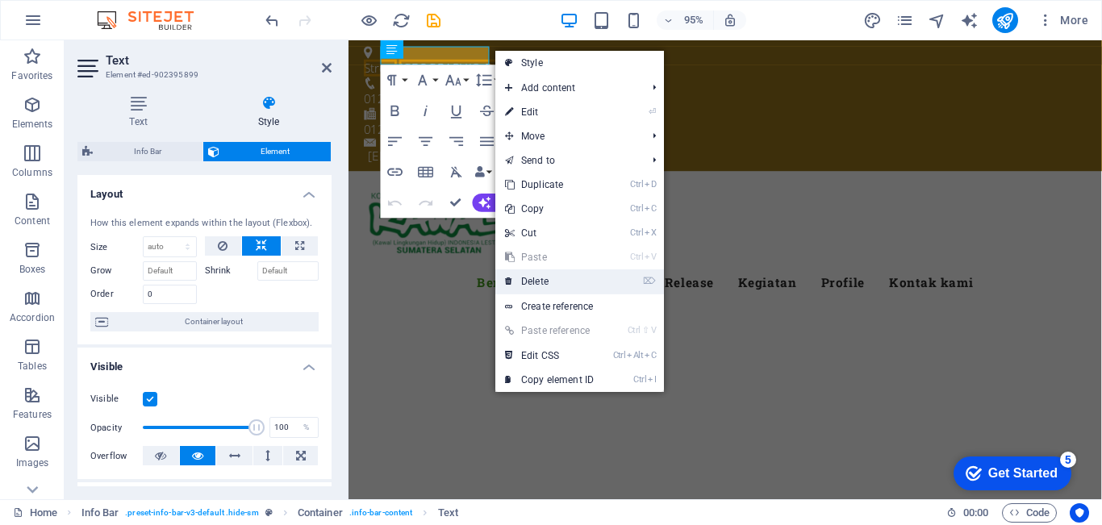
click at [548, 277] on link "⌦ Delete" at bounding box center [549, 281] width 108 height 24
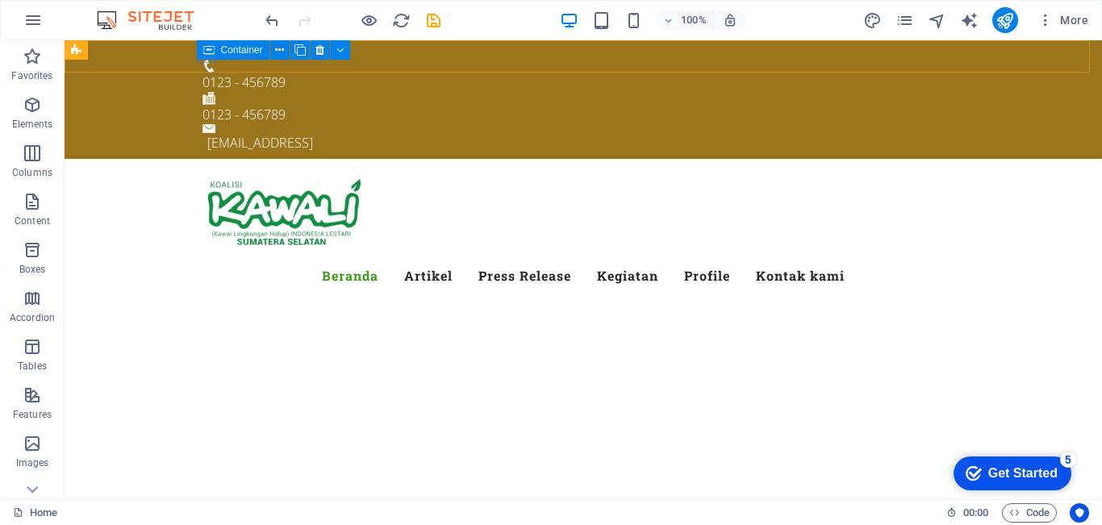
click at [203, 57] on icon at bounding box center [208, 49] width 11 height 19
click at [319, 50] on icon at bounding box center [319, 50] width 9 height 17
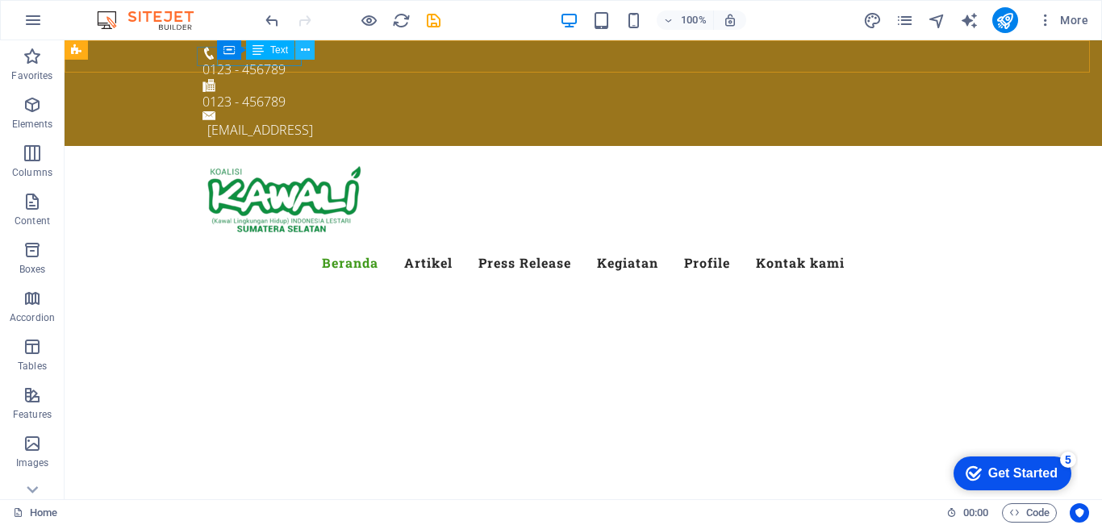
click at [304, 52] on icon at bounding box center [305, 50] width 9 height 17
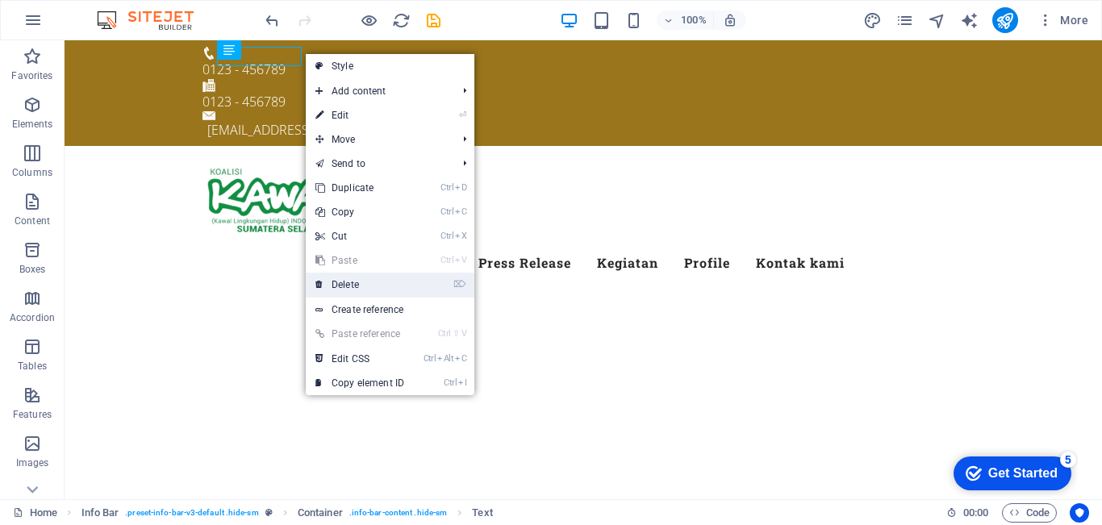
drag, startPoint x: 359, startPoint y: 281, endPoint x: 296, endPoint y: 240, distance: 75.1
click at [359, 281] on link "⌦ Delete" at bounding box center [360, 285] width 108 height 24
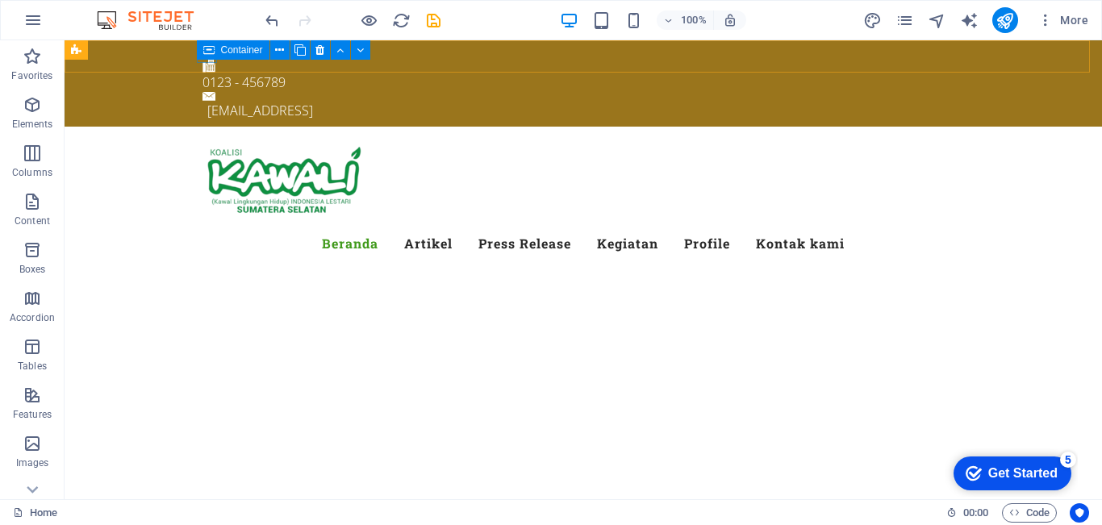
click at [198, 57] on div "Container" at bounding box center [233, 49] width 73 height 19
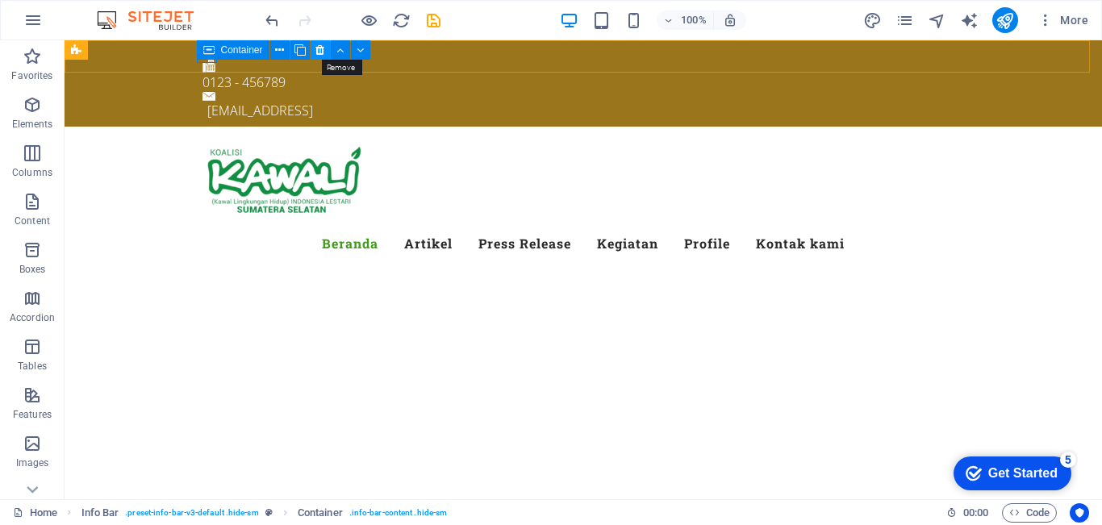
click at [312, 54] on button at bounding box center [319, 49] width 19 height 19
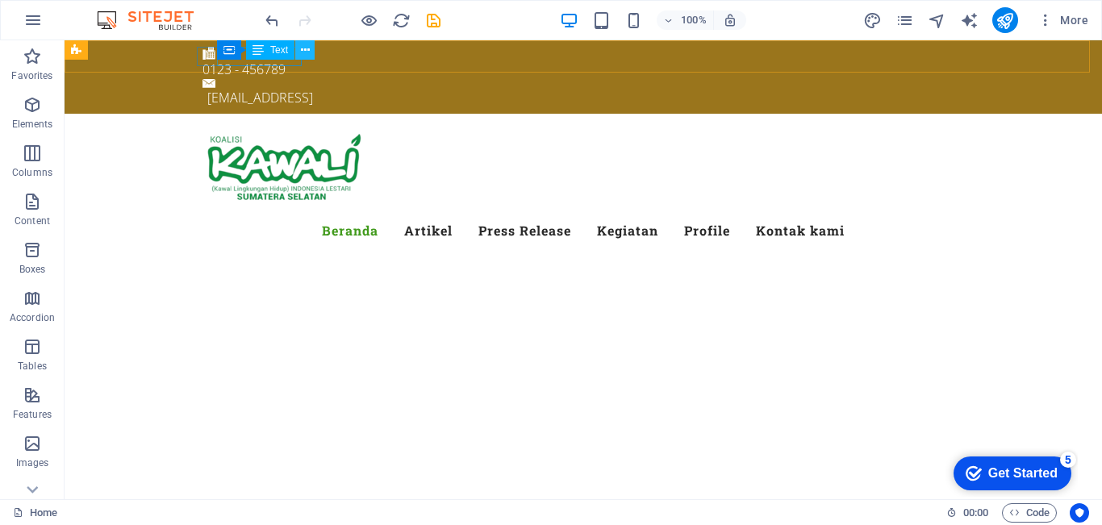
click at [302, 56] on icon at bounding box center [305, 50] width 9 height 17
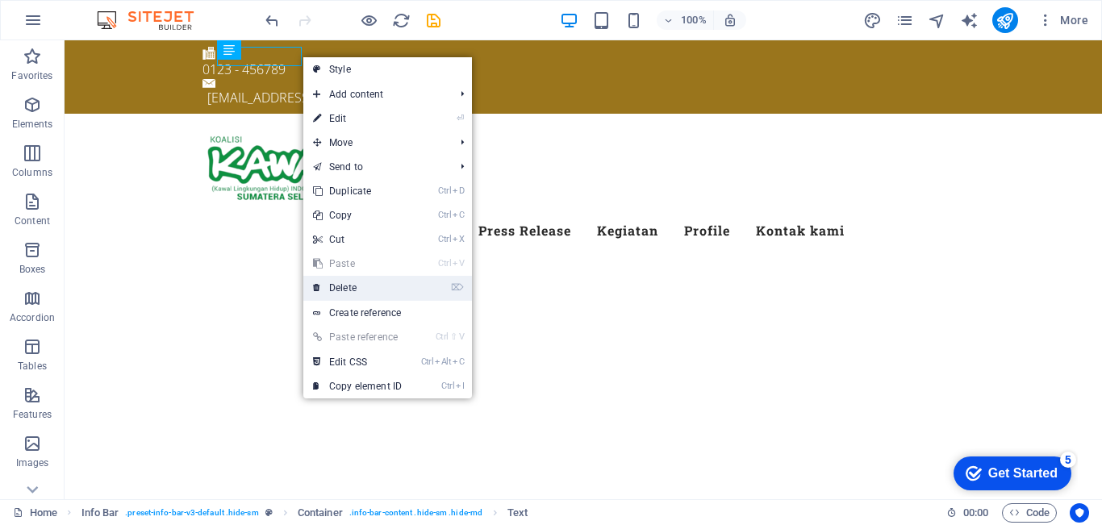
click at [364, 288] on link "⌦ Delete" at bounding box center [357, 288] width 108 height 24
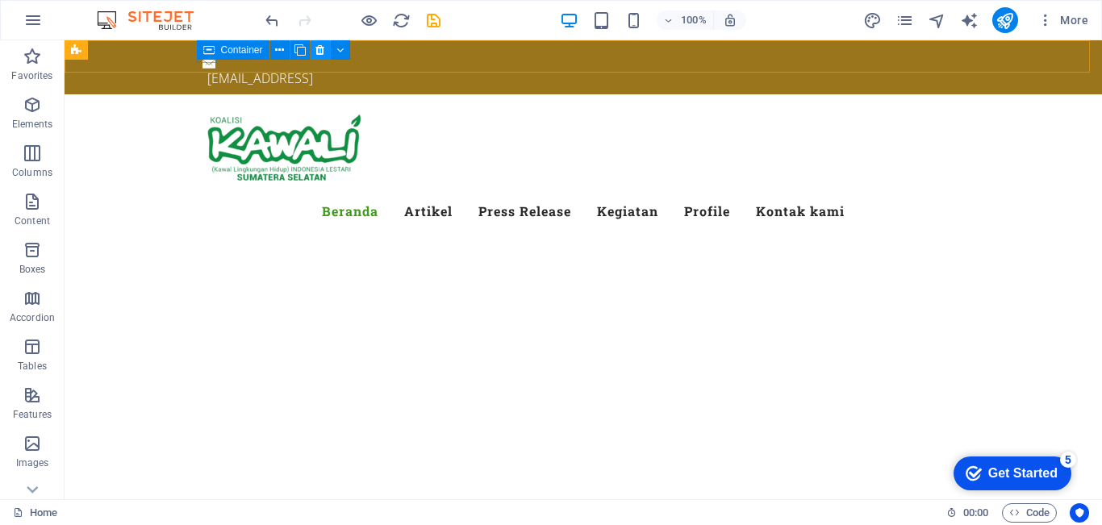
click at [317, 56] on icon at bounding box center [319, 50] width 9 height 17
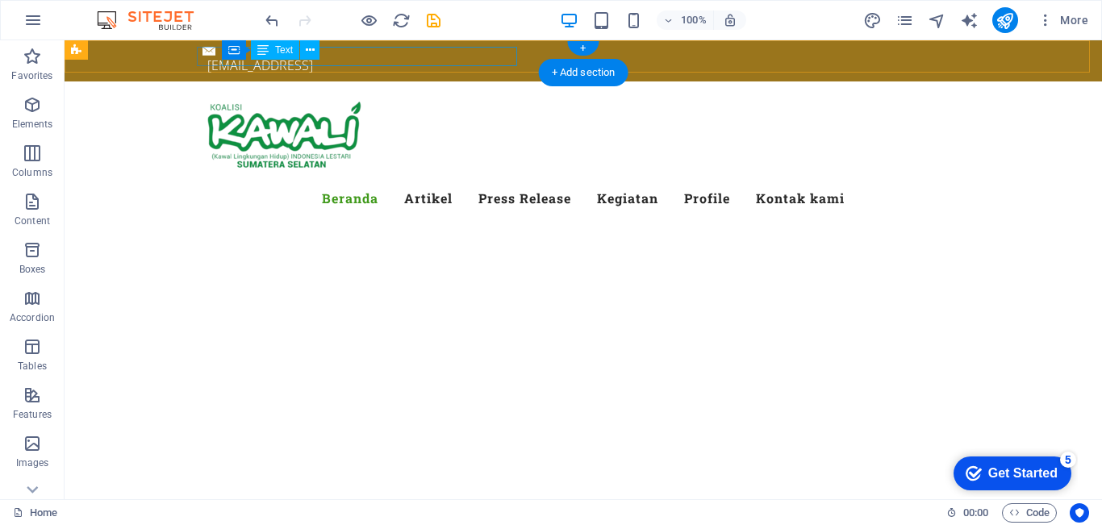
click at [420, 59] on div "fe9410da5e9dd35310a72b67c52295@cpanel.local" at bounding box center [585, 65] width 756 height 19
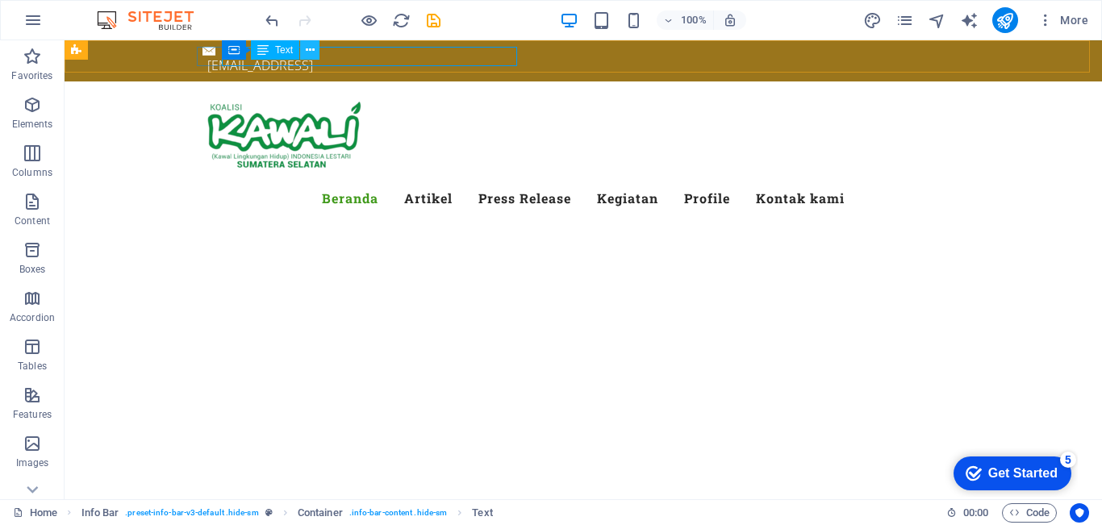
click at [308, 52] on icon at bounding box center [310, 50] width 9 height 17
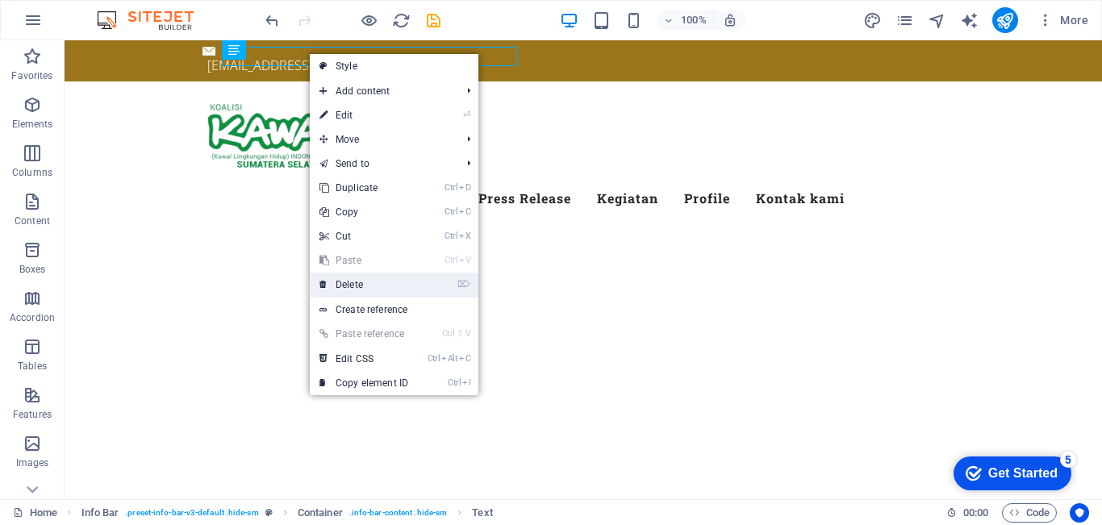
click at [373, 278] on link "⌦ Delete" at bounding box center [364, 285] width 108 height 24
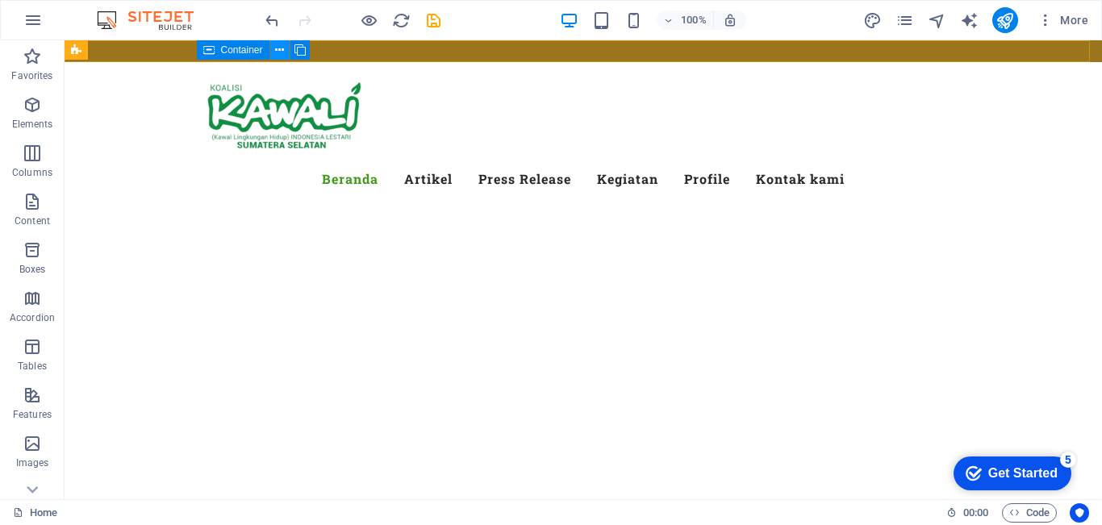
click at [278, 56] on icon at bounding box center [279, 50] width 9 height 17
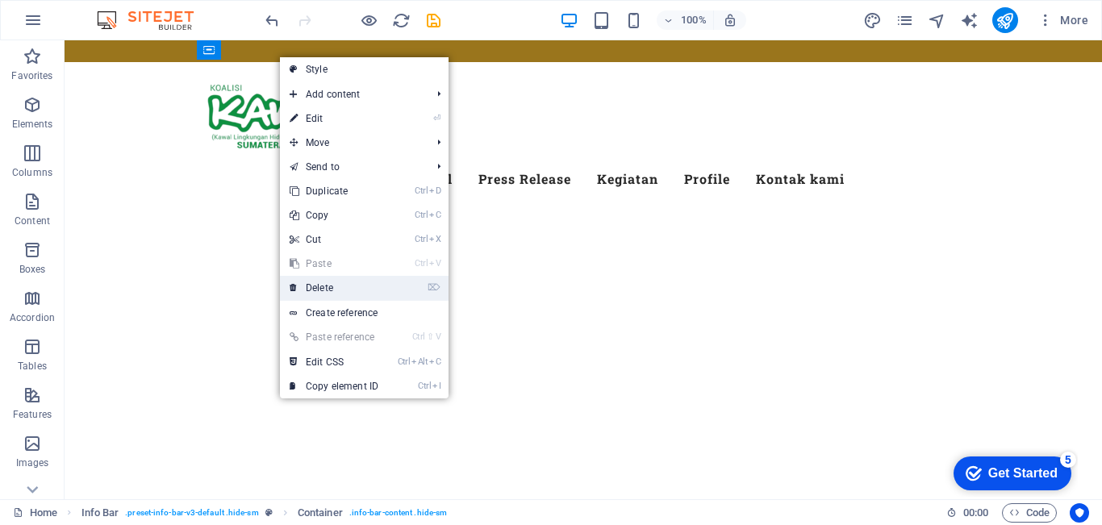
click at [332, 285] on link "⌦ Delete" at bounding box center [334, 288] width 108 height 24
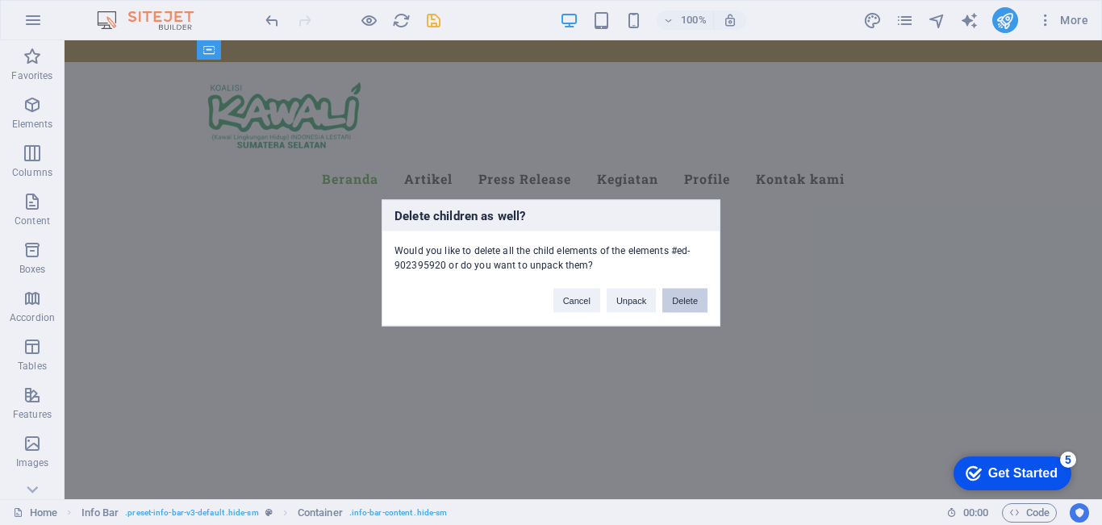
click at [674, 305] on button "Delete" at bounding box center [684, 300] width 45 height 24
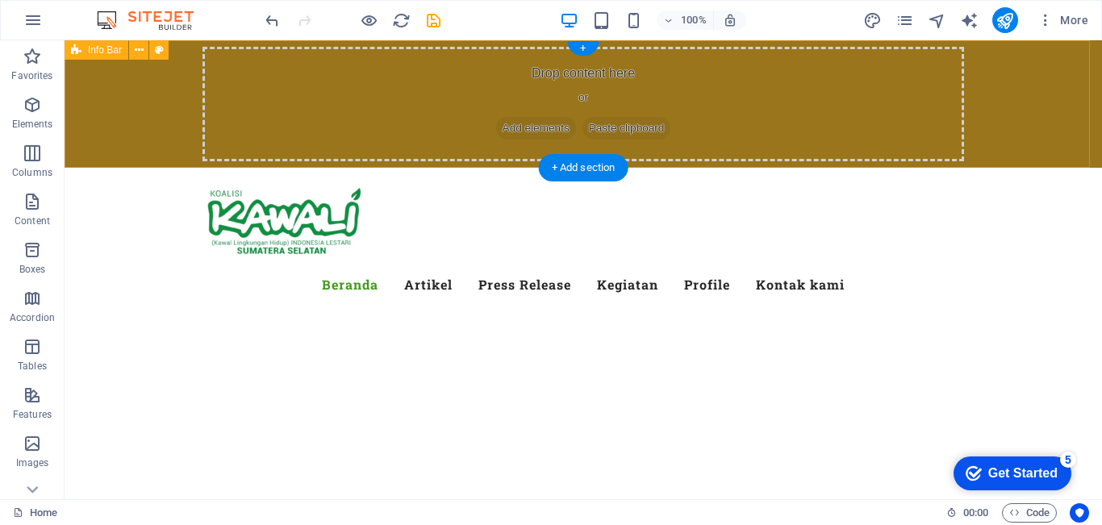
click at [707, 94] on div "Drop content here or Add elements Paste clipboard" at bounding box center [582, 104] width 761 height 115
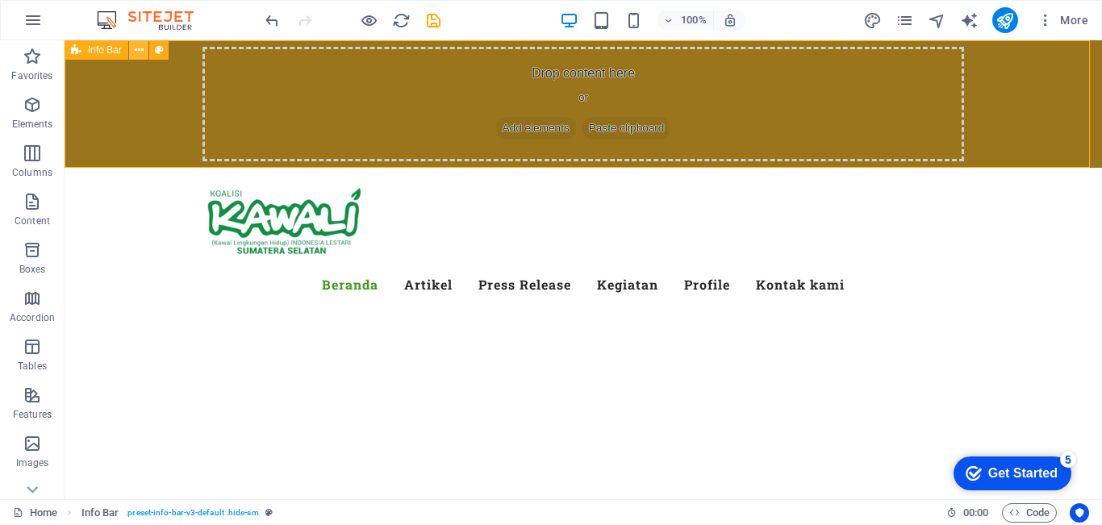
click at [137, 50] on icon at bounding box center [139, 50] width 9 height 17
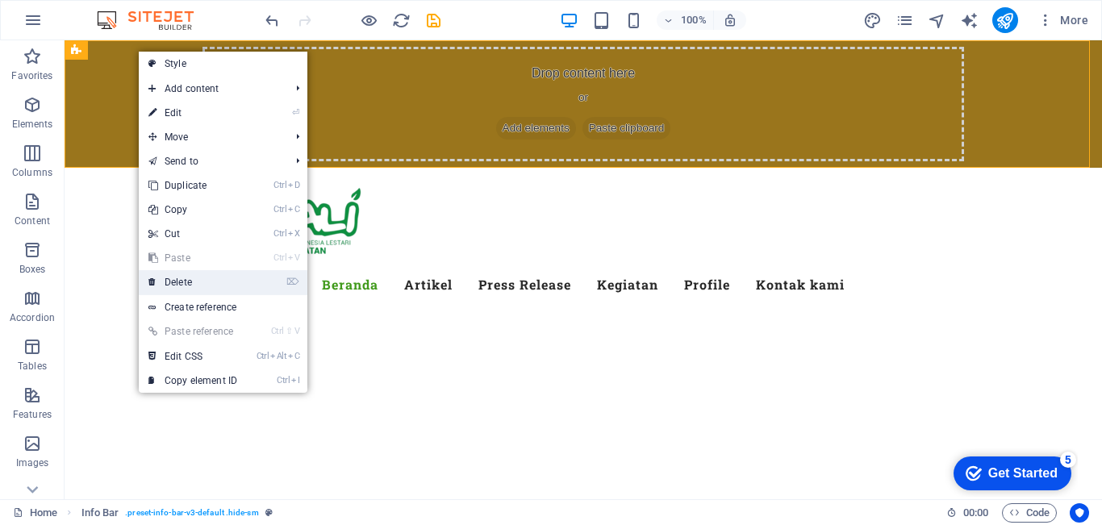
click at [204, 282] on link "⌦ Delete" at bounding box center [193, 282] width 108 height 24
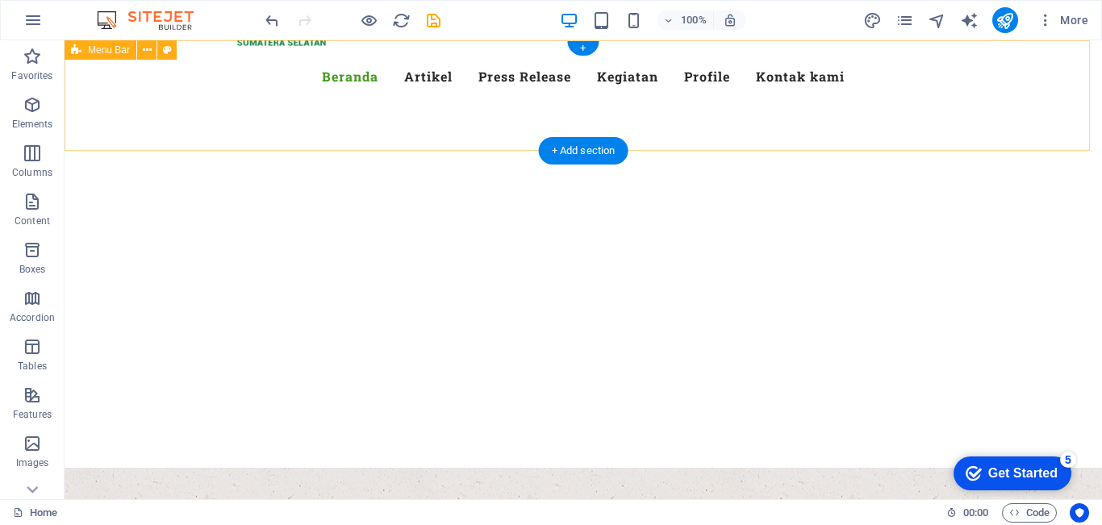
scroll to position [0, 0]
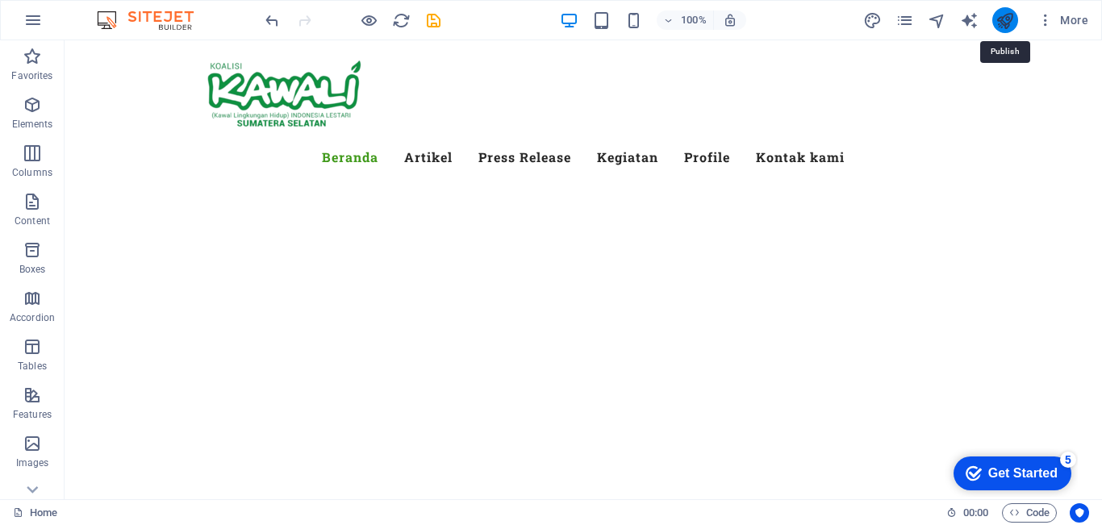
click at [1003, 19] on icon "publish" at bounding box center [1004, 20] width 19 height 19
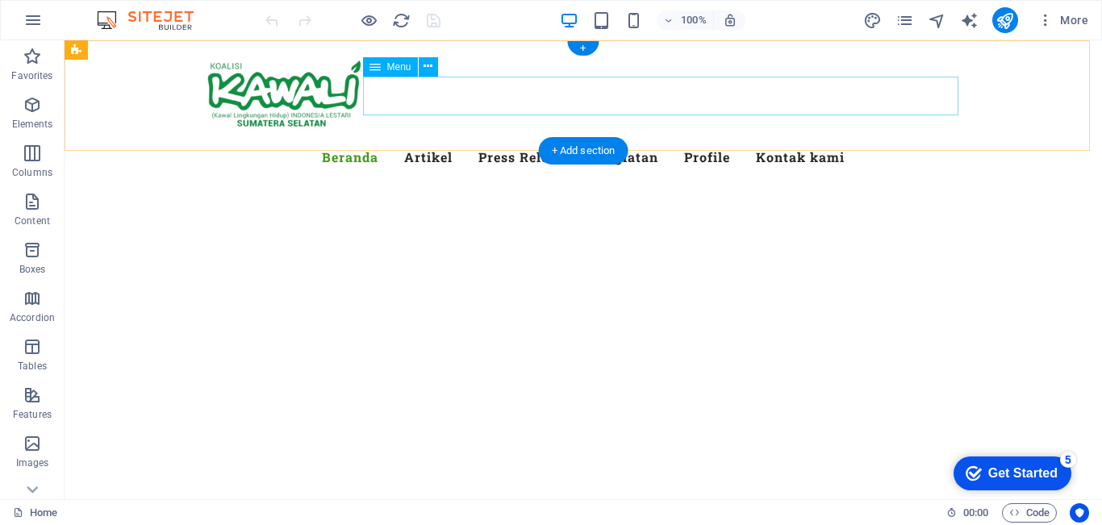
click at [697, 138] on nav "Beranda Artikel Press Release Kegiatan Profile [PERSON_NAME]" at bounding box center [582, 157] width 761 height 39
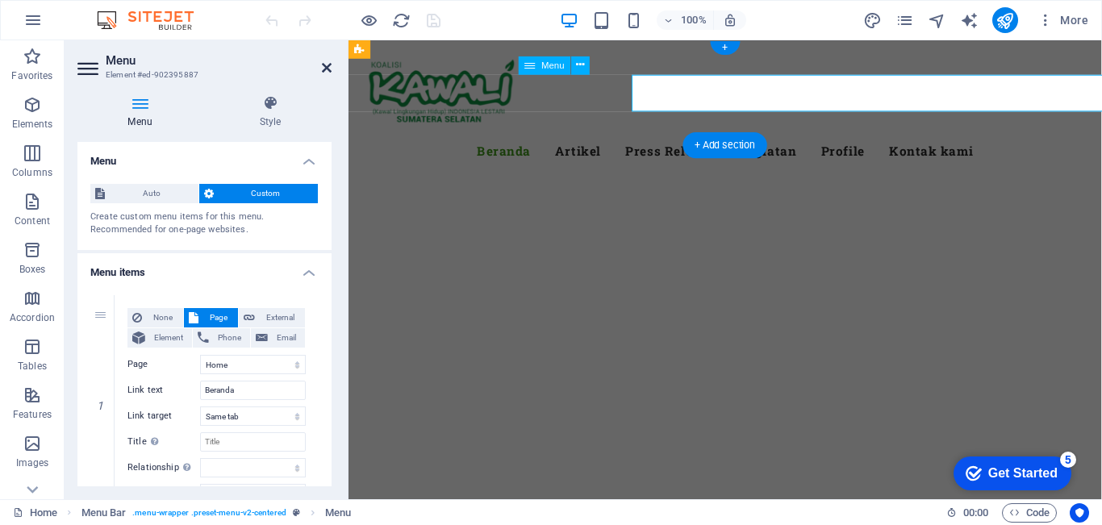
click at [322, 69] on icon at bounding box center [327, 67] width 10 height 13
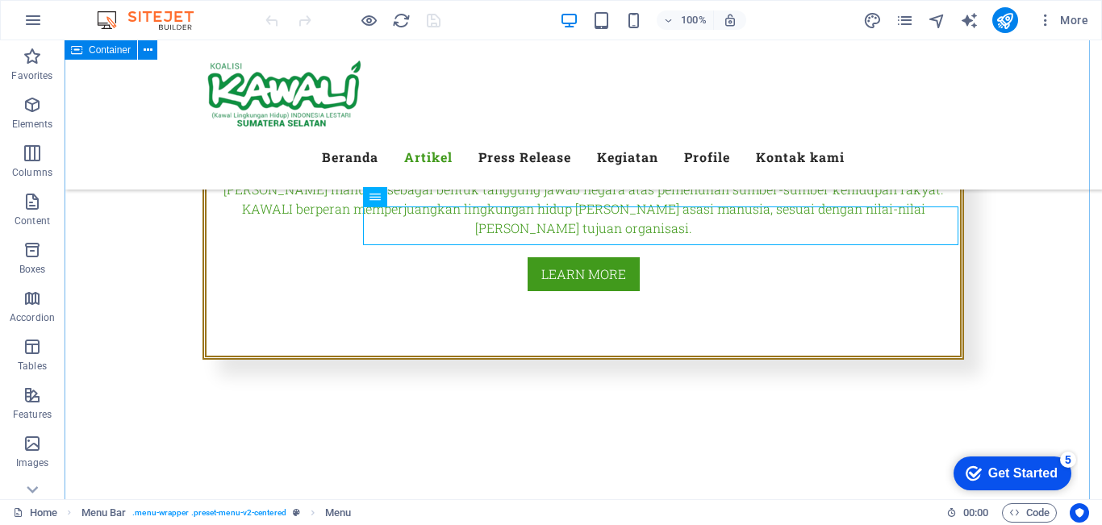
scroll to position [564, 0]
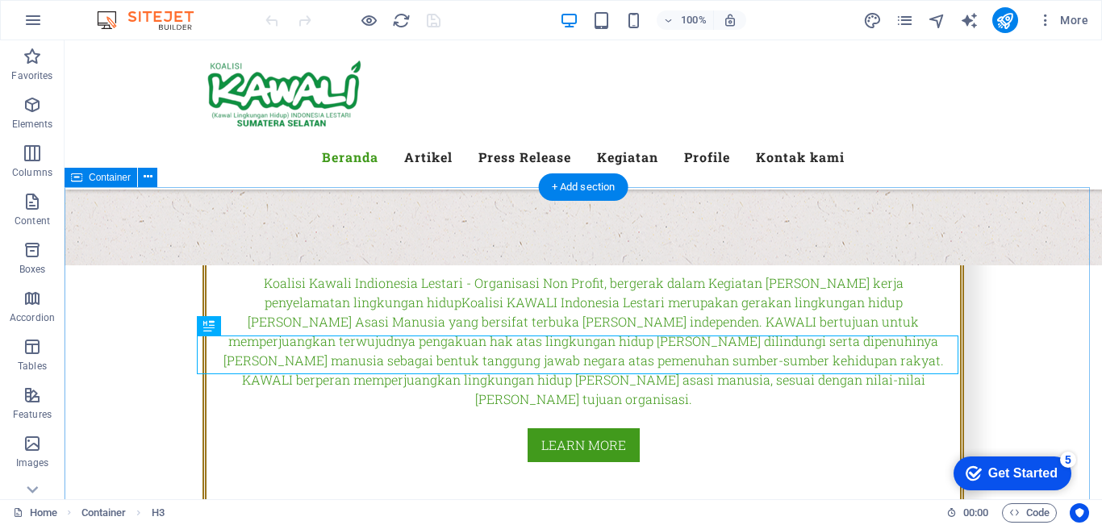
scroll to position [403, 0]
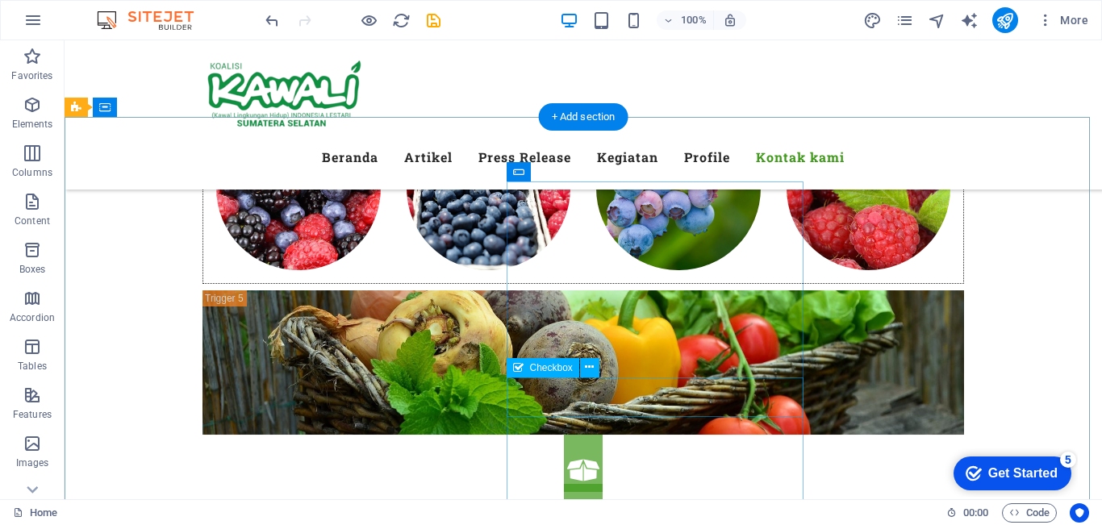
scroll to position [8267, 0]
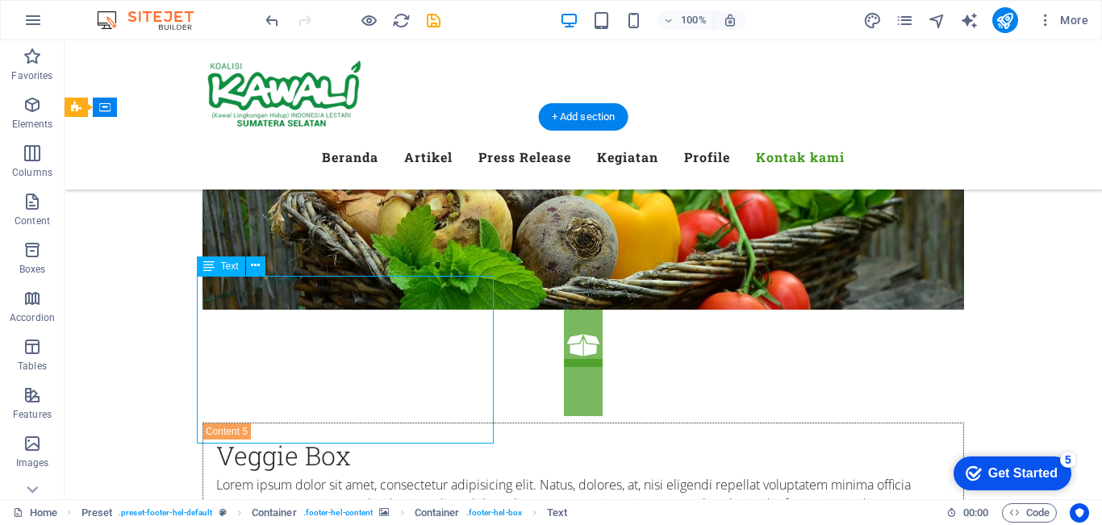
click at [292, 309] on div "H3 Container Container Menu Menu Bar Preset Container H6 Preset Container Space…" at bounding box center [583, 269] width 1037 height 459
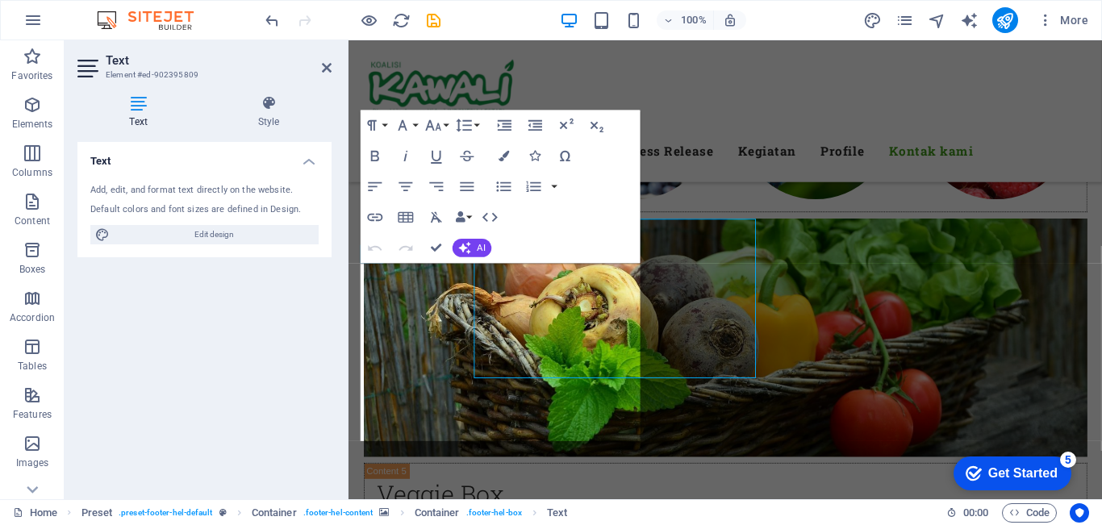
scroll to position [8315, 0]
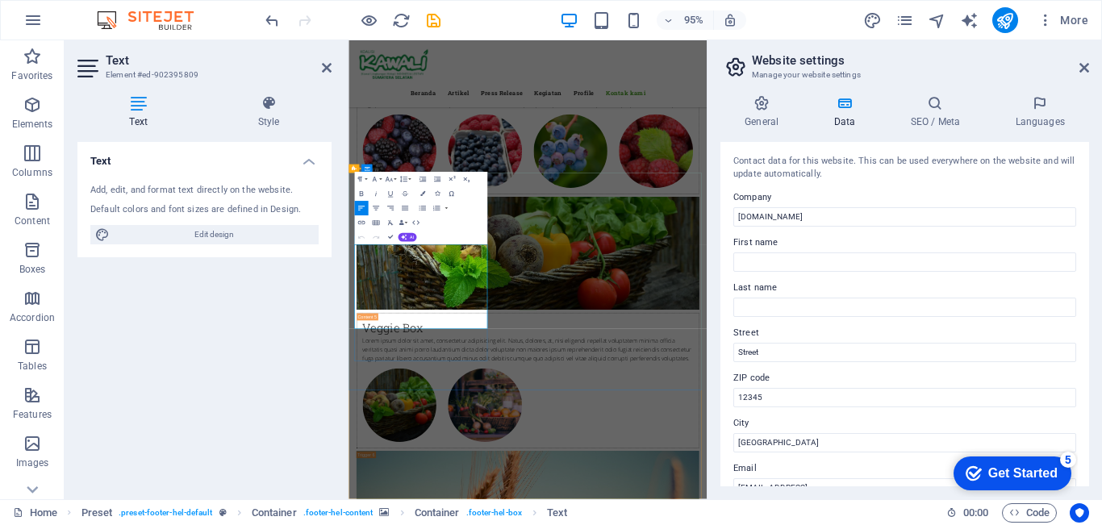
drag, startPoint x: 497, startPoint y: 615, endPoint x: 541, endPoint y: 623, distance: 44.9
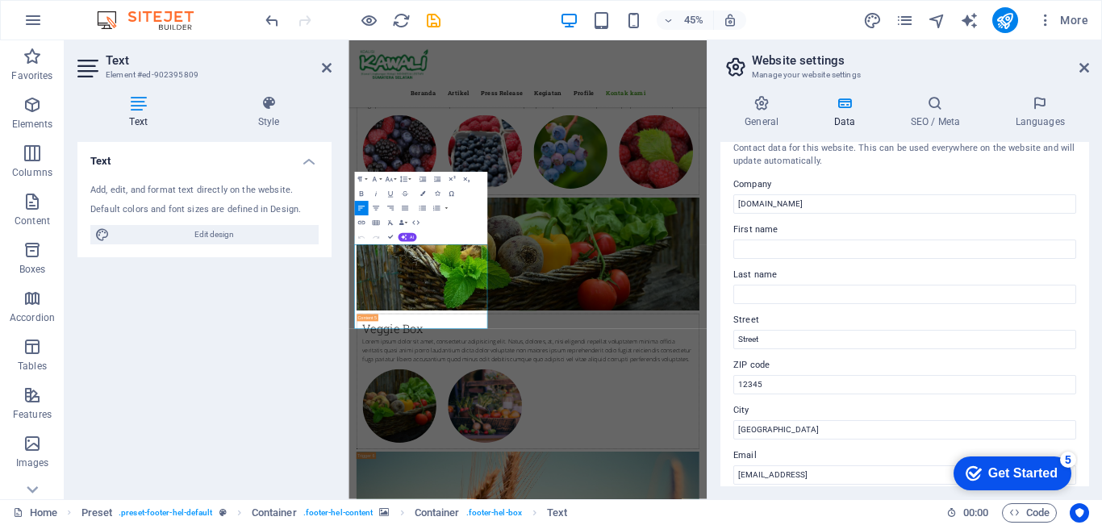
scroll to position [0, 0]
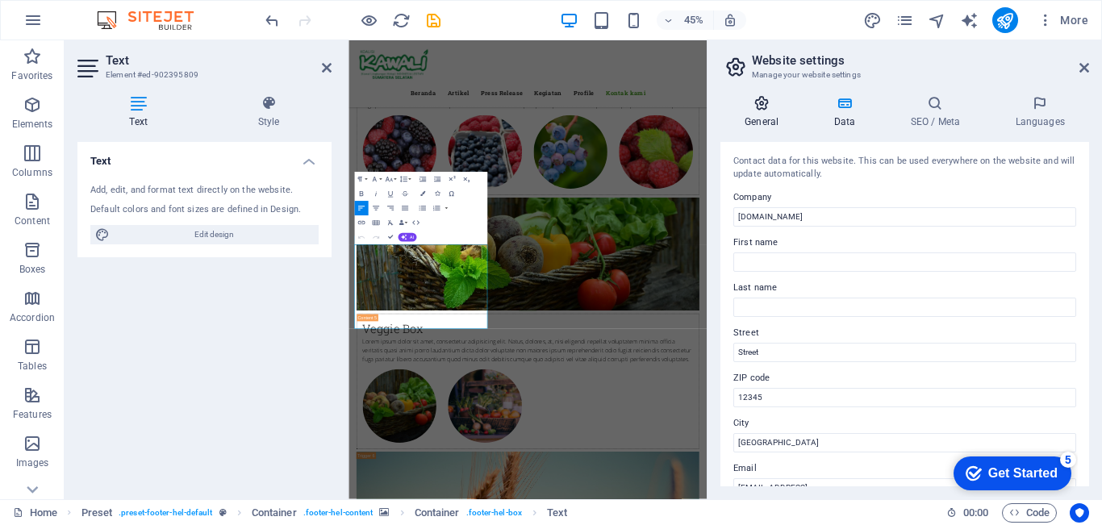
click at [752, 116] on h4 "General" at bounding box center [764, 112] width 89 height 34
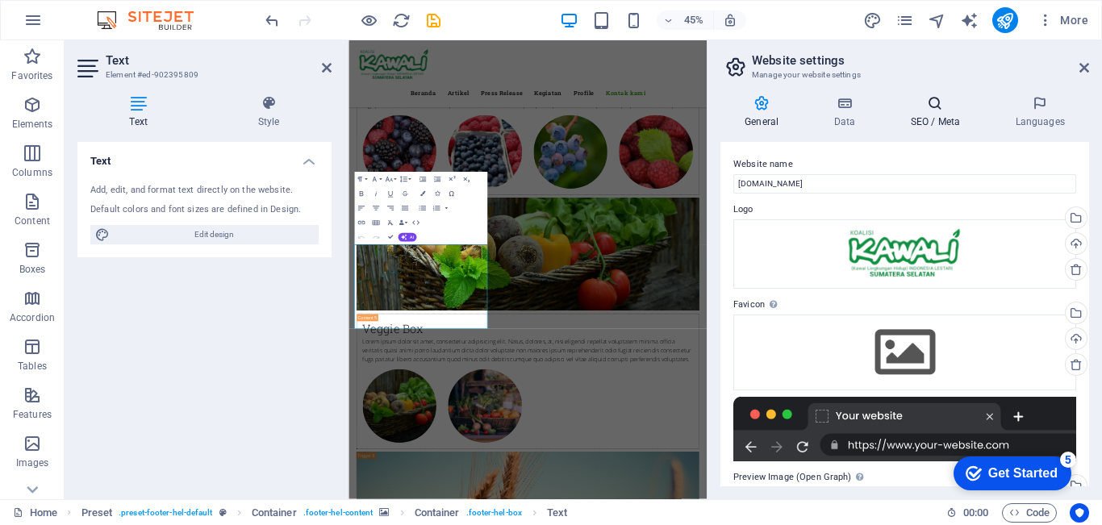
click at [945, 123] on h4 "SEO / Meta" at bounding box center [937, 112] width 105 height 34
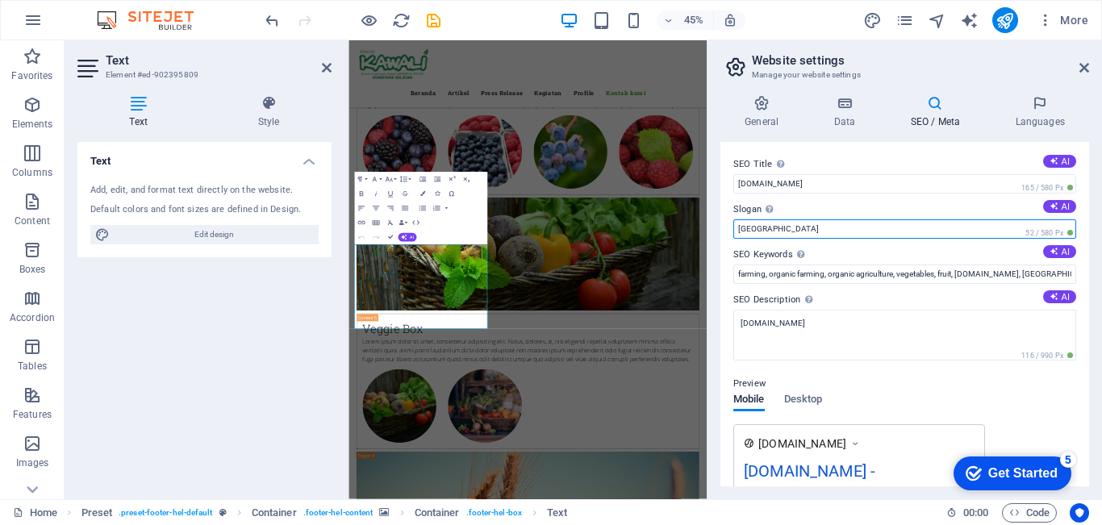
click at [920, 231] on input "[GEOGRAPHIC_DATA]" at bounding box center [904, 228] width 343 height 19
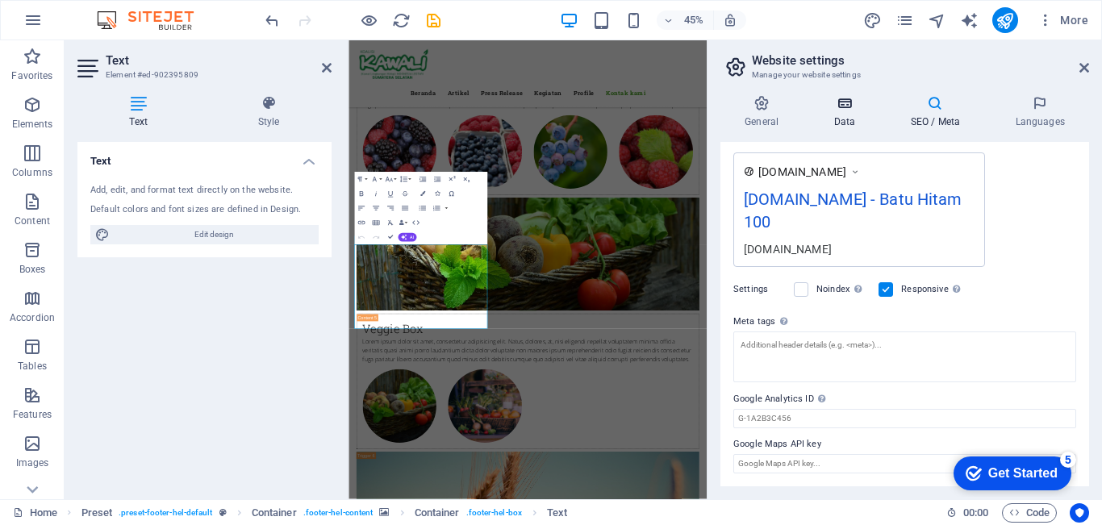
scroll to position [30, 0]
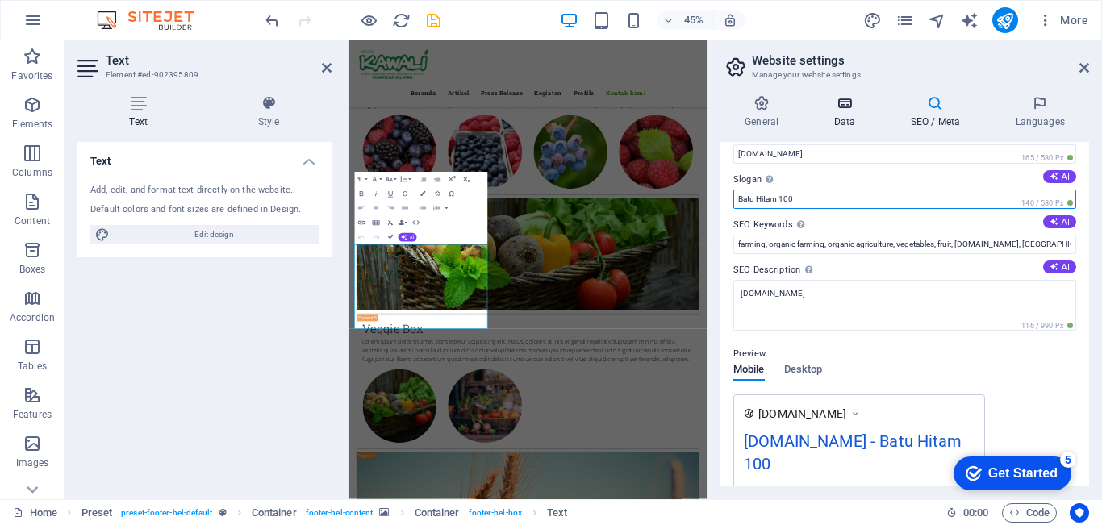
type input "Batu Hitam 100"
click at [839, 114] on h4 "Data" at bounding box center [847, 112] width 77 height 34
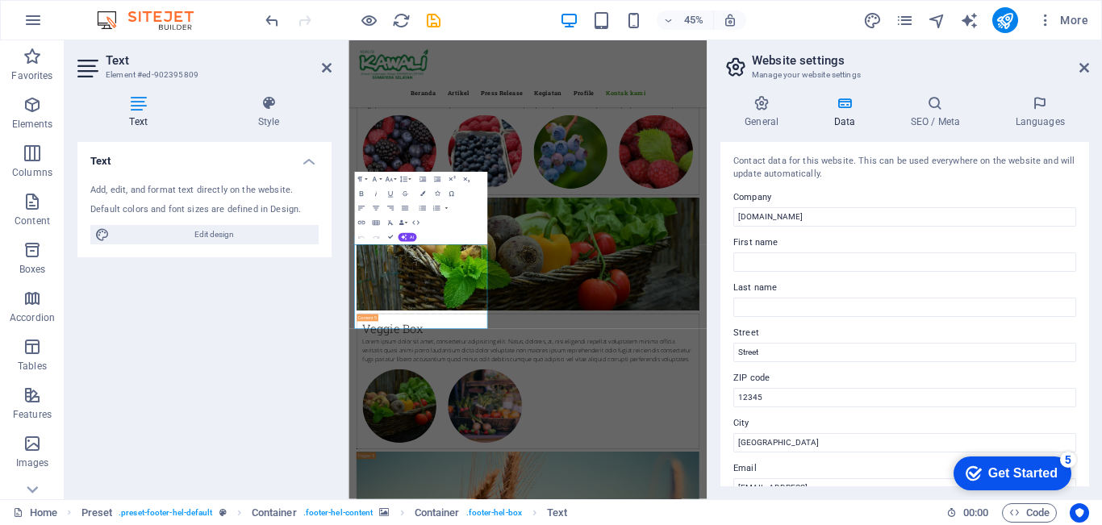
scroll to position [81, 0]
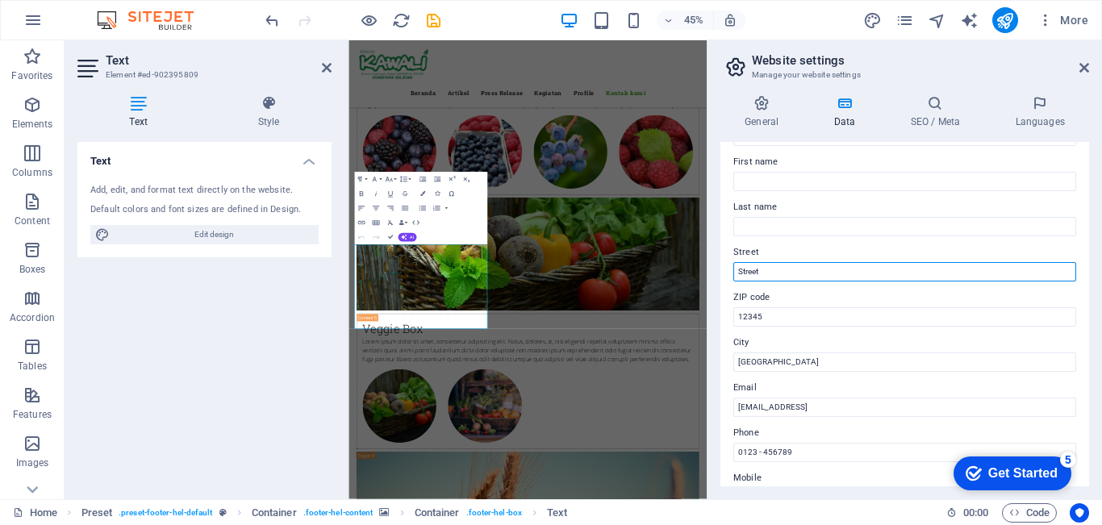
drag, startPoint x: 793, startPoint y: 272, endPoint x: 727, endPoint y: 279, distance: 67.3
click at [727, 279] on div "Contact data for this website. This can be used everywhere on the website and w…" at bounding box center [904, 314] width 369 height 344
type input "Batu Hitam 100"
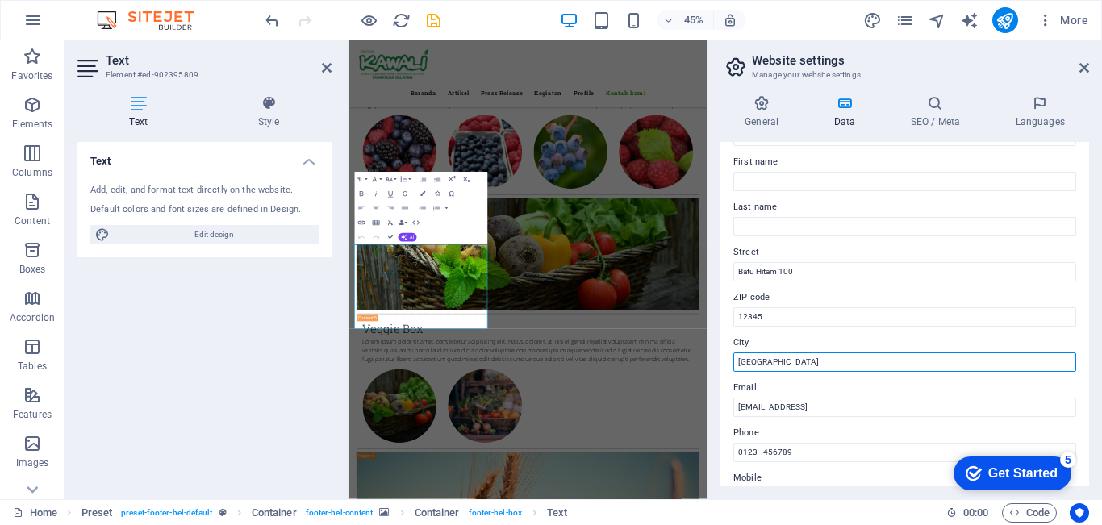
click at [720, 368] on div "Contact data for this website. This can be used everywhere on the website and w…" at bounding box center [904, 314] width 369 height 344
type input "Pa"
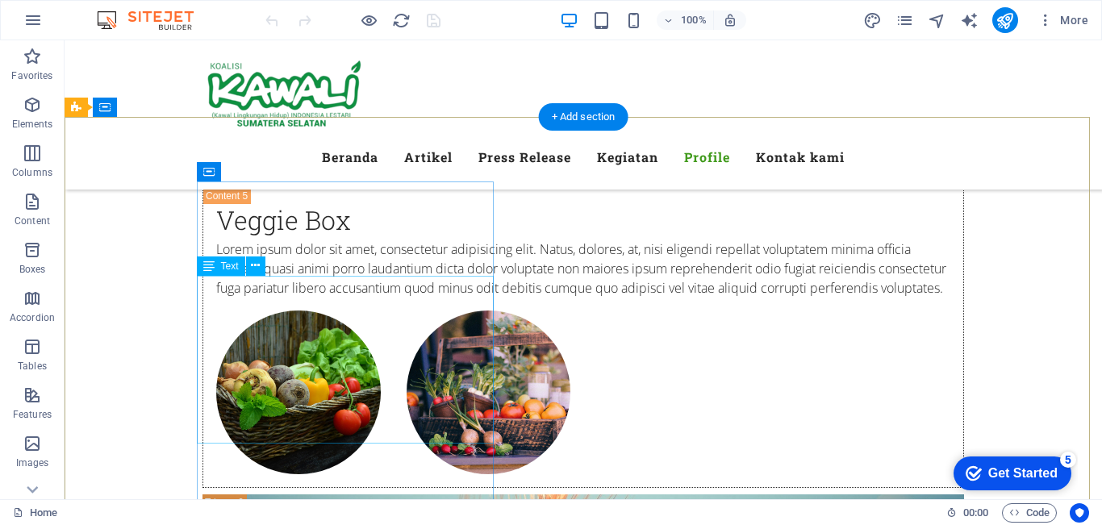
scroll to position [8267, 0]
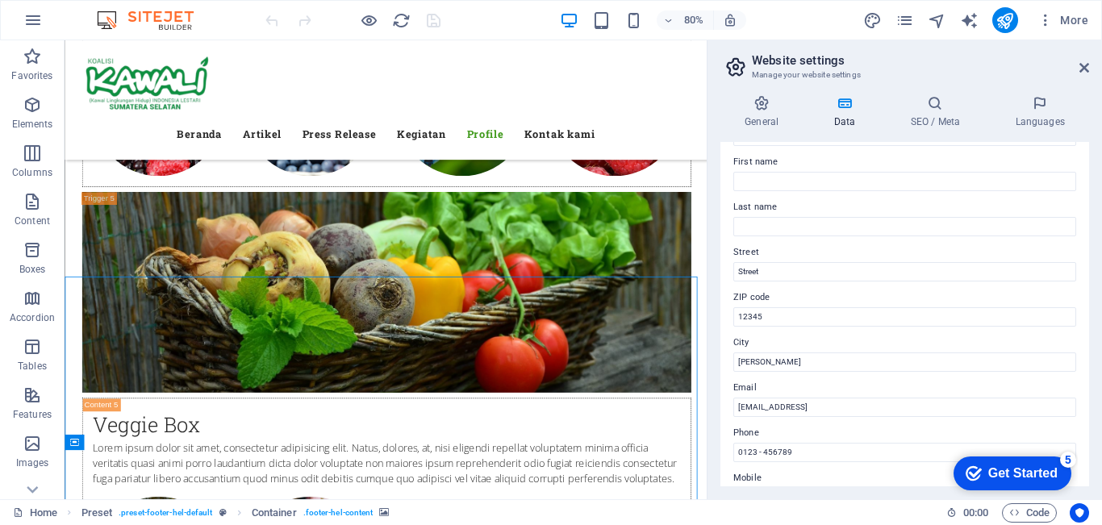
scroll to position [0, 0]
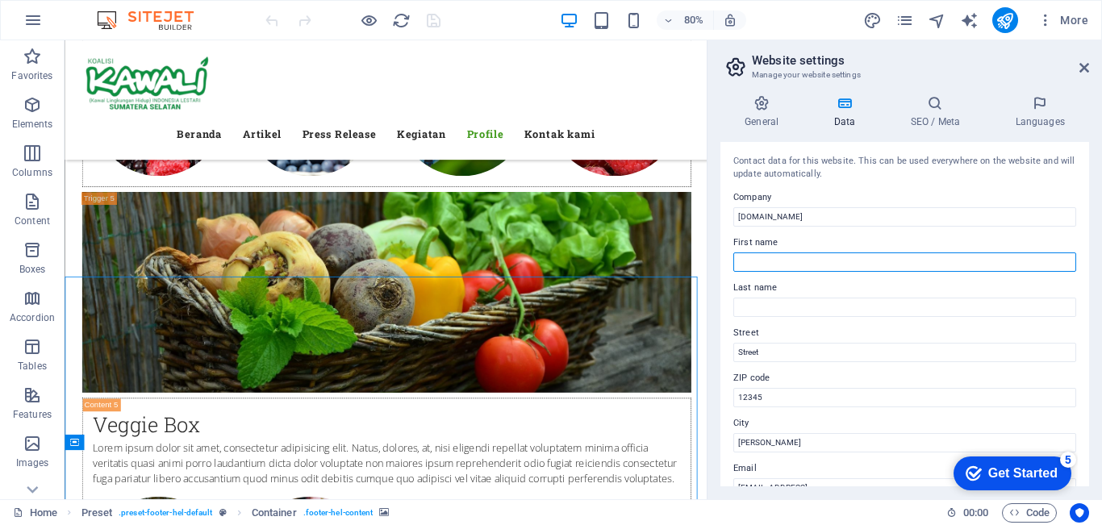
click at [805, 256] on input "First name" at bounding box center [904, 261] width 343 height 19
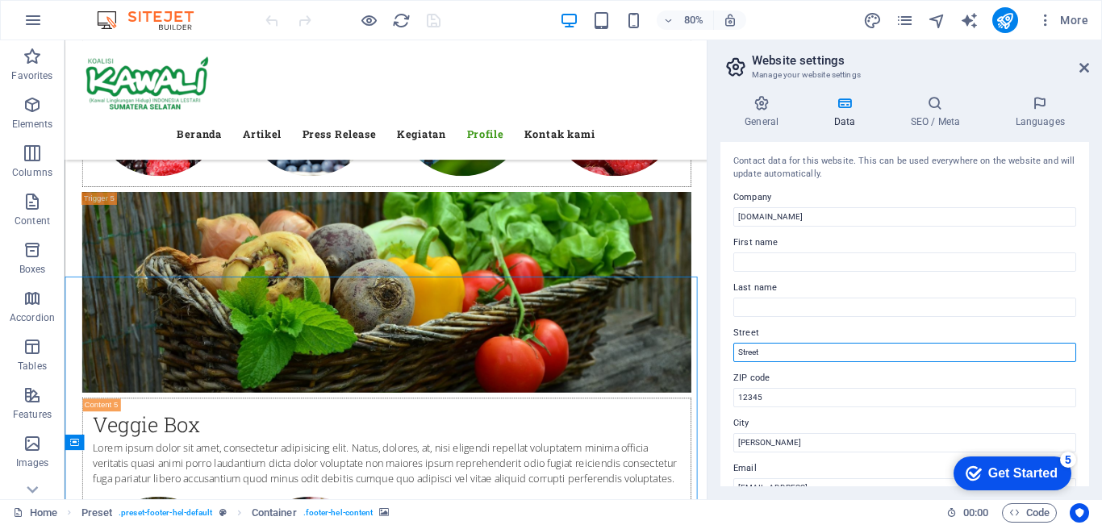
click at [802, 350] on input "Street" at bounding box center [904, 352] width 343 height 19
type input "Batu Hitam 100"
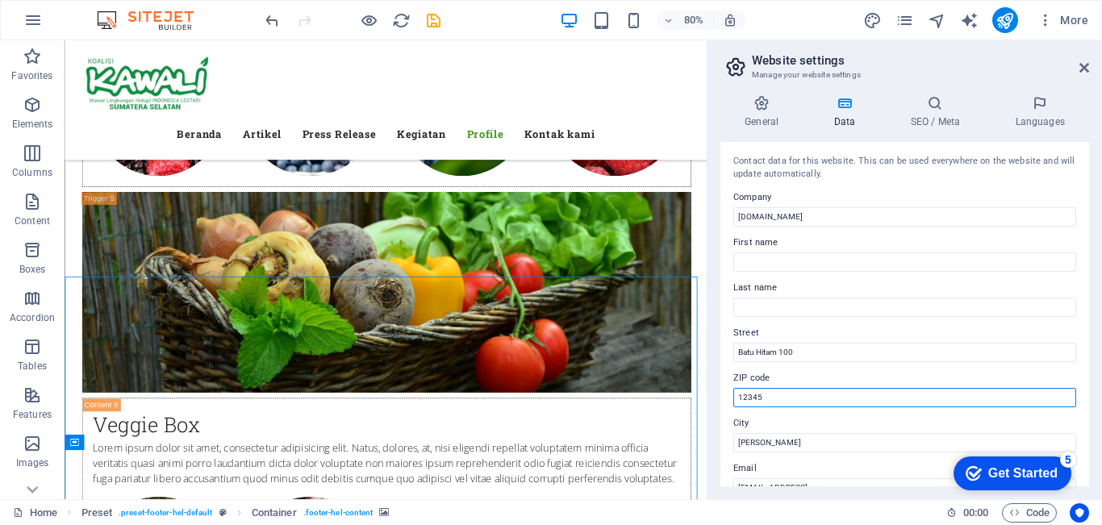
click at [860, 402] on input "12345" at bounding box center [904, 397] width 343 height 19
type input "20136"
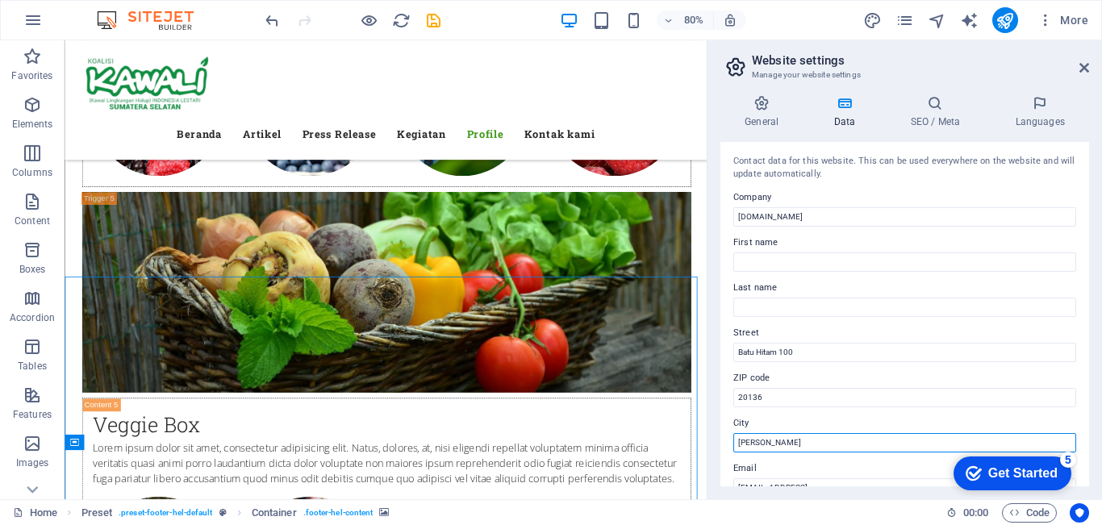
click at [793, 438] on input "[PERSON_NAME]" at bounding box center [904, 442] width 343 height 19
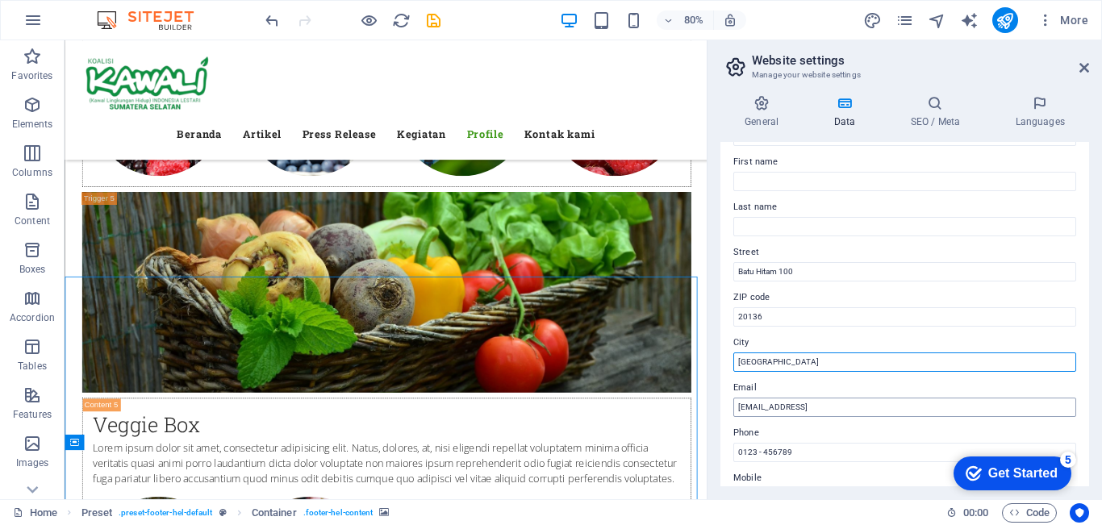
type input "[GEOGRAPHIC_DATA]"
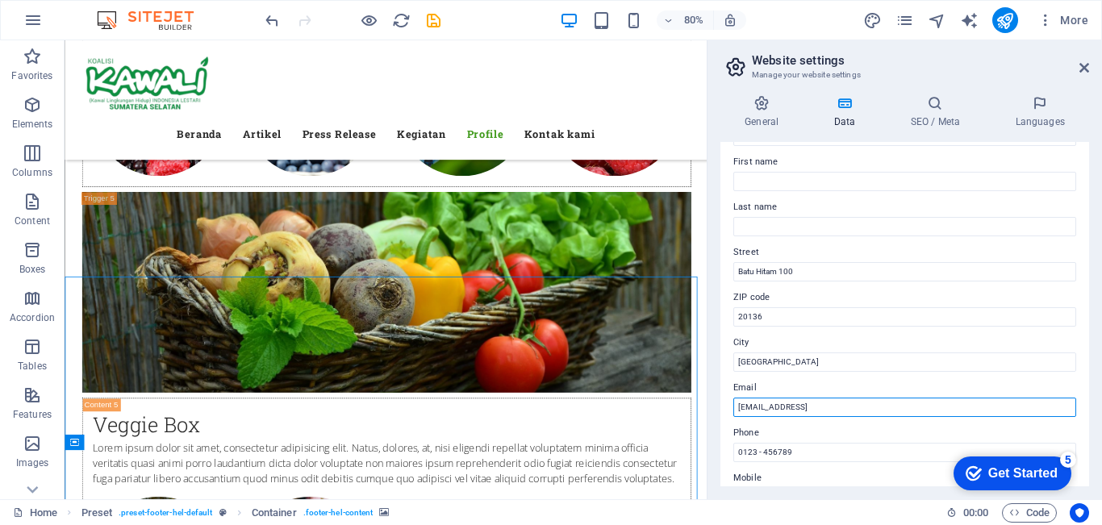
click at [810, 406] on input "[EMAIL_ADDRESS]" at bounding box center [904, 407] width 343 height 19
type input "[EMAIL_ADDRESS][DOMAIN_NAME]"
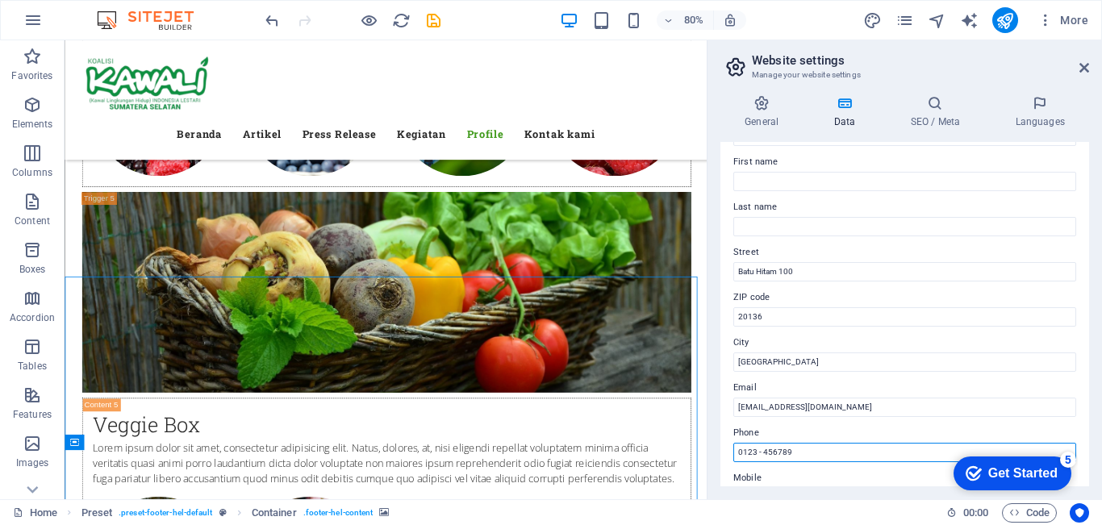
click at [802, 456] on input "0123 - 456789" at bounding box center [904, 452] width 343 height 19
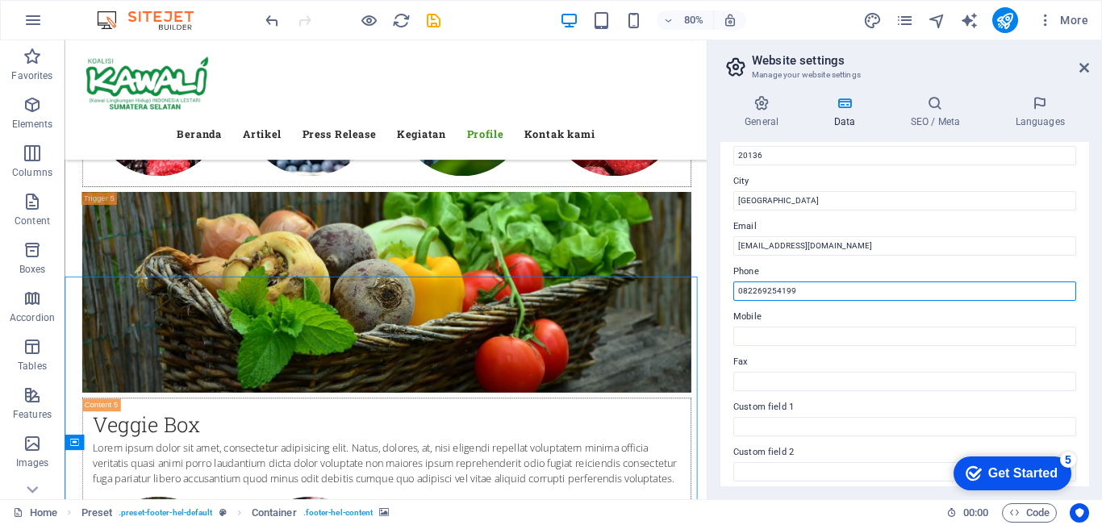
click at [757, 294] on input "082269254199" at bounding box center [904, 290] width 343 height 19
type input "082269254199"
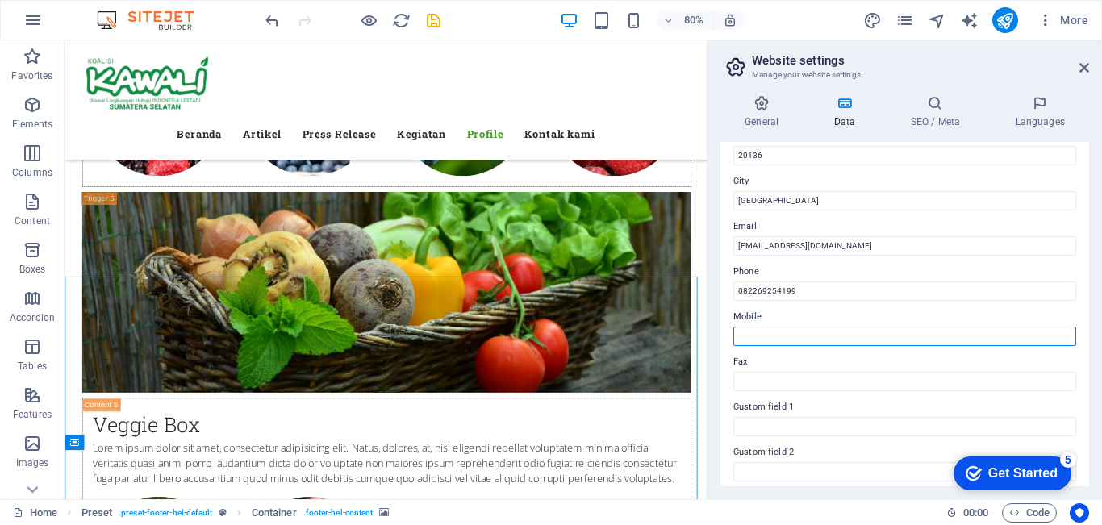
click at [759, 334] on input "Mobile" at bounding box center [904, 336] width 343 height 19
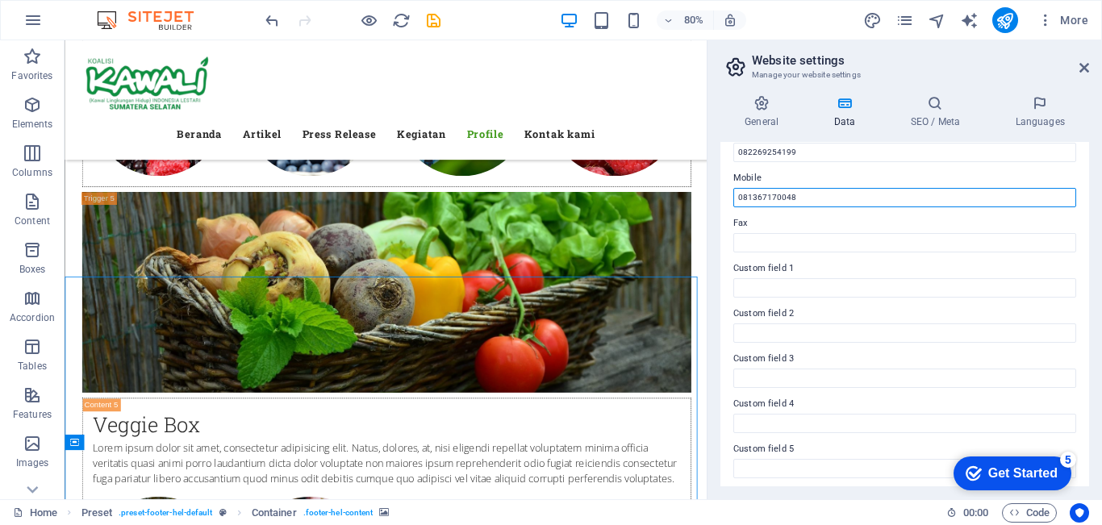
scroll to position [431, 0]
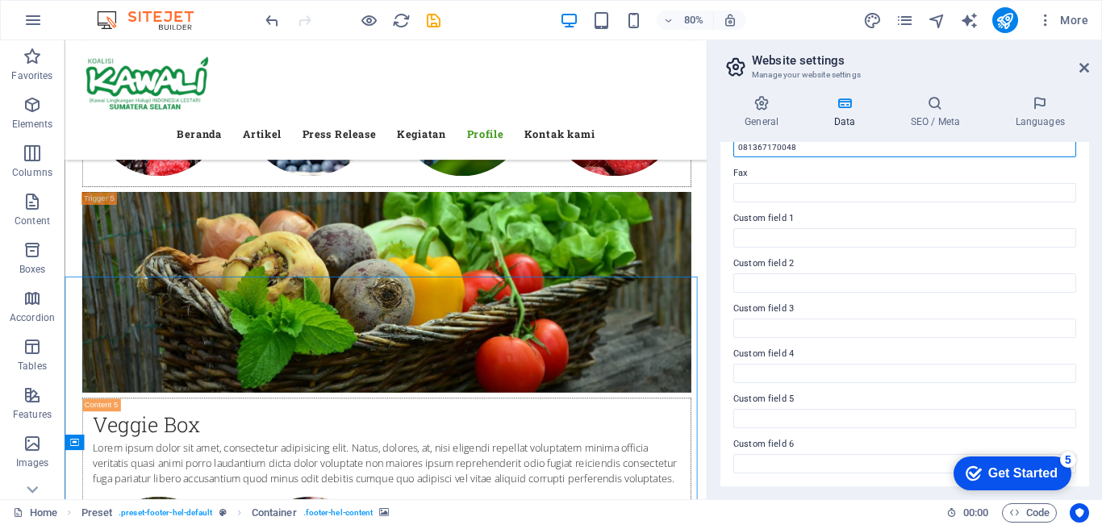
type input "081367170048"
click at [1003, 477] on div "Get Started" at bounding box center [1022, 473] width 69 height 15
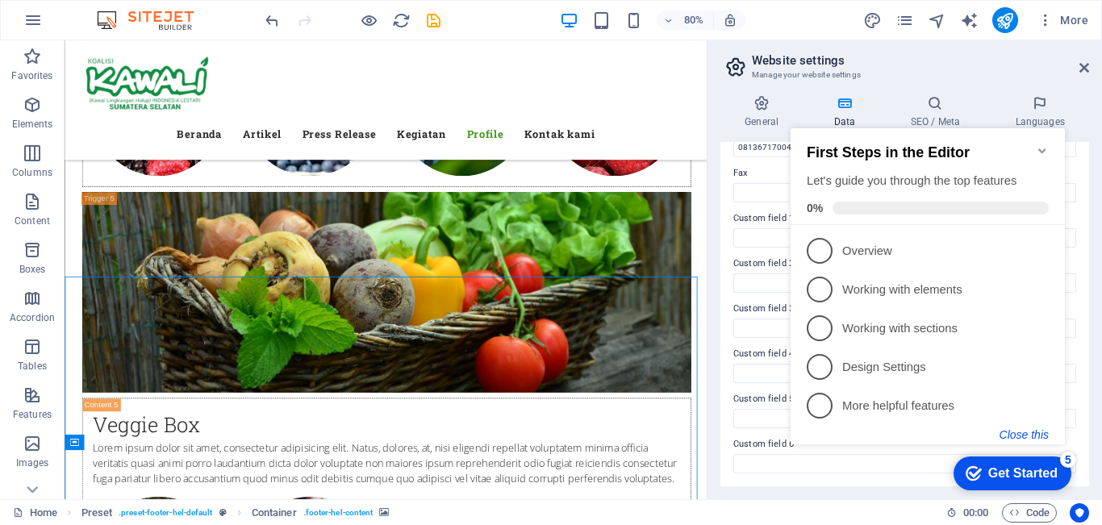
click at [1022, 434] on button "Close this" at bounding box center [1023, 434] width 49 height 13
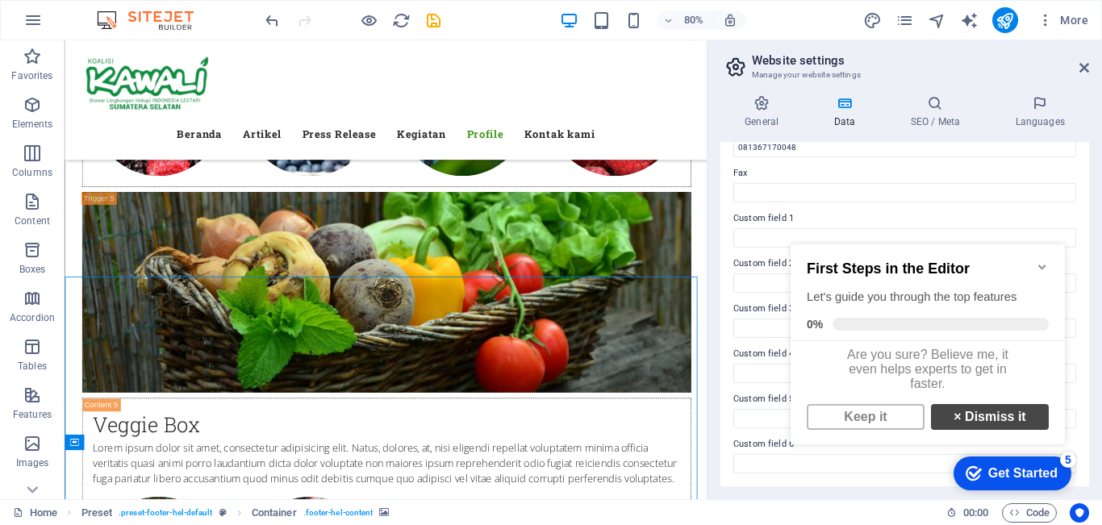
click at [941, 430] on link "× Dismiss it" at bounding box center [990, 417] width 118 height 26
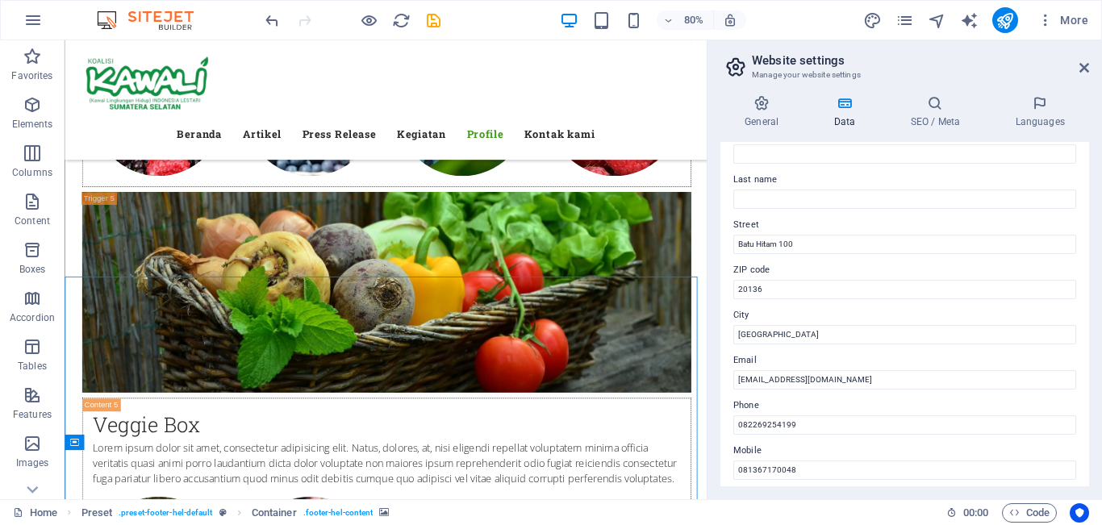
scroll to position [0, 0]
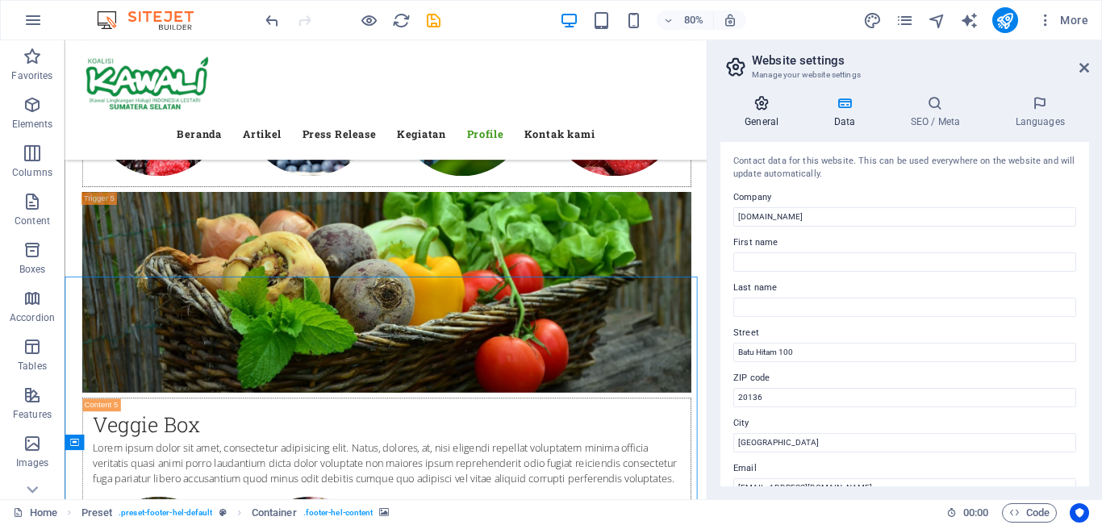
click at [770, 116] on h4 "General" at bounding box center [764, 112] width 89 height 34
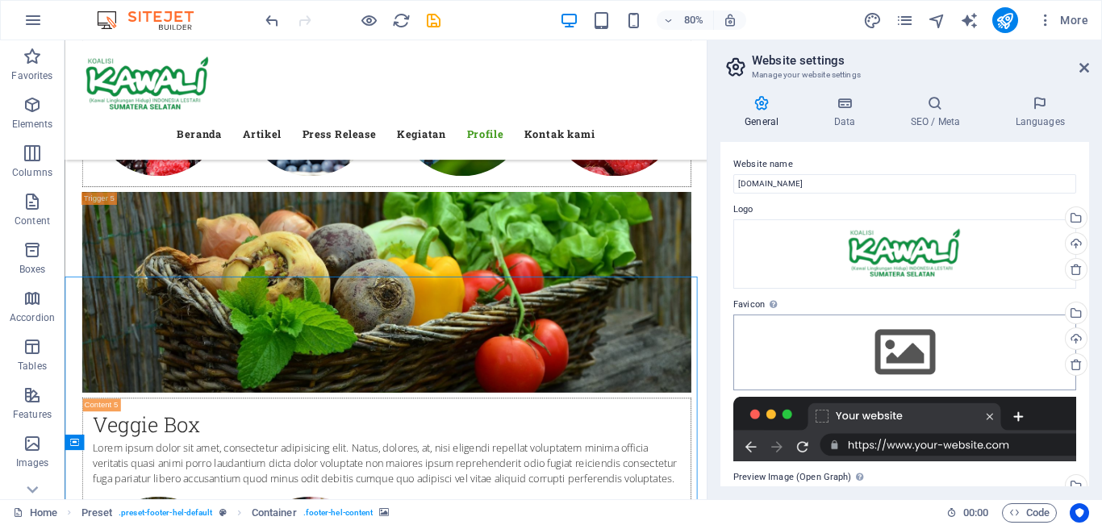
scroll to position [198, 0]
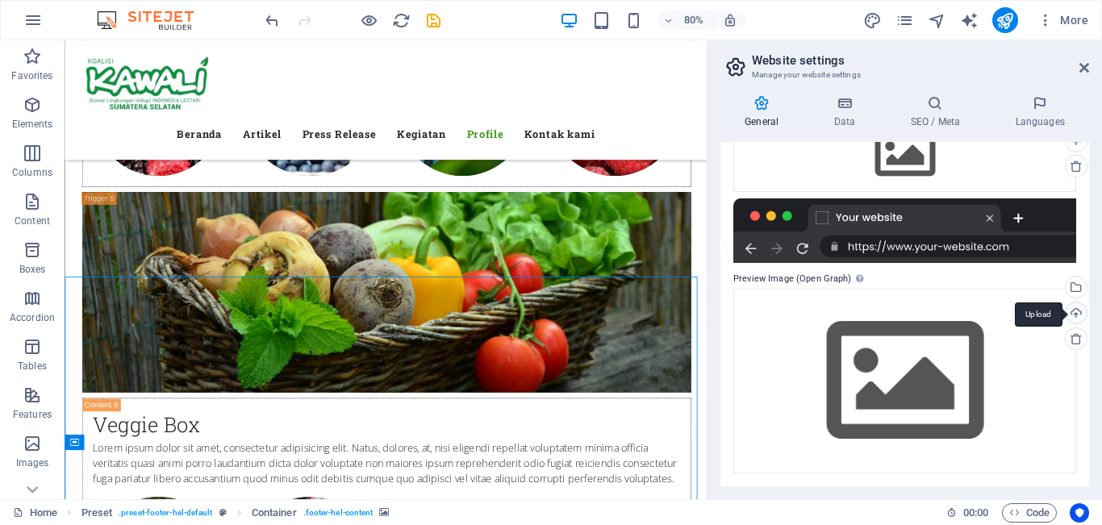
click at [1065, 314] on div "Upload" at bounding box center [1074, 314] width 24 height 24
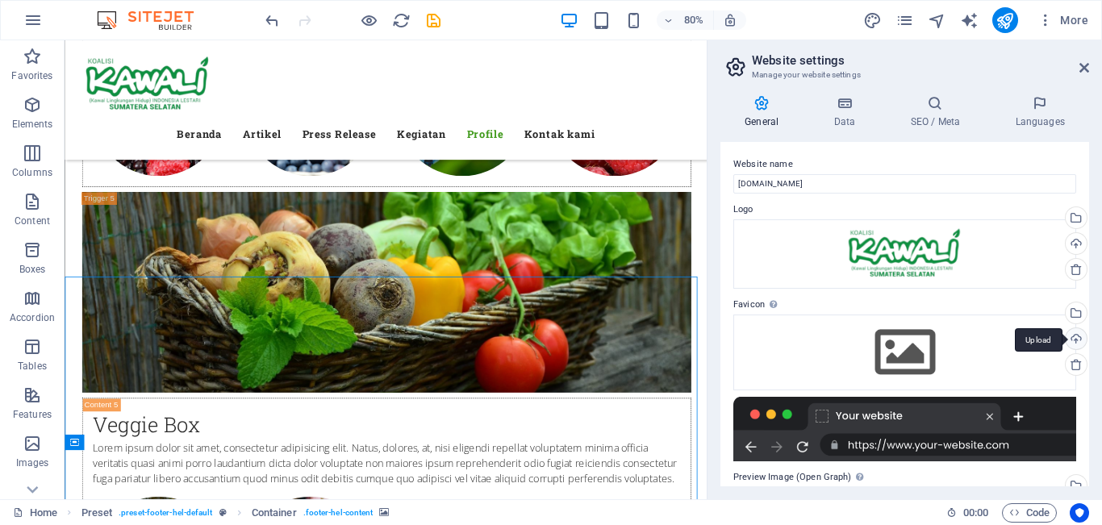
click at [1074, 341] on div "Upload" at bounding box center [1074, 340] width 24 height 24
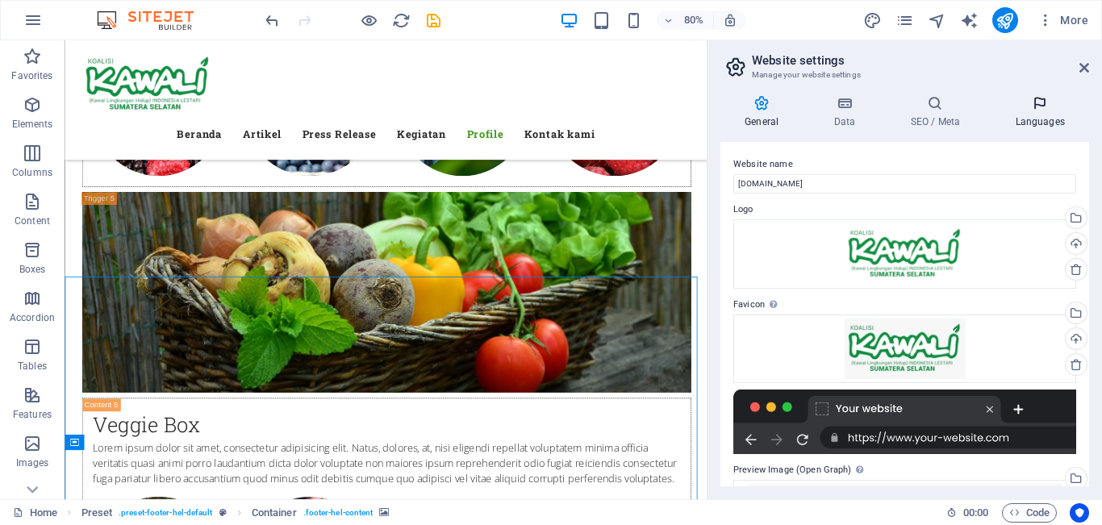
click at [1028, 122] on h4 "Languages" at bounding box center [1039, 112] width 98 height 34
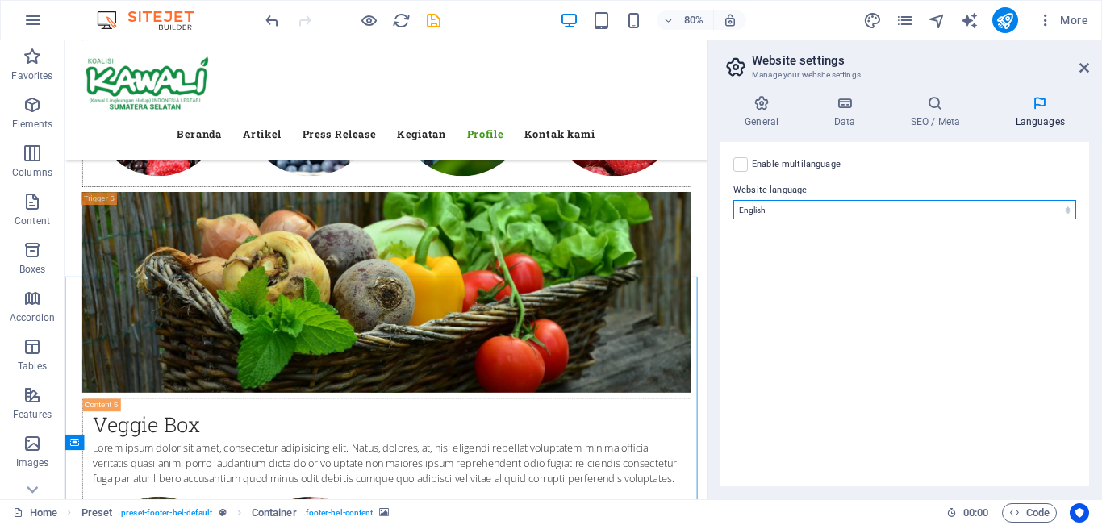
click at [770, 216] on select "Abkhazian Afar Afrikaans Akan Albanian Amharic Arabic Aragonese Armenian Assame…" at bounding box center [904, 209] width 343 height 19
select select "70"
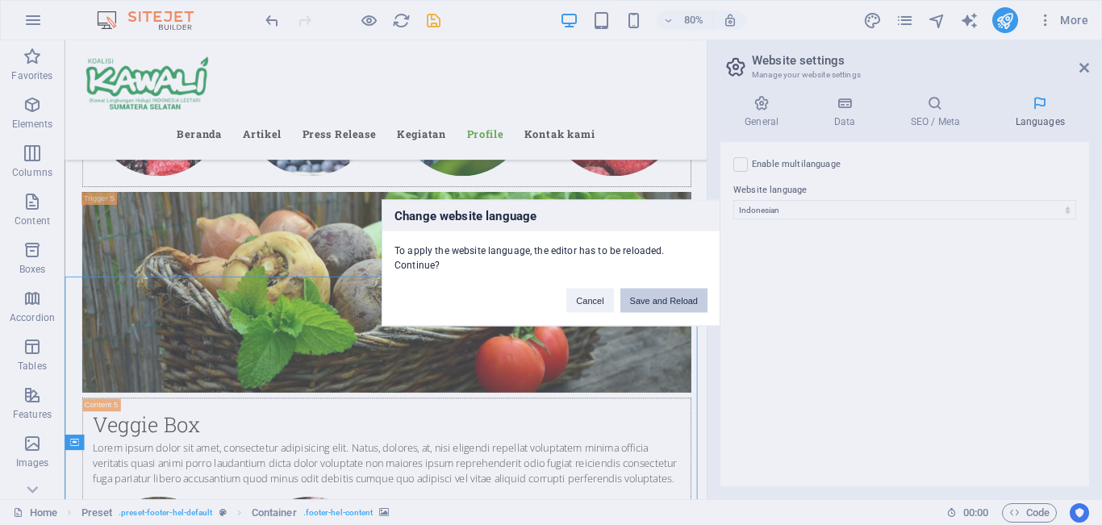
drag, startPoint x: 667, startPoint y: 297, endPoint x: 879, endPoint y: 201, distance: 232.8
click at [667, 297] on button "Save and Reload" at bounding box center [663, 300] width 87 height 24
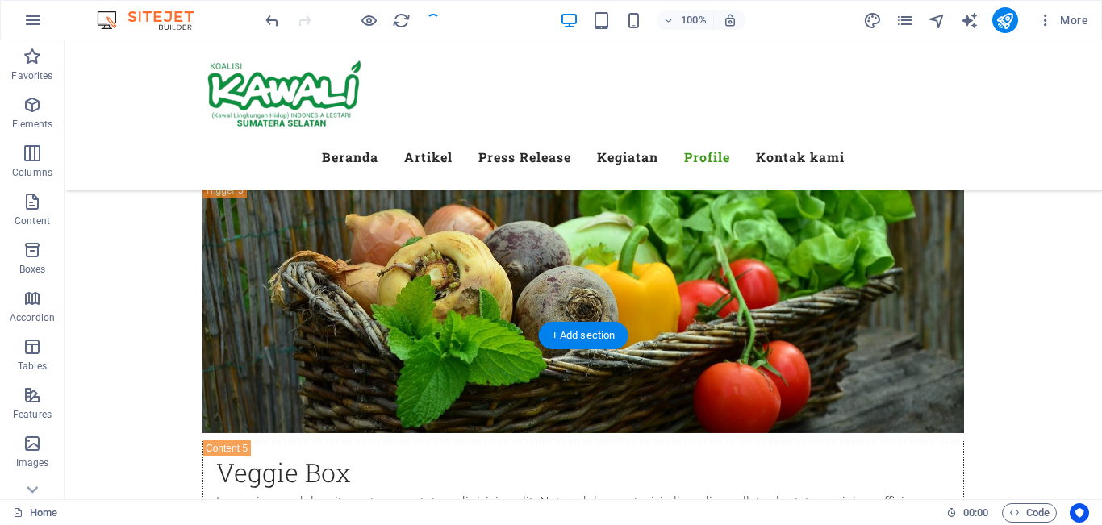
scroll to position [8048, 0]
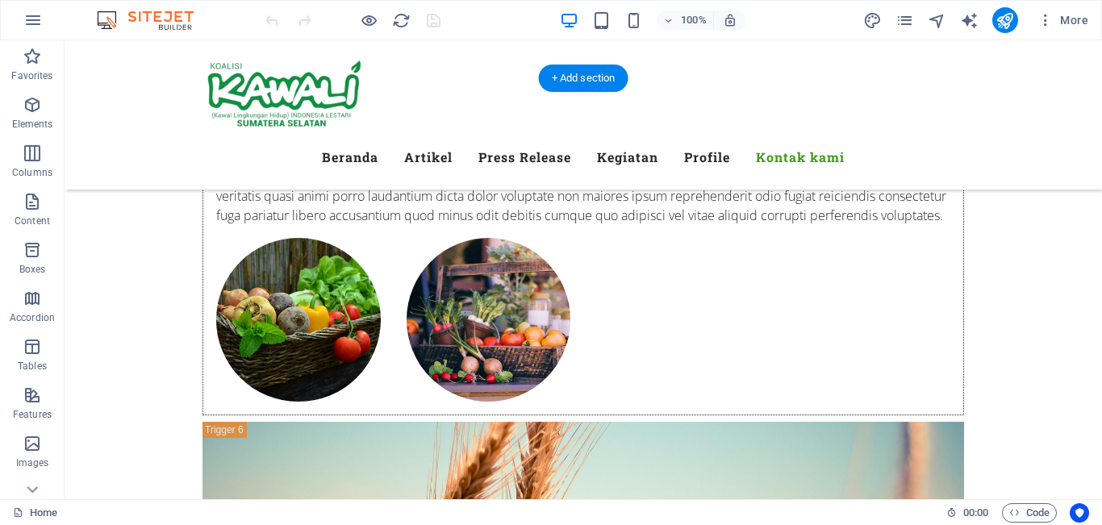
scroll to position [8306, 0]
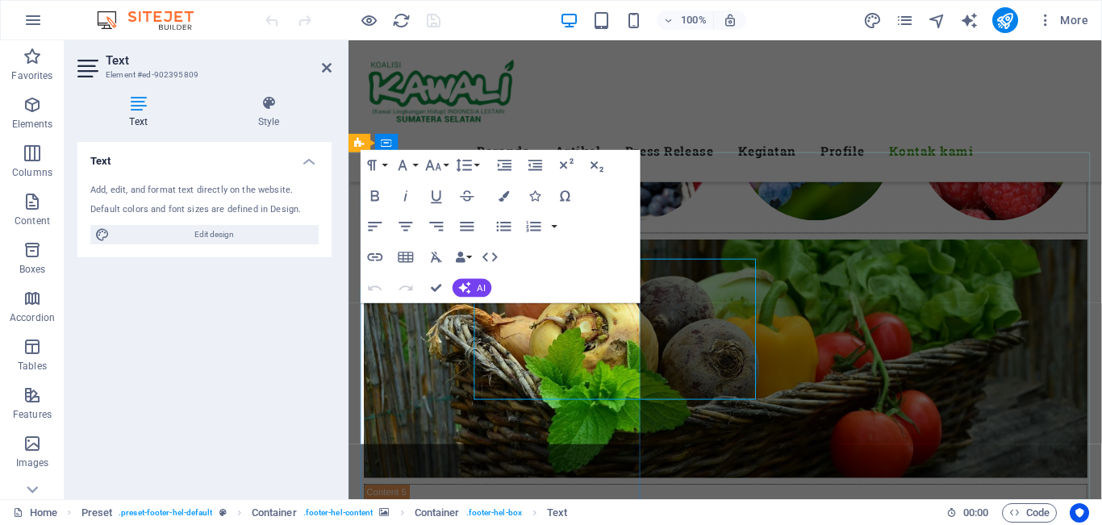
scroll to position [8273, 0]
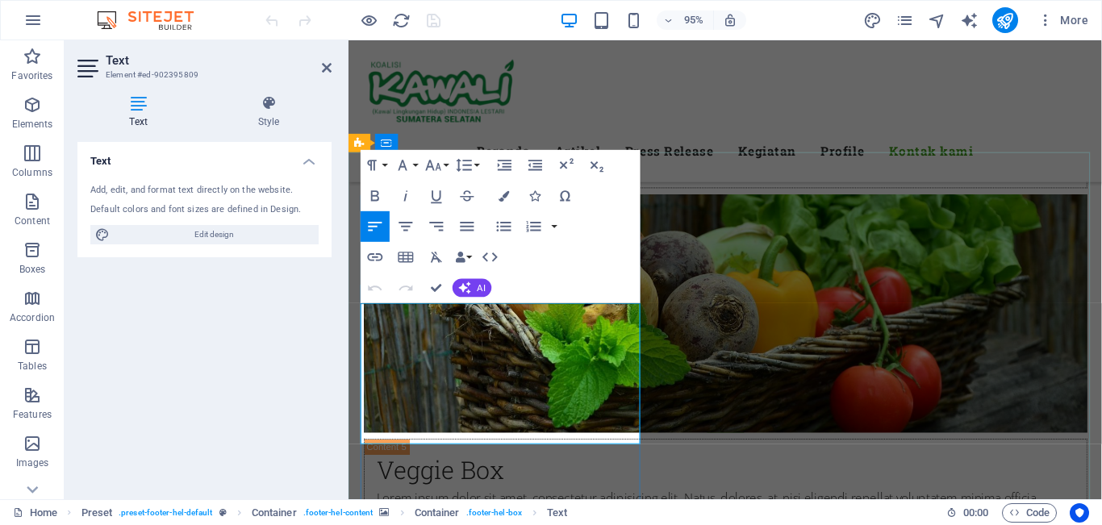
drag, startPoint x: 550, startPoint y: 356, endPoint x: 1029, endPoint y: 897, distance: 722.6
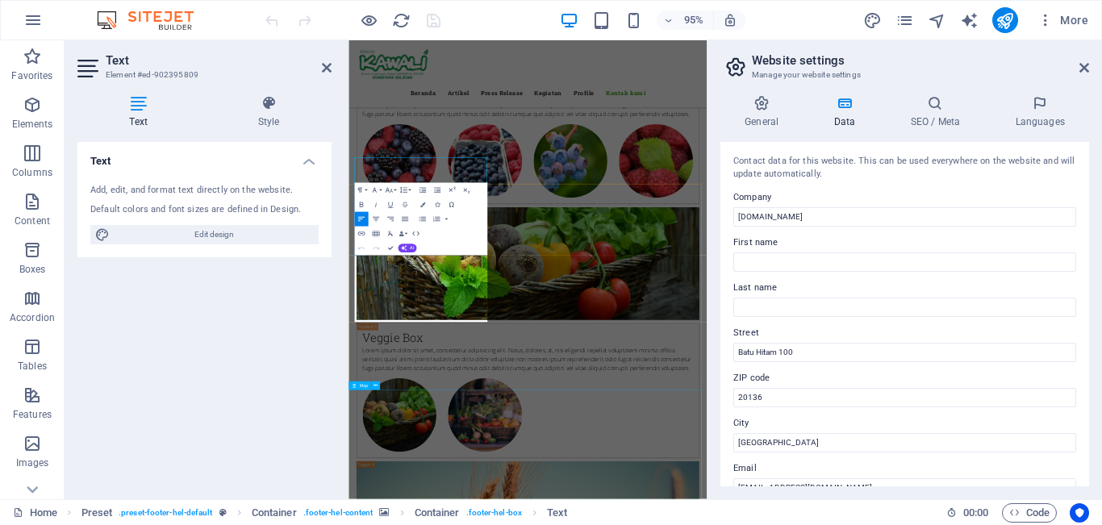
scroll to position [8288, 0]
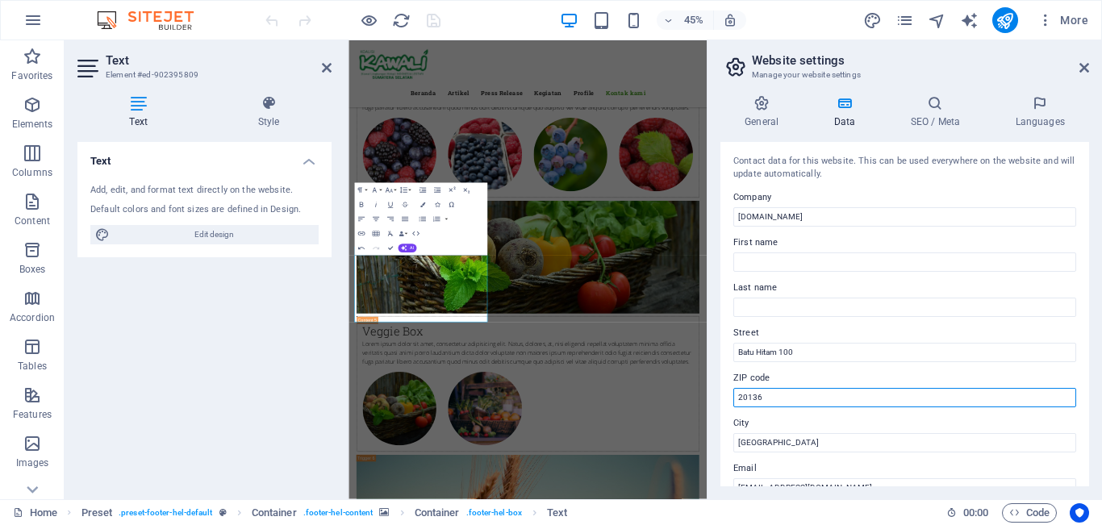
click at [734, 398] on input "20136" at bounding box center [904, 397] width 343 height 19
click at [741, 398] on input "20136" at bounding box center [904, 397] width 343 height 19
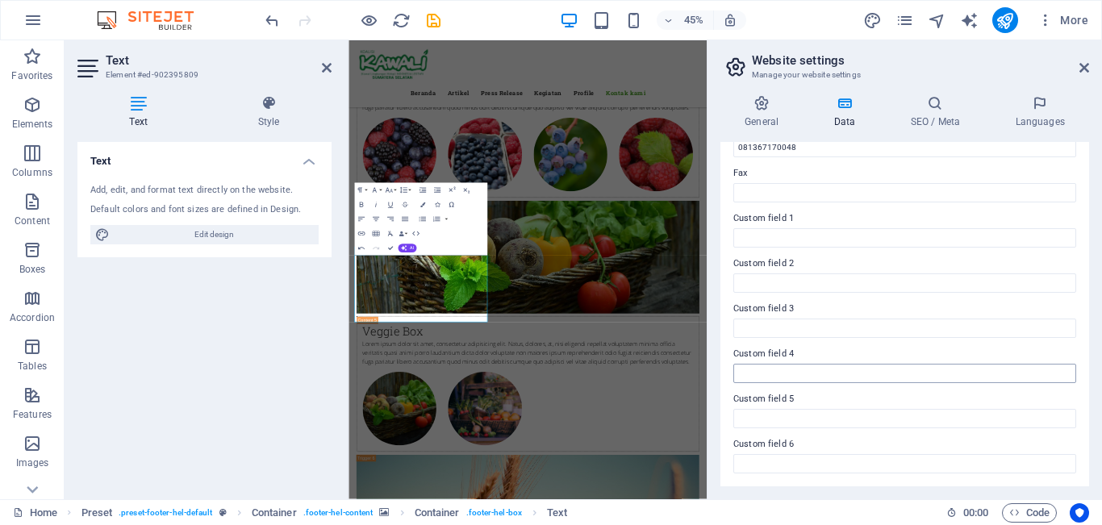
scroll to position [0, 0]
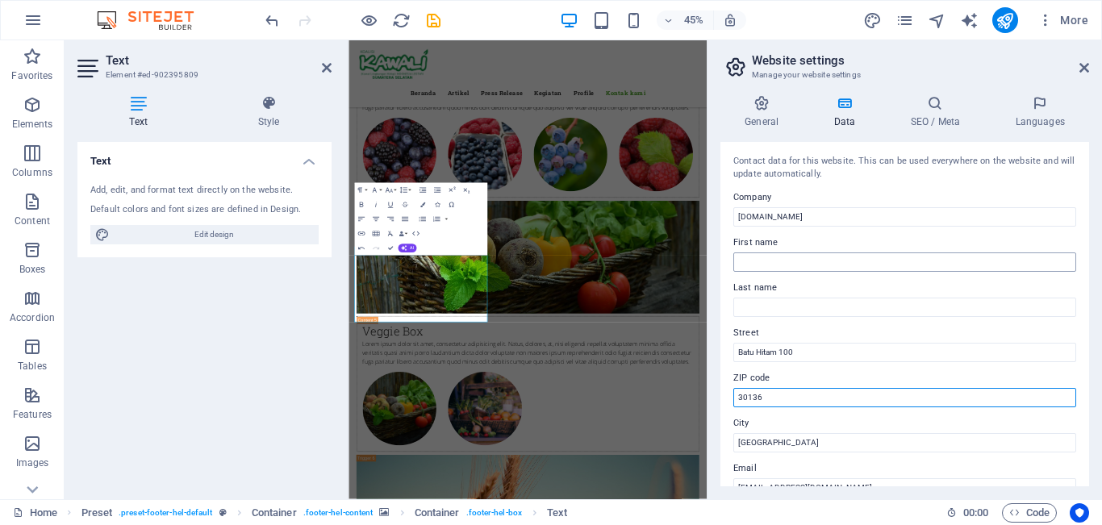
type input "30136"
click at [769, 252] on input "First name" at bounding box center [904, 261] width 343 height 19
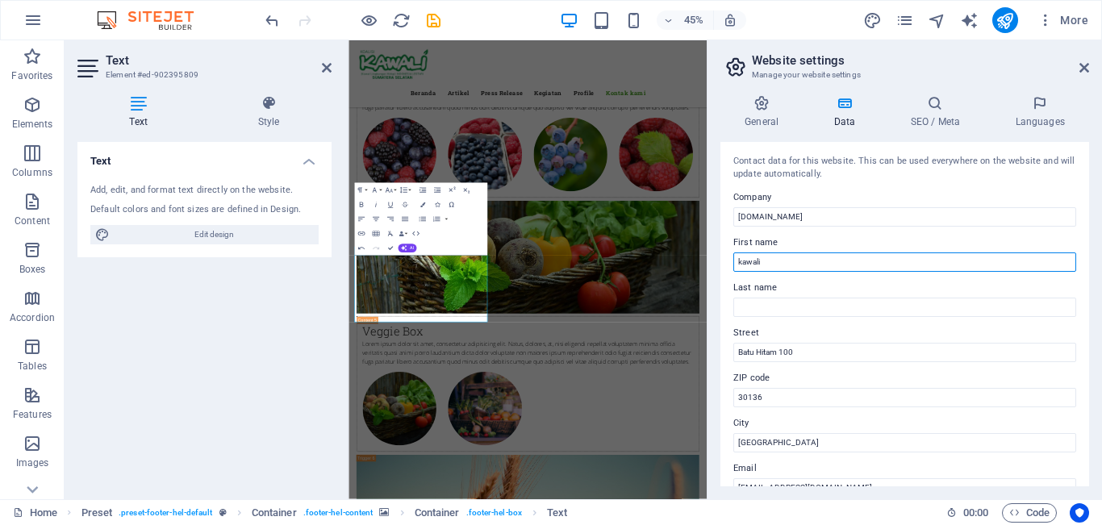
type input "kawali"
type input "sumsel"
drag, startPoint x: 1084, startPoint y: 66, endPoint x: 767, endPoint y: 26, distance: 319.5
click at [1084, 66] on icon at bounding box center [1084, 67] width 10 height 13
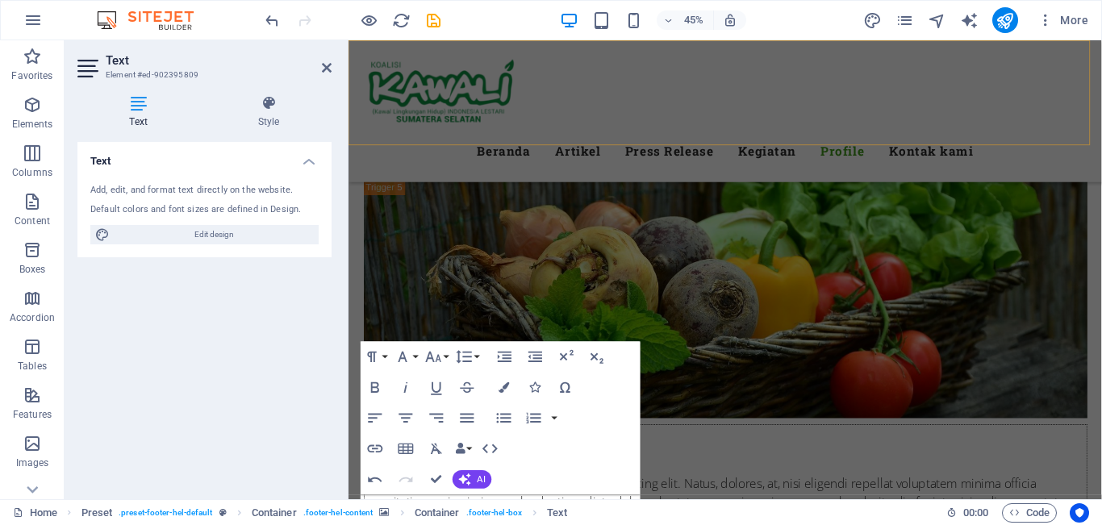
scroll to position [8071, 0]
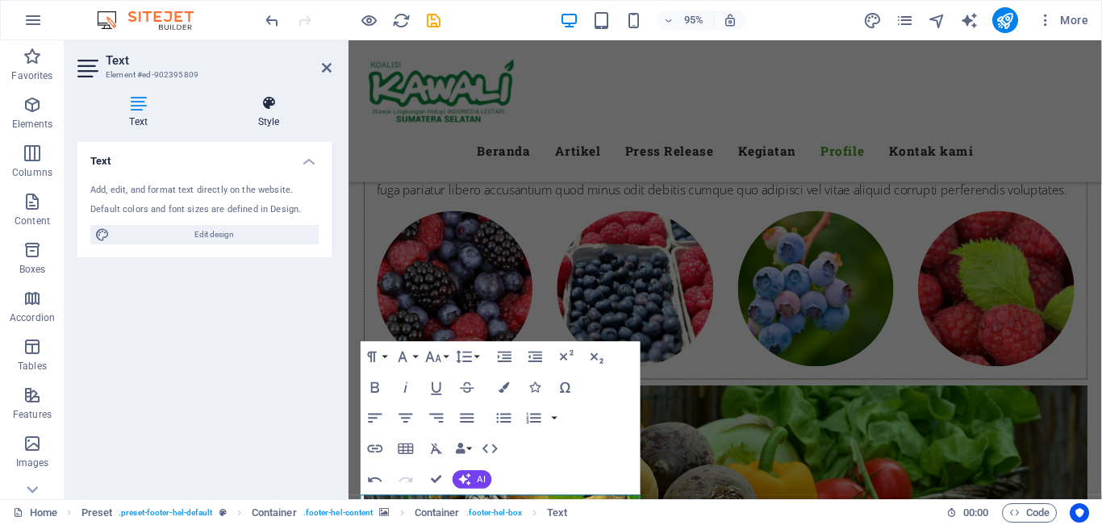
click at [268, 107] on icon at bounding box center [269, 103] width 126 height 16
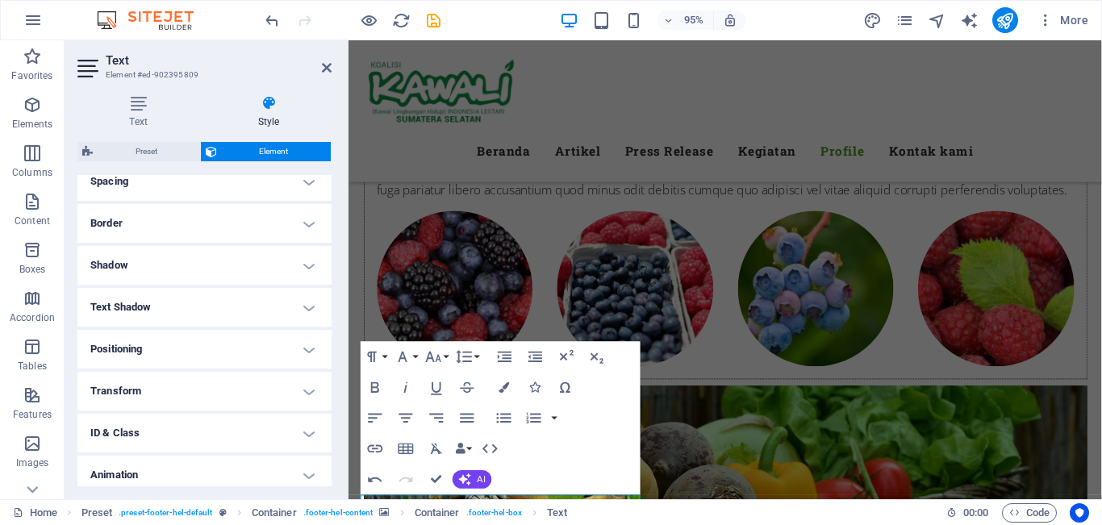
scroll to position [323, 0]
click at [327, 68] on icon at bounding box center [327, 67] width 10 height 13
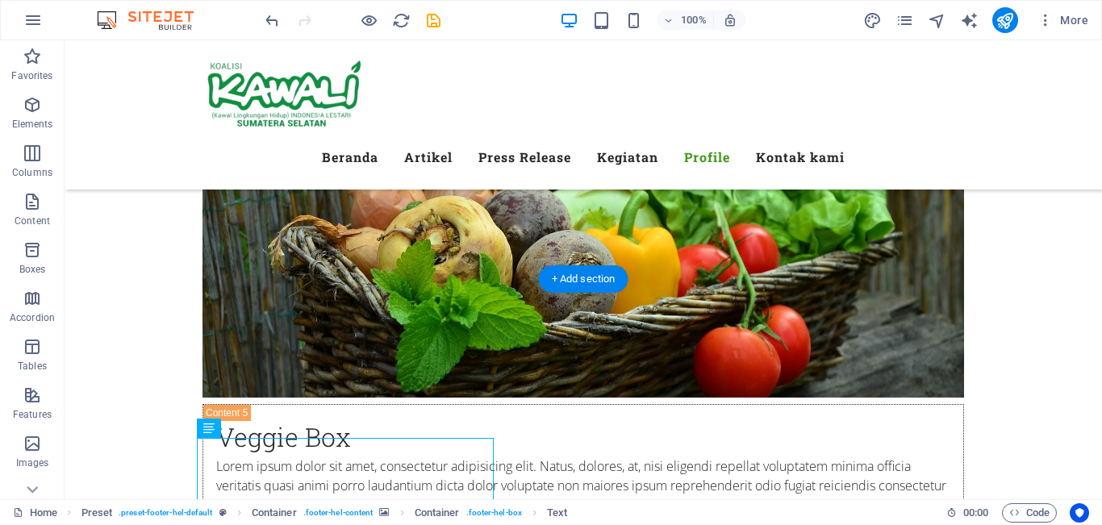
scroll to position [8105, 0]
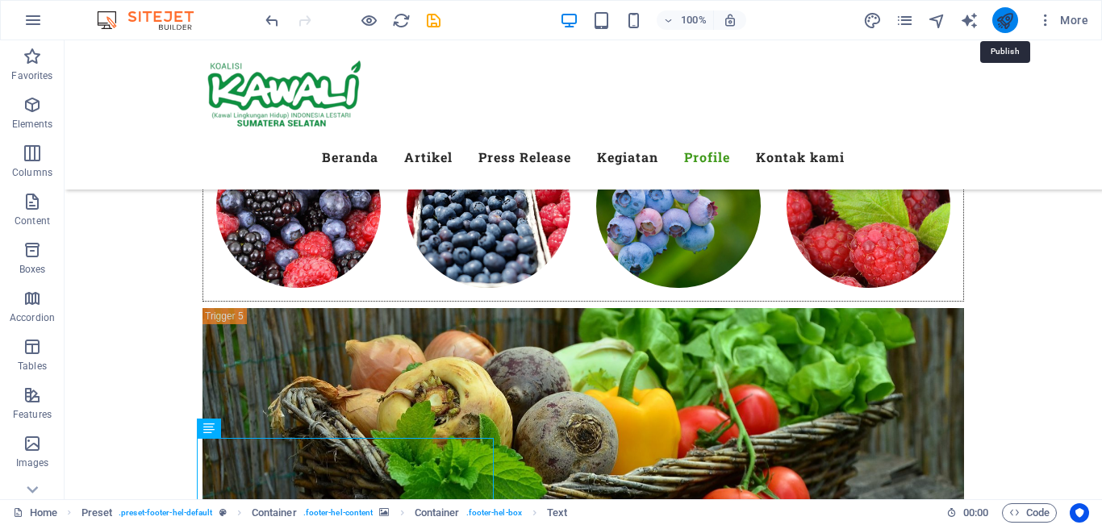
click at [1008, 19] on icon "publish" at bounding box center [1004, 20] width 19 height 19
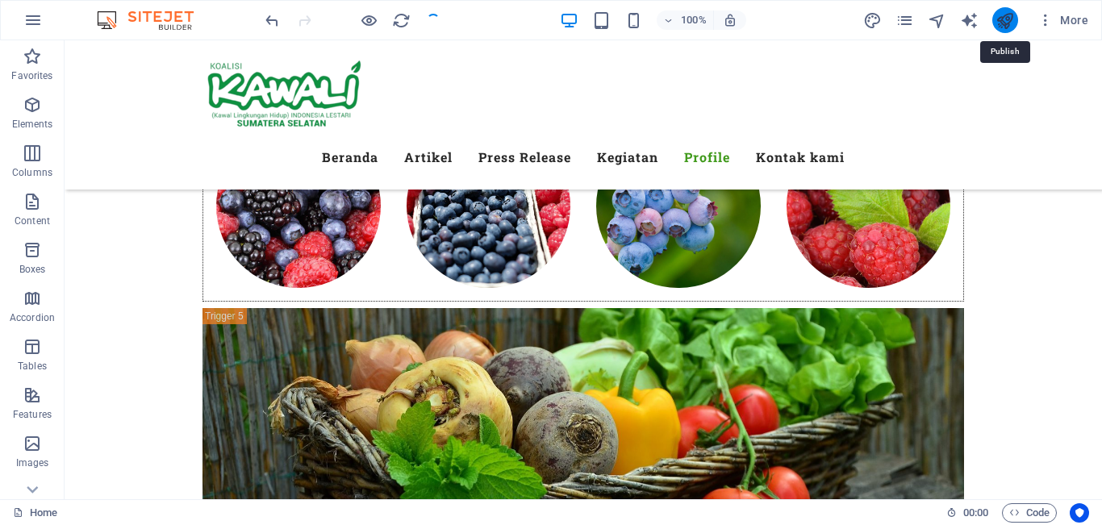
click at [1014, 22] on icon "publish" at bounding box center [1004, 20] width 19 height 19
click at [1004, 24] on icon "publish" at bounding box center [1004, 20] width 19 height 19
